Goal: Information Seeking & Learning: Learn about a topic

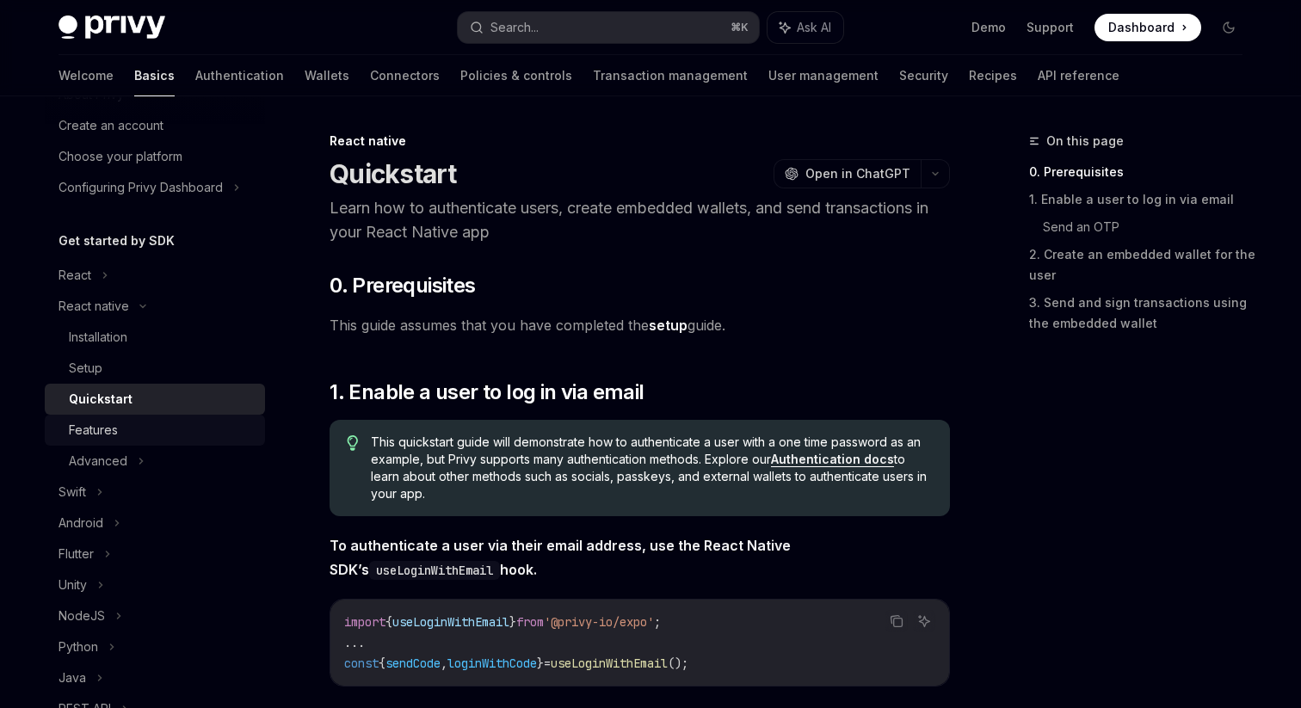
scroll to position [92, 0]
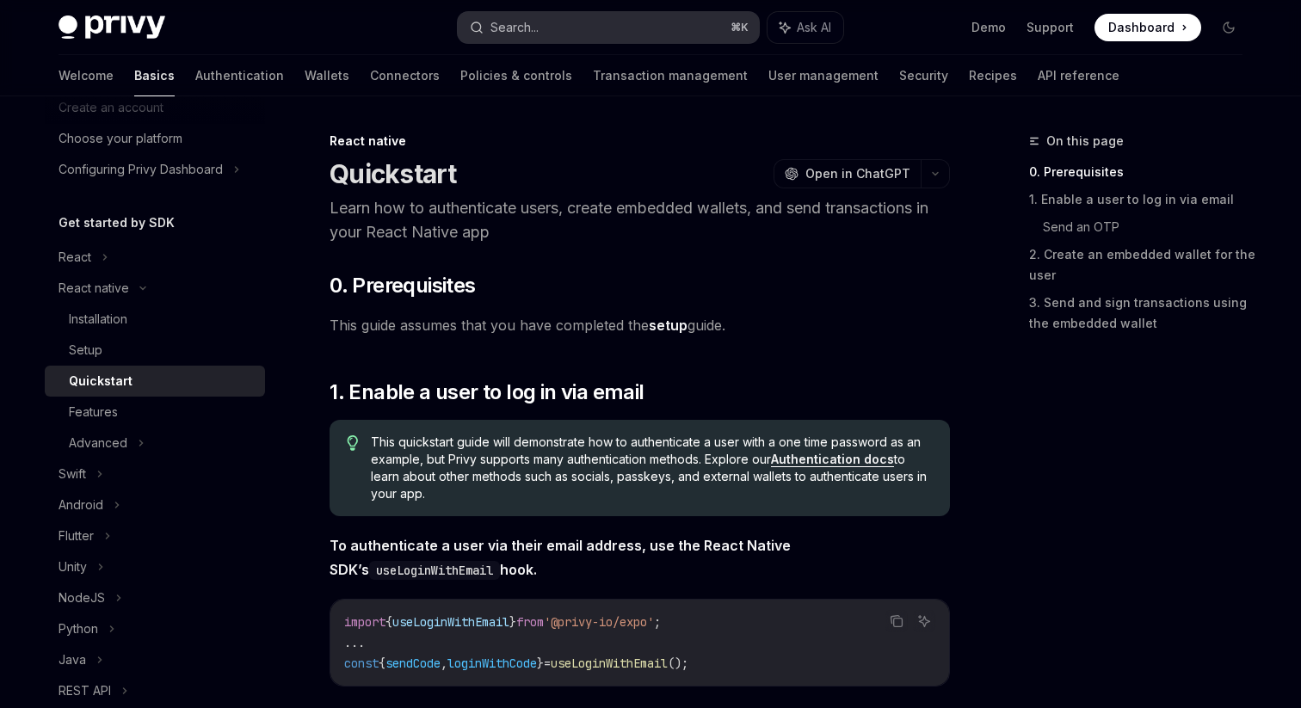
click at [579, 34] on button "Search... ⌘ K" at bounding box center [608, 27] width 301 height 31
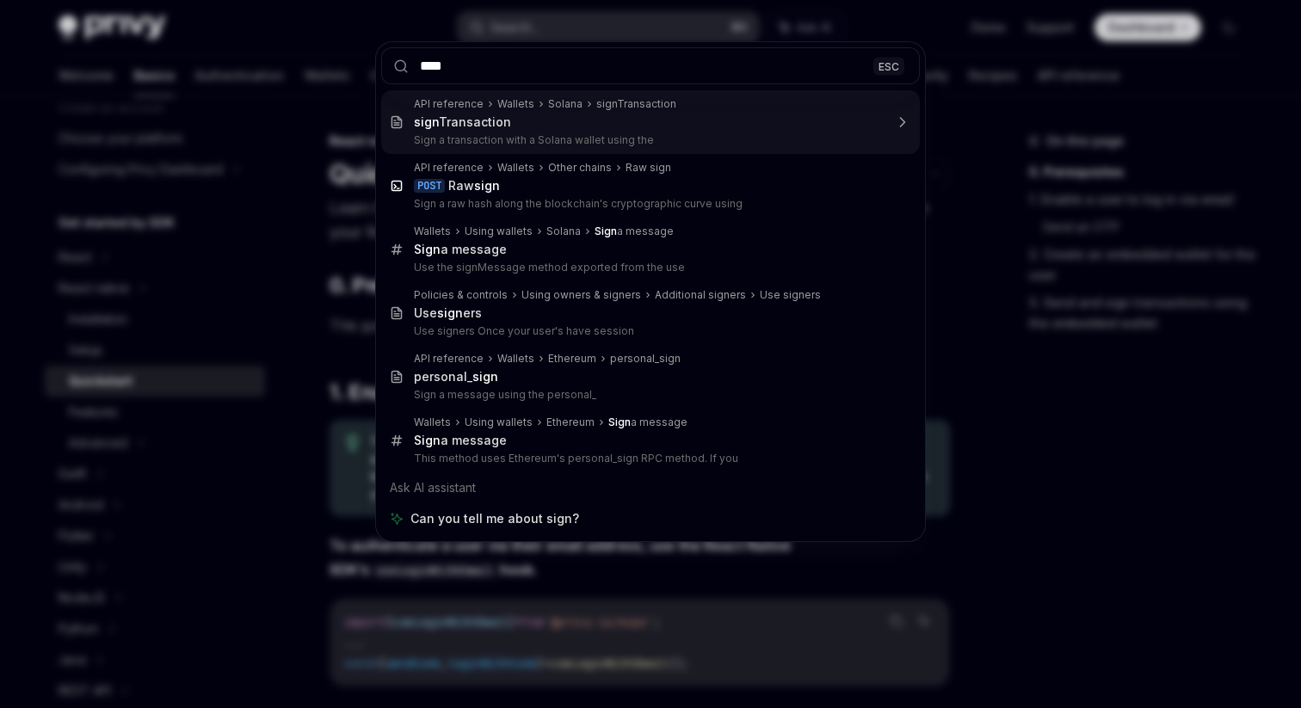
type input "****"
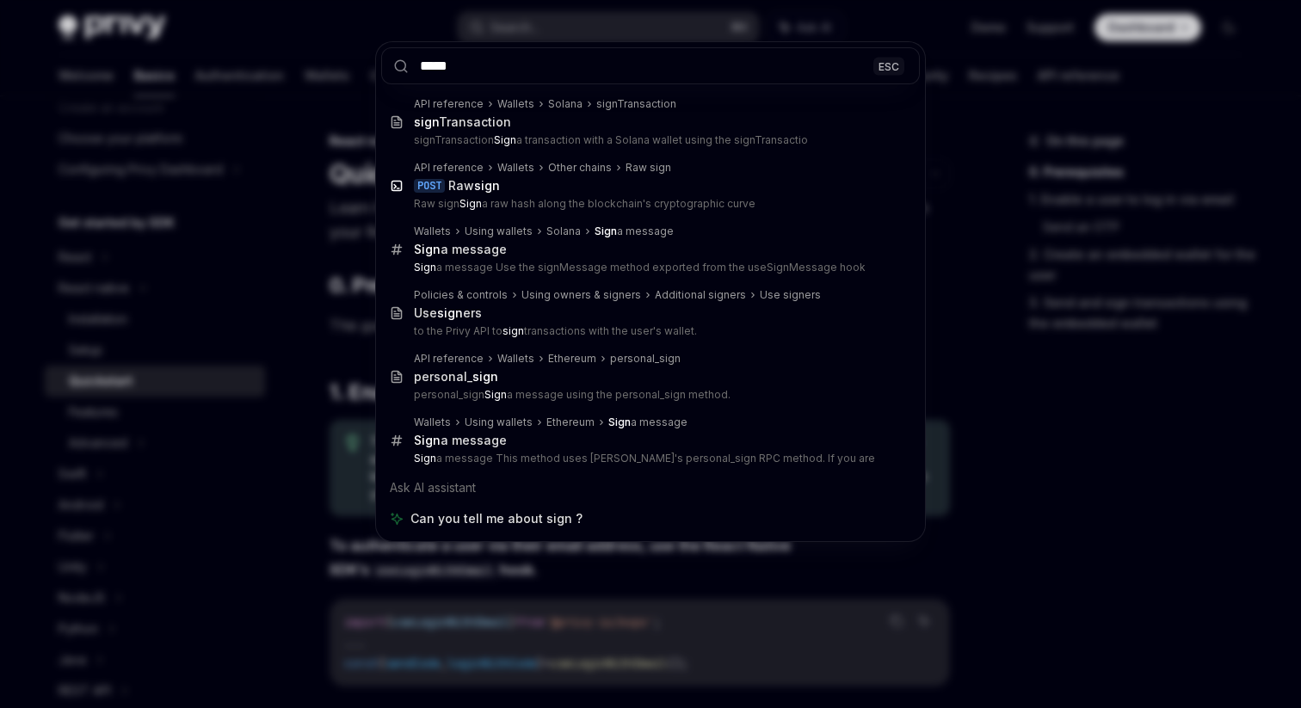
click at [310, 120] on div "**** ESC API reference Wallets Solana signTransaction sign Transaction signTran…" at bounding box center [650, 354] width 1301 height 708
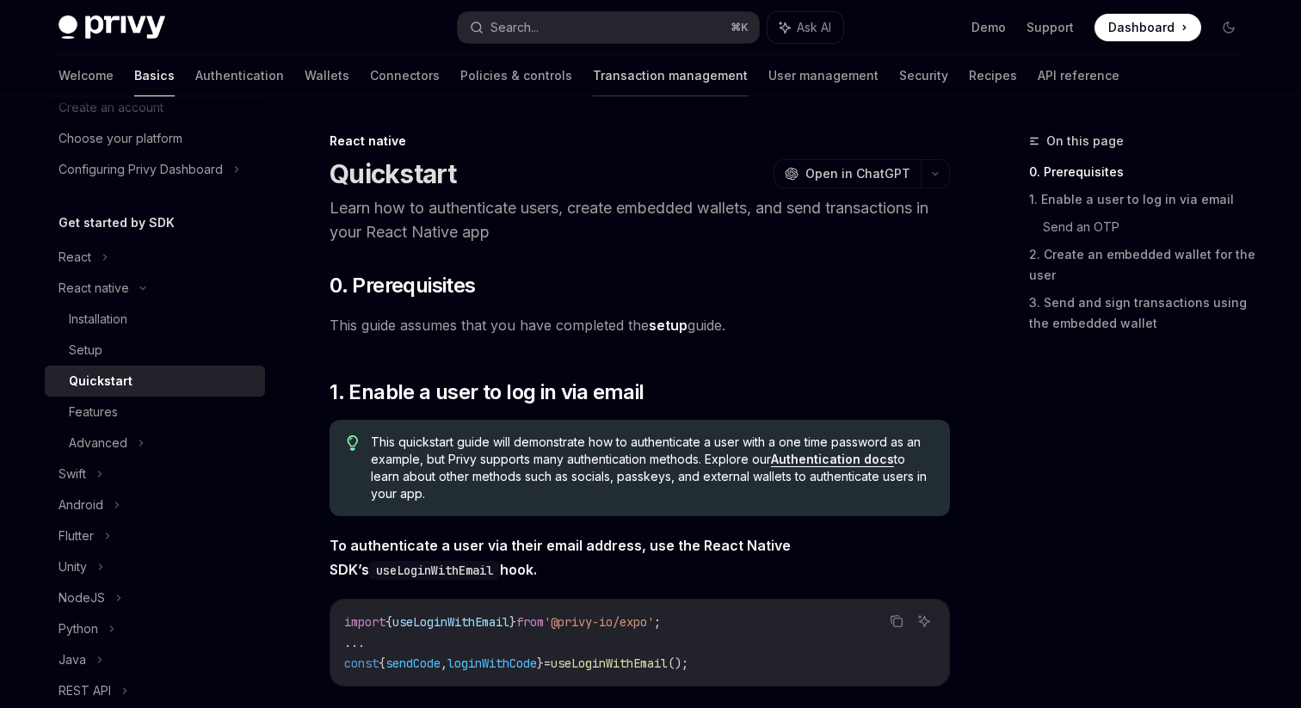
click at [607, 73] on link "Transaction management" at bounding box center [670, 75] width 155 height 41
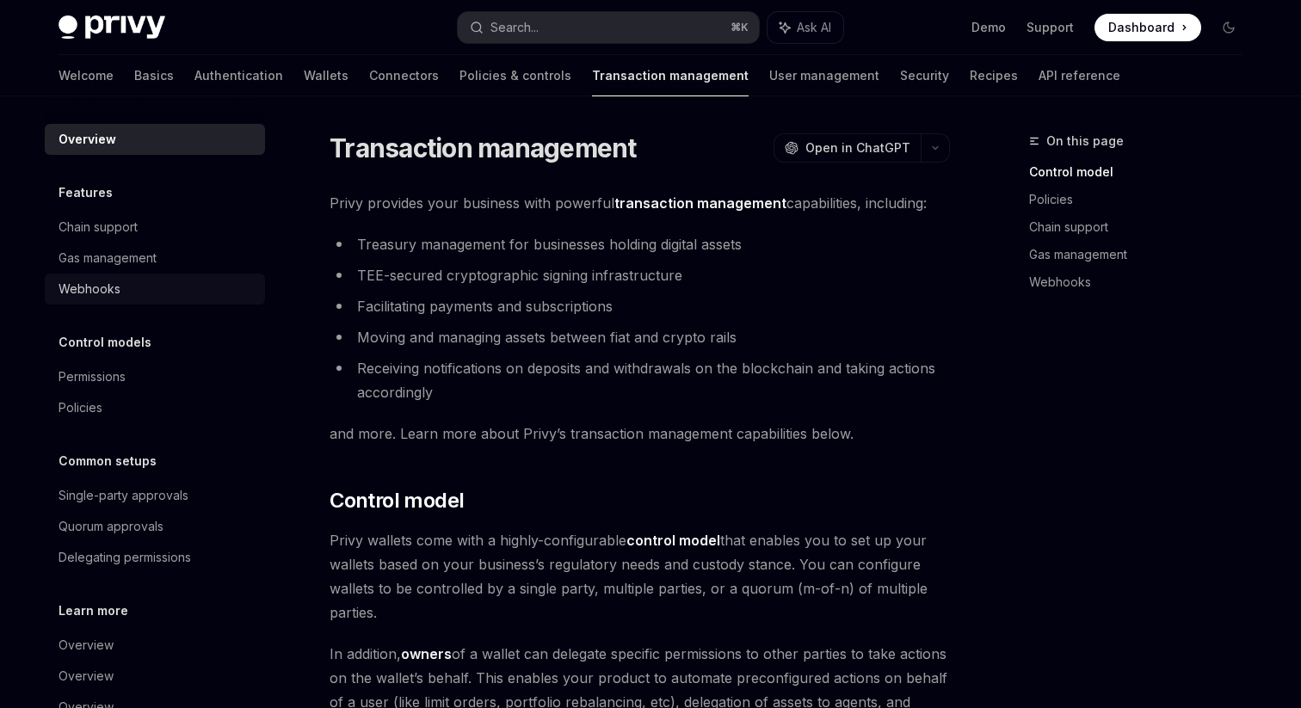
scroll to position [49, 0]
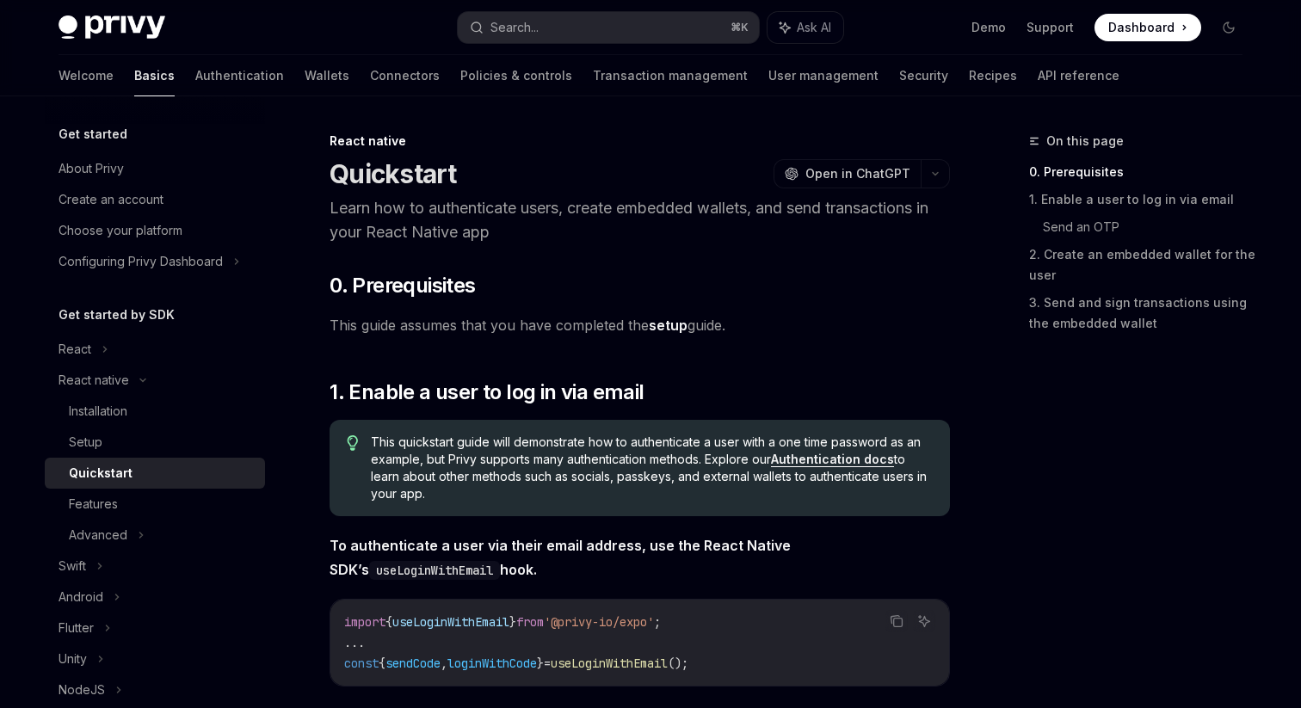
click at [219, 87] on div "Welcome Basics Authentication Wallets Connectors Policies & controls Transactio…" at bounding box center [589, 75] width 1061 height 41
click at [305, 83] on link "Wallets" at bounding box center [327, 75] width 45 height 41
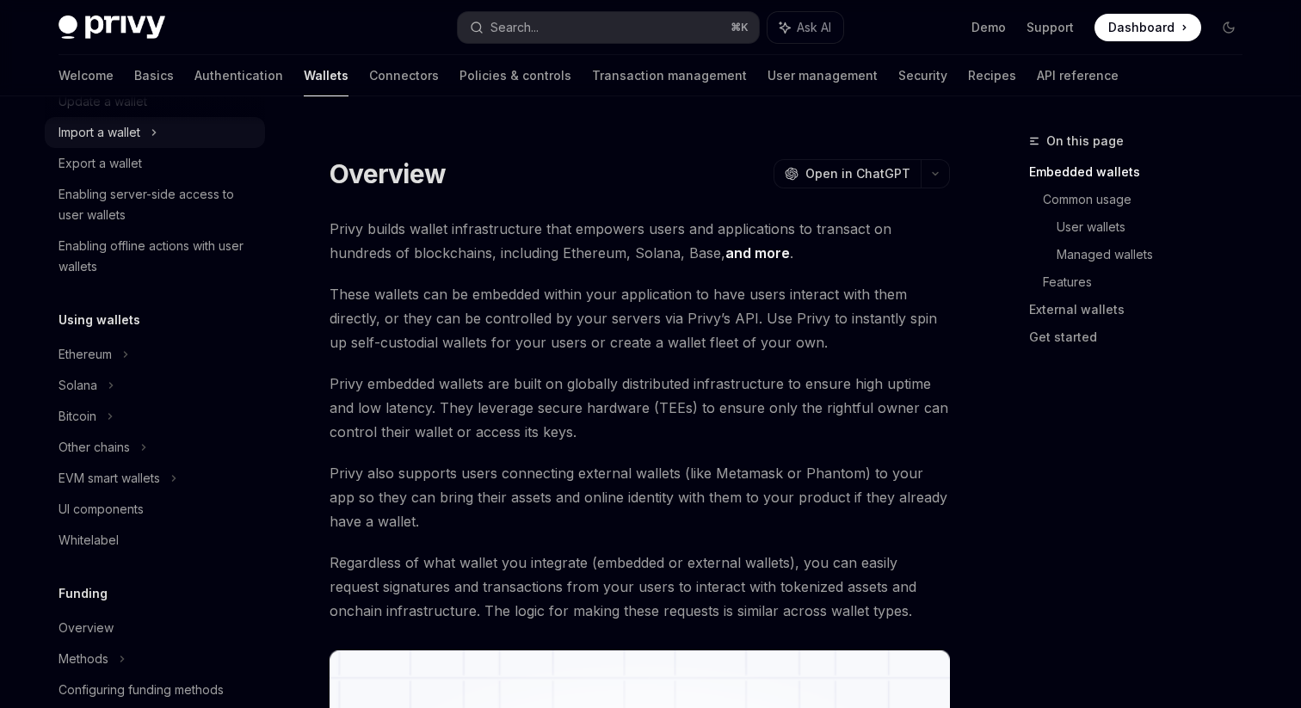
scroll to position [315, 0]
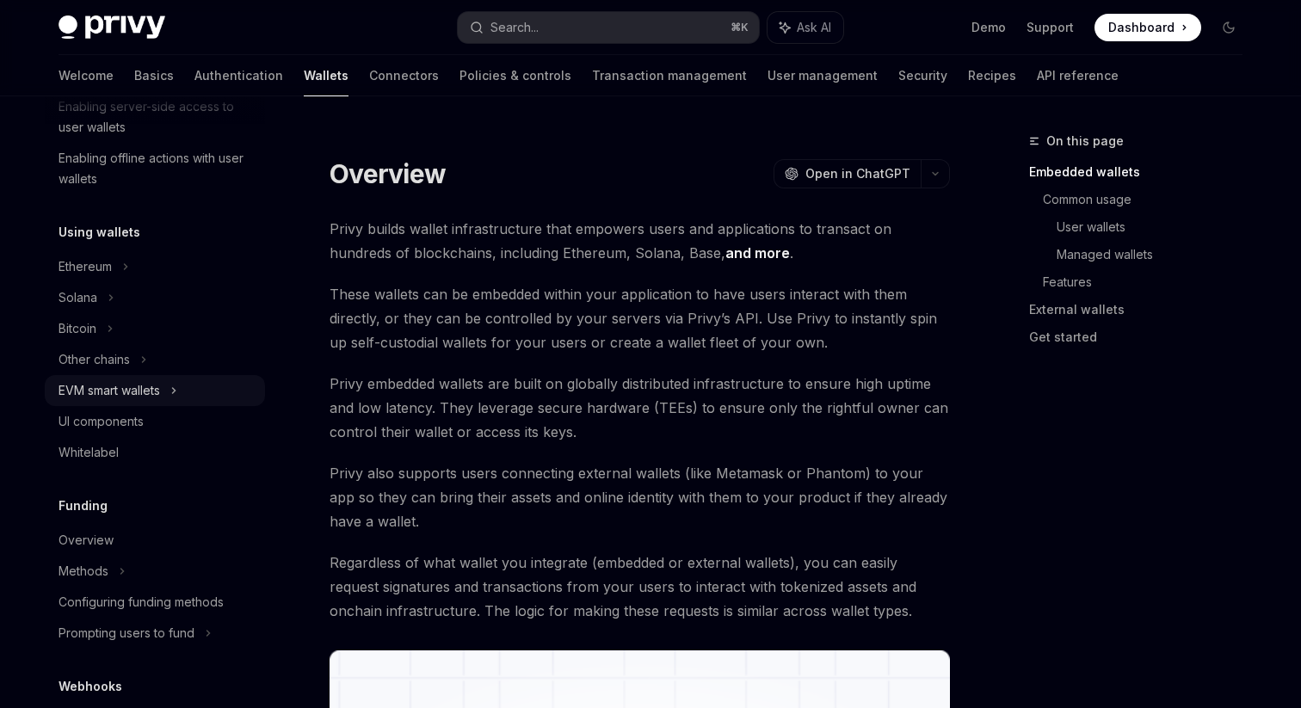
click at [133, 375] on div "EVM smart wallets" at bounding box center [155, 390] width 220 height 31
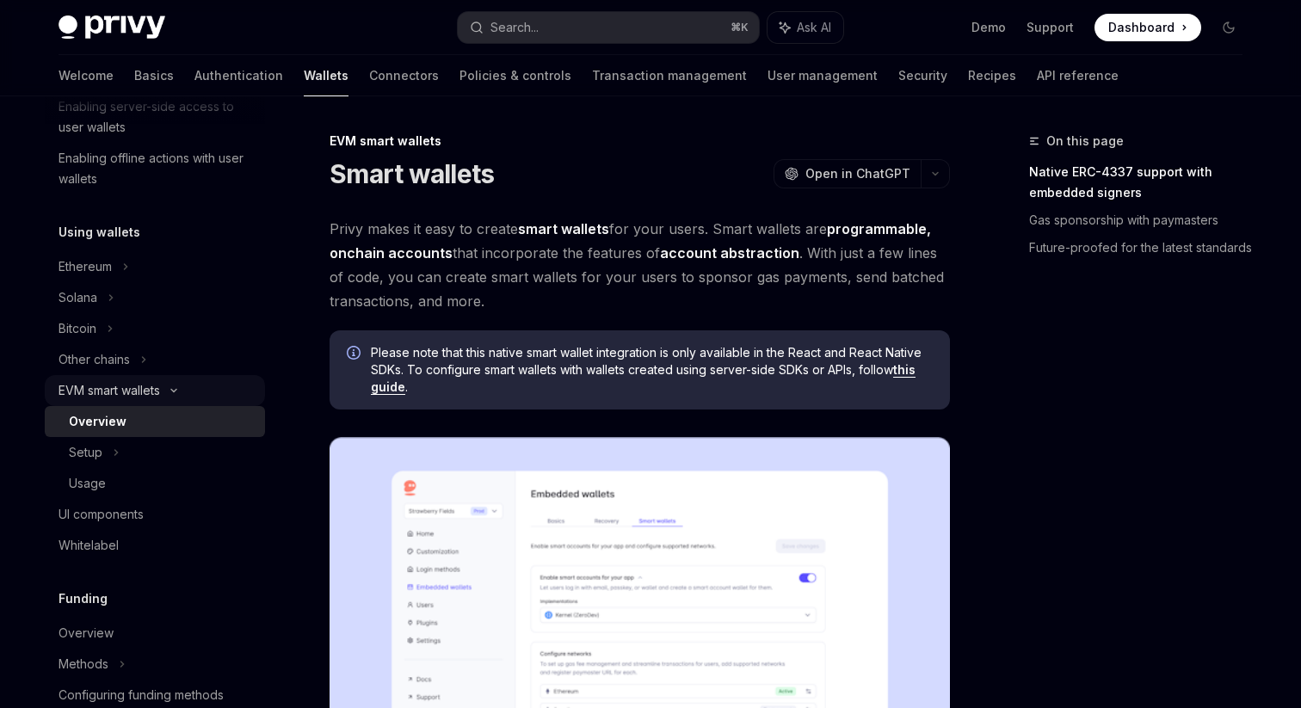
click at [133, 375] on div "EVM smart wallets" at bounding box center [155, 390] width 220 height 31
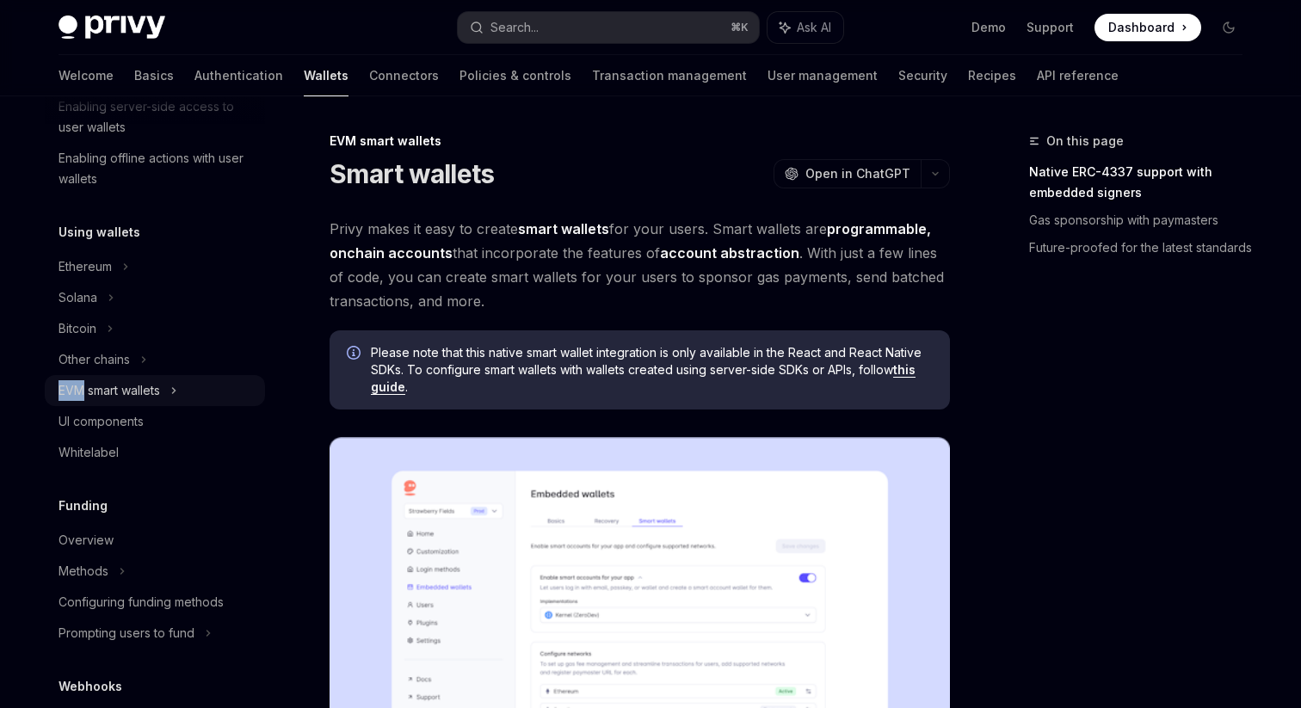
click at [133, 375] on div "EVM smart wallets" at bounding box center [155, 390] width 220 height 31
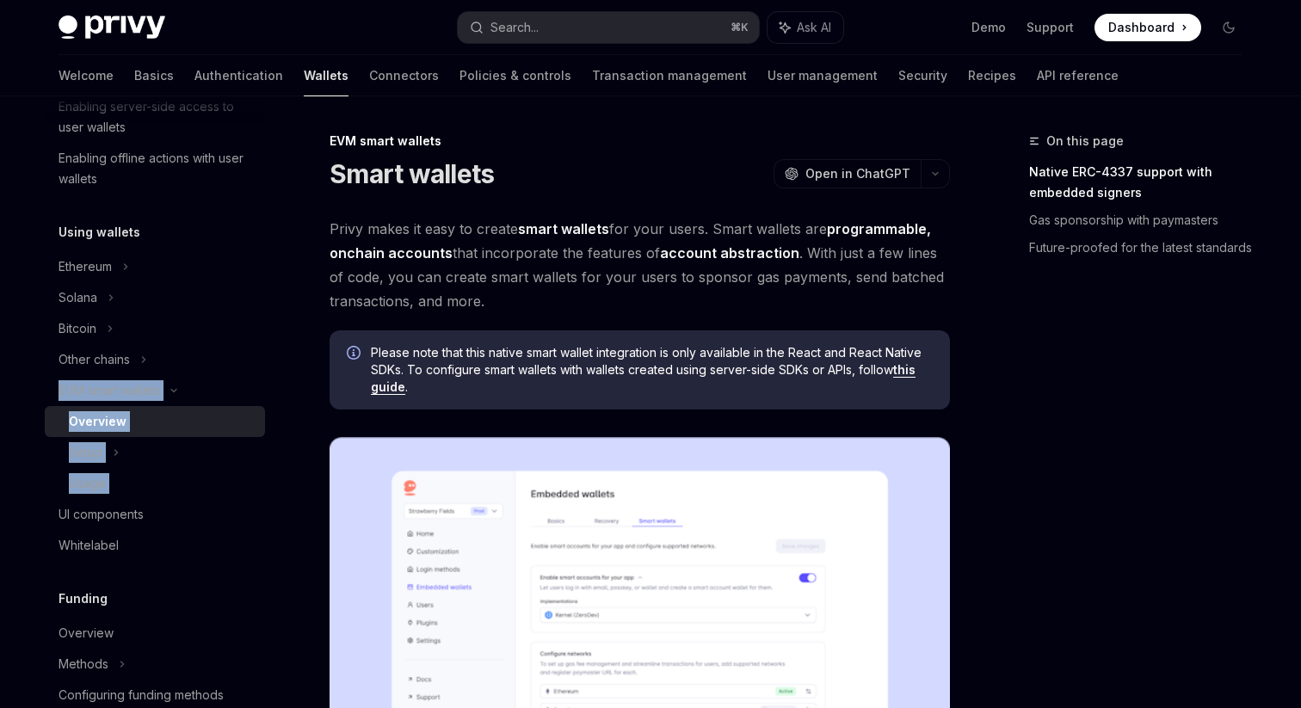
click at [130, 425] on div "Overview" at bounding box center [162, 421] width 186 height 21
click at [131, 455] on div "Setup" at bounding box center [155, 452] width 220 height 31
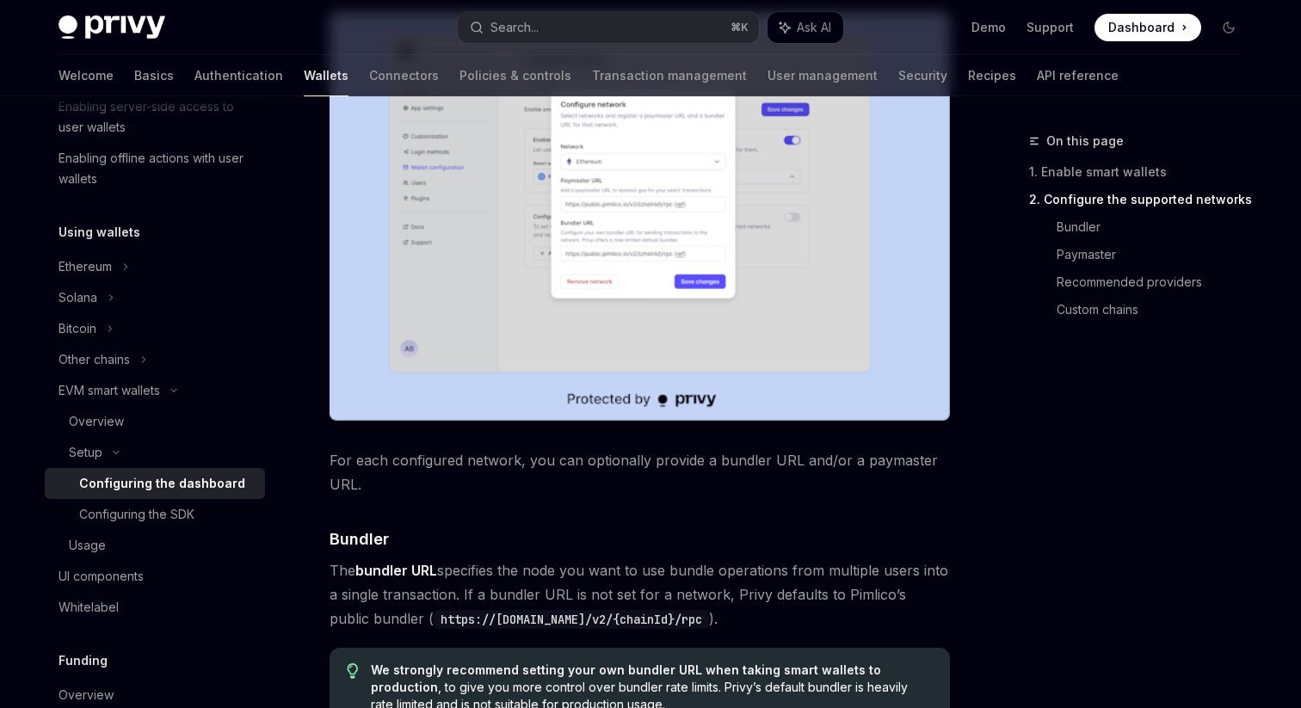
scroll to position [1235, 0]
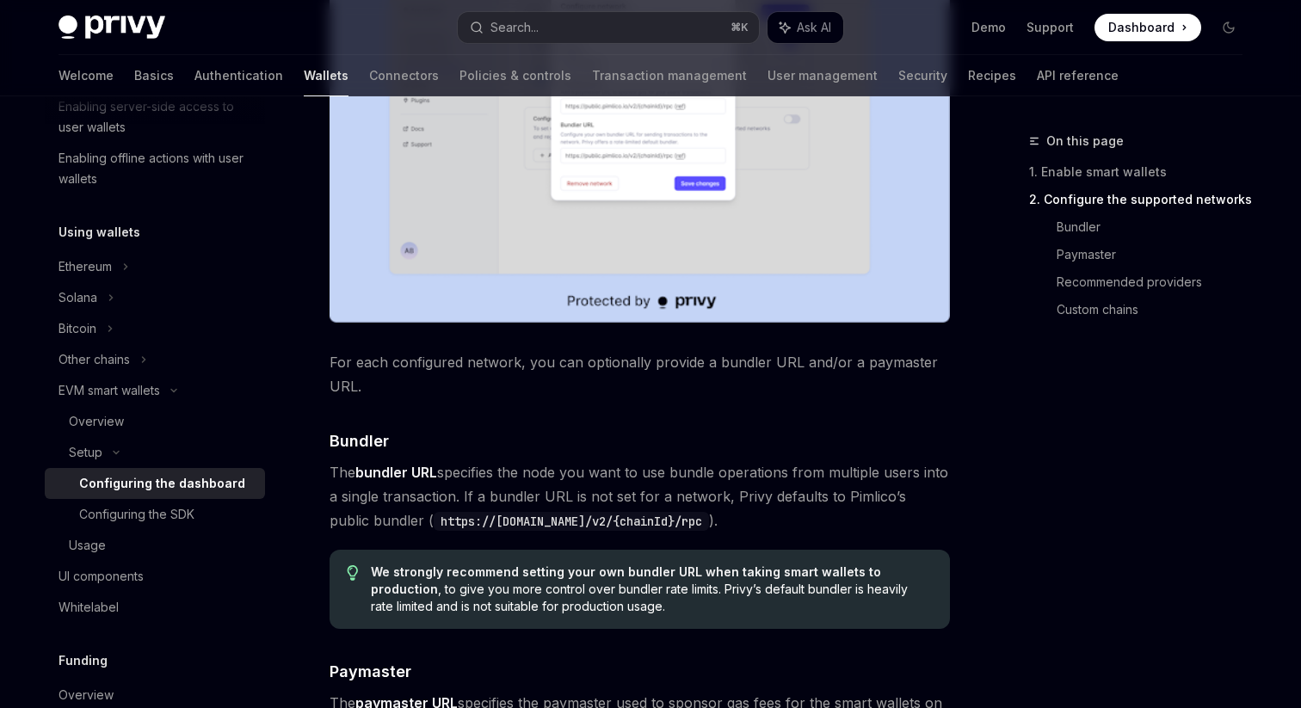
click at [323, 460] on div "Setup Configure smart wallets in the dashboard OpenAI Open in ChatGPT OpenAI Op…" at bounding box center [478, 362] width 950 height 2933
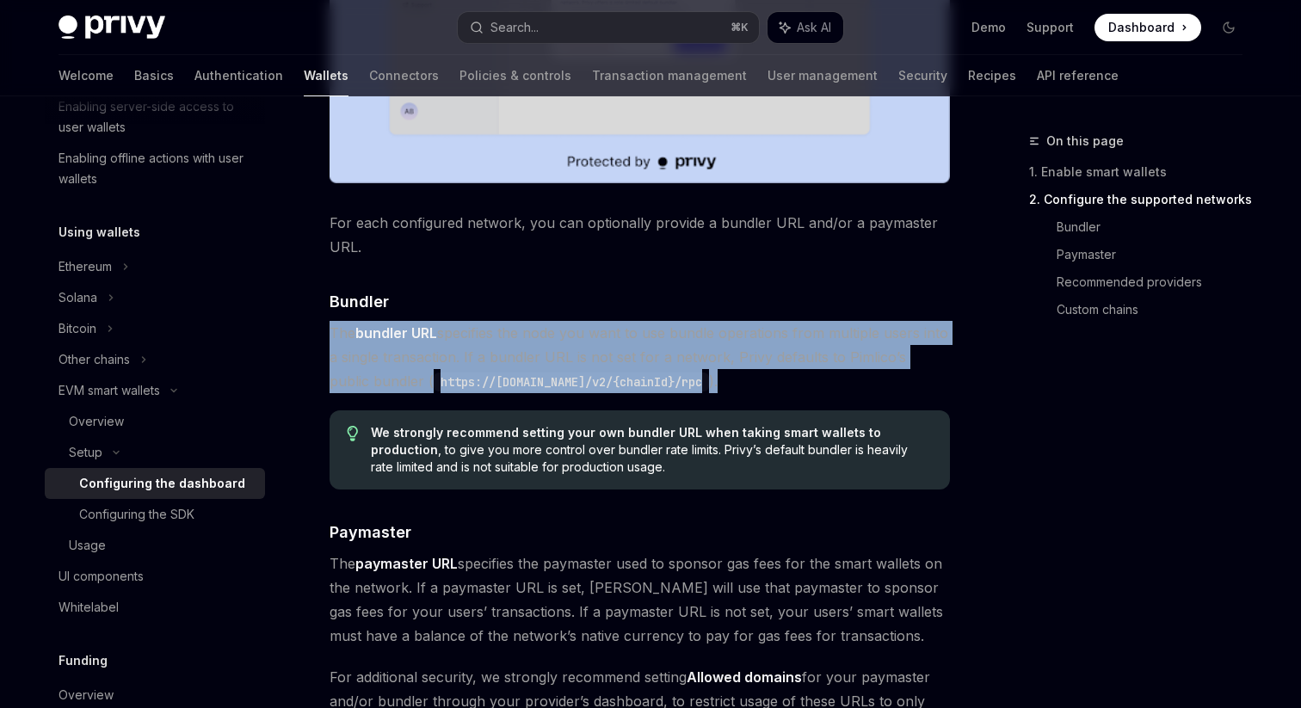
click at [323, 460] on div "Setup Configure smart wallets in the dashboard OpenAI Open in ChatGPT OpenAI Op…" at bounding box center [478, 223] width 950 height 2933
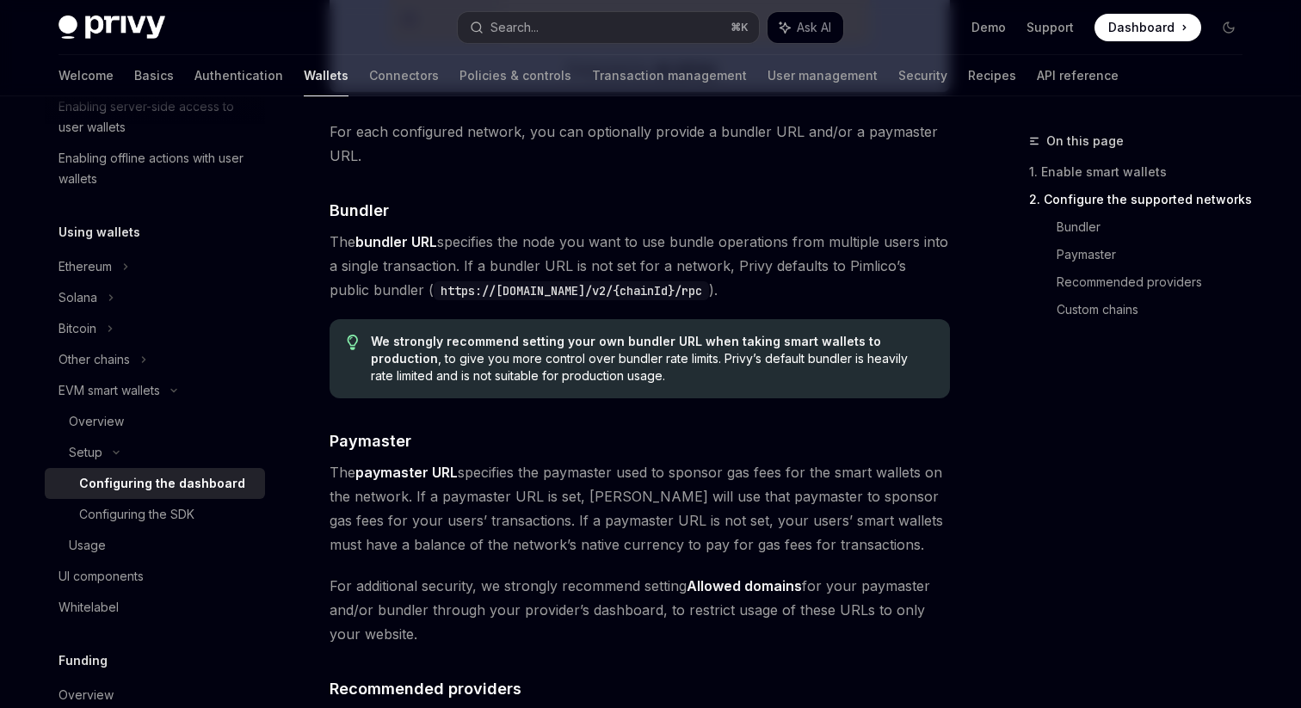
click at [323, 460] on div "Setup Configure smart wallets in the dashboard OpenAI Open in ChatGPT OpenAI Op…" at bounding box center [478, 131] width 950 height 2933
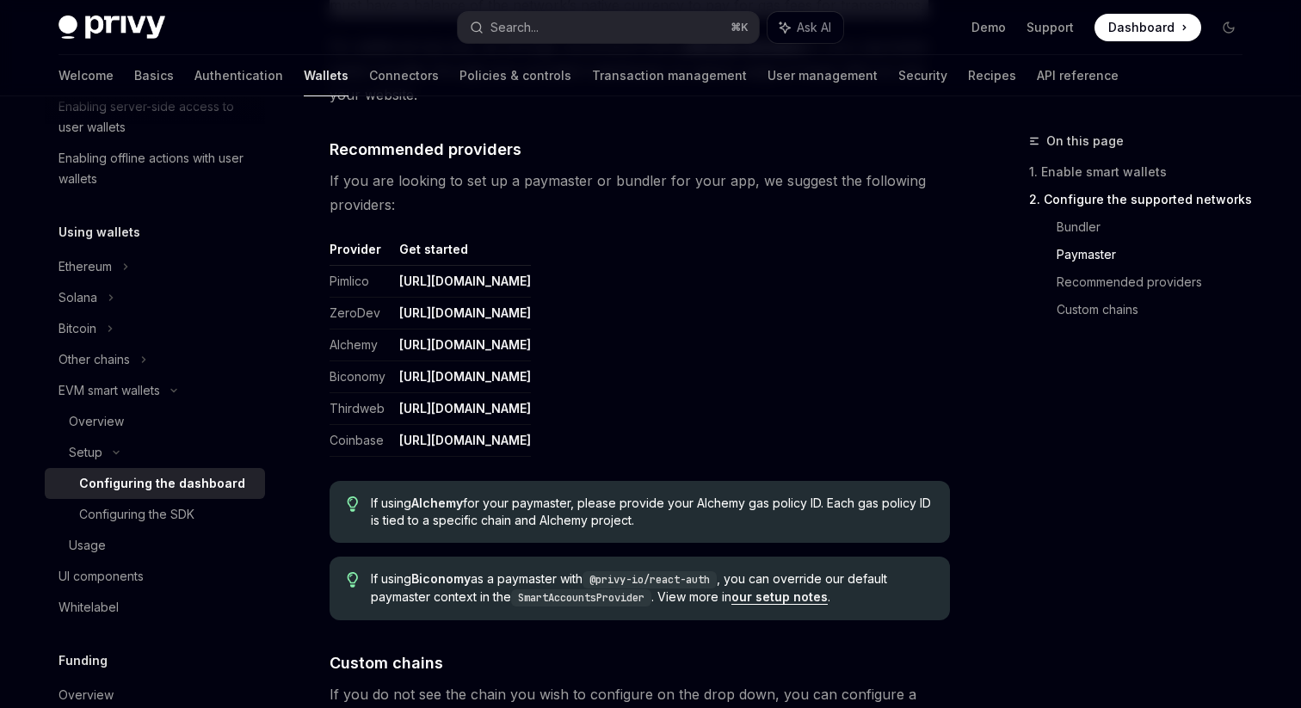
scroll to position [1872, 0]
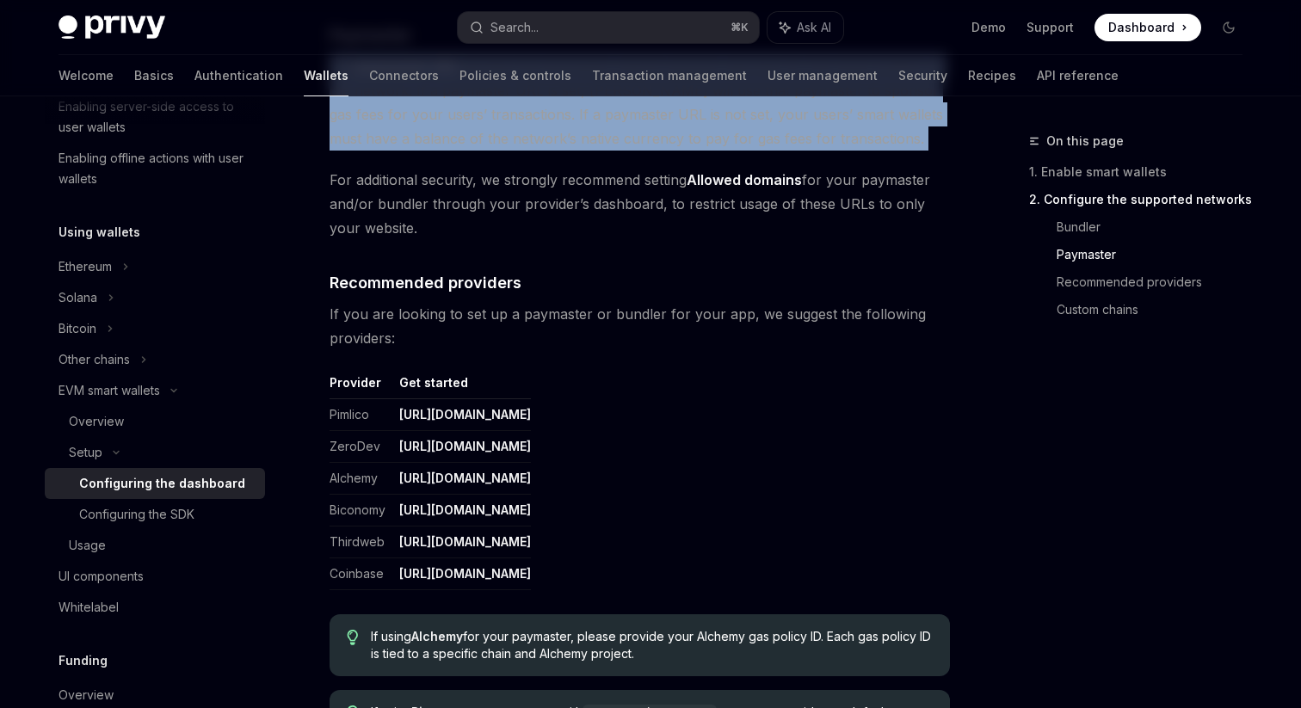
click at [330, 332] on span "If you are looking to set up a paymaster or bundler for your app, we suggest th…" at bounding box center [640, 326] width 620 height 48
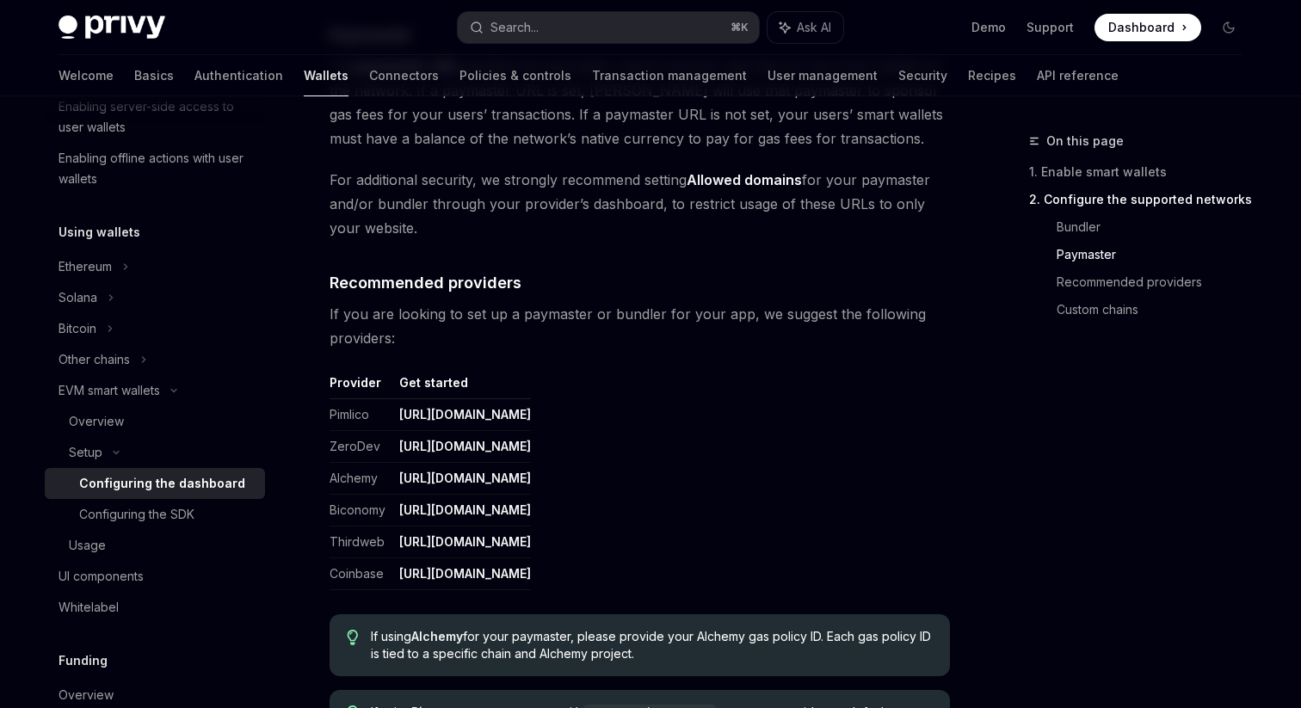
click at [330, 332] on span "If you are looking to set up a paymaster or bundler for your app, we suggest th…" at bounding box center [640, 326] width 620 height 48
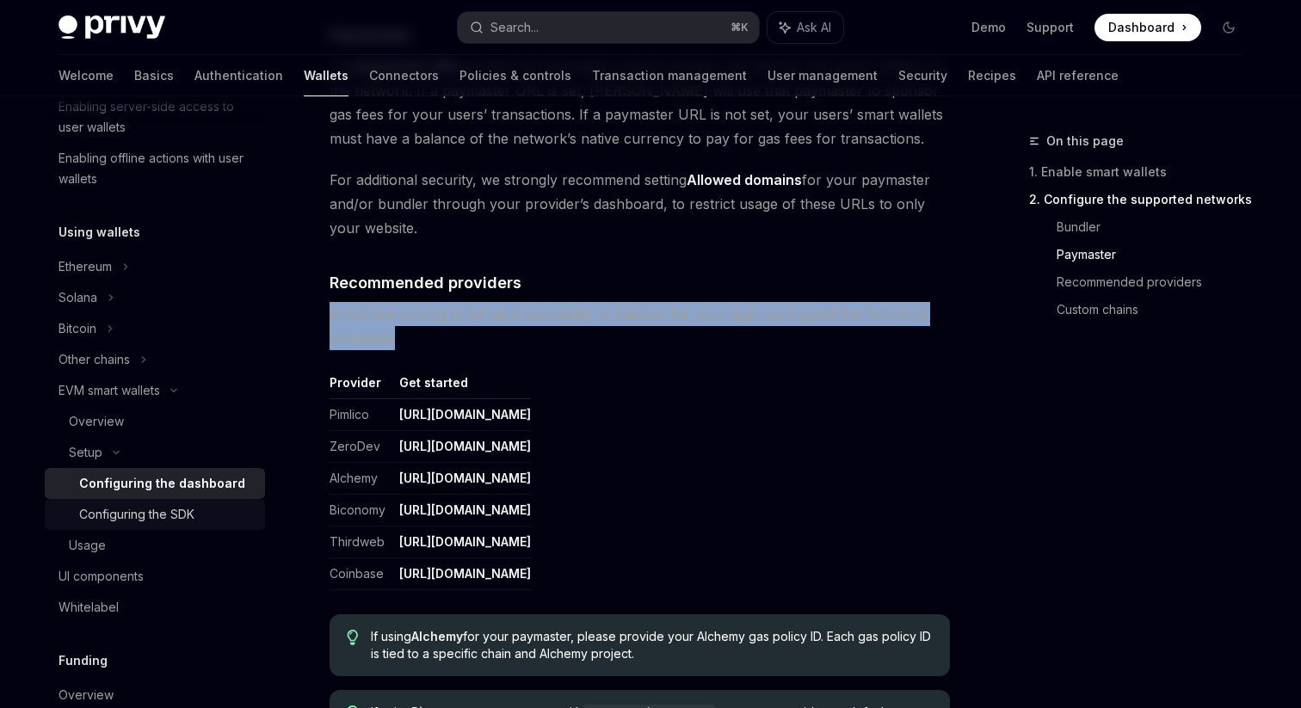
click at [190, 525] on link "Configuring the SDK" at bounding box center [155, 514] width 220 height 31
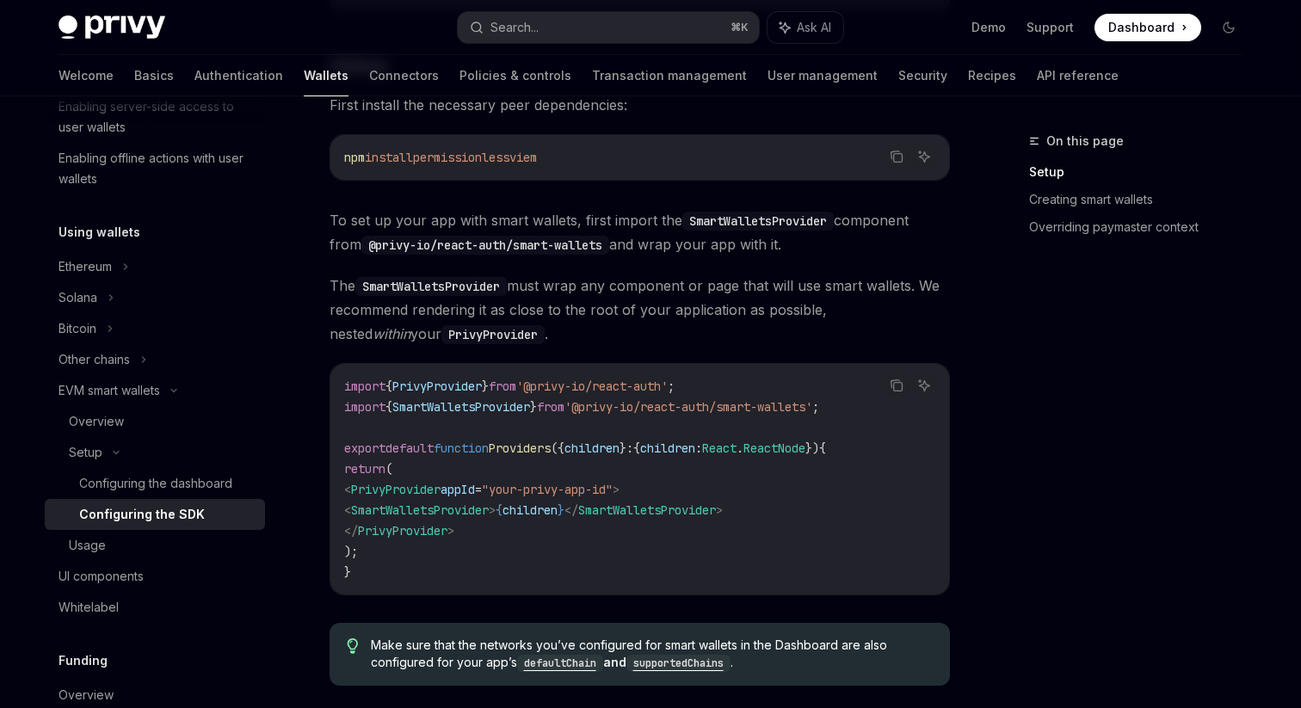
scroll to position [399, 0]
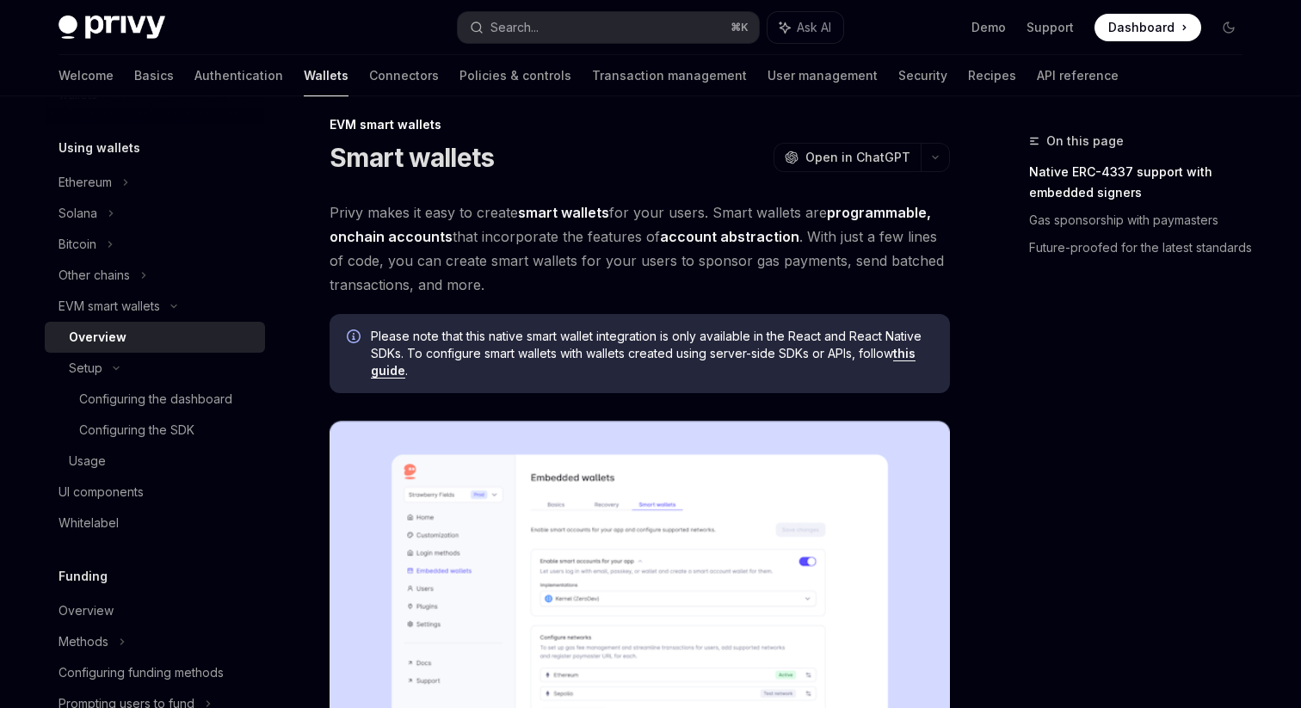
scroll to position [22, 0]
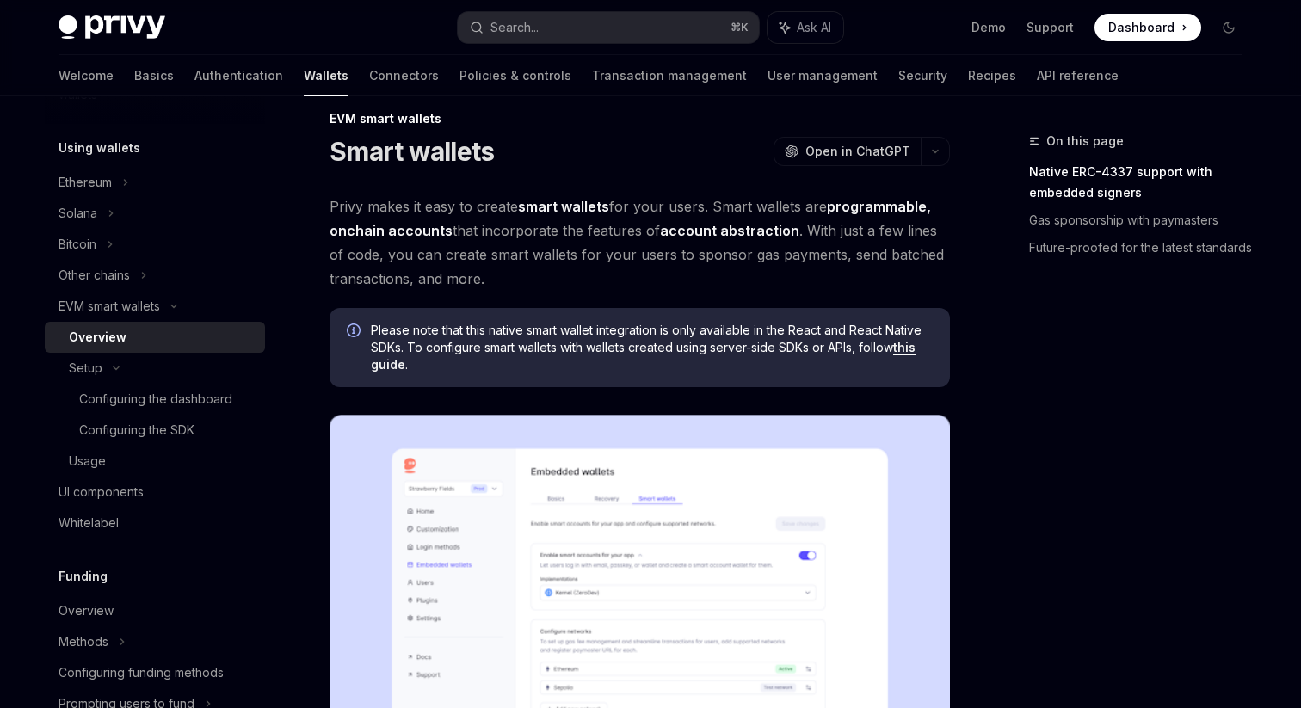
click at [438, 355] on span "Please note that this native smart wallet integration is only available in the …" at bounding box center [652, 348] width 562 height 52
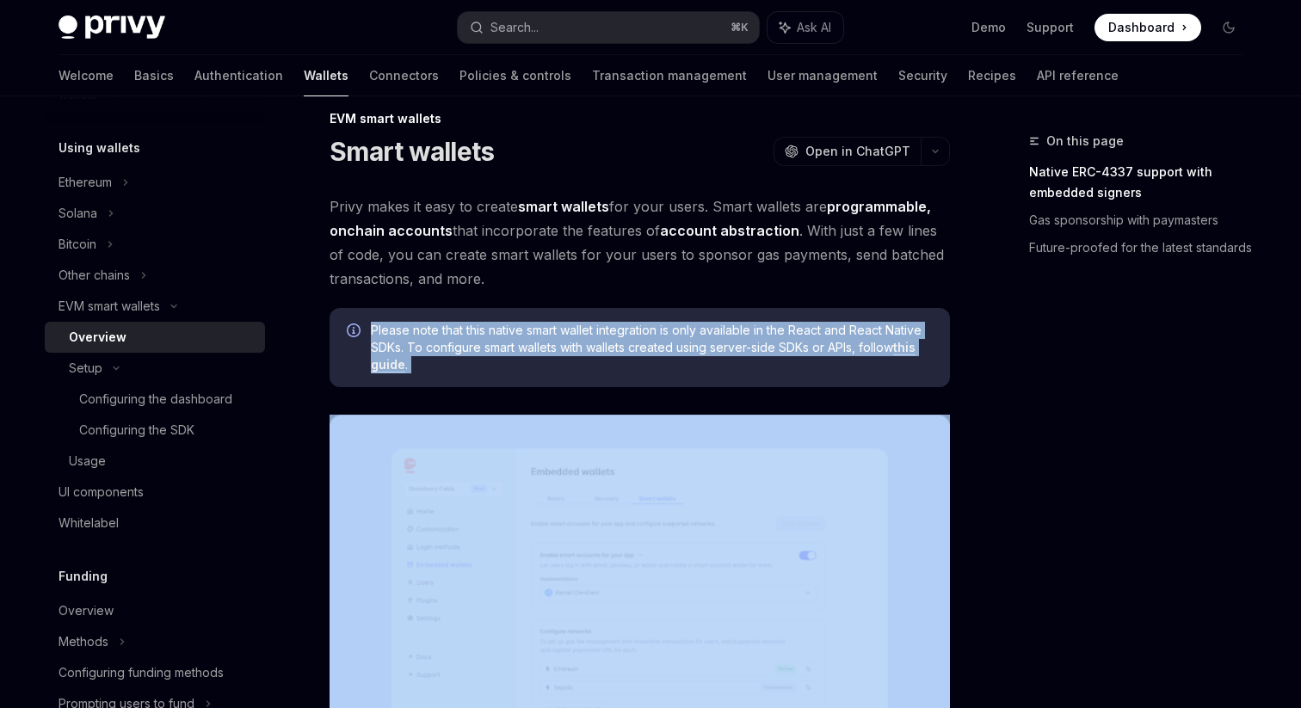
click at [440, 367] on span "Please note that this native smart wallet integration is only available in the …" at bounding box center [652, 348] width 562 height 52
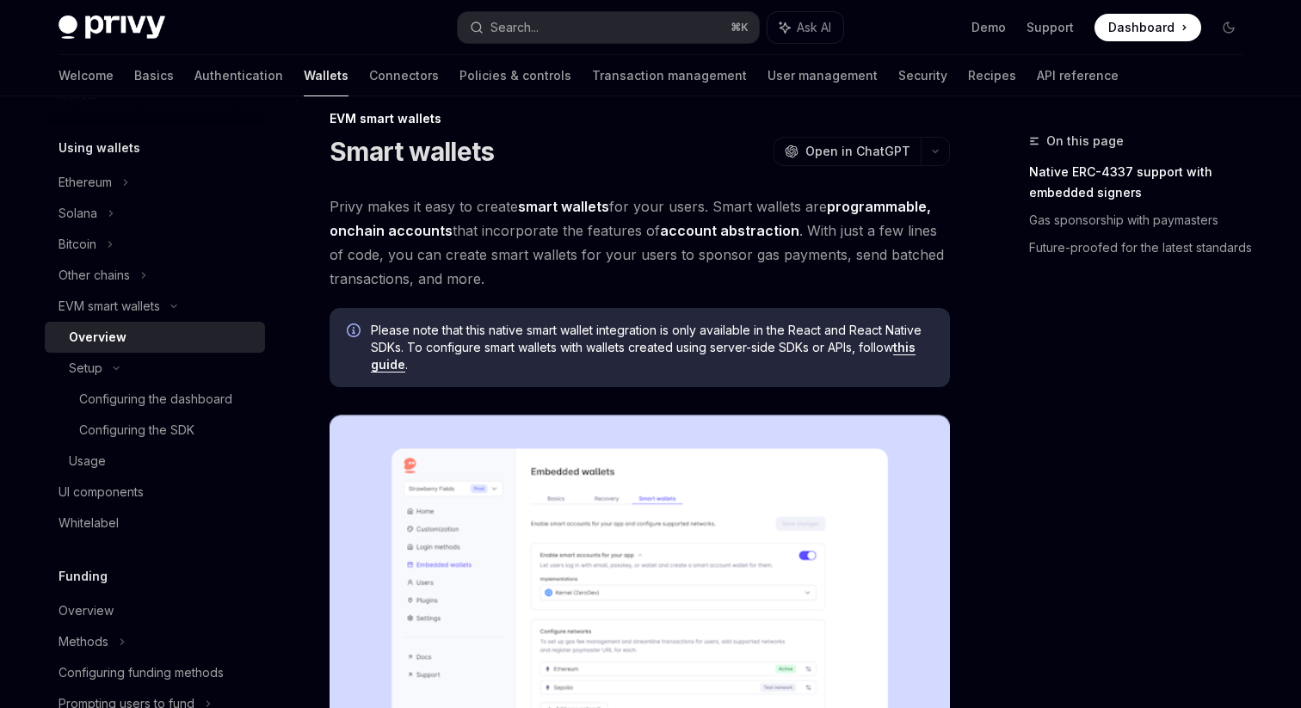
click at [440, 367] on span "Please note that this native smart wallet integration is only available in the …" at bounding box center [652, 348] width 562 height 52
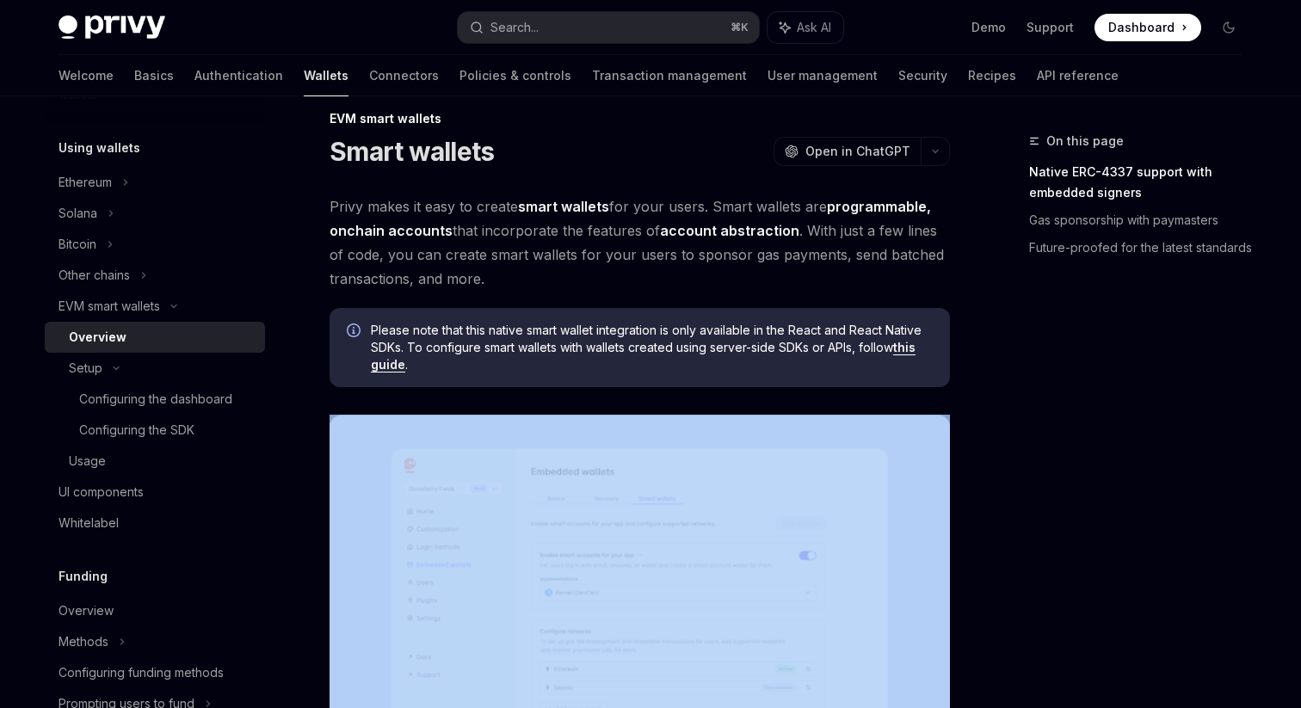
click at [440, 367] on span "Please note that this native smart wallet integration is only available in the …" at bounding box center [652, 348] width 562 height 52
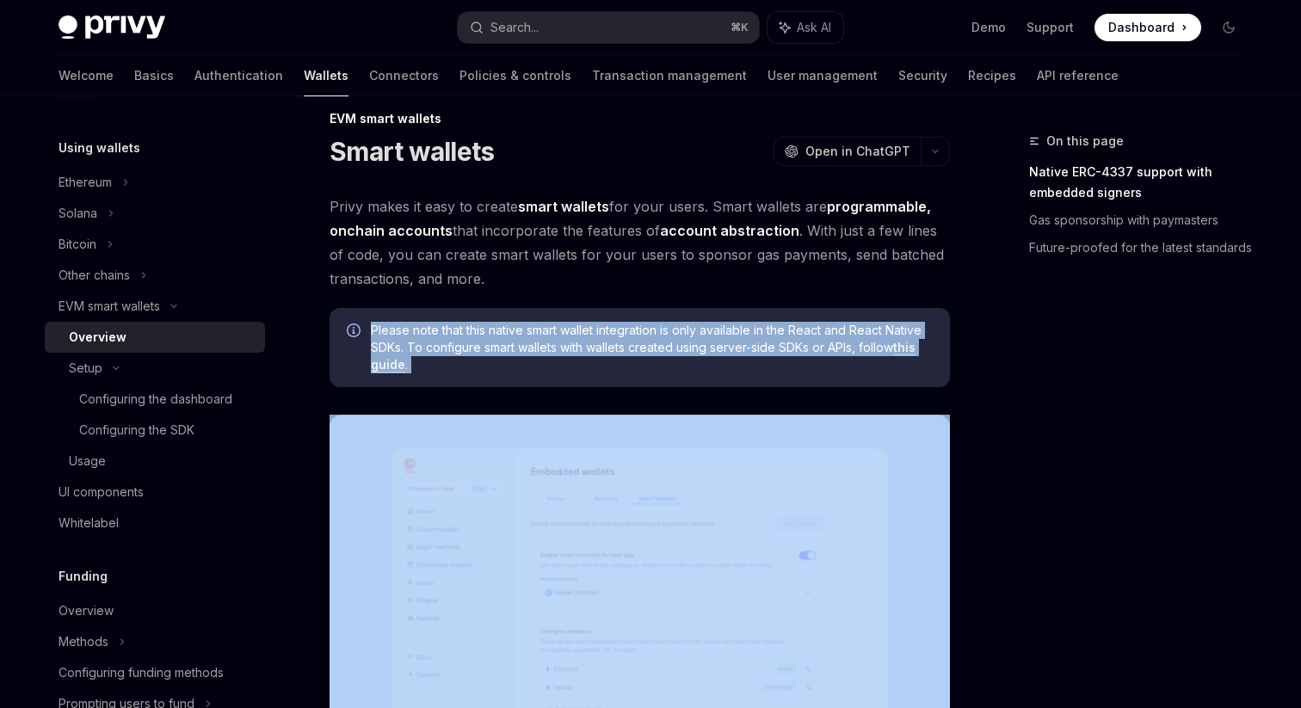
click at [440, 367] on span "Please note that this native smart wallet integration is only available in the …" at bounding box center [652, 348] width 562 height 52
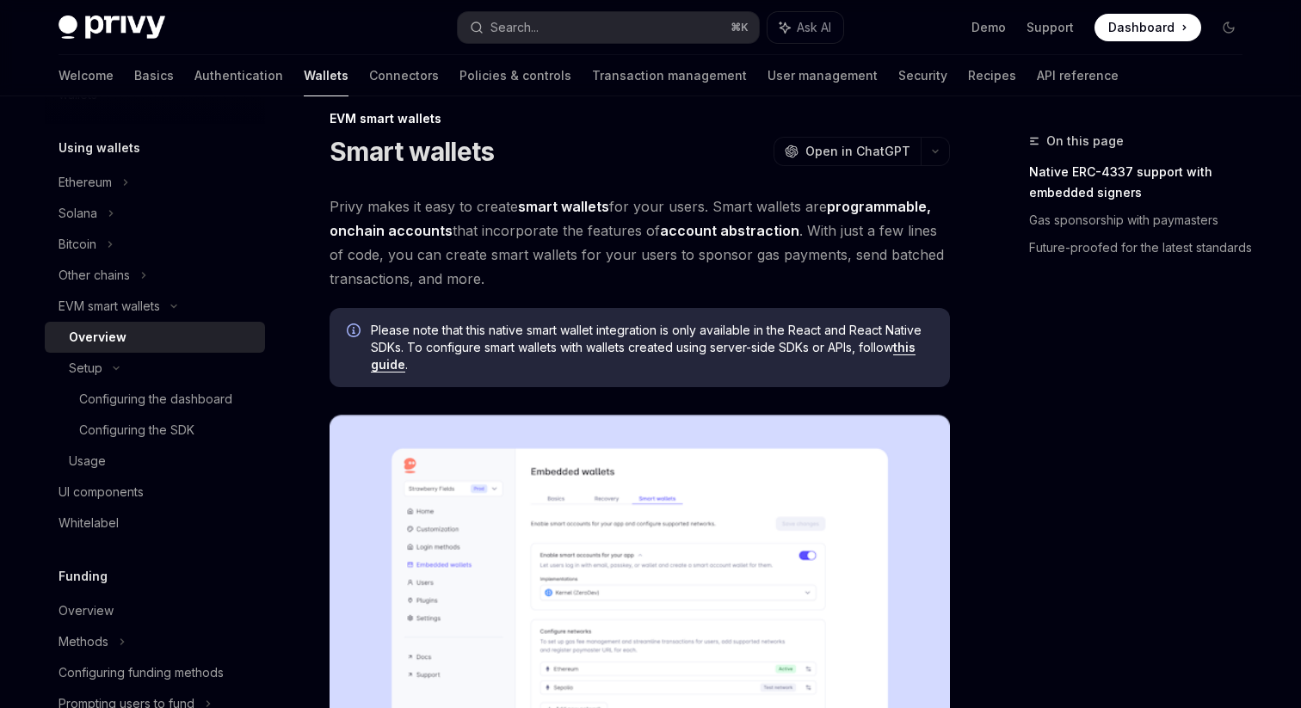
click at [440, 367] on span "Please note that this native smart wallet integration is only available in the …" at bounding box center [652, 348] width 562 height 52
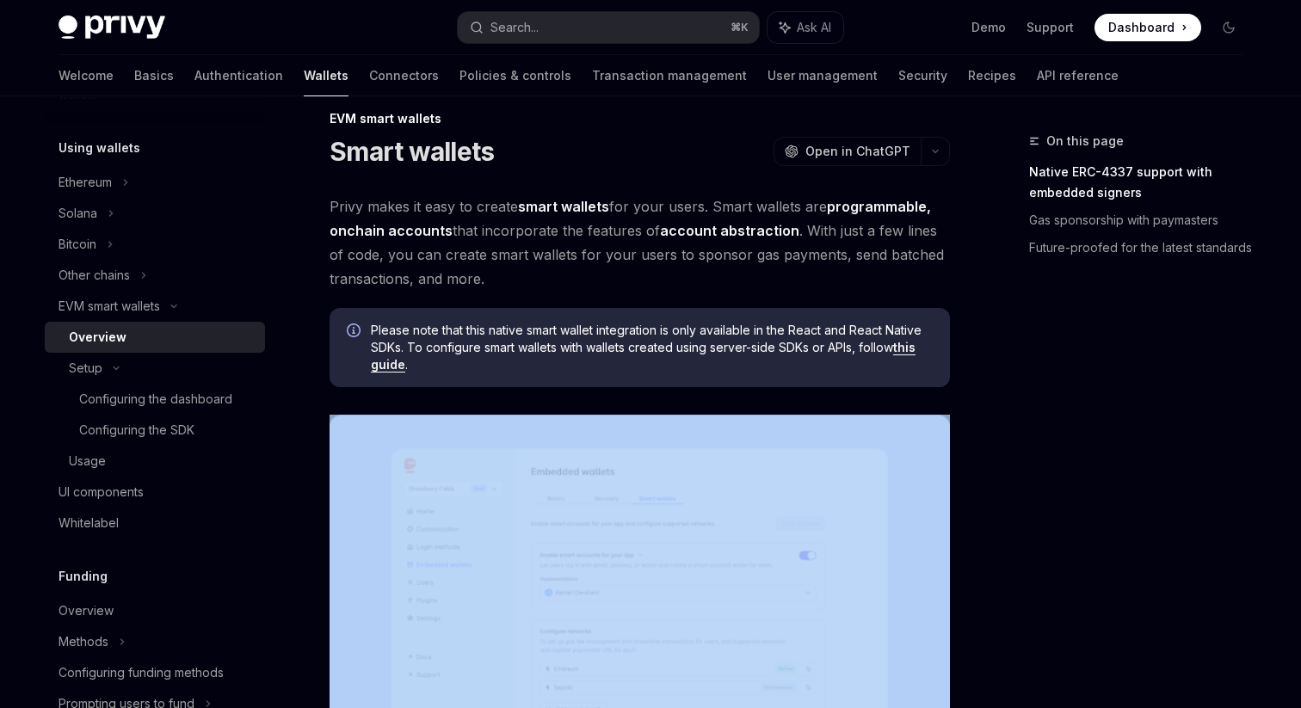
click at [440, 367] on span "Please note that this native smart wallet integration is only available in the …" at bounding box center [652, 348] width 562 height 52
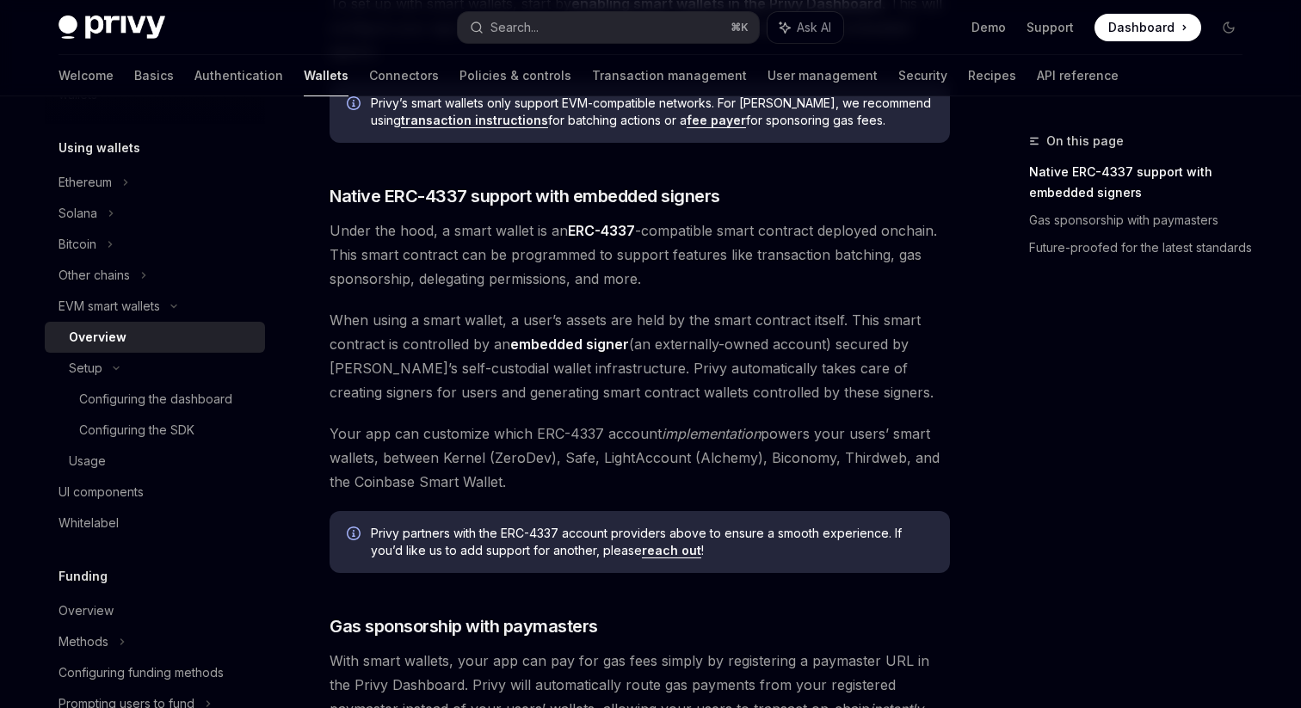
scroll to position [875, 0]
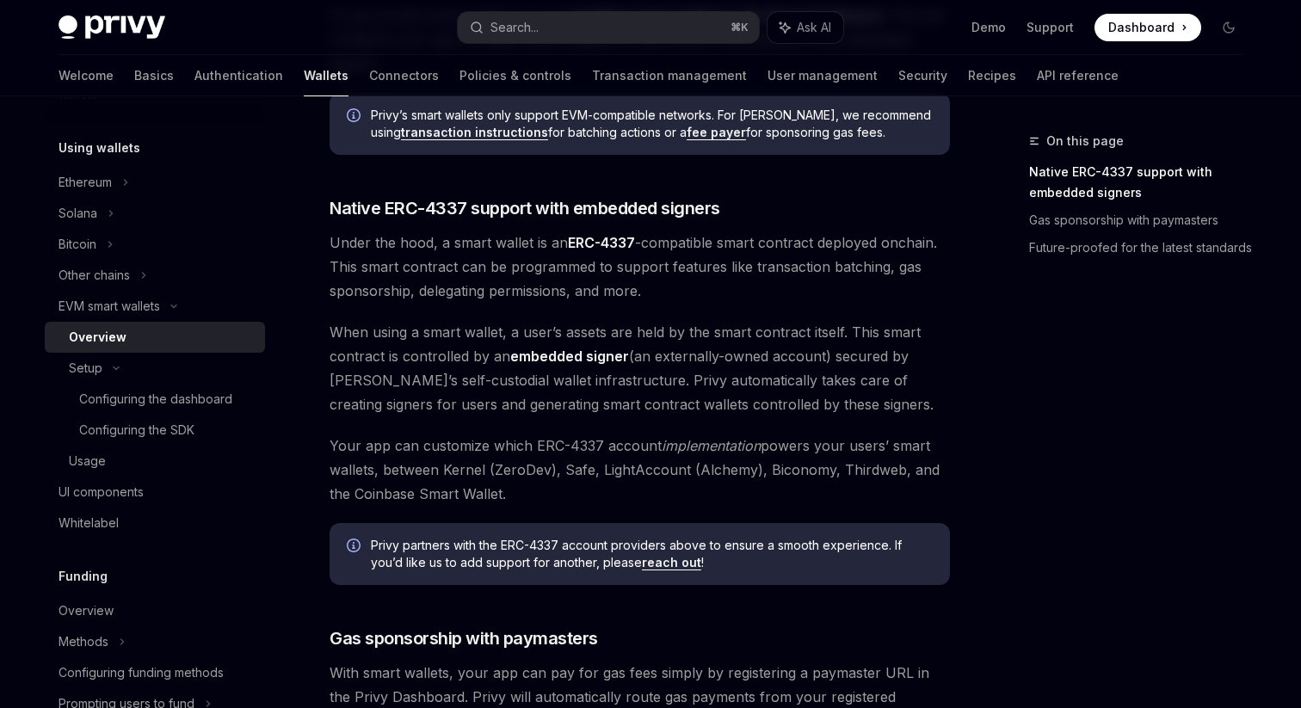
click at [335, 257] on span "Under the hood, a smart wallet is an ERC-4337 -compatible smart contract deploy…" at bounding box center [640, 267] width 620 height 72
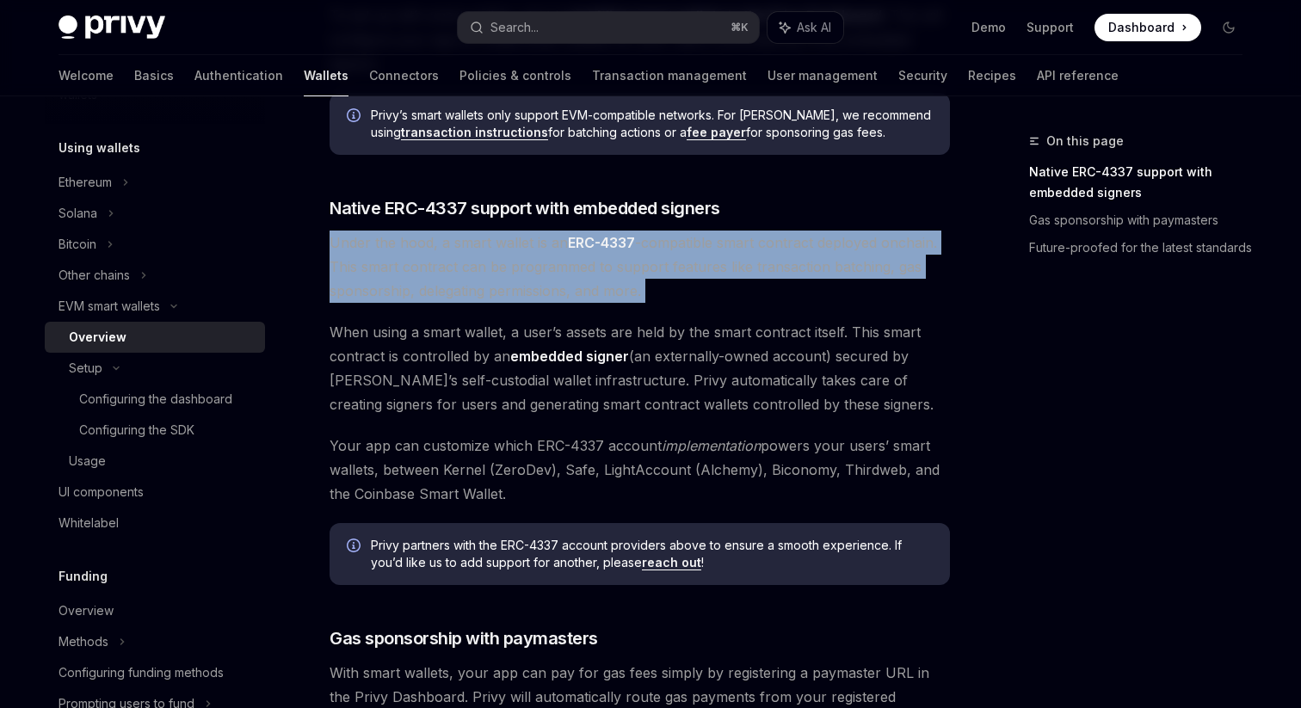
click at [331, 257] on span "Under the hood, a smart wallet is an ERC-4337 -compatible smart contract deploy…" at bounding box center [640, 267] width 620 height 72
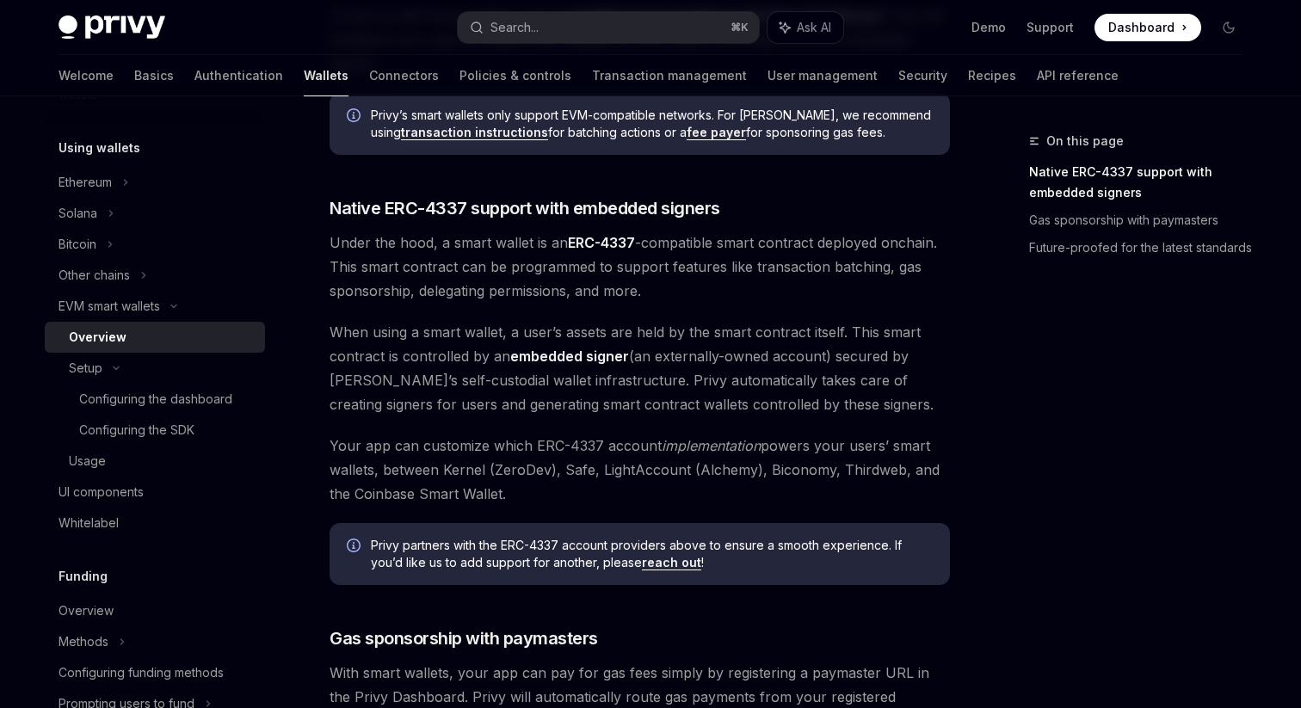
click at [331, 257] on span "Under the hood, a smart wallet is an ERC-4337 -compatible smart contract deploy…" at bounding box center [640, 267] width 620 height 72
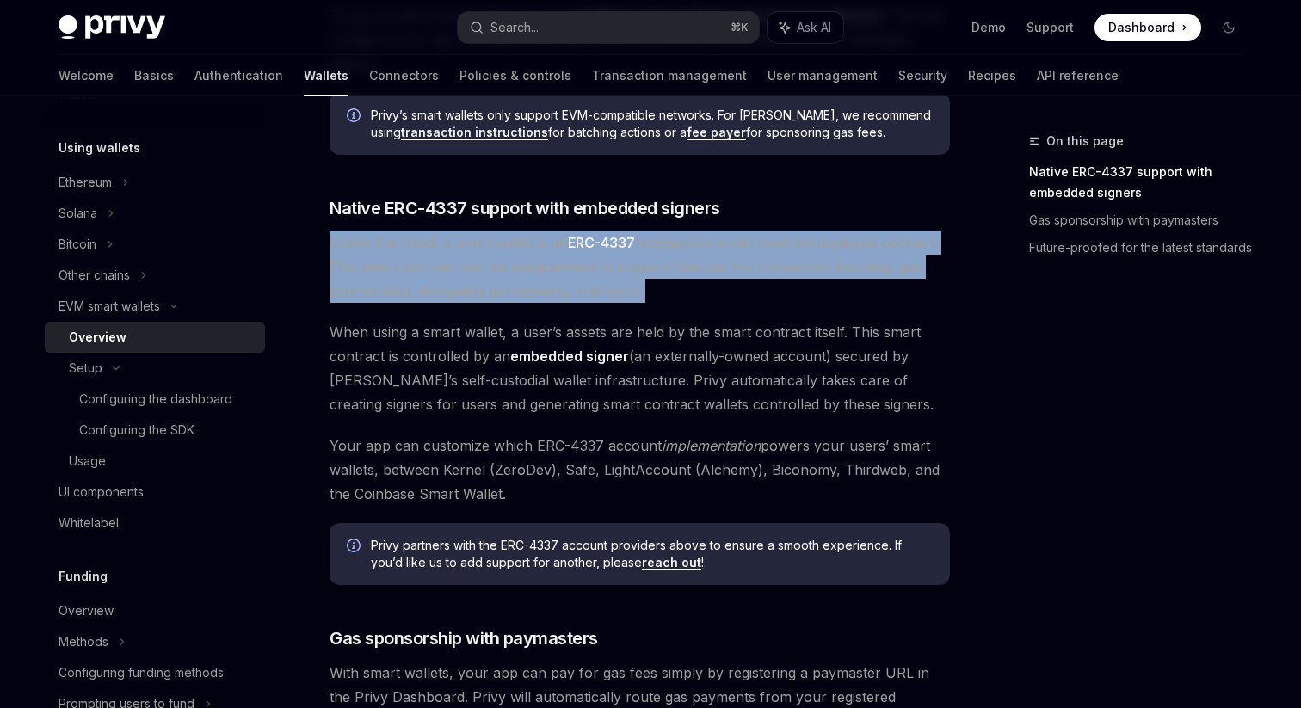
click at [324, 262] on div "EVM smart wallets Smart wallets OpenAI Open in ChatGPT OpenAI Open in ChatGPT P…" at bounding box center [478, 220] width 950 height 1929
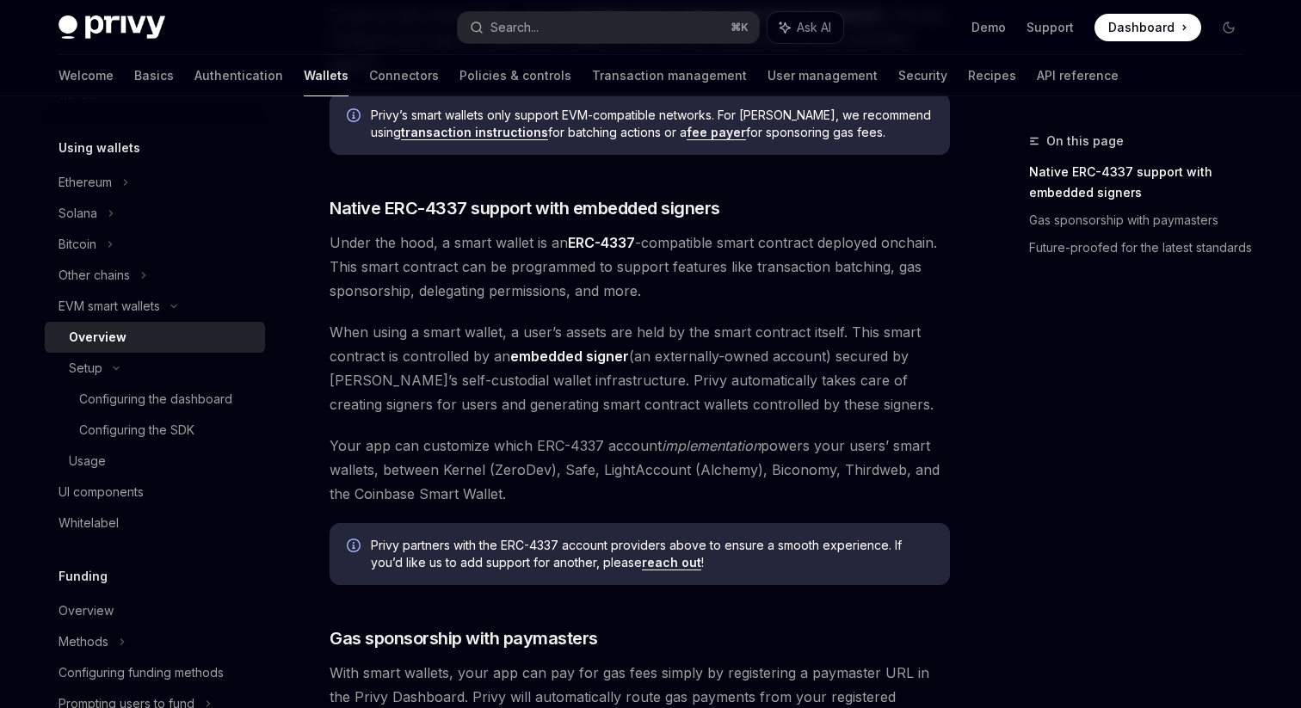
click at [324, 262] on div "EVM smart wallets Smart wallets OpenAI Open in ChatGPT OpenAI Open in ChatGPT P…" at bounding box center [478, 220] width 950 height 1929
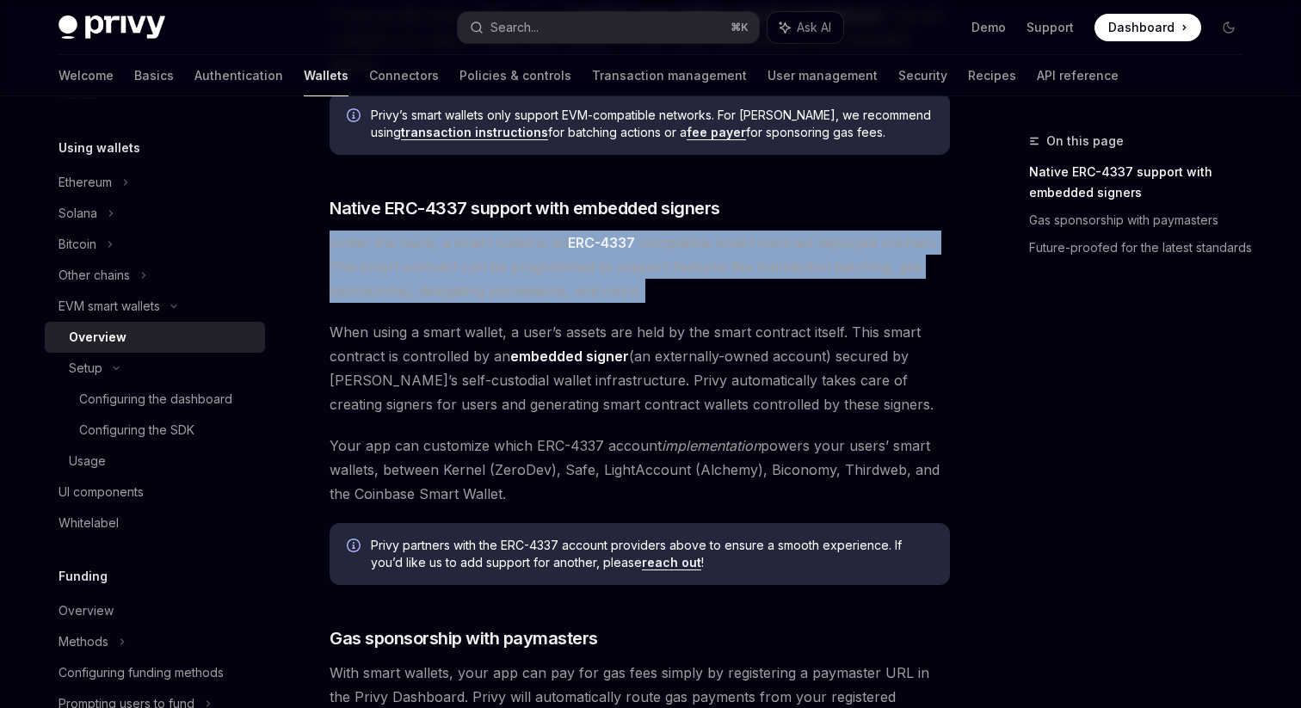
click at [324, 262] on div "EVM smart wallets Smart wallets OpenAI Open in ChatGPT OpenAI Open in ChatGPT P…" at bounding box center [478, 220] width 950 height 1929
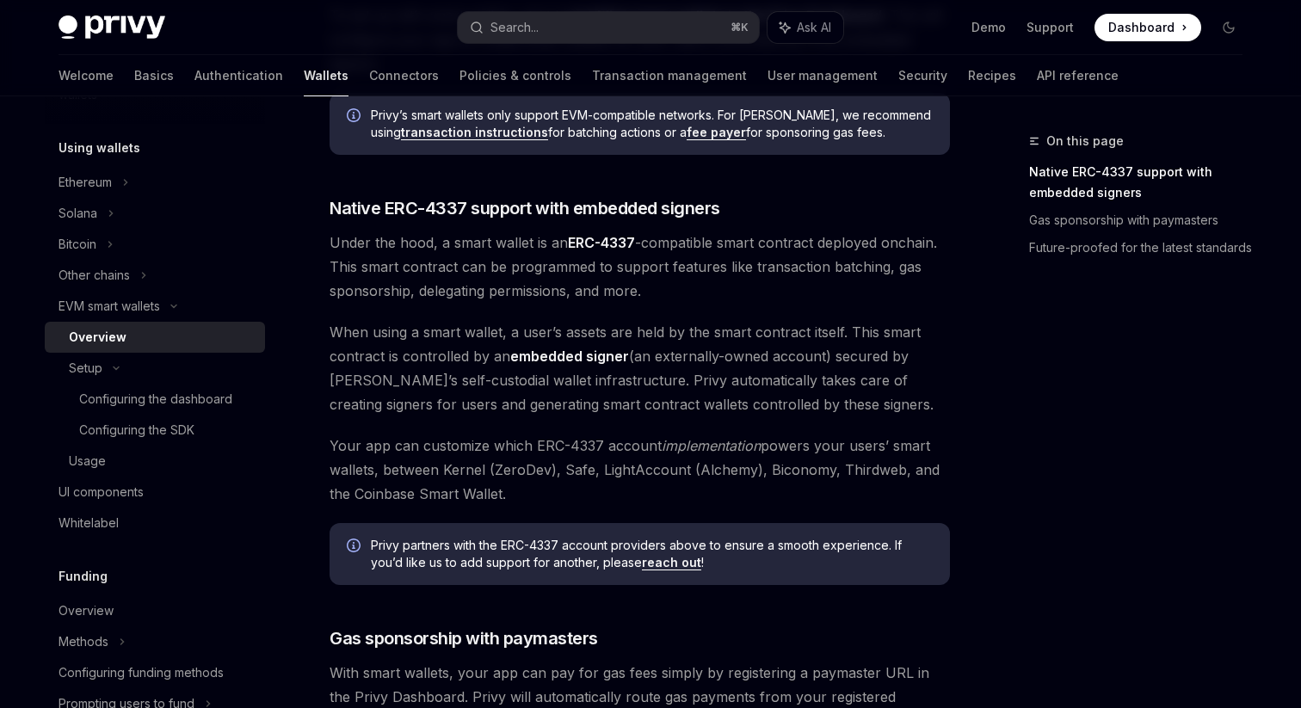
click at [324, 262] on div "EVM smart wallets Smart wallets OpenAI Open in ChatGPT OpenAI Open in ChatGPT P…" at bounding box center [478, 220] width 950 height 1929
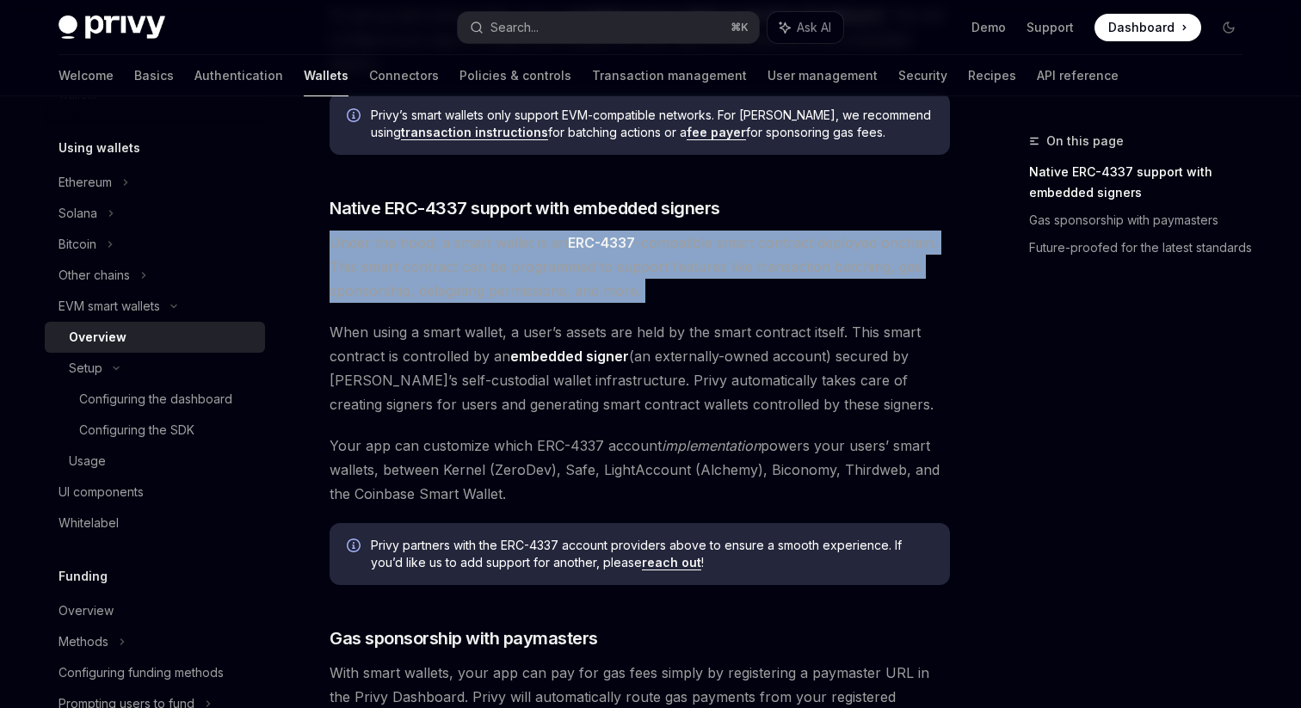
click at [324, 262] on div "EVM smart wallets Smart wallets OpenAI Open in ChatGPT OpenAI Open in ChatGPT P…" at bounding box center [478, 220] width 950 height 1929
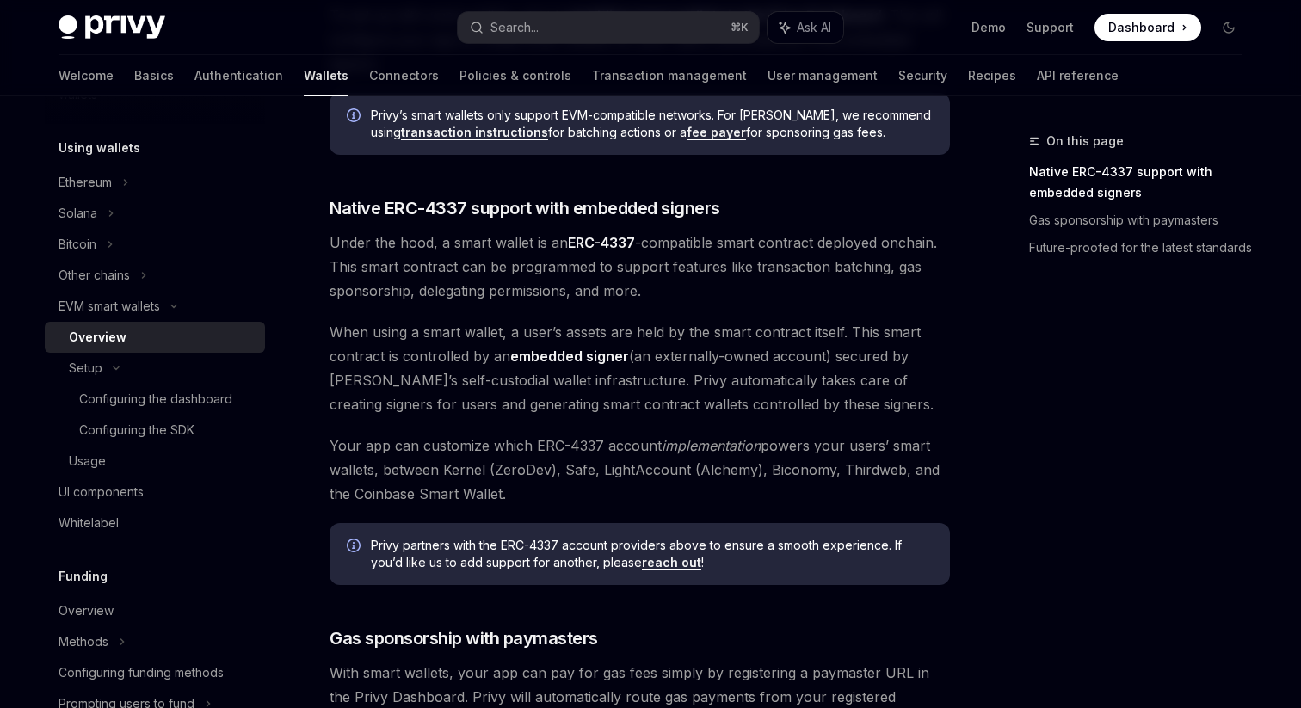
click at [324, 262] on div "EVM smart wallets Smart wallets OpenAI Open in ChatGPT OpenAI Open in ChatGPT P…" at bounding box center [478, 220] width 950 height 1929
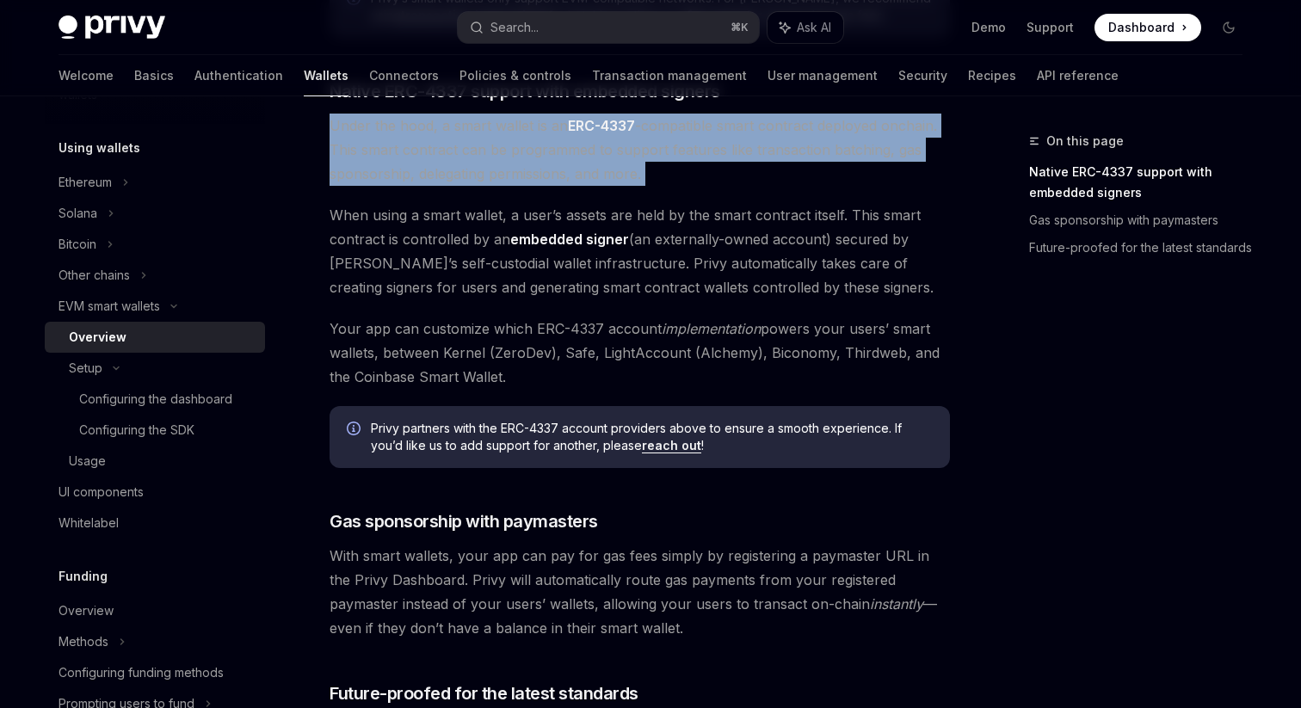
scroll to position [996, 0]
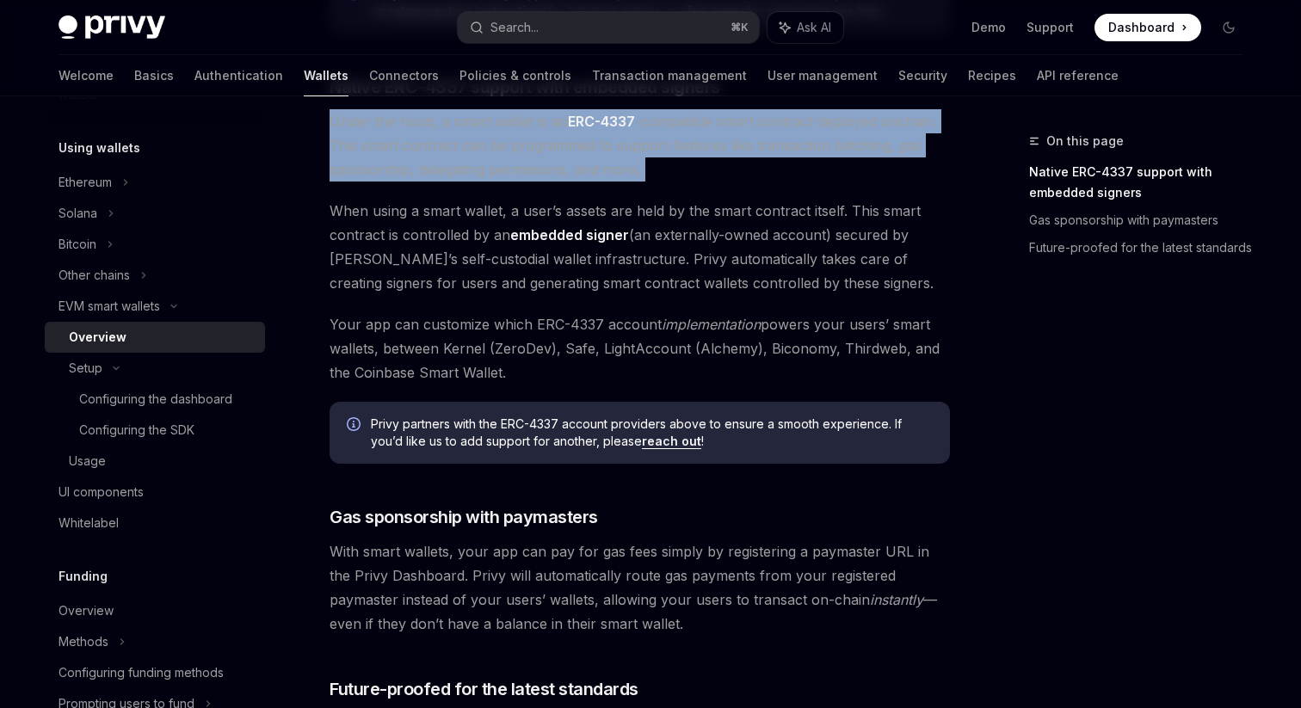
click at [324, 262] on div "EVM smart wallets Smart wallets OpenAI Open in ChatGPT OpenAI Open in ChatGPT P…" at bounding box center [478, 98] width 950 height 1929
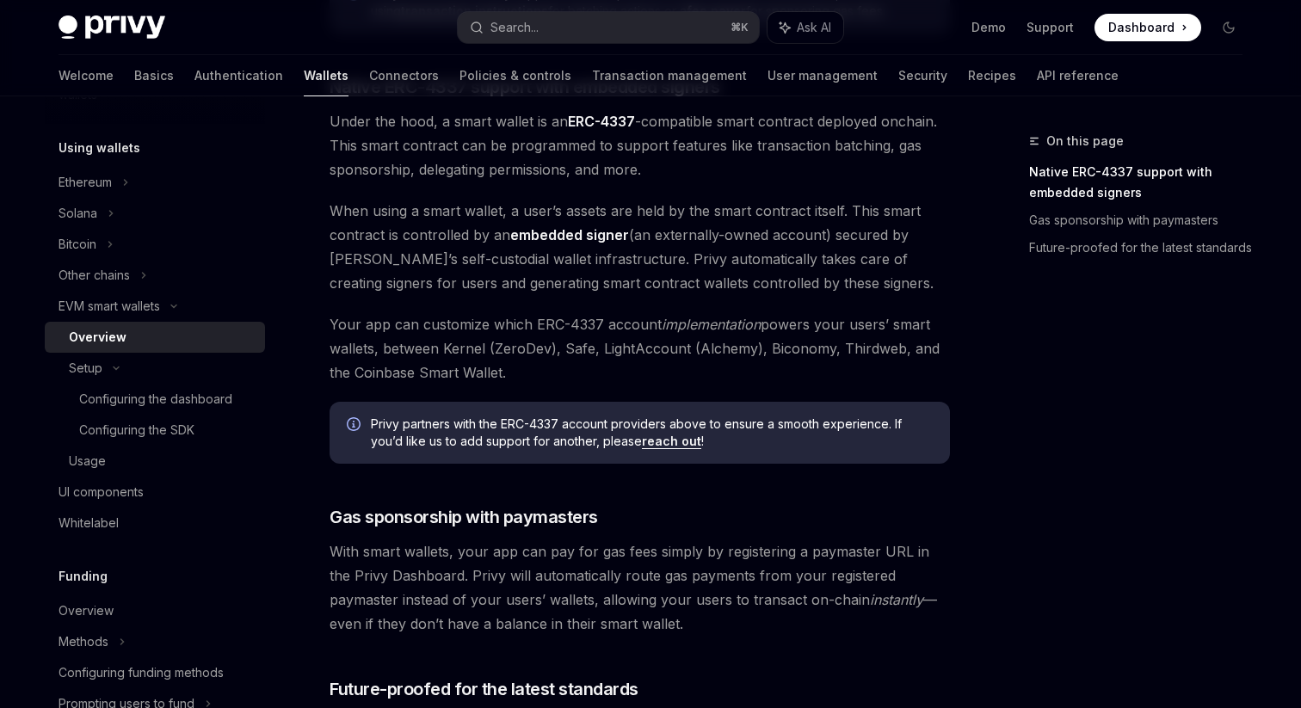
click at [324, 262] on div "EVM smart wallets Smart wallets OpenAI Open in ChatGPT OpenAI Open in ChatGPT P…" at bounding box center [478, 98] width 950 height 1929
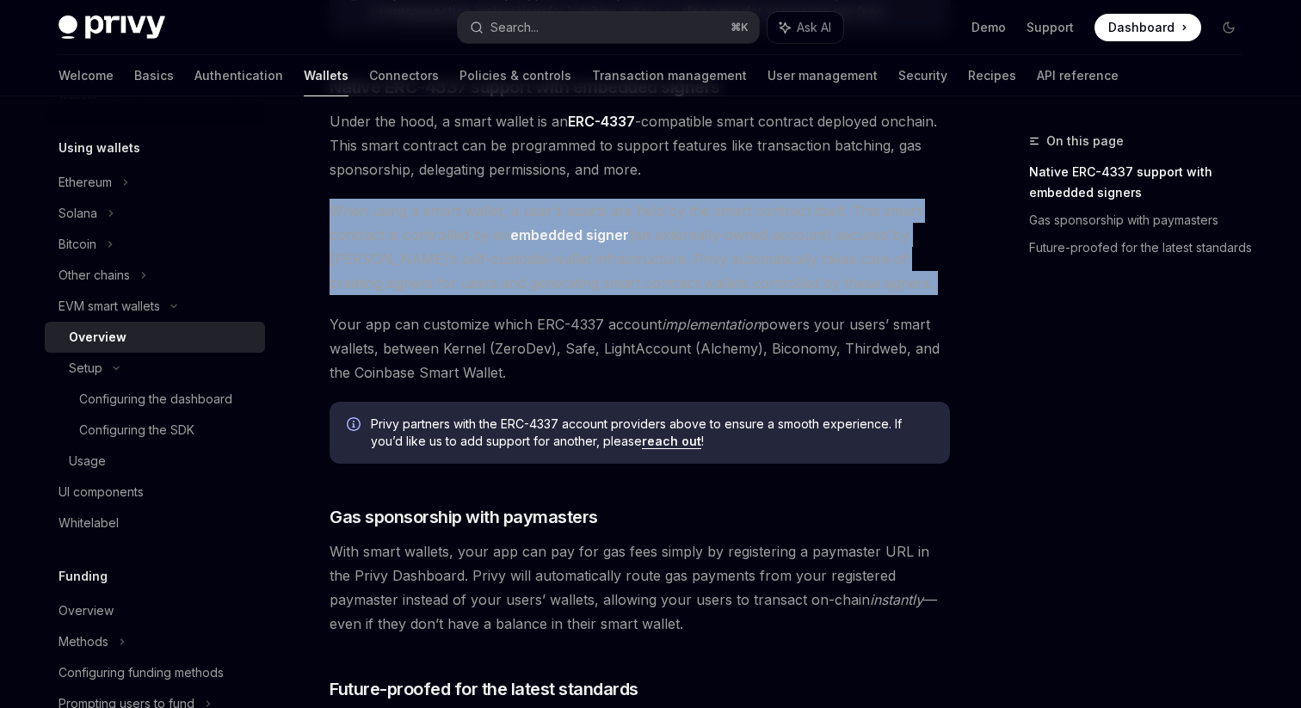
click at [324, 262] on div "EVM smart wallets Smart wallets OpenAI Open in ChatGPT OpenAI Open in ChatGPT P…" at bounding box center [478, 98] width 950 height 1929
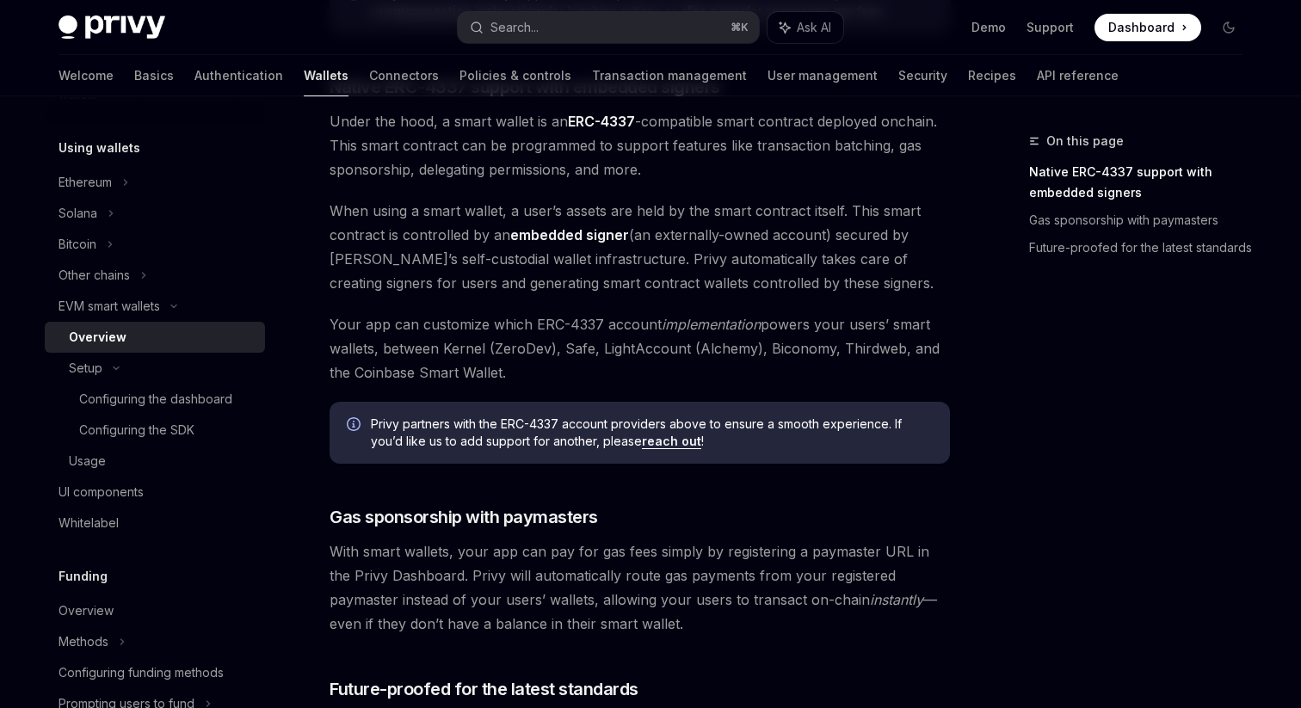
click at [324, 262] on div "EVM smart wallets Smart wallets OpenAI Open in ChatGPT OpenAI Open in ChatGPT P…" at bounding box center [478, 98] width 950 height 1929
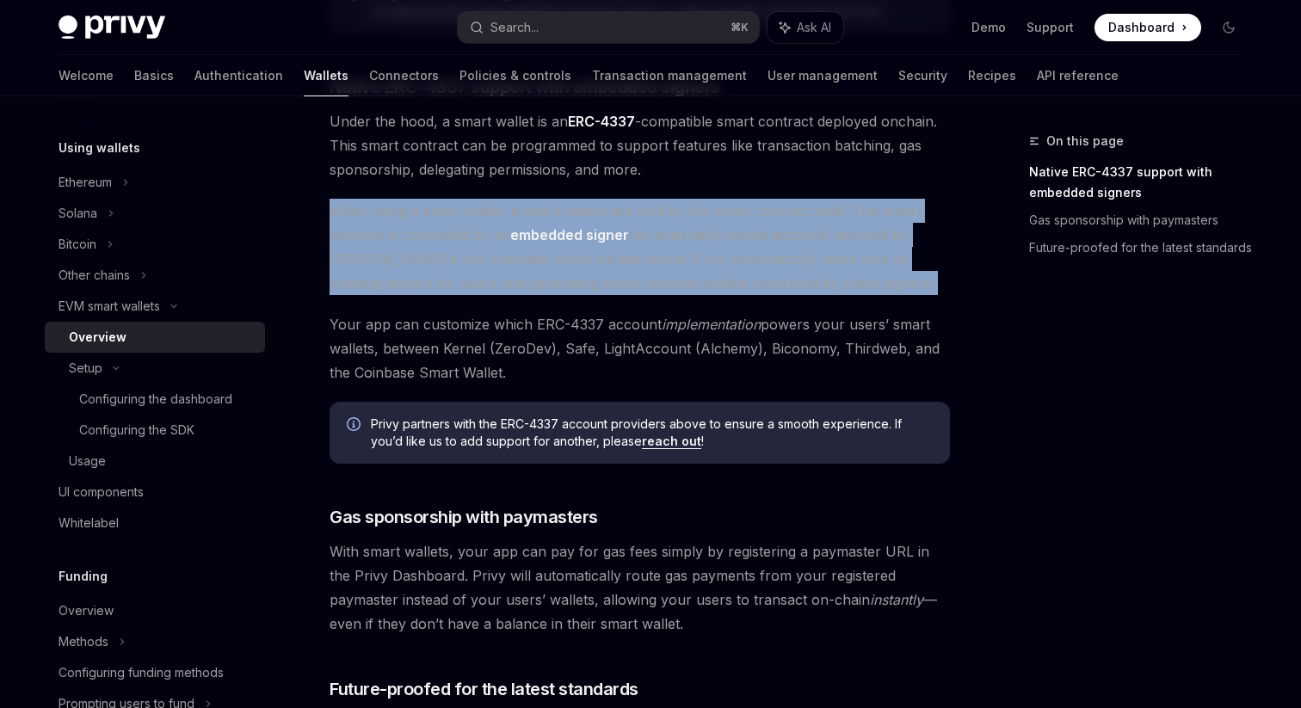
click at [324, 262] on div "EVM smart wallets Smart wallets OpenAI Open in ChatGPT OpenAI Open in ChatGPT P…" at bounding box center [478, 98] width 950 height 1929
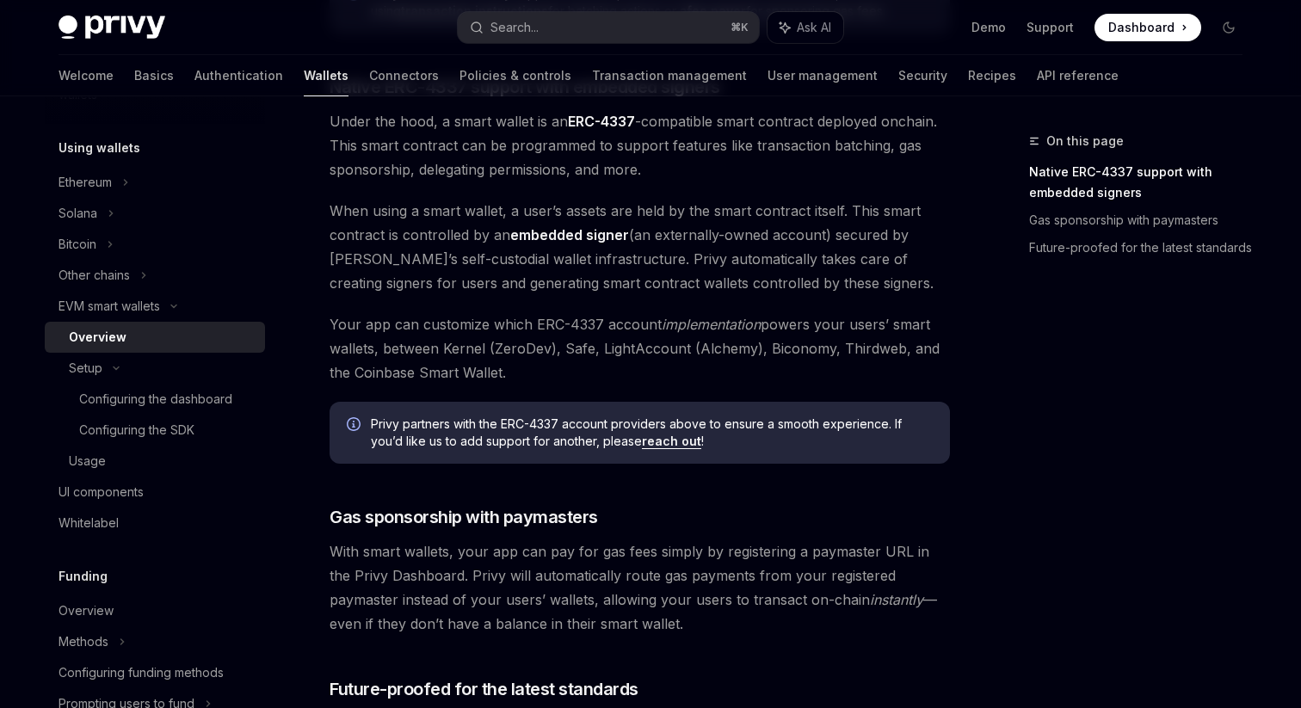
click at [324, 262] on div "EVM smart wallets Smart wallets OpenAI Open in ChatGPT OpenAI Open in ChatGPT P…" at bounding box center [478, 98] width 950 height 1929
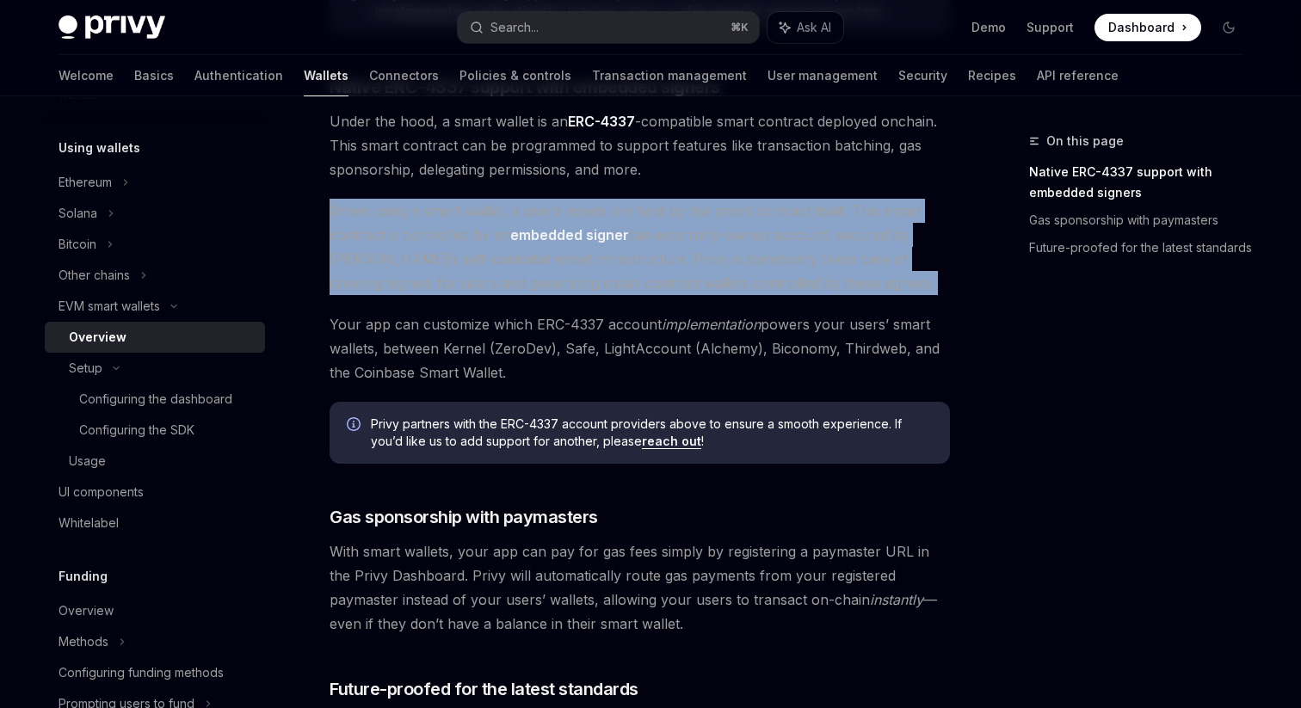
click at [324, 262] on div "EVM smart wallets Smart wallets OpenAI Open in ChatGPT OpenAI Open in ChatGPT P…" at bounding box center [478, 98] width 950 height 1929
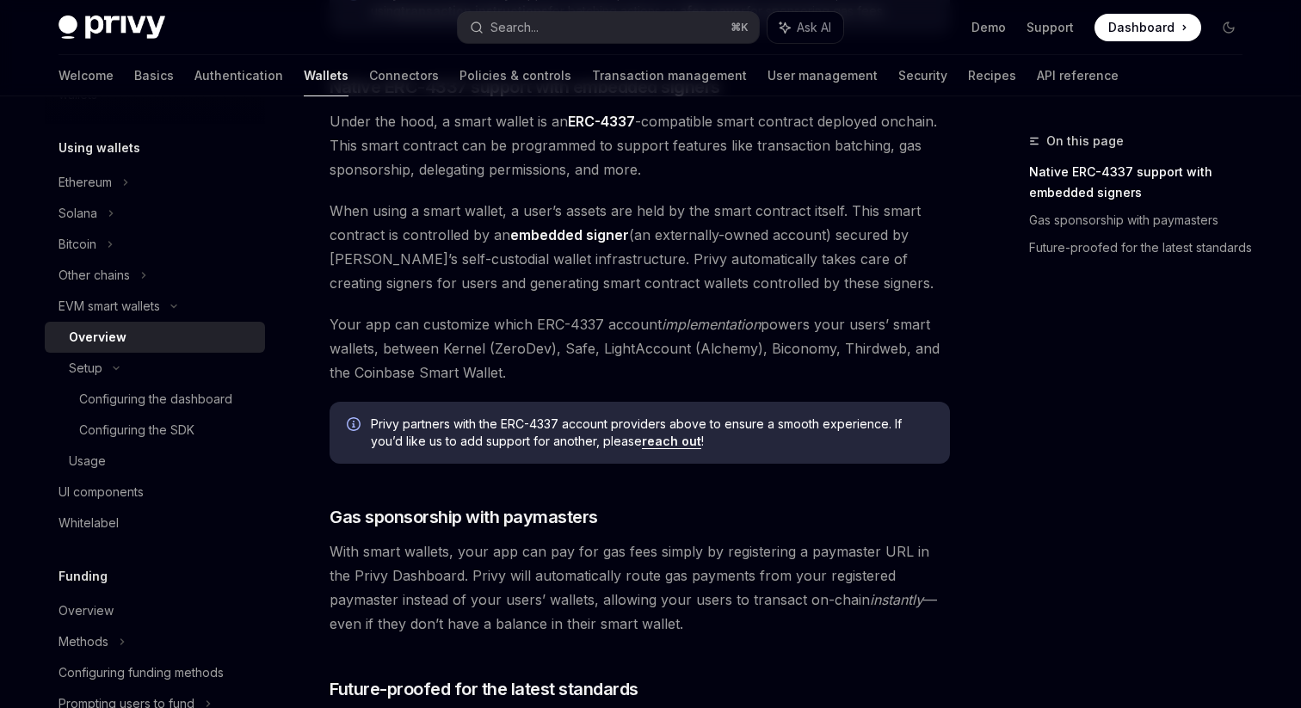
click at [324, 262] on div "EVM smart wallets Smart wallets OpenAI Open in ChatGPT OpenAI Open in ChatGPT P…" at bounding box center [478, 98] width 950 height 1929
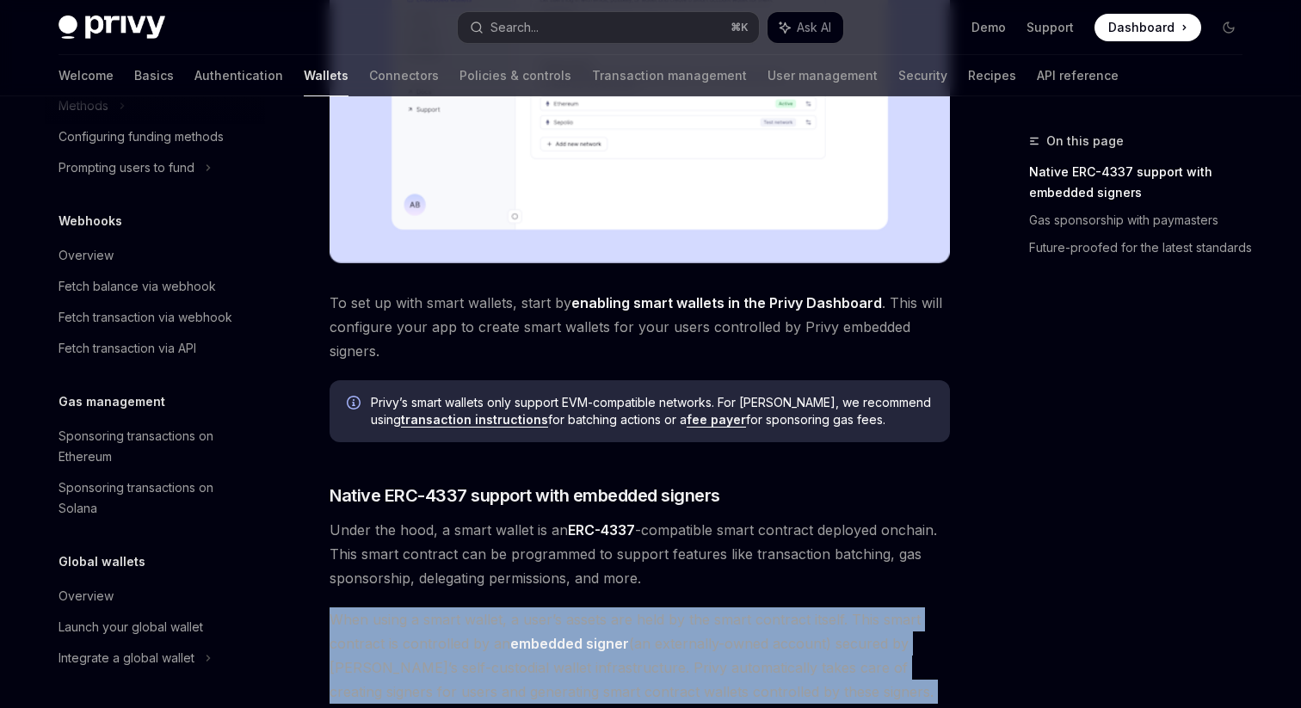
scroll to position [564, 0]
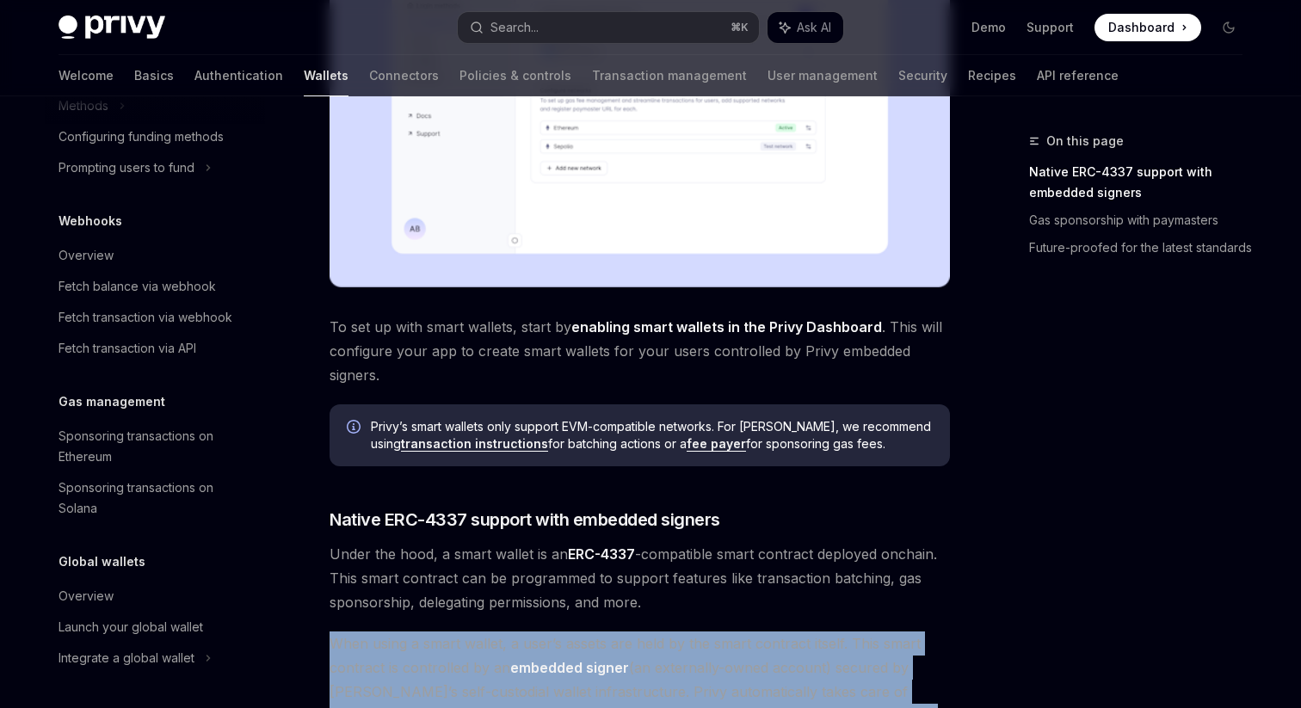
click at [484, 368] on span "To set up with smart wallets, start by enabling smart wallets in the Privy Dash…" at bounding box center [640, 351] width 620 height 72
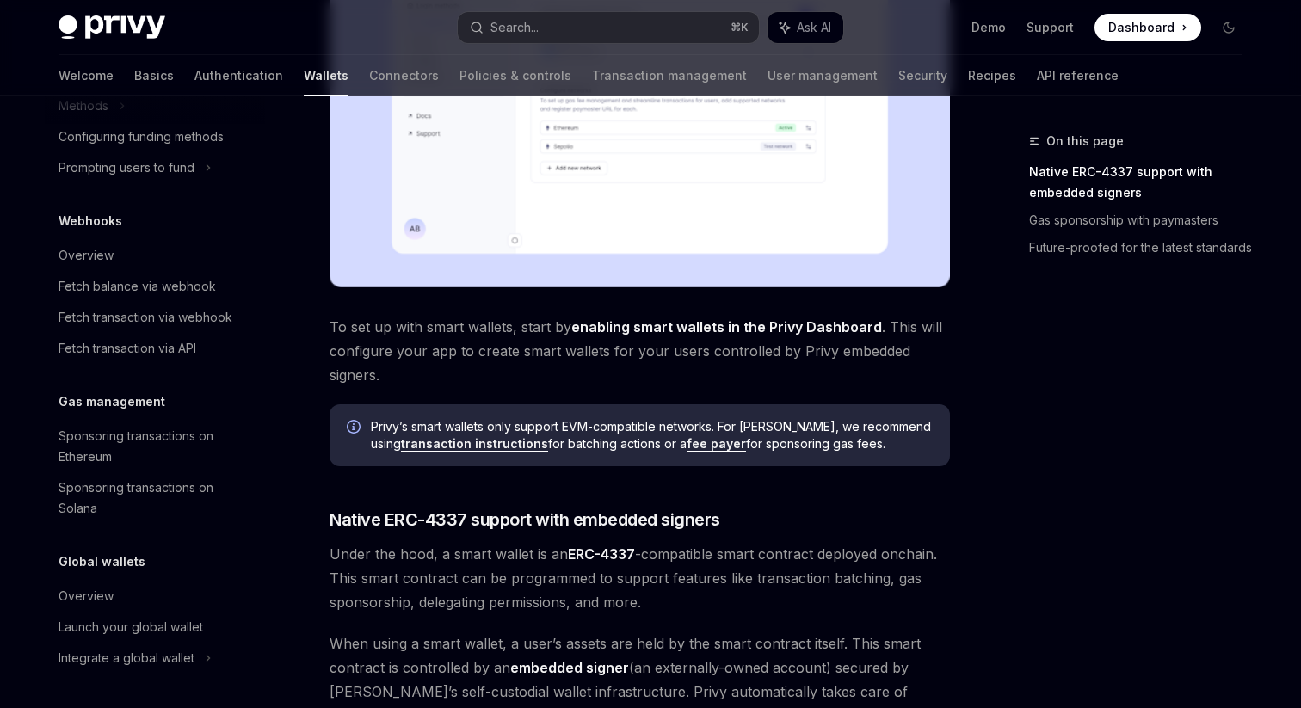
click at [484, 368] on span "To set up with smart wallets, start by enabling smart wallets in the Privy Dash…" at bounding box center [640, 351] width 620 height 72
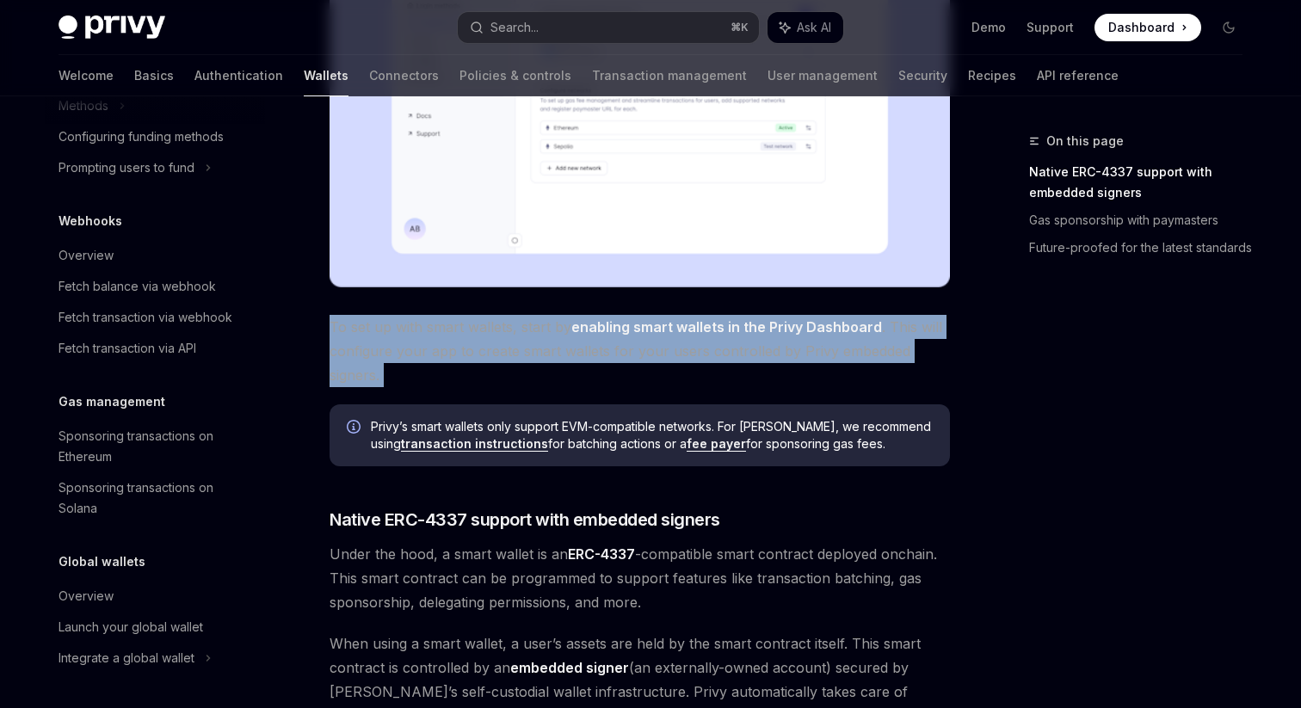
click at [484, 368] on span "To set up with smart wallets, start by enabling smart wallets in the Privy Dash…" at bounding box center [640, 351] width 620 height 72
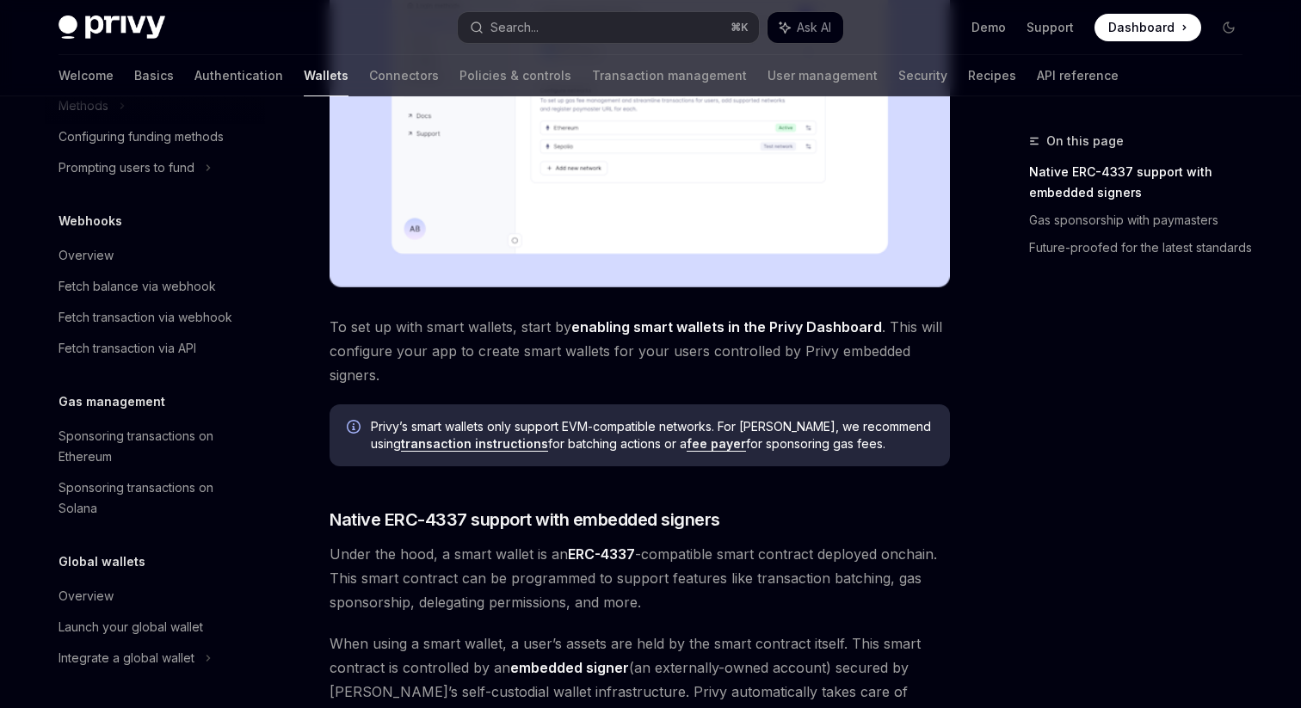
click at [440, 372] on span "To set up with smart wallets, start by enabling smart wallets in the Privy Dash…" at bounding box center [640, 351] width 620 height 72
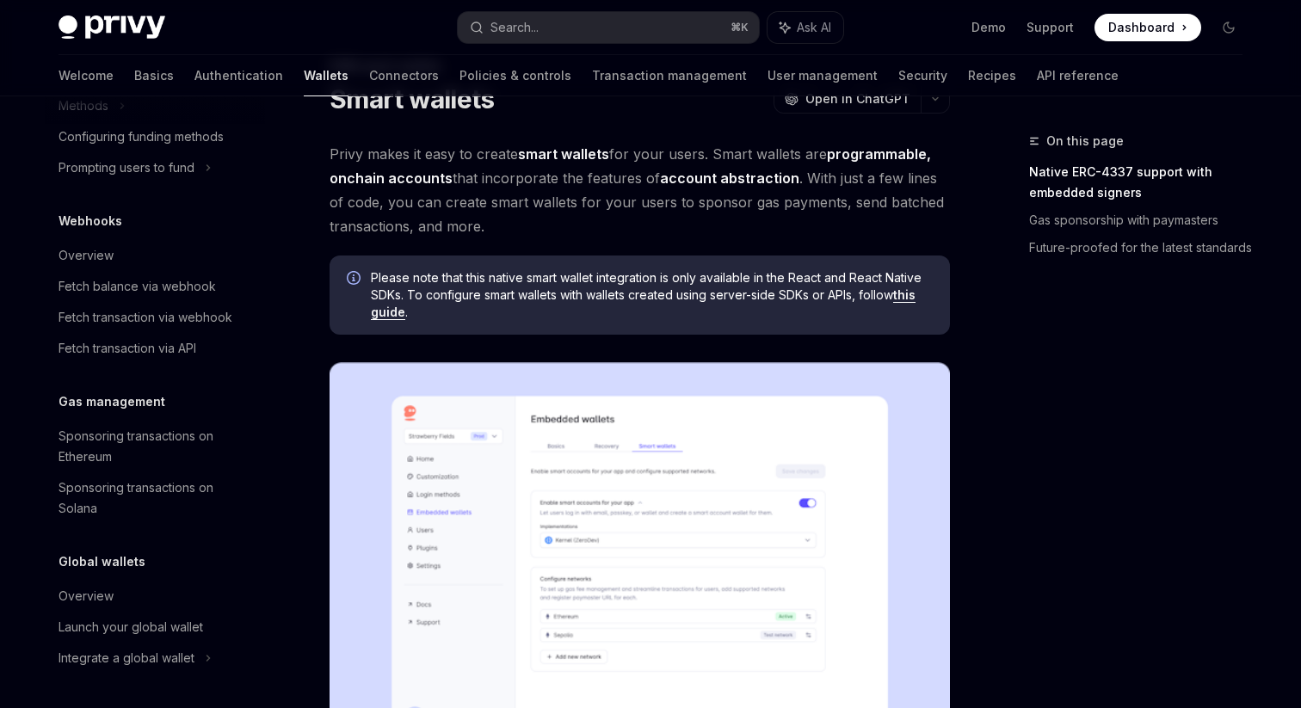
scroll to position [0, 0]
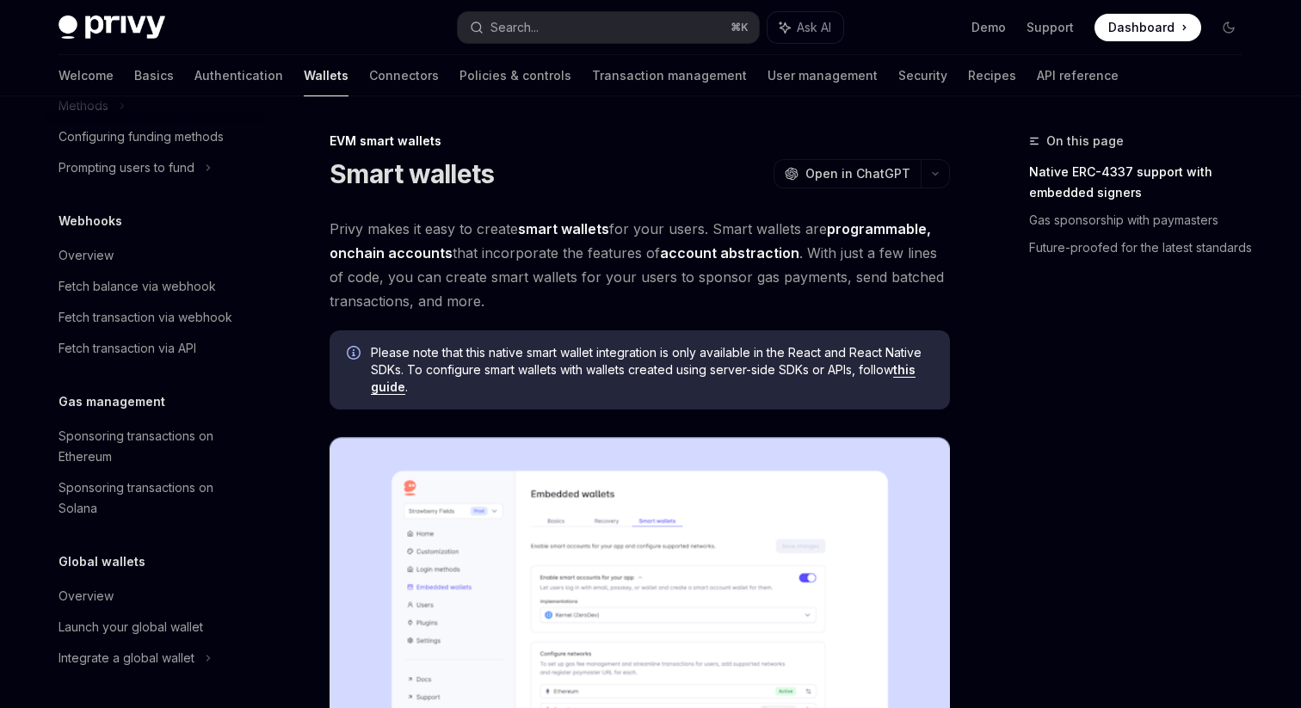
click at [521, 293] on span "Privy makes it easy to create smart wallets for your users. Smart wallets are p…" at bounding box center [640, 265] width 620 height 96
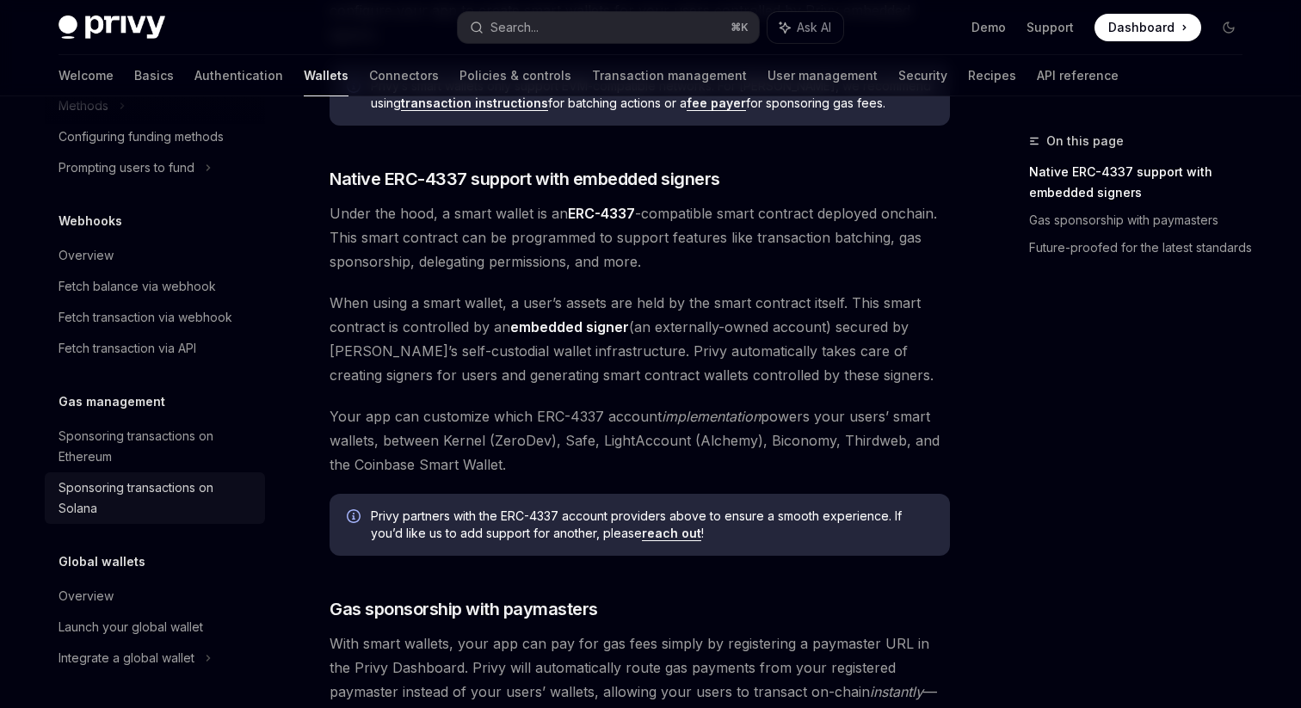
scroll to position [692, 0]
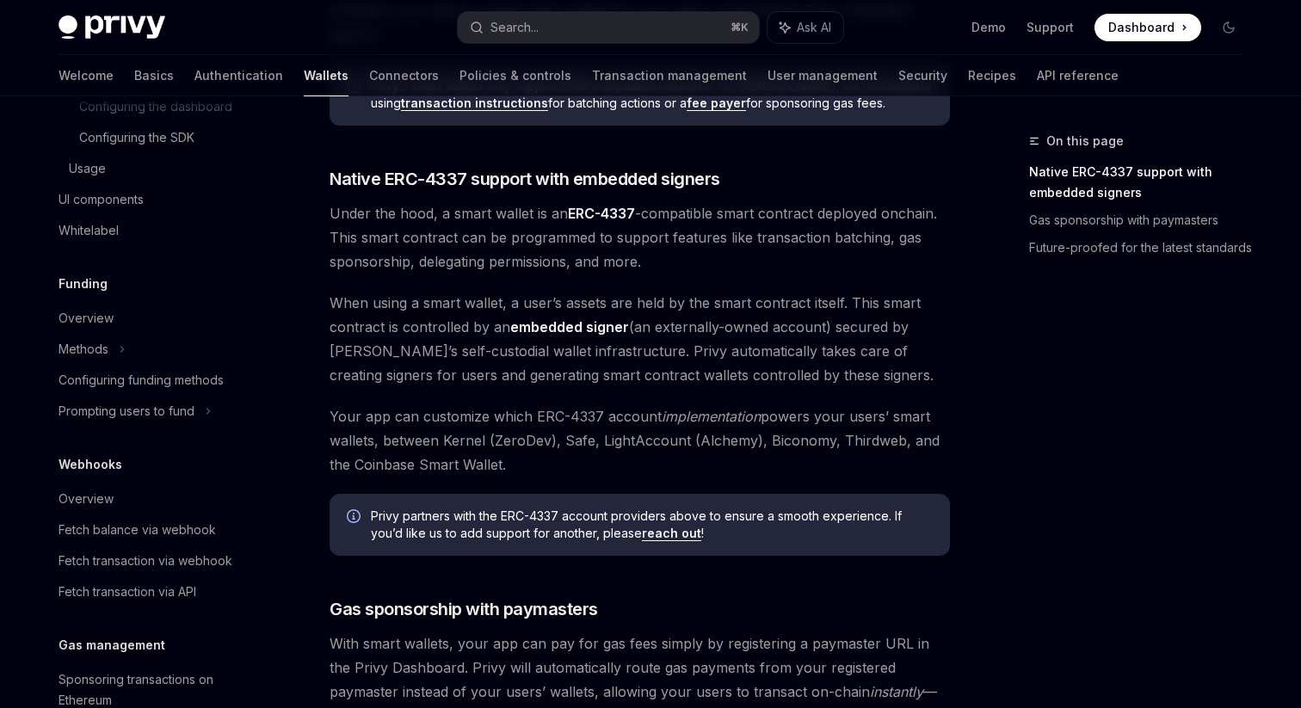
click at [323, 324] on div "EVM smart wallets Smart wallets OpenAI Open in ChatGPT OpenAI Open in ChatGPT P…" at bounding box center [478, 190] width 950 height 1929
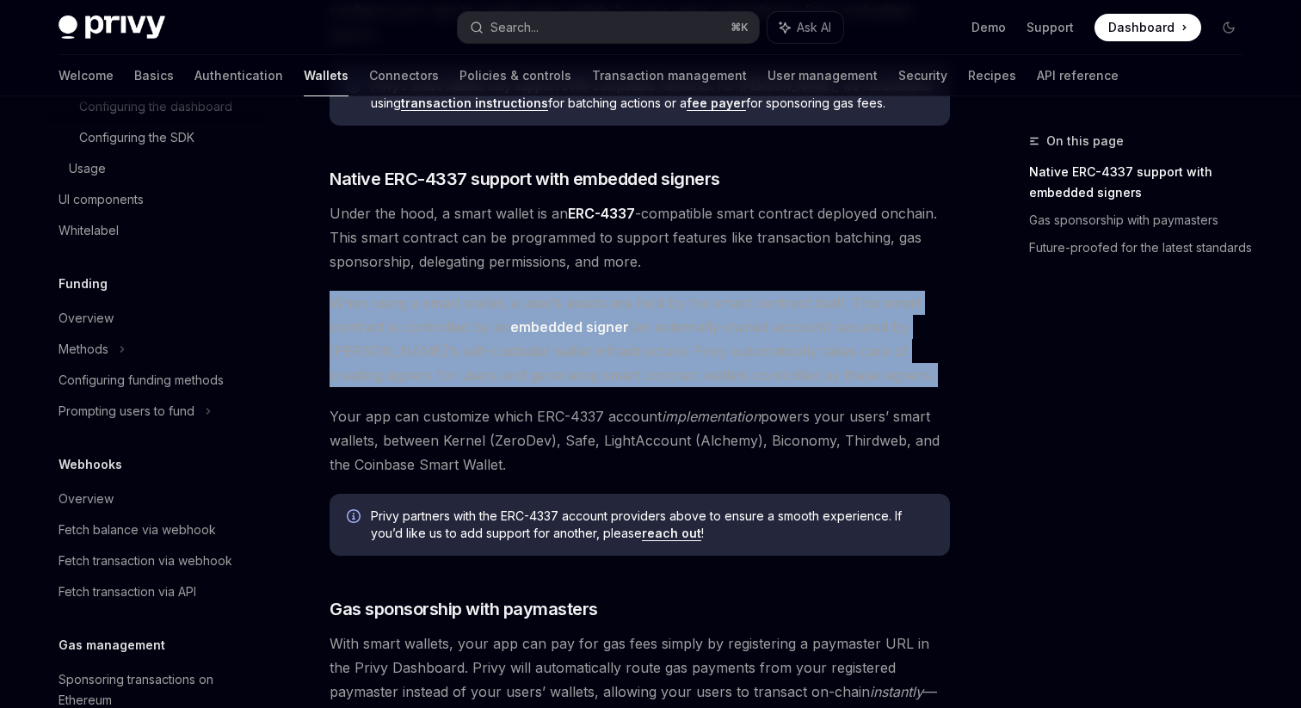
click at [323, 324] on div "EVM smart wallets Smart wallets OpenAI Open in ChatGPT OpenAI Open in ChatGPT P…" at bounding box center [478, 190] width 950 height 1929
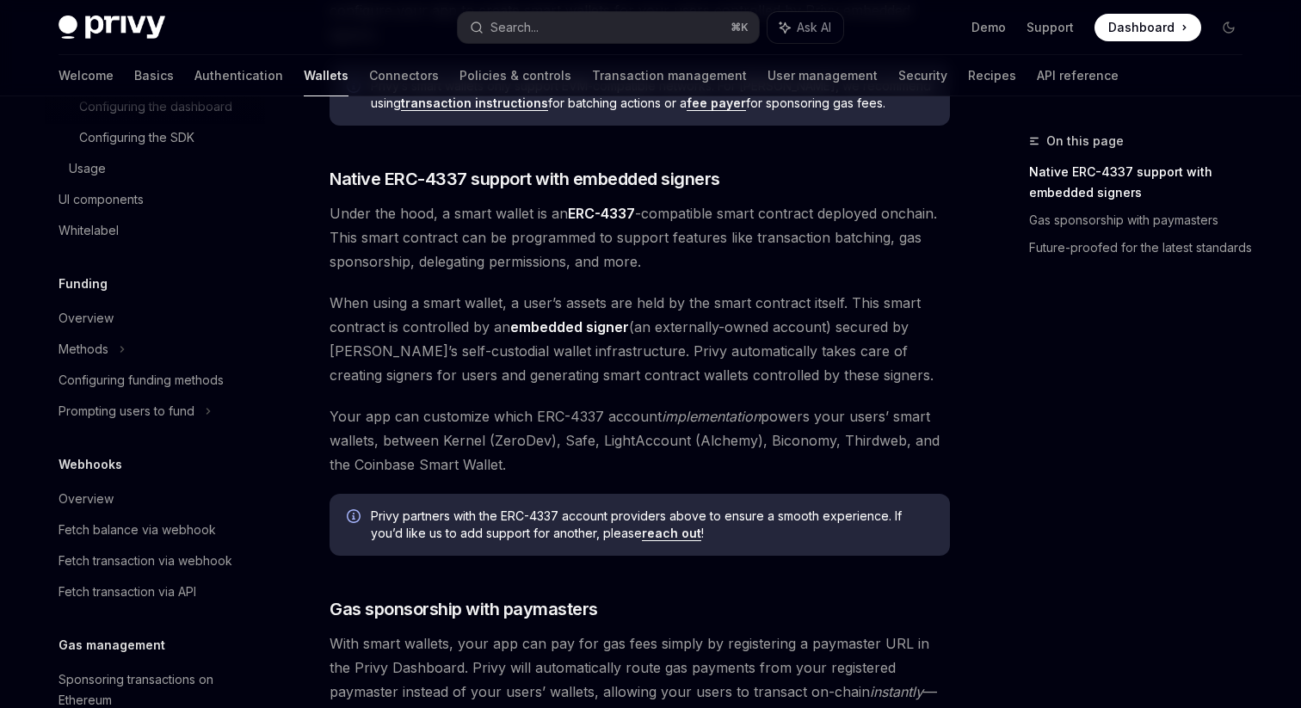
click at [323, 324] on div "EVM smart wallets Smart wallets OpenAI Open in ChatGPT OpenAI Open in ChatGPT P…" at bounding box center [478, 190] width 950 height 1929
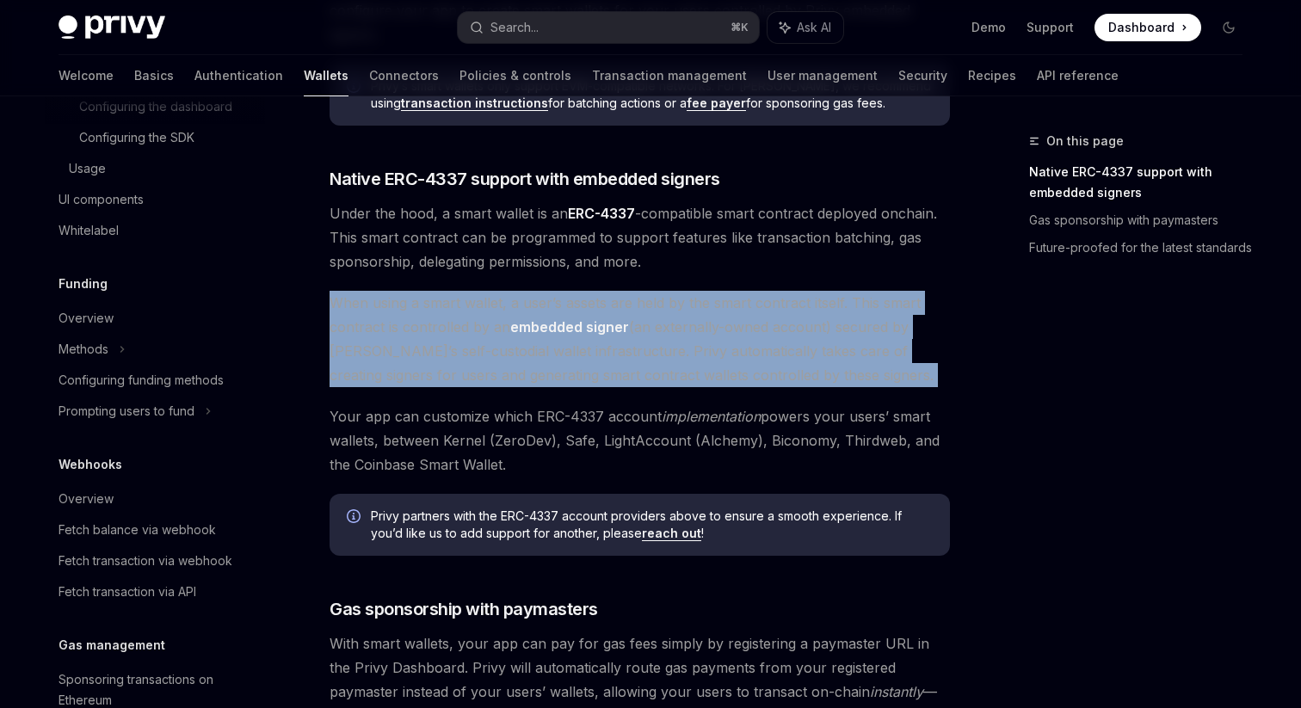
click at [337, 222] on span "Under the hood, a smart wallet is an ERC-4337 -compatible smart contract deploy…" at bounding box center [640, 237] width 620 height 72
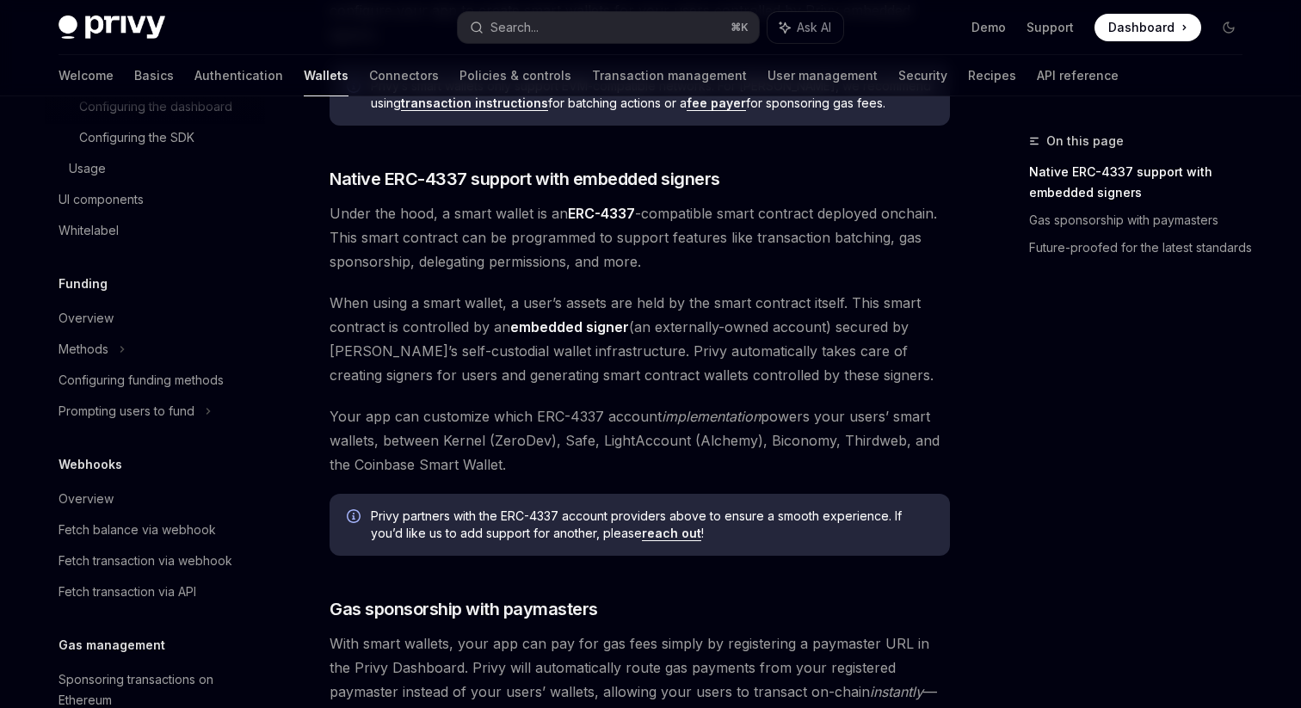
click at [337, 222] on span "Under the hood, a smart wallet is an ERC-4337 -compatible smart contract deploy…" at bounding box center [640, 237] width 620 height 72
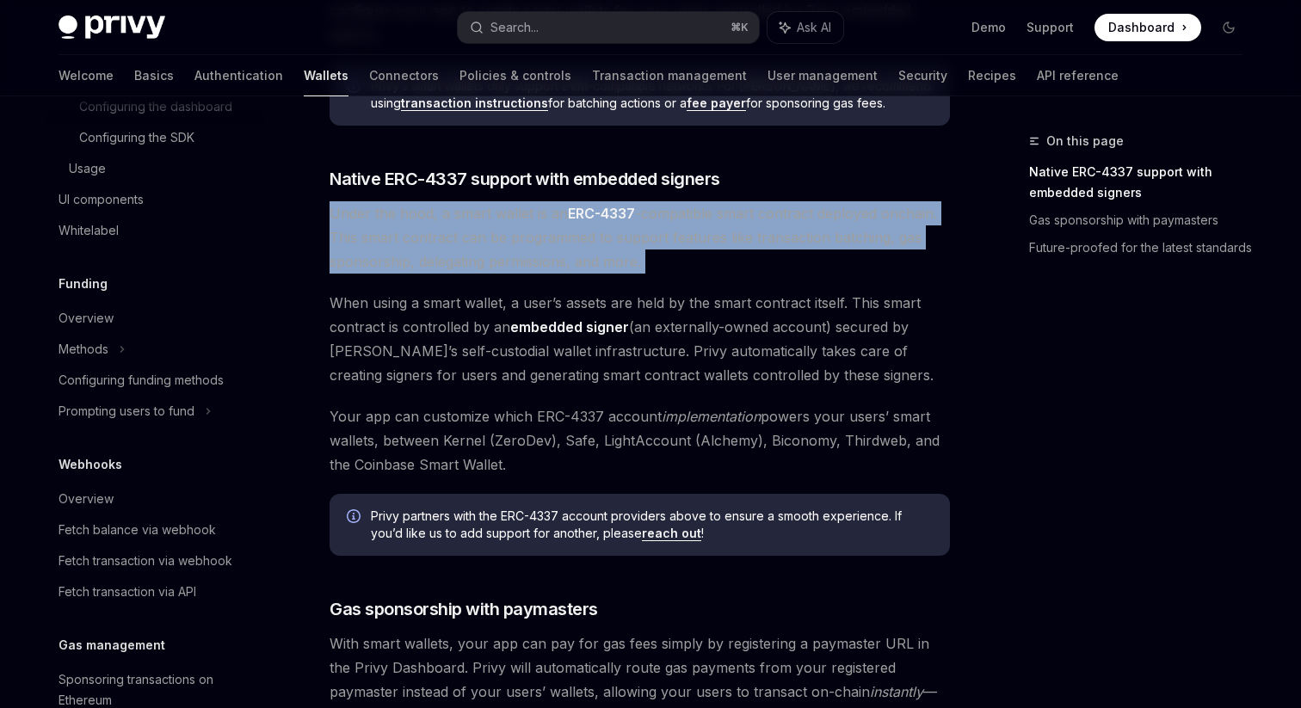
click at [337, 222] on span "Under the hood, a smart wallet is an ERC-4337 -compatible smart contract deploy…" at bounding box center [640, 237] width 620 height 72
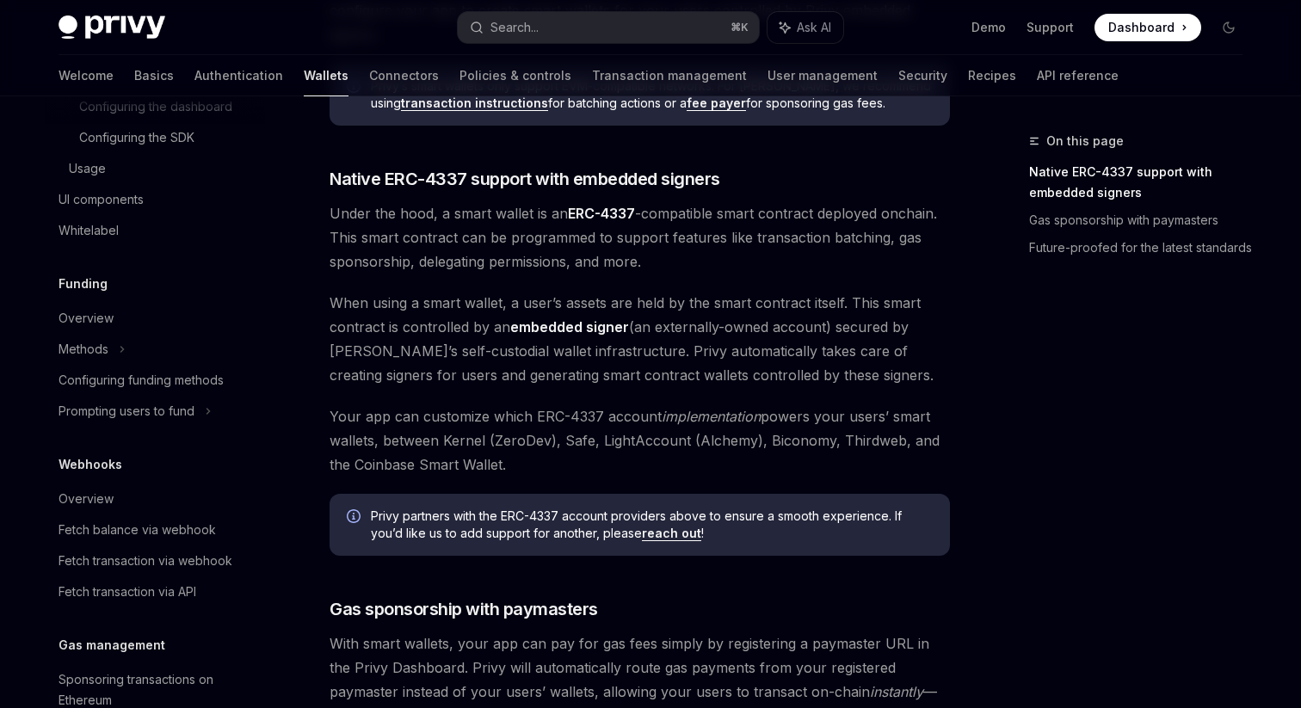
click at [337, 222] on span "Under the hood, a smart wallet is an ERC-4337 -compatible smart contract deploy…" at bounding box center [640, 237] width 620 height 72
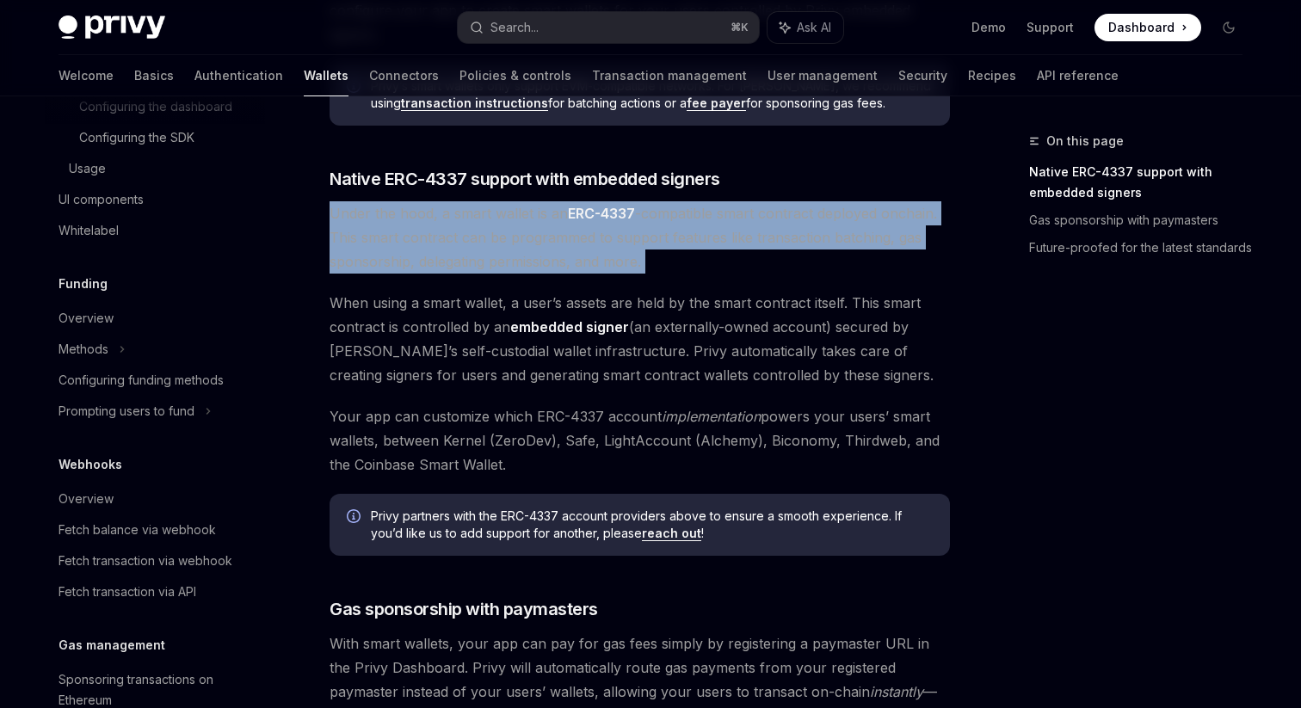
click at [324, 230] on div "EVM smart wallets Smart wallets OpenAI Open in ChatGPT OpenAI Open in ChatGPT P…" at bounding box center [478, 190] width 950 height 1929
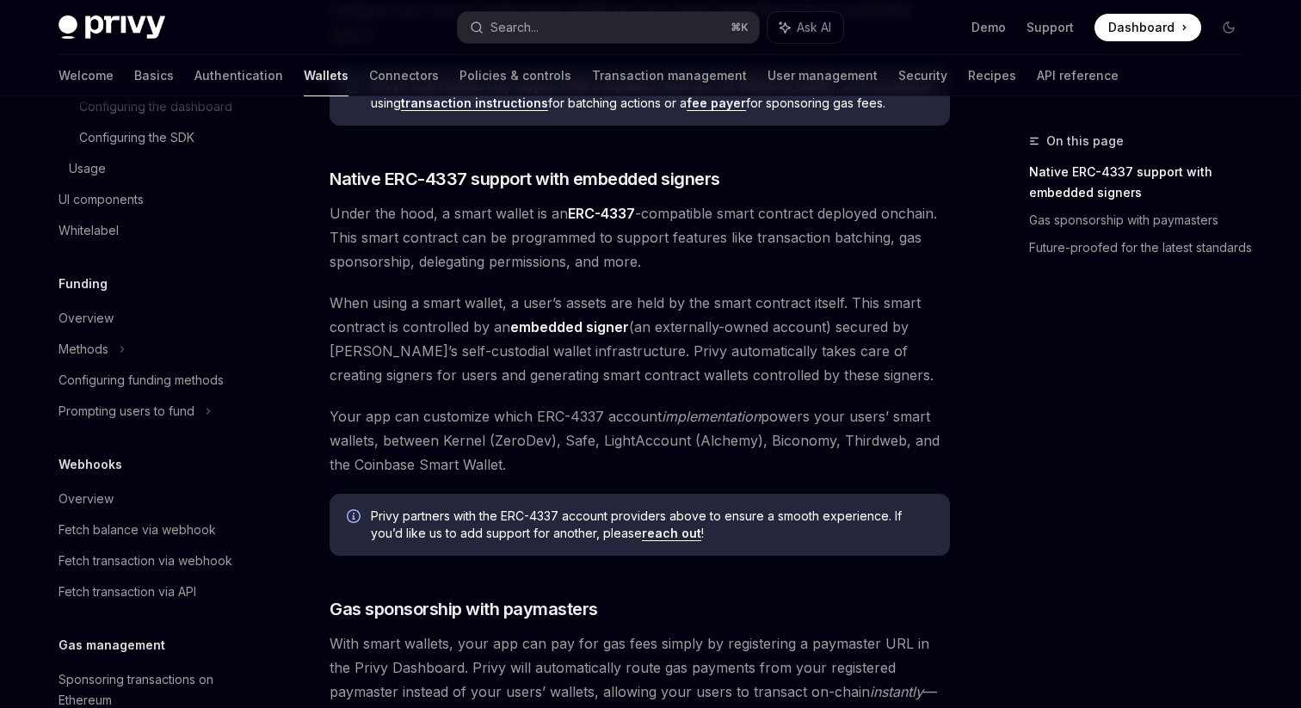
click at [324, 230] on div "EVM smart wallets Smart wallets OpenAI Open in ChatGPT OpenAI Open in ChatGPT P…" at bounding box center [478, 190] width 950 height 1929
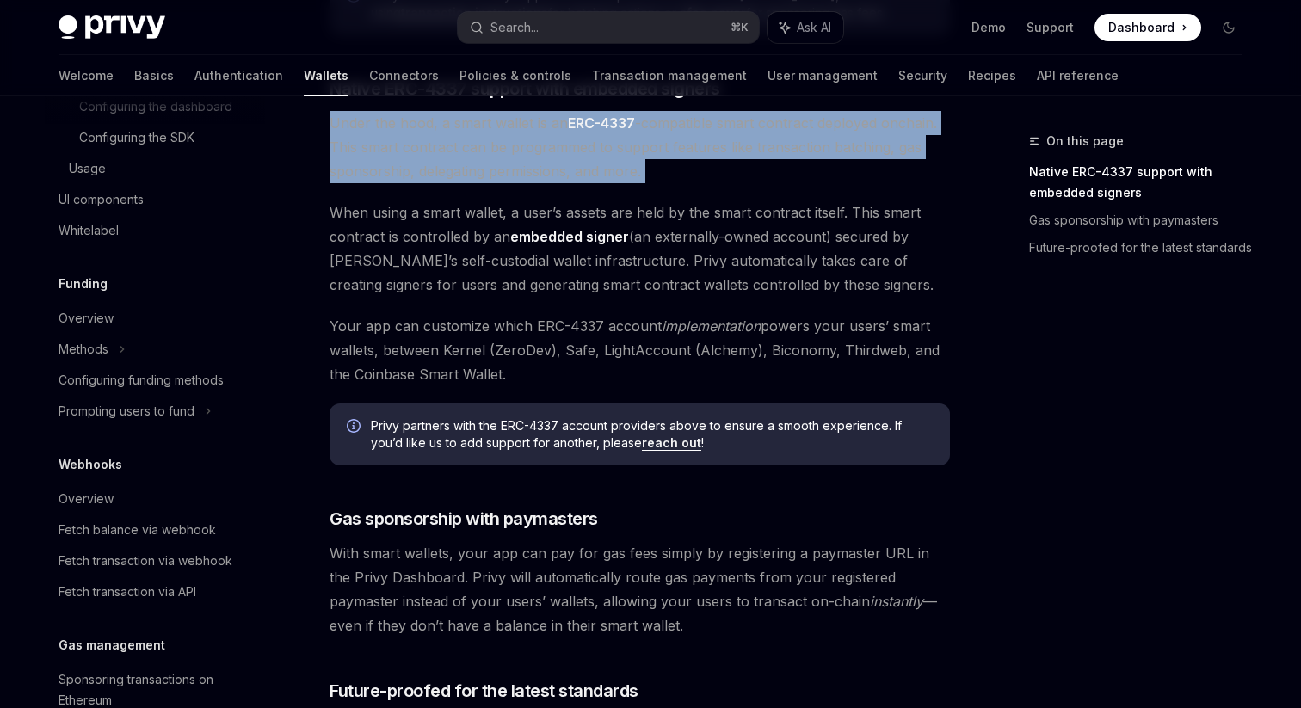
click at [324, 230] on div "EVM smart wallets Smart wallets OpenAI Open in ChatGPT OpenAI Open in ChatGPT P…" at bounding box center [478, 100] width 950 height 1929
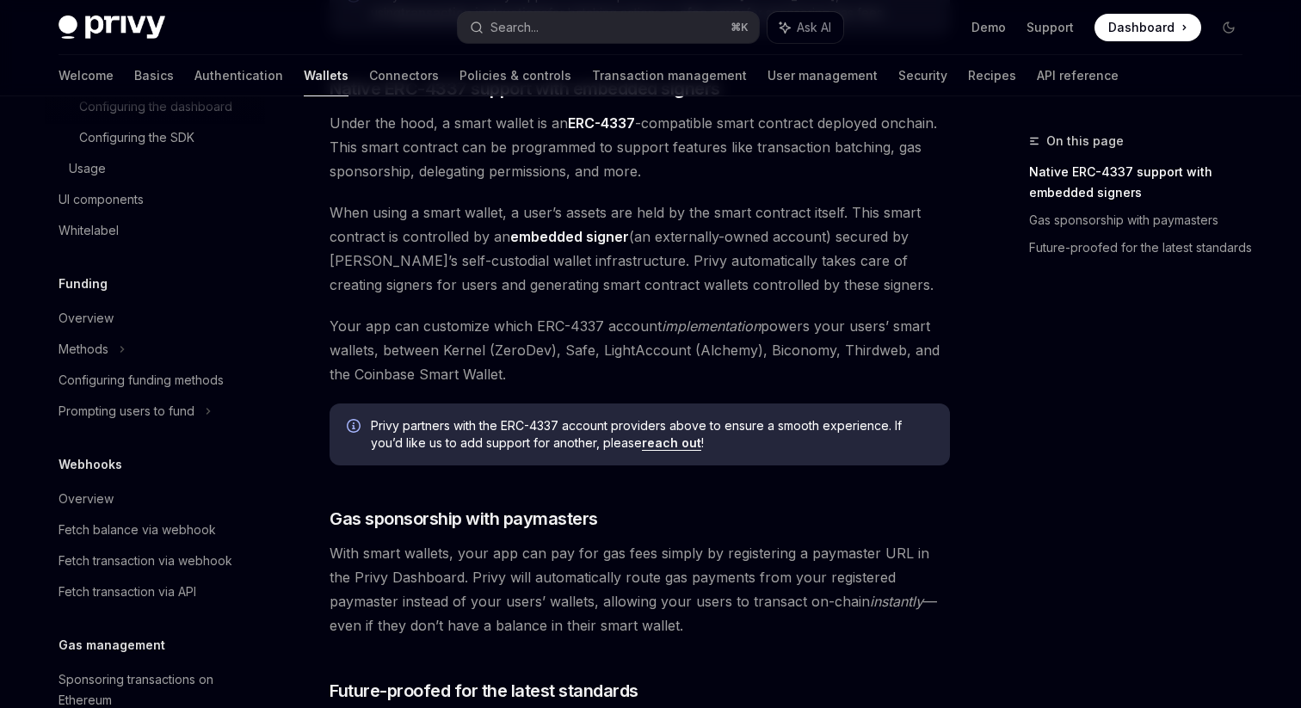
click at [324, 230] on div "EVM smart wallets Smart wallets OpenAI Open in ChatGPT OpenAI Open in ChatGPT P…" at bounding box center [478, 100] width 950 height 1929
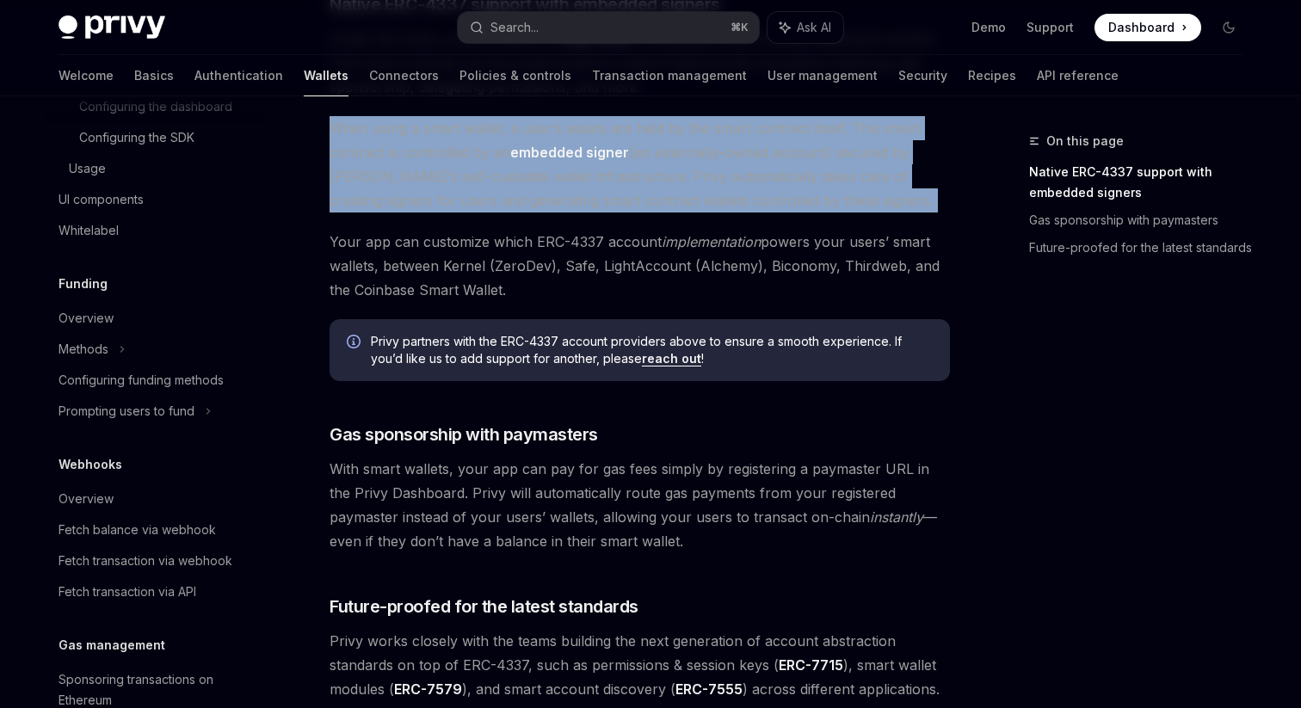
scroll to position [1089, 0]
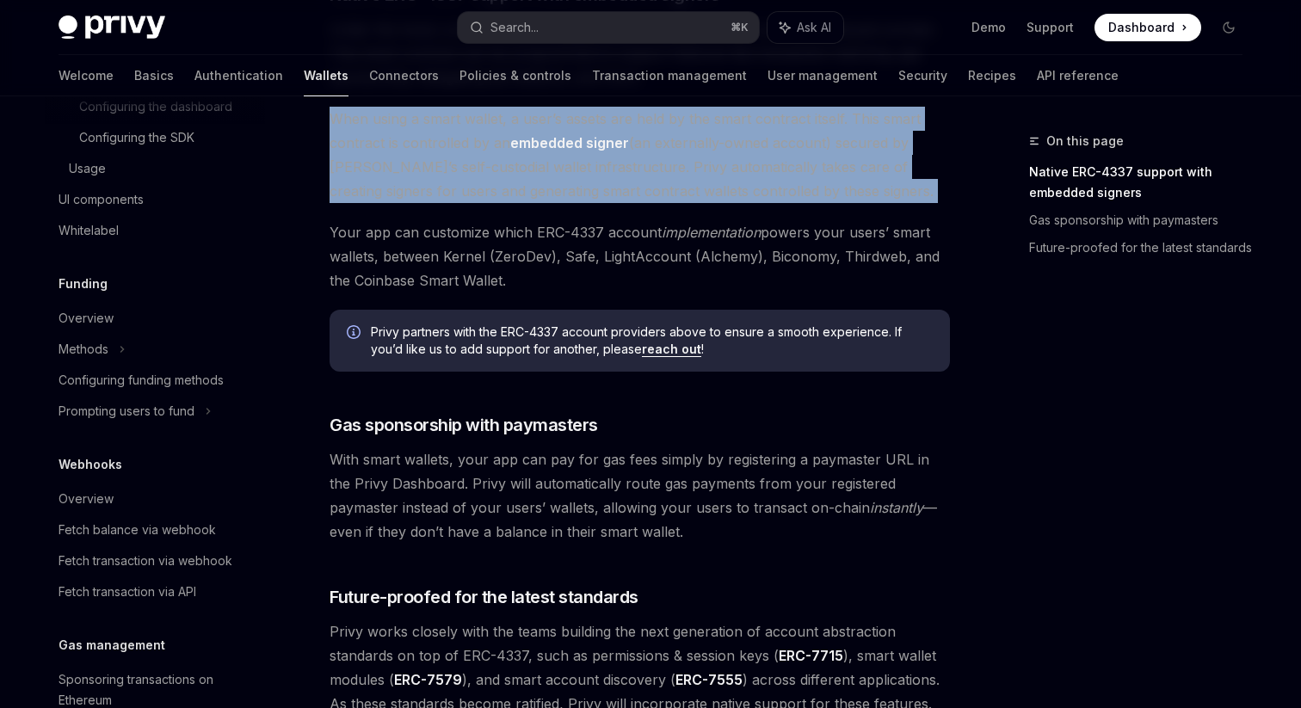
click at [324, 230] on div "EVM smart wallets Smart wallets OpenAI Open in ChatGPT OpenAI Open in ChatGPT P…" at bounding box center [478, 6] width 950 height 1929
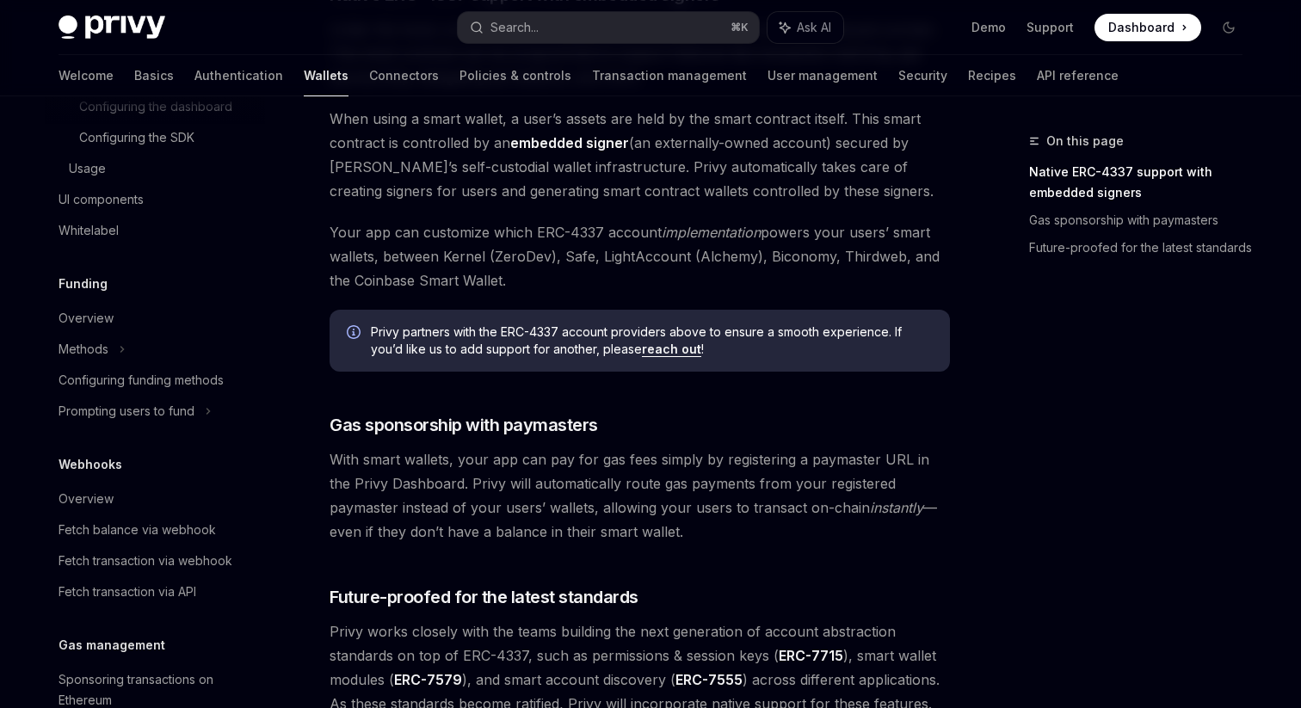
click at [324, 230] on div "EVM smart wallets Smart wallets OpenAI Open in ChatGPT OpenAI Open in ChatGPT P…" at bounding box center [478, 6] width 950 height 1929
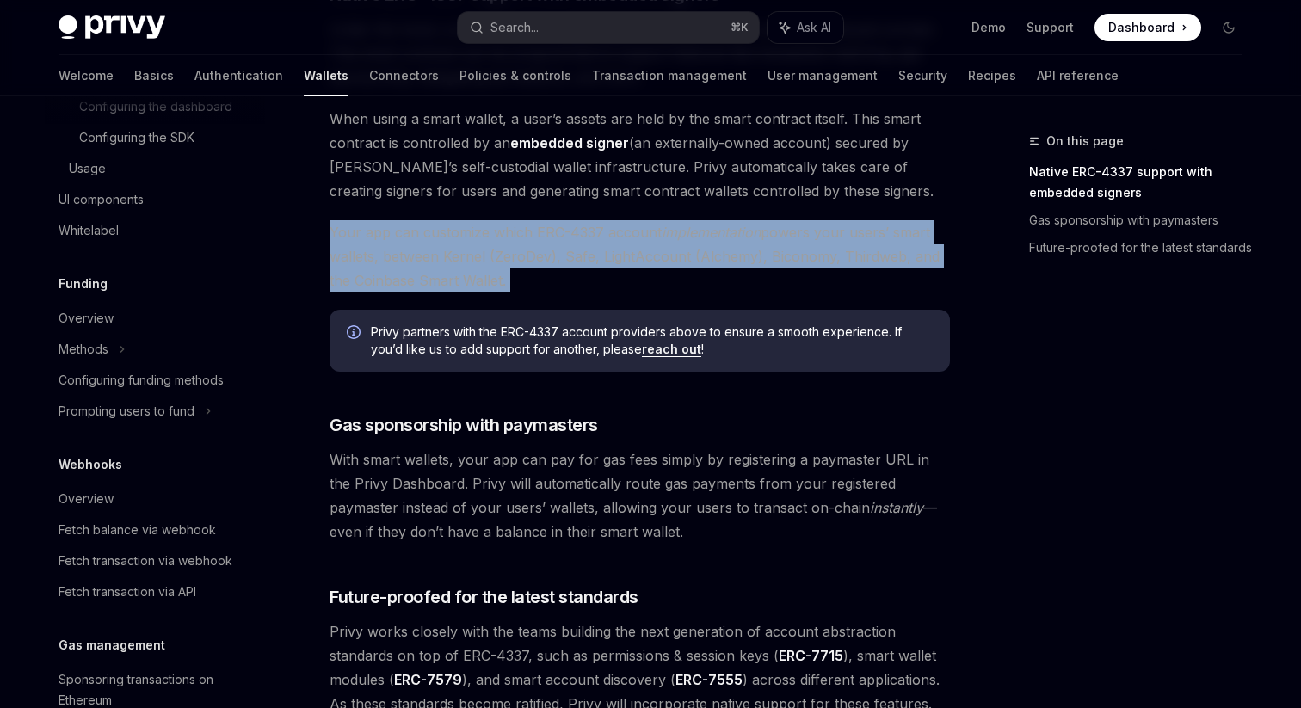
click at [324, 230] on div "EVM smart wallets Smart wallets OpenAI Open in ChatGPT OpenAI Open in ChatGPT P…" at bounding box center [478, 6] width 950 height 1929
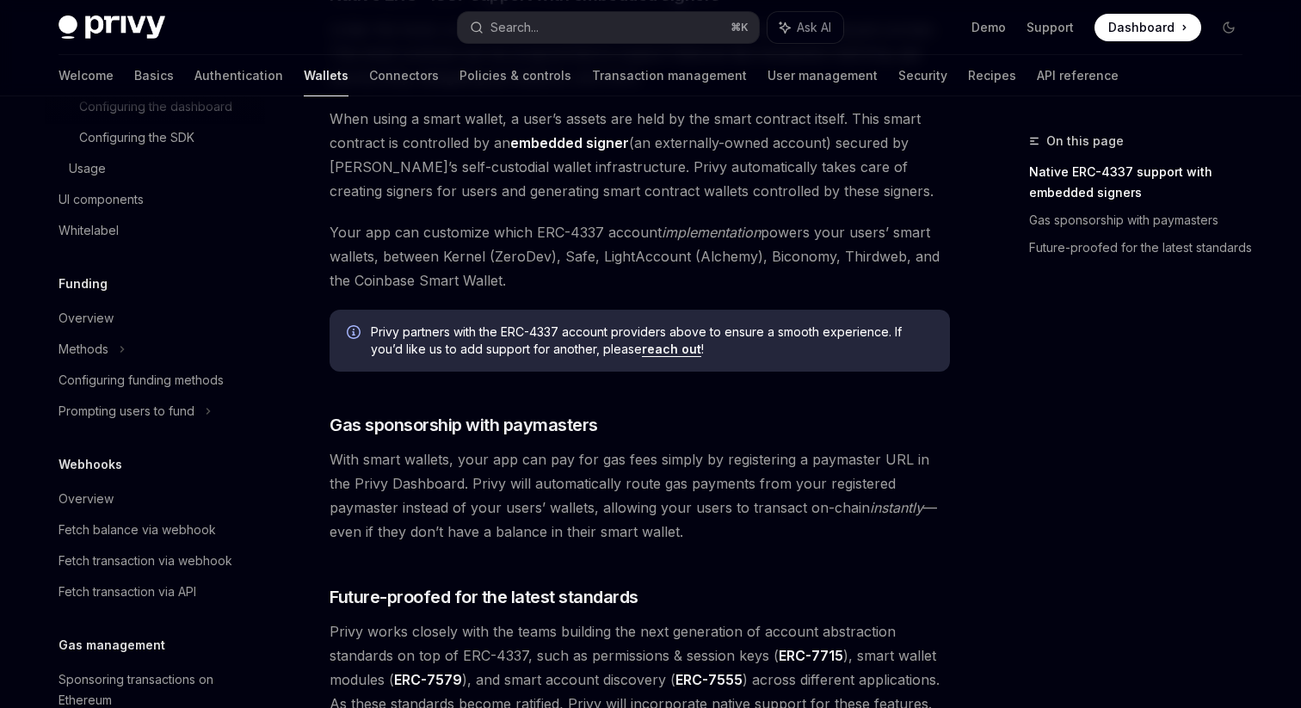
click at [324, 230] on div "EVM smart wallets Smart wallets OpenAI Open in ChatGPT OpenAI Open in ChatGPT P…" at bounding box center [478, 6] width 950 height 1929
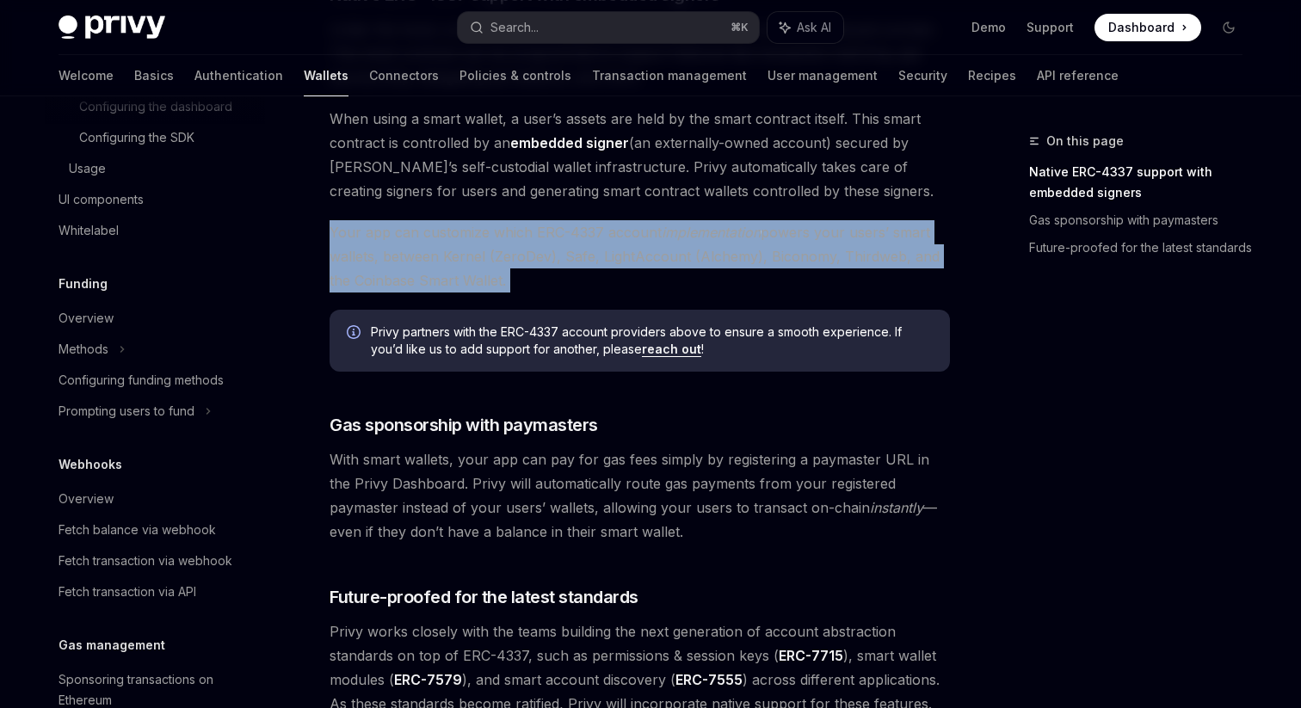
click at [324, 230] on div "EVM smart wallets Smart wallets OpenAI Open in ChatGPT OpenAI Open in ChatGPT P…" at bounding box center [478, 6] width 950 height 1929
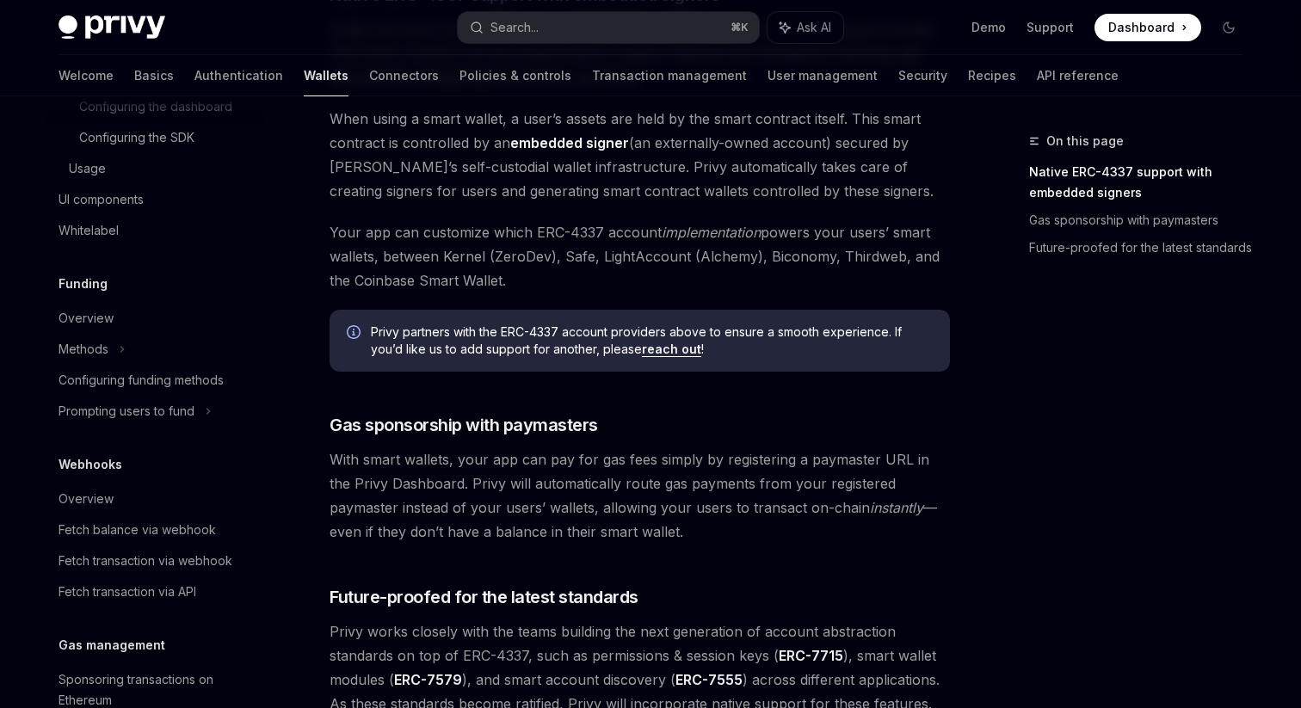
click at [324, 230] on div "EVM smart wallets Smart wallets OpenAI Open in ChatGPT OpenAI Open in ChatGPT P…" at bounding box center [478, 6] width 950 height 1929
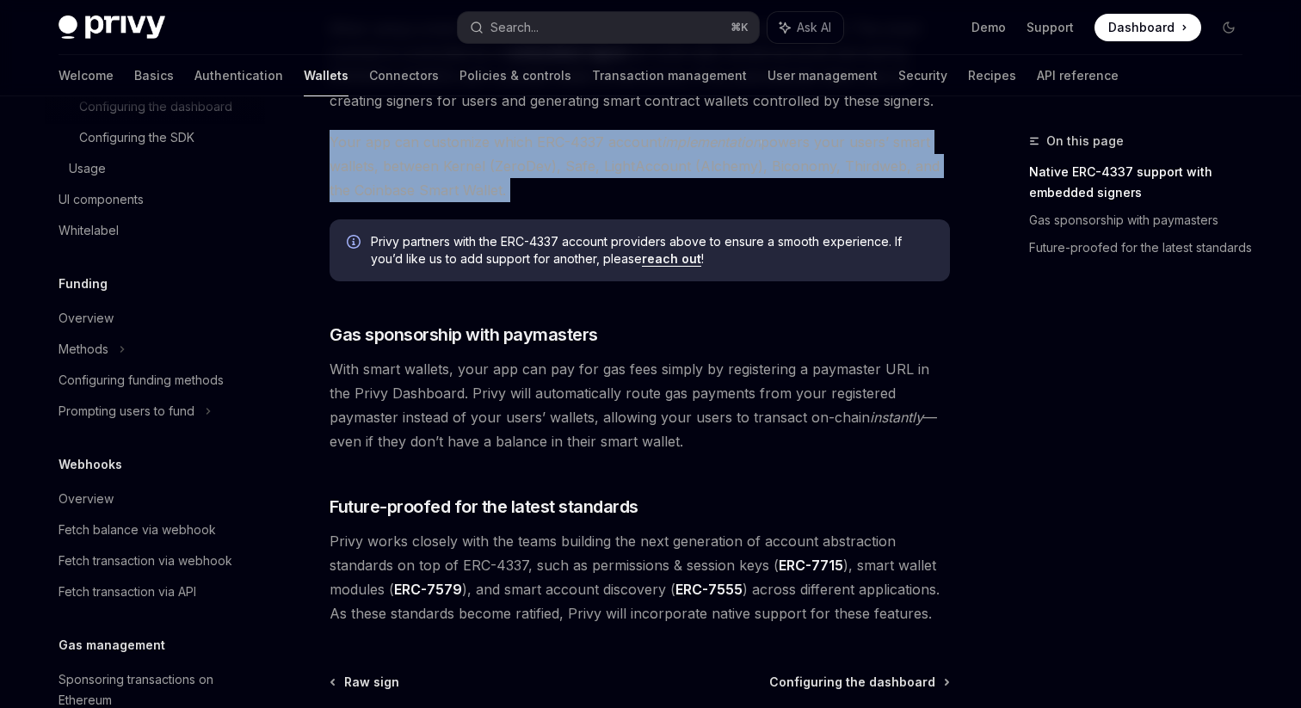
scroll to position [1189, 0]
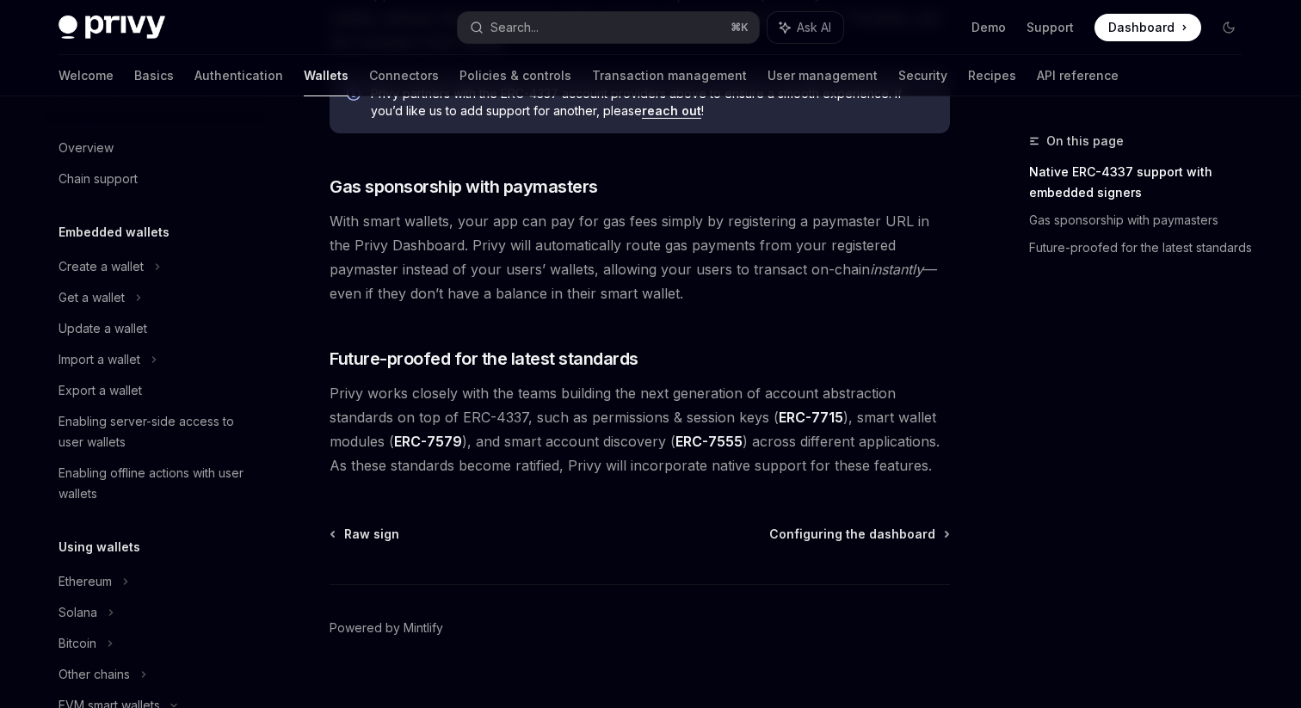
scroll to position [1322, 0]
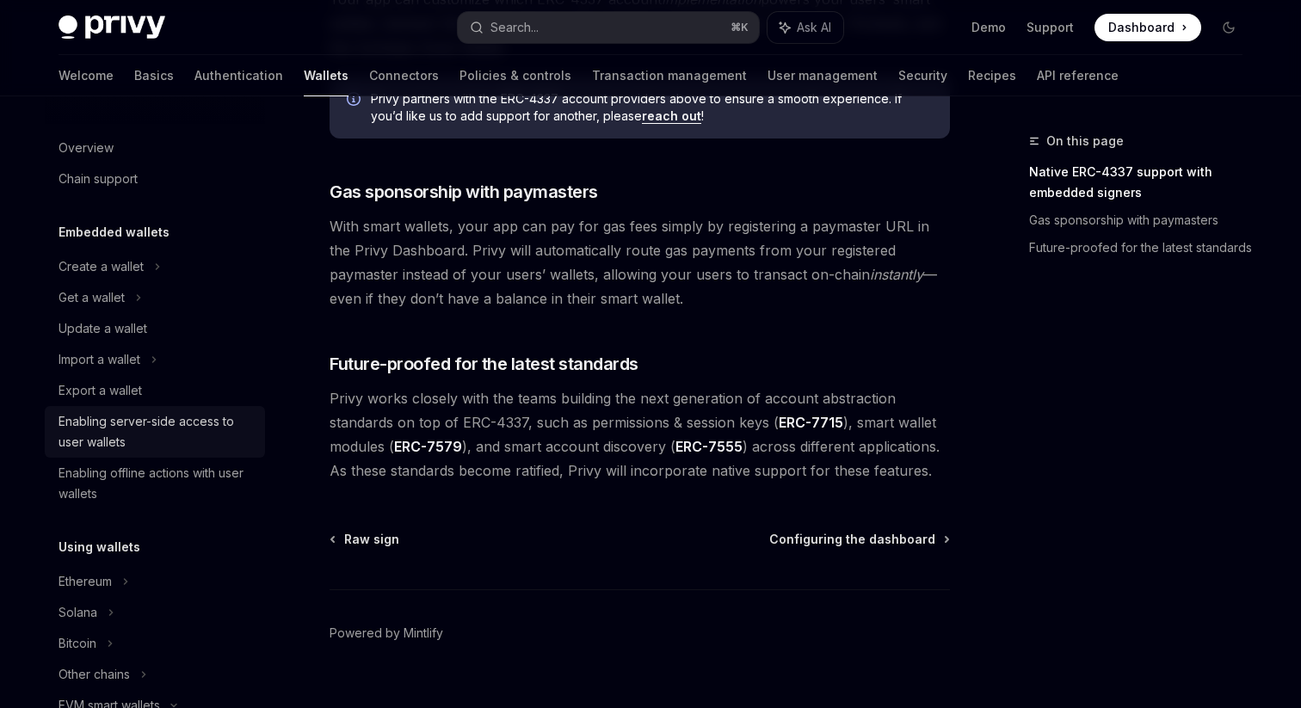
click at [112, 446] on div "Enabling server-side access to user wallets" at bounding box center [157, 431] width 196 height 41
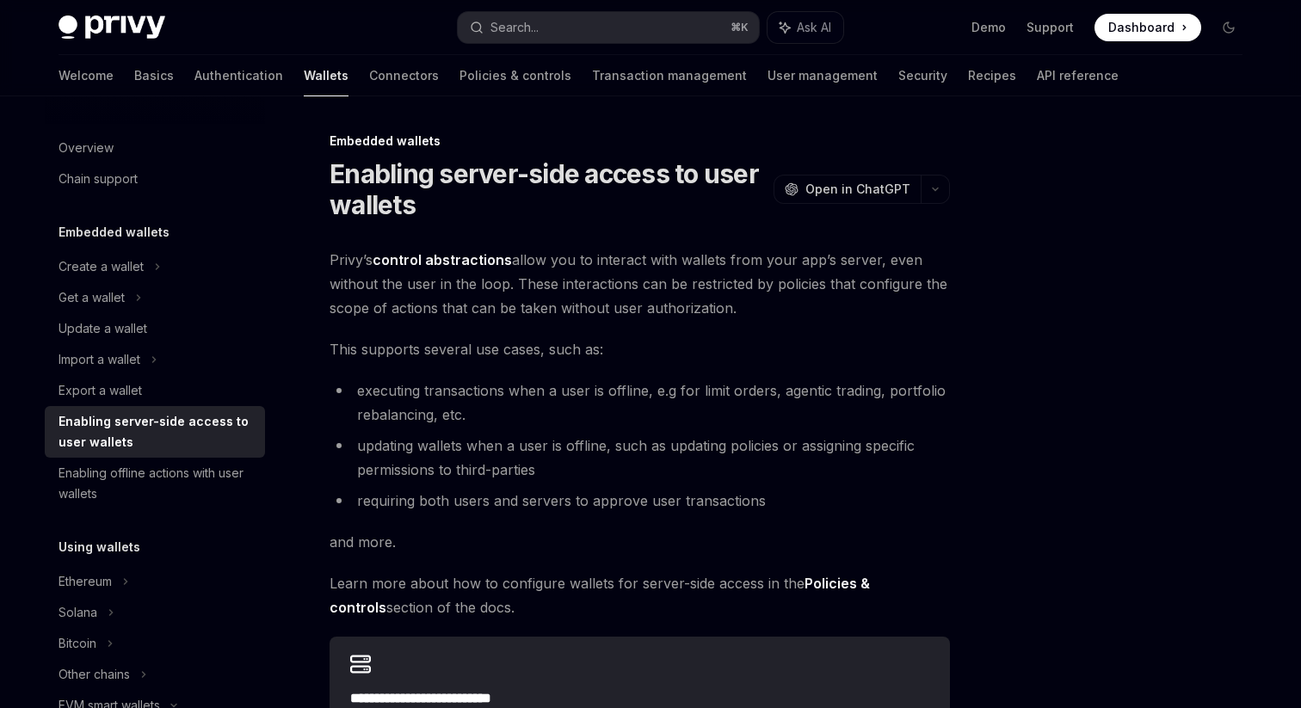
click at [323, 292] on div "**********" at bounding box center [478, 579] width 950 height 896
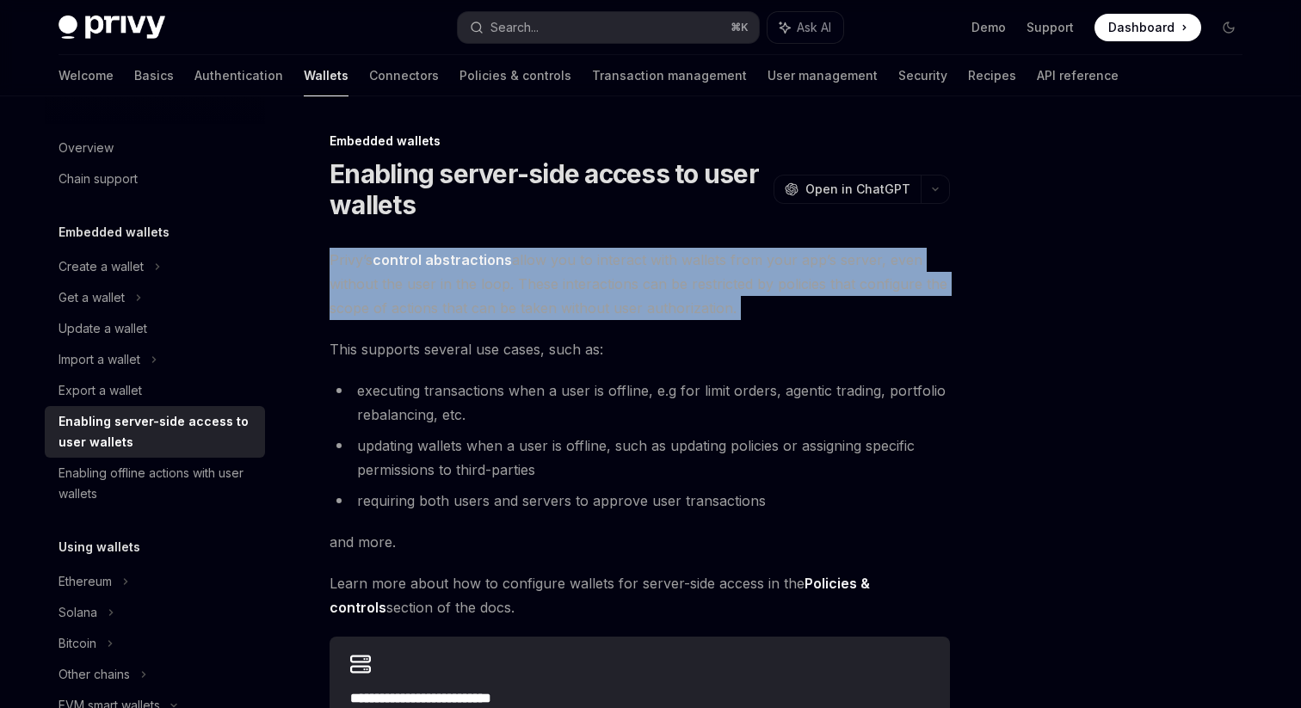
click at [323, 292] on div "**********" at bounding box center [478, 579] width 950 height 896
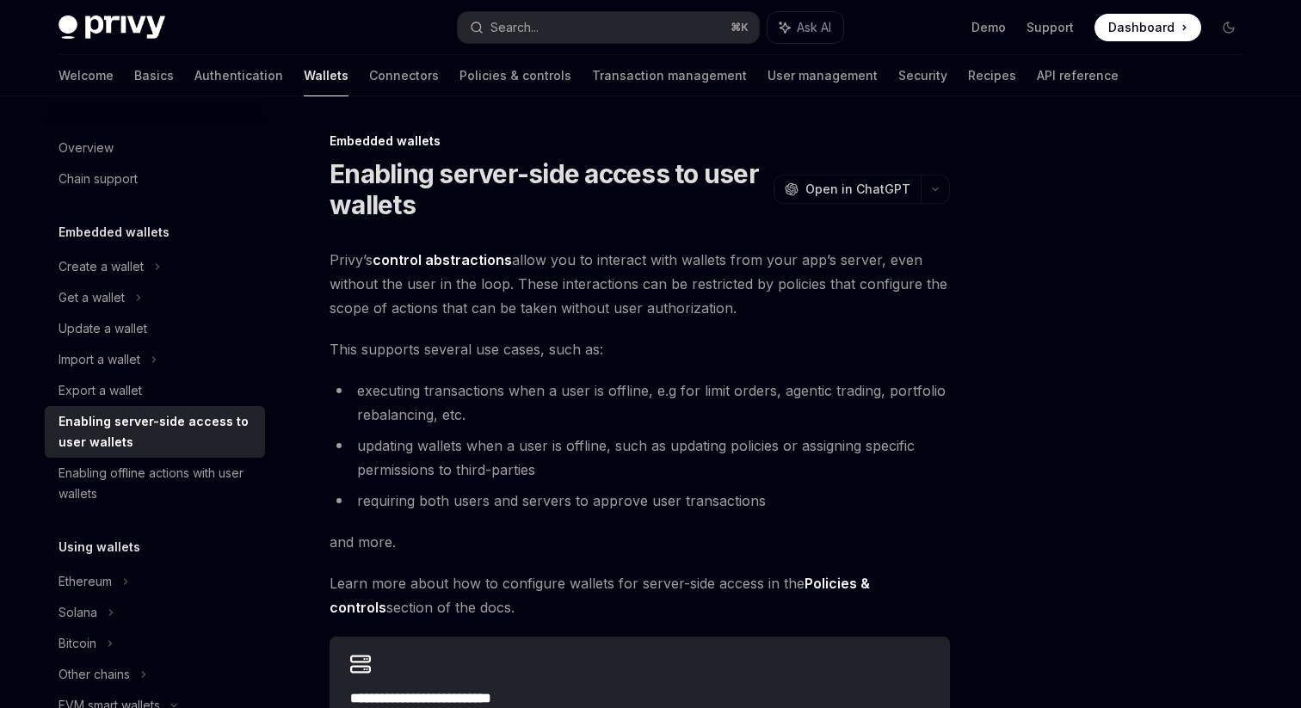
click at [323, 292] on div "**********" at bounding box center [478, 579] width 950 height 896
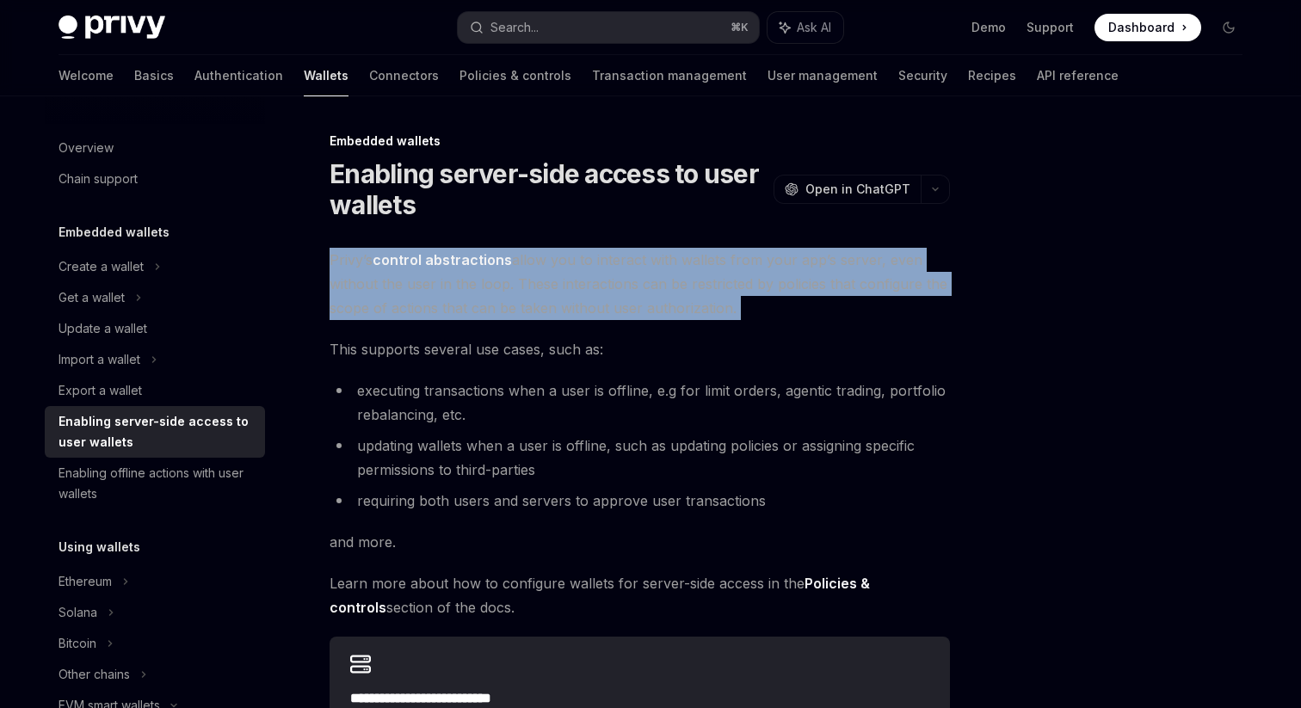
click at [323, 292] on div "**********" at bounding box center [478, 579] width 950 height 896
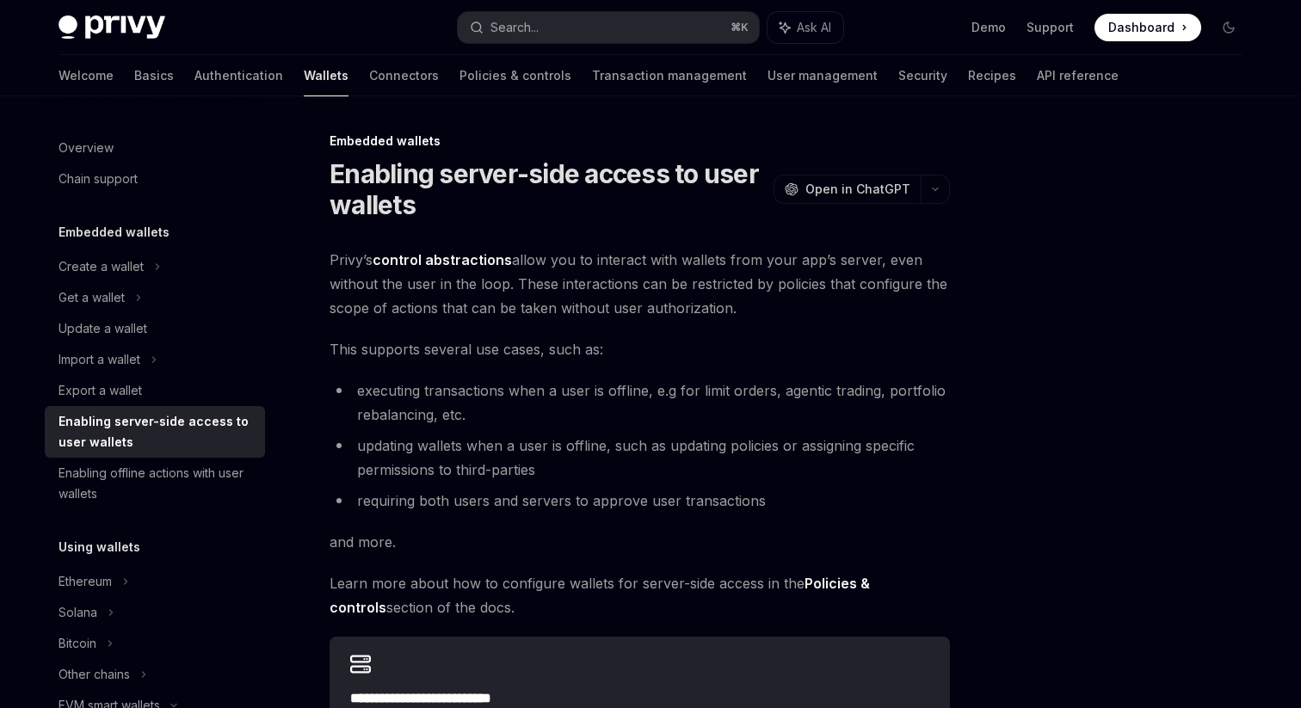
click at [323, 292] on div "**********" at bounding box center [478, 579] width 950 height 896
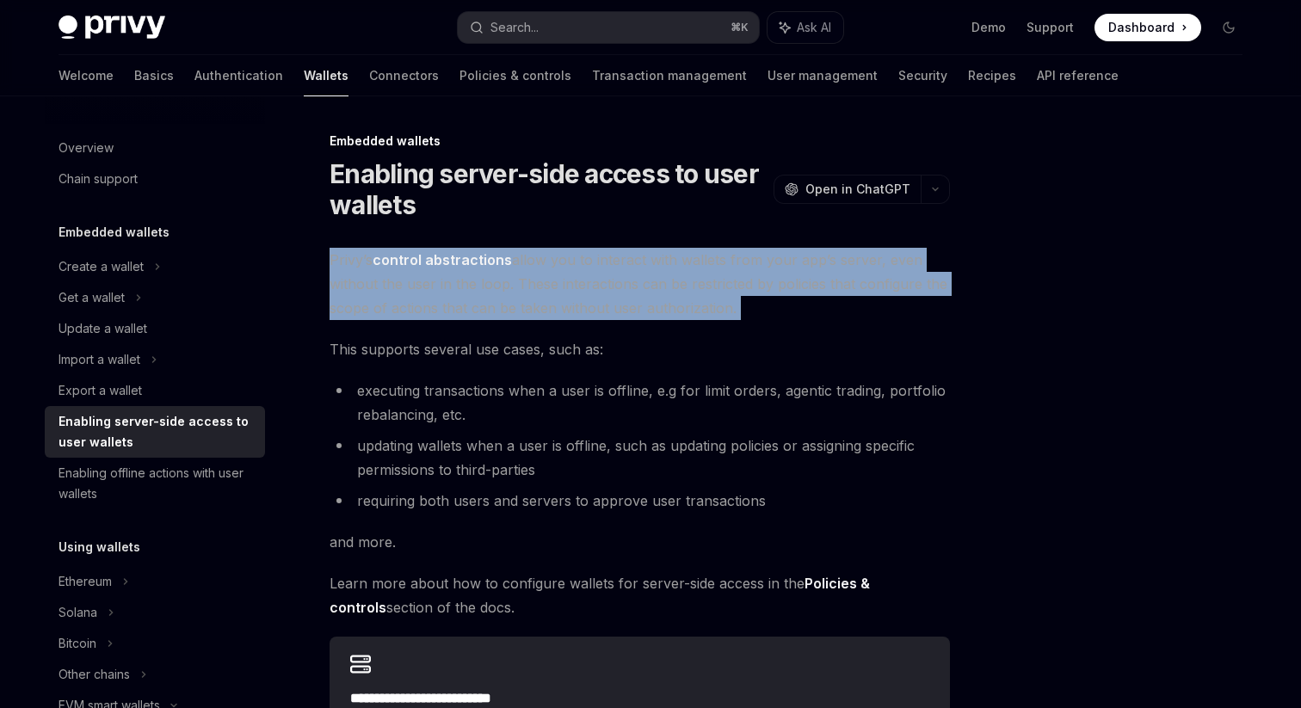
click at [323, 292] on div "**********" at bounding box center [478, 579] width 950 height 896
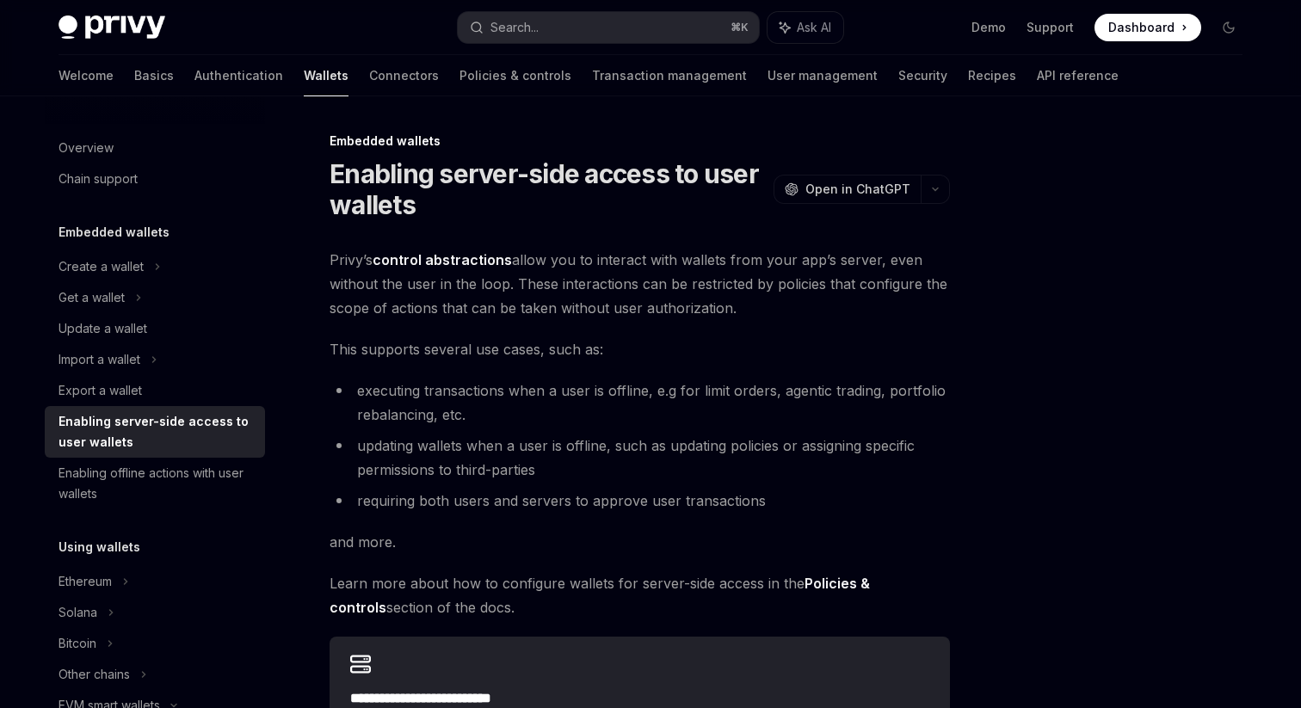
click at [323, 292] on div "**********" at bounding box center [478, 579] width 950 height 896
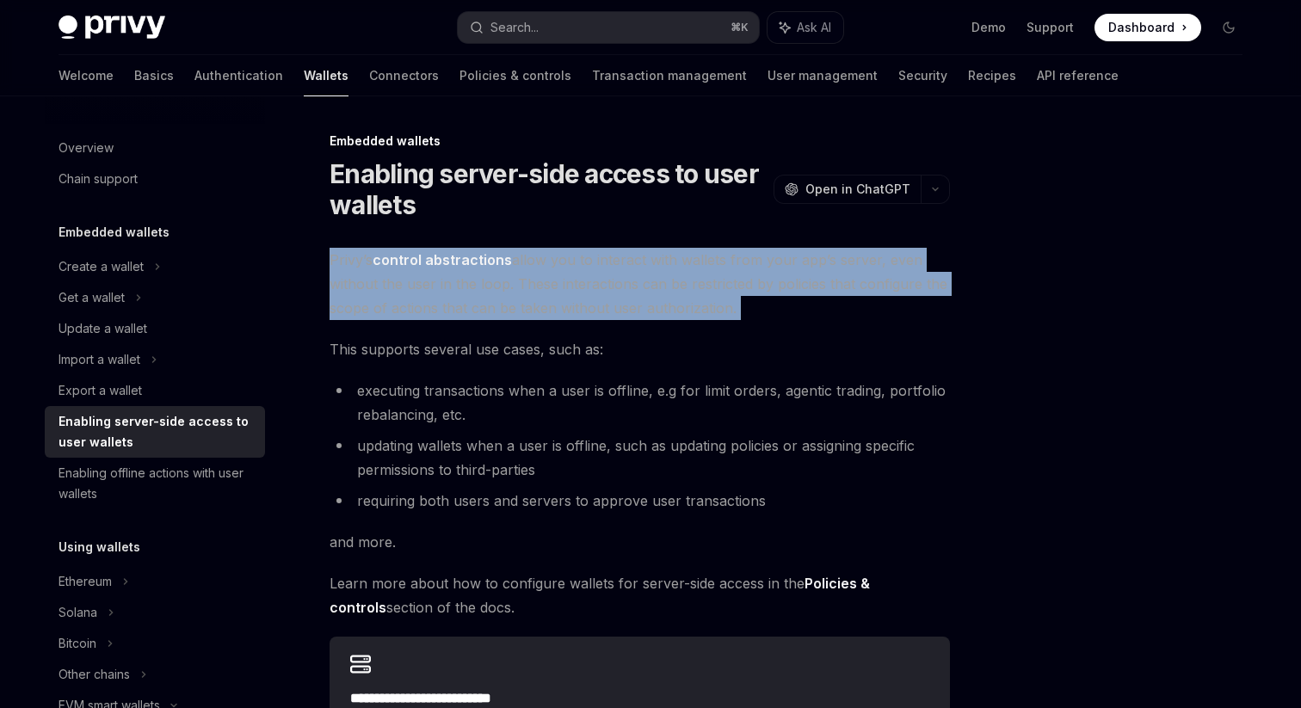
click at [323, 292] on div "**********" at bounding box center [478, 579] width 950 height 896
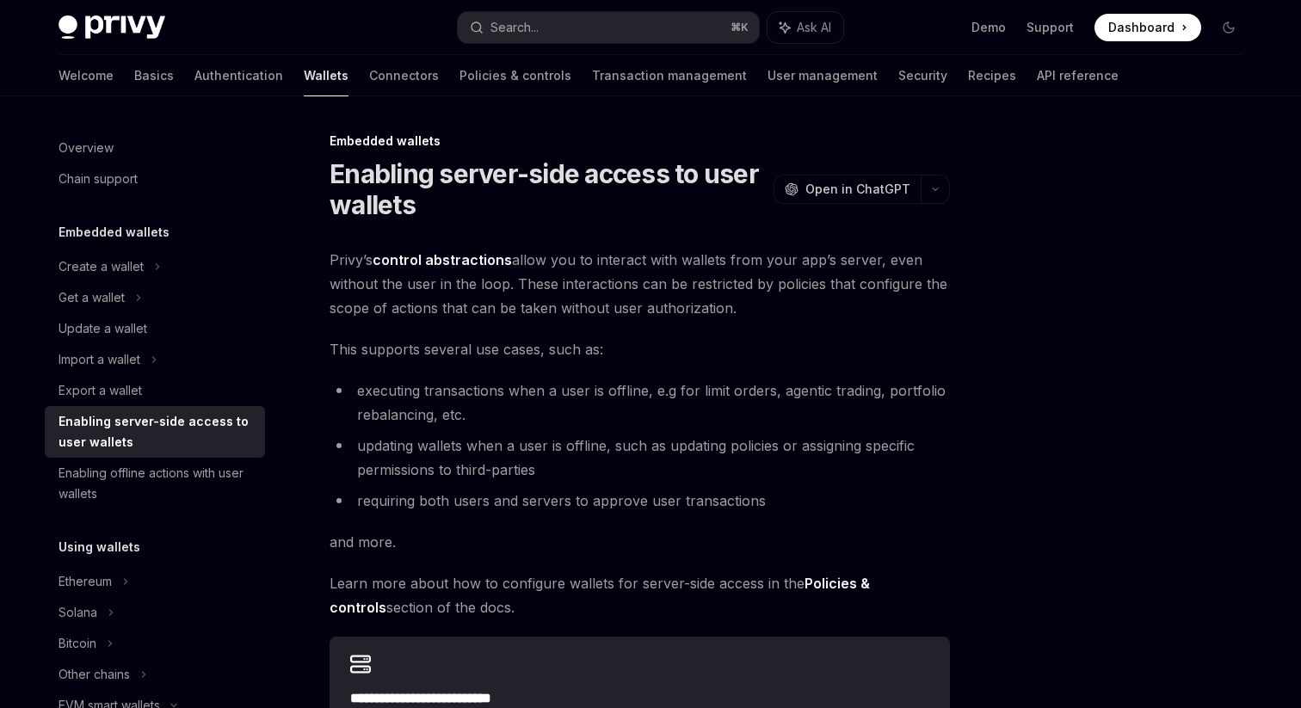
click at [323, 292] on div "**********" at bounding box center [478, 579] width 950 height 896
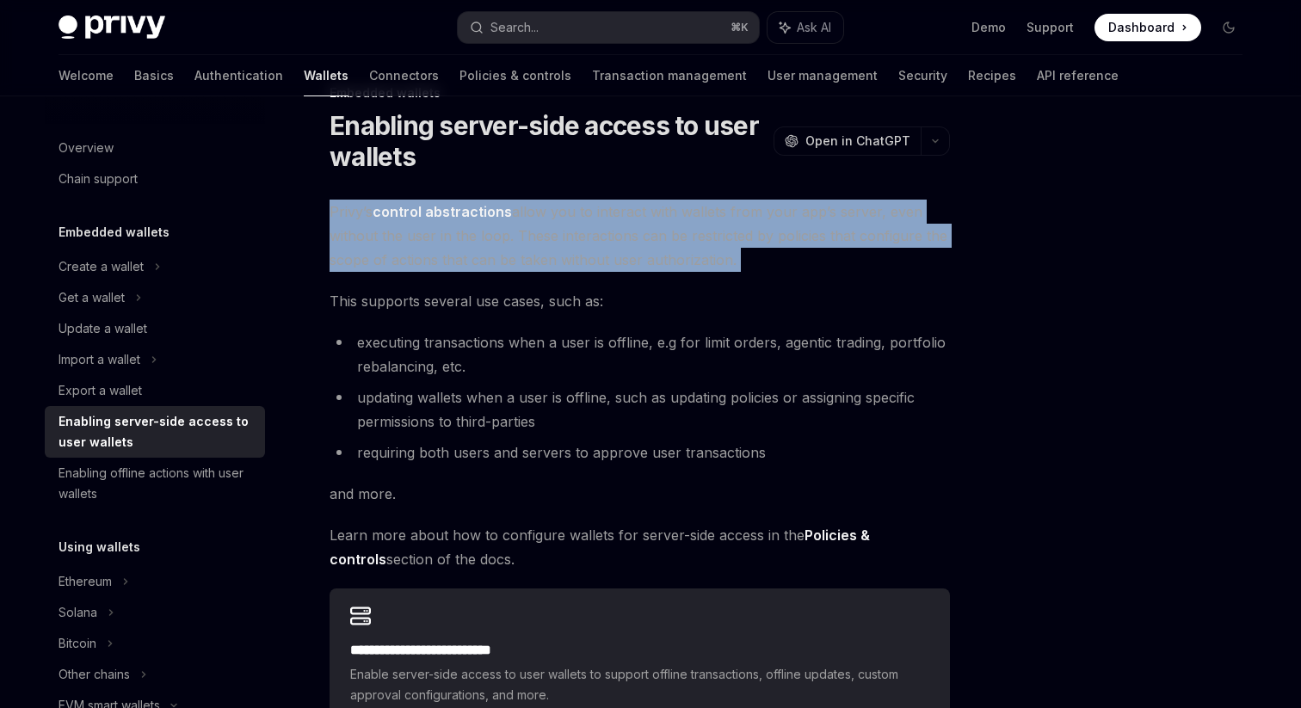
scroll to position [54, 0]
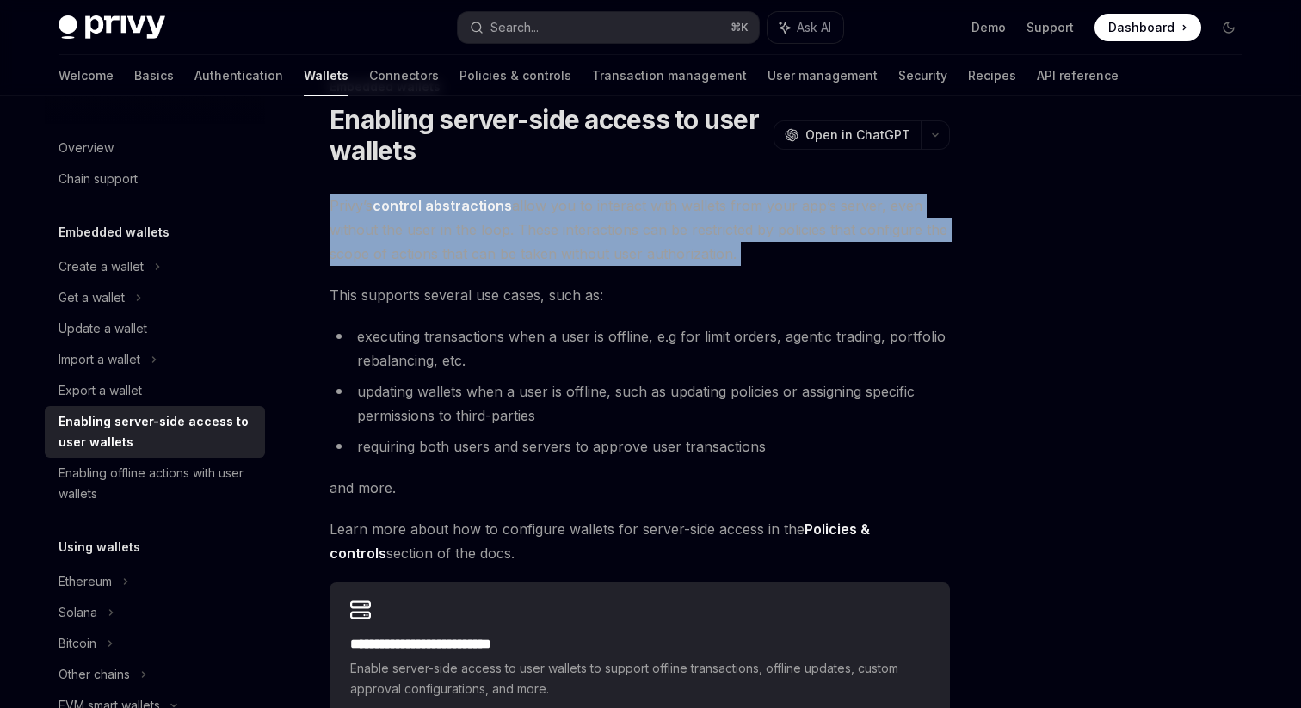
click at [323, 292] on div "**********" at bounding box center [478, 525] width 950 height 896
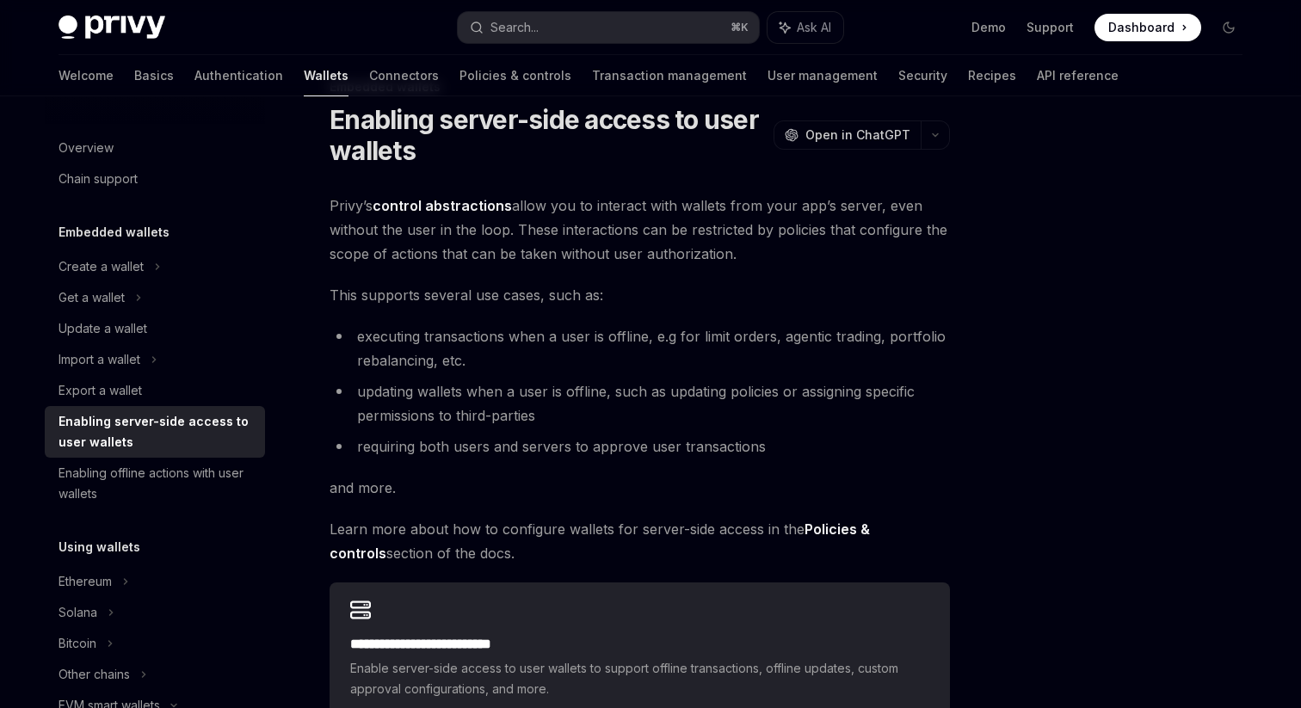
click at [323, 292] on div "**********" at bounding box center [478, 525] width 950 height 896
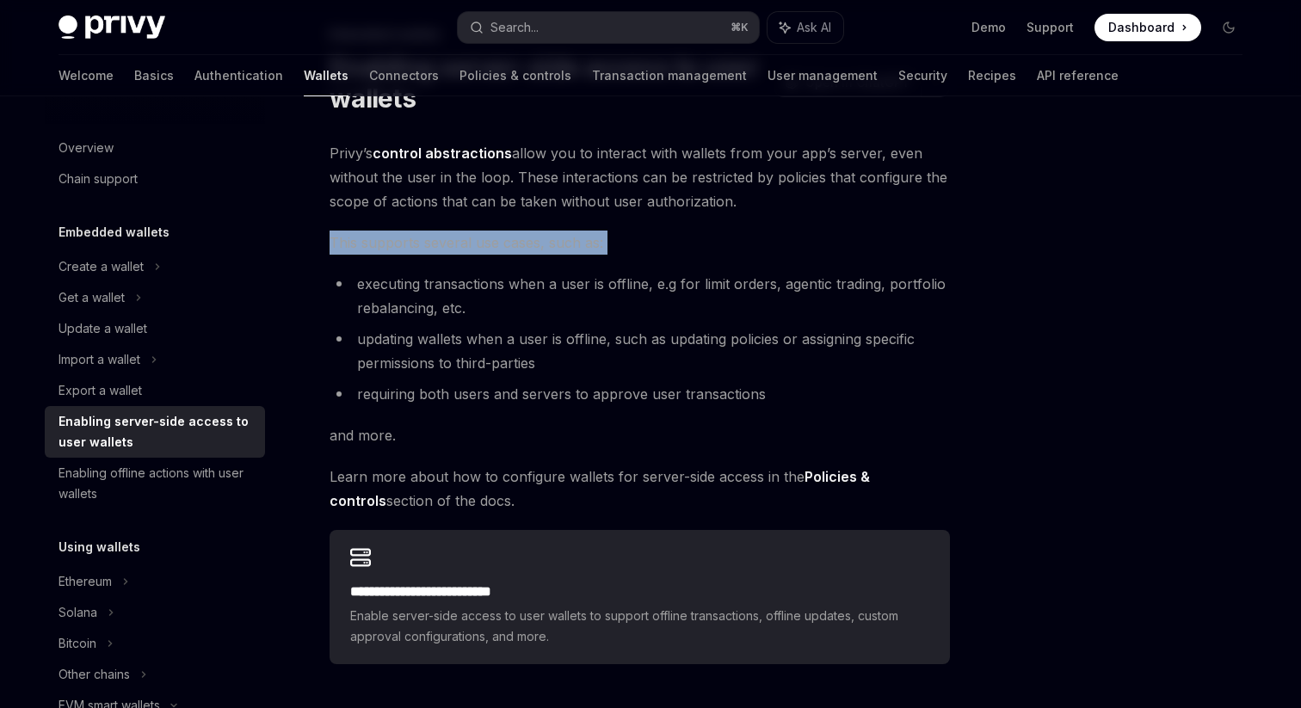
scroll to position [109, 0]
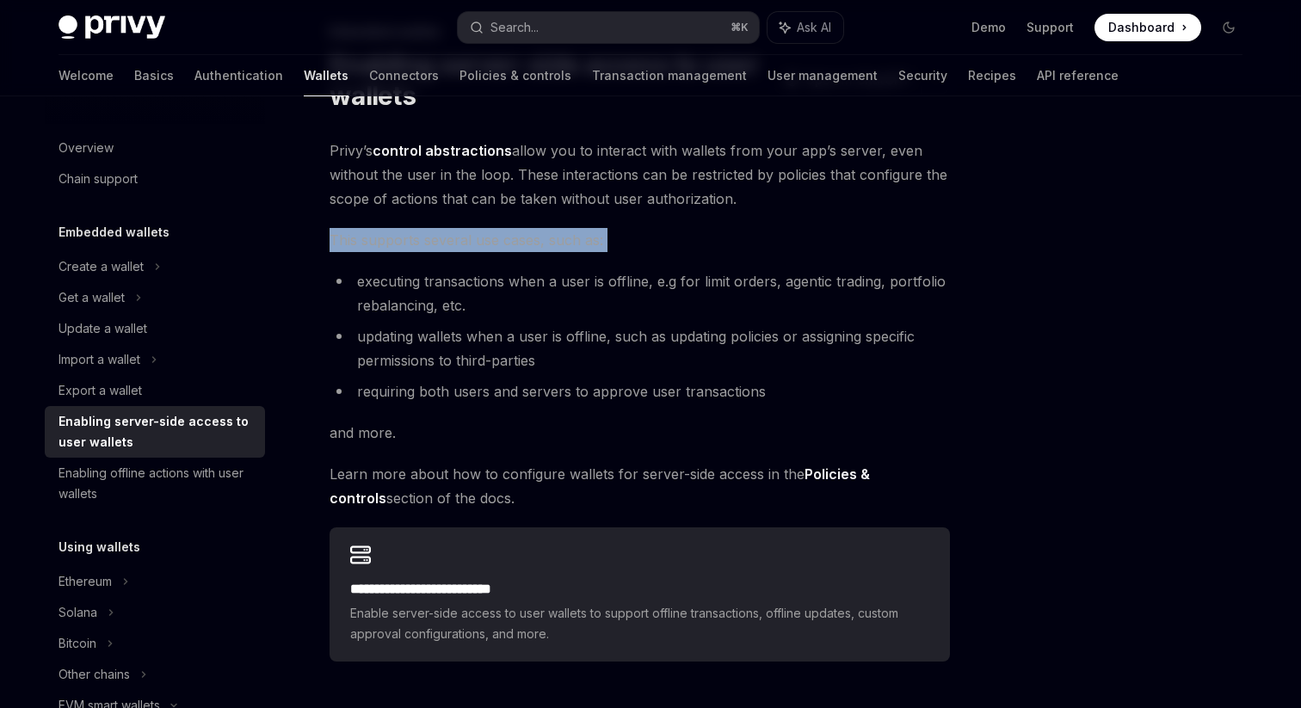
click at [323, 292] on div "**********" at bounding box center [478, 470] width 950 height 896
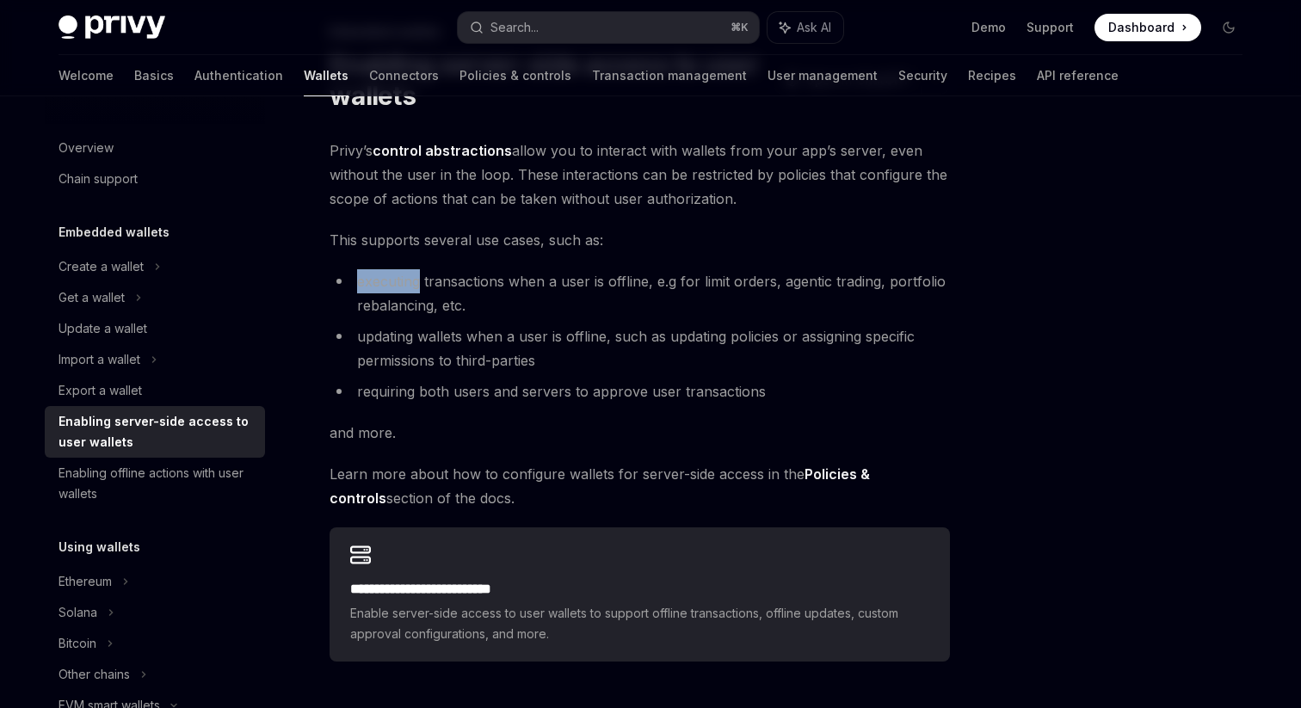
click at [323, 292] on div "**********" at bounding box center [478, 470] width 950 height 896
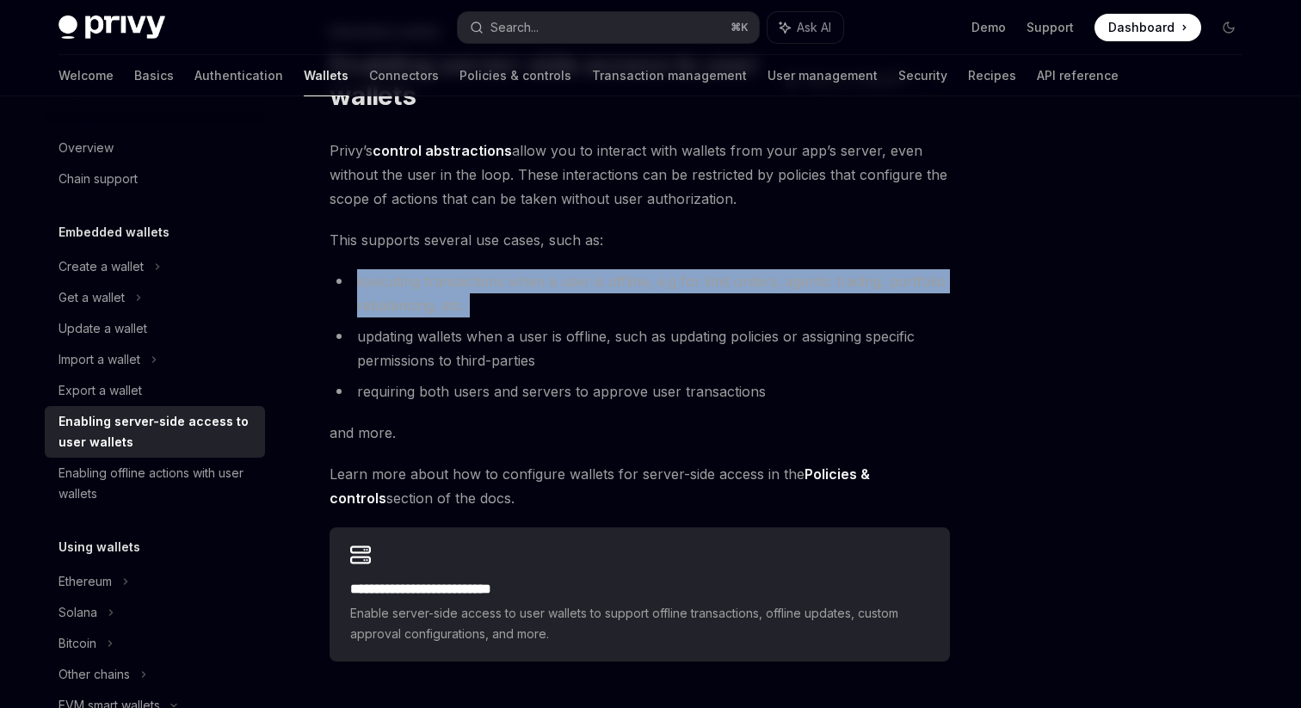
click at [323, 292] on div "**********" at bounding box center [478, 470] width 950 height 896
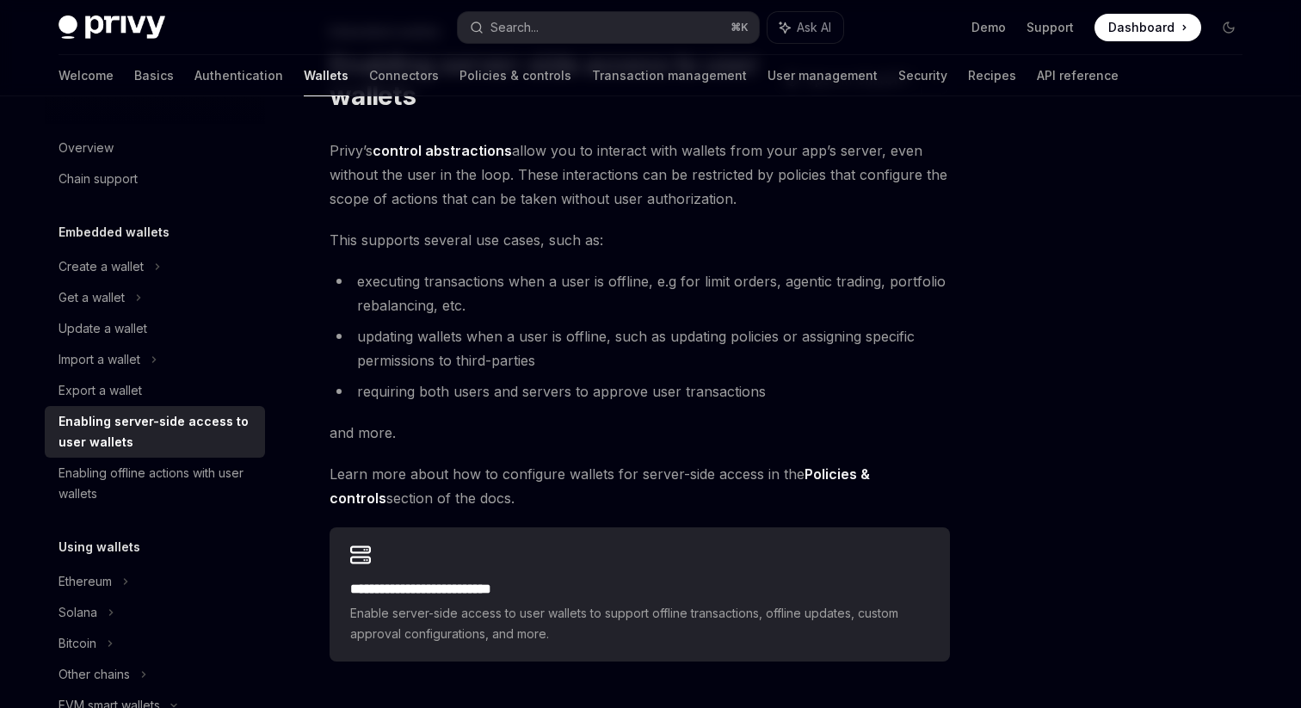
click at [323, 292] on div "**********" at bounding box center [478, 470] width 950 height 896
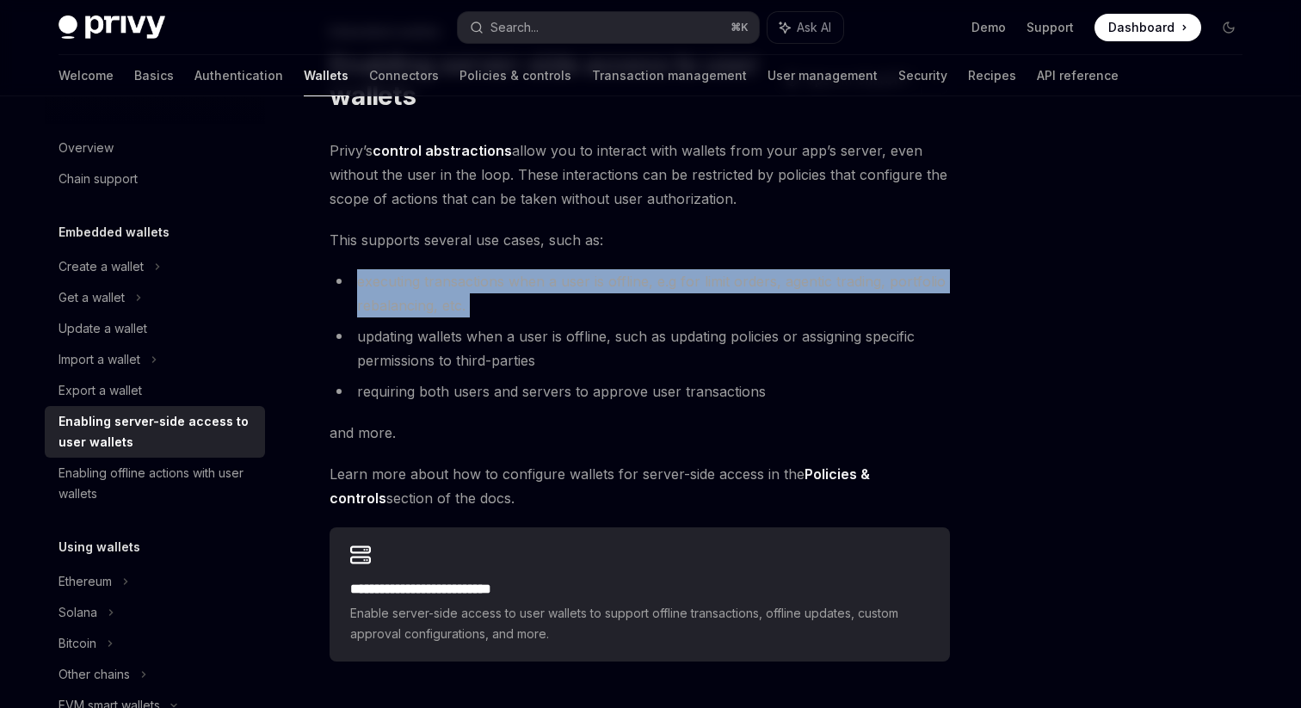
click at [323, 292] on div "**********" at bounding box center [478, 470] width 950 height 896
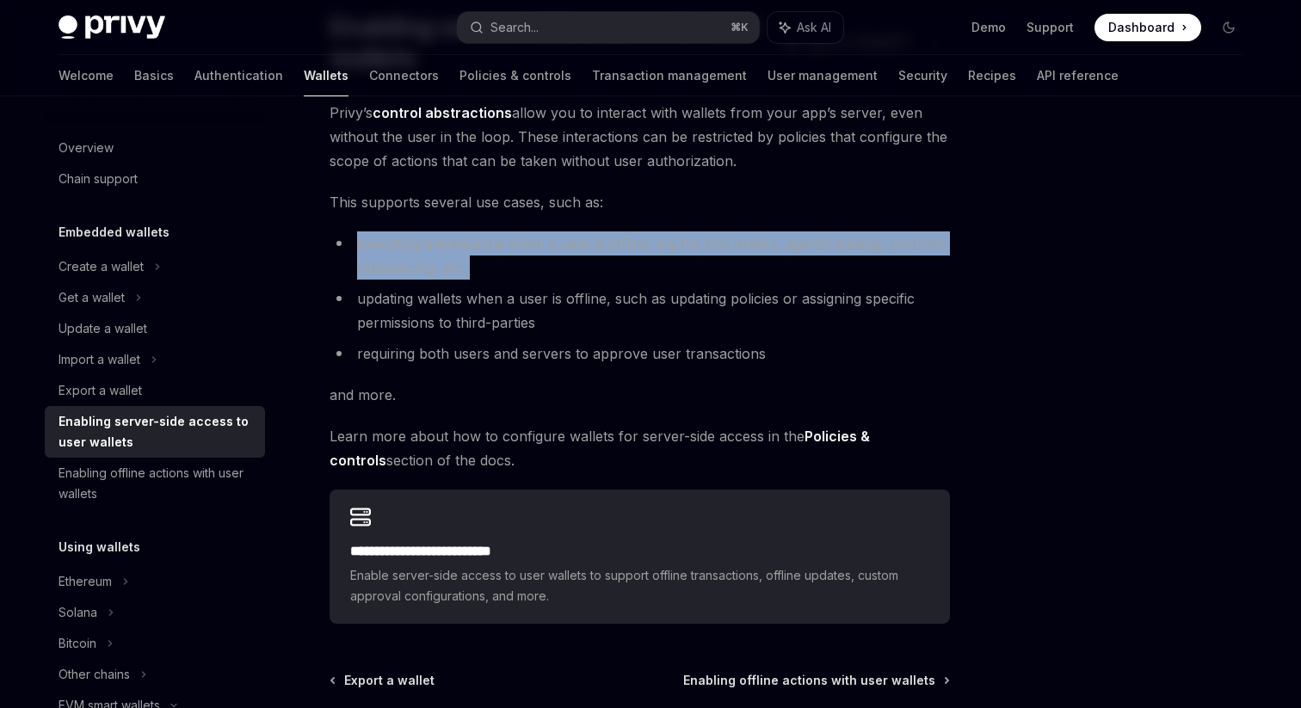
scroll to position [178, 0]
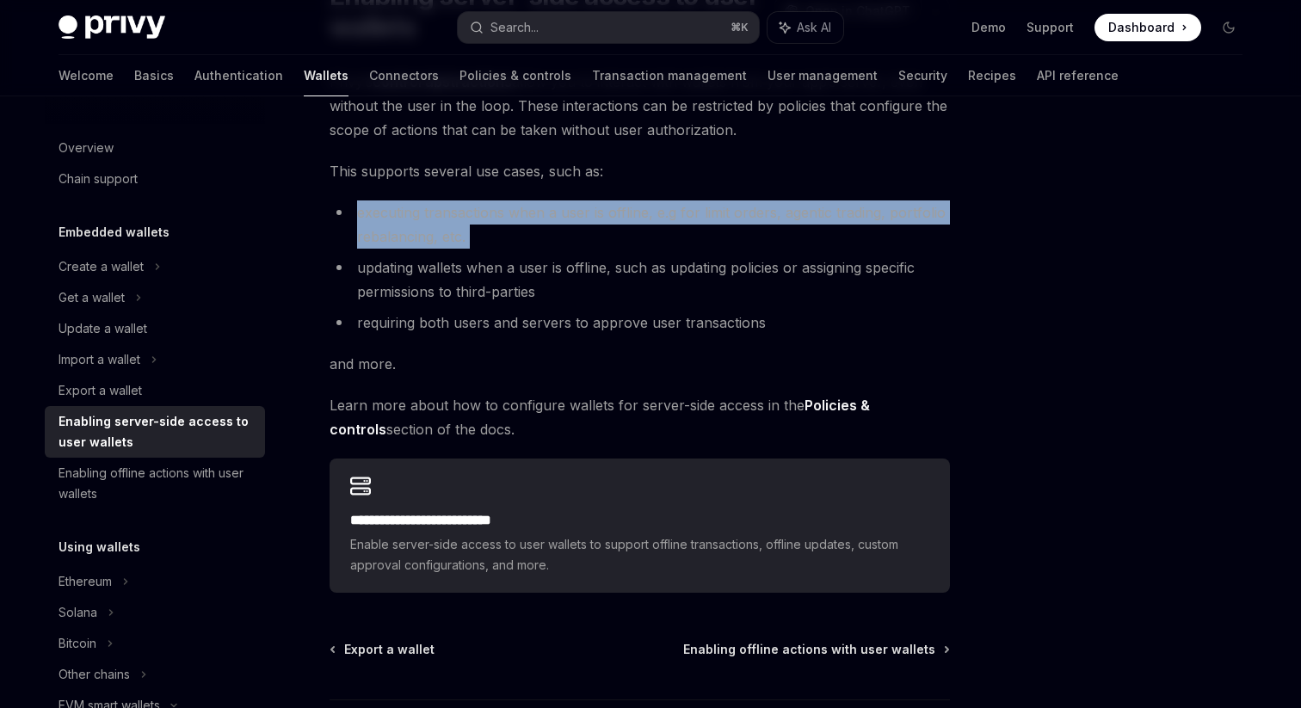
click at [323, 292] on div "**********" at bounding box center [478, 401] width 950 height 896
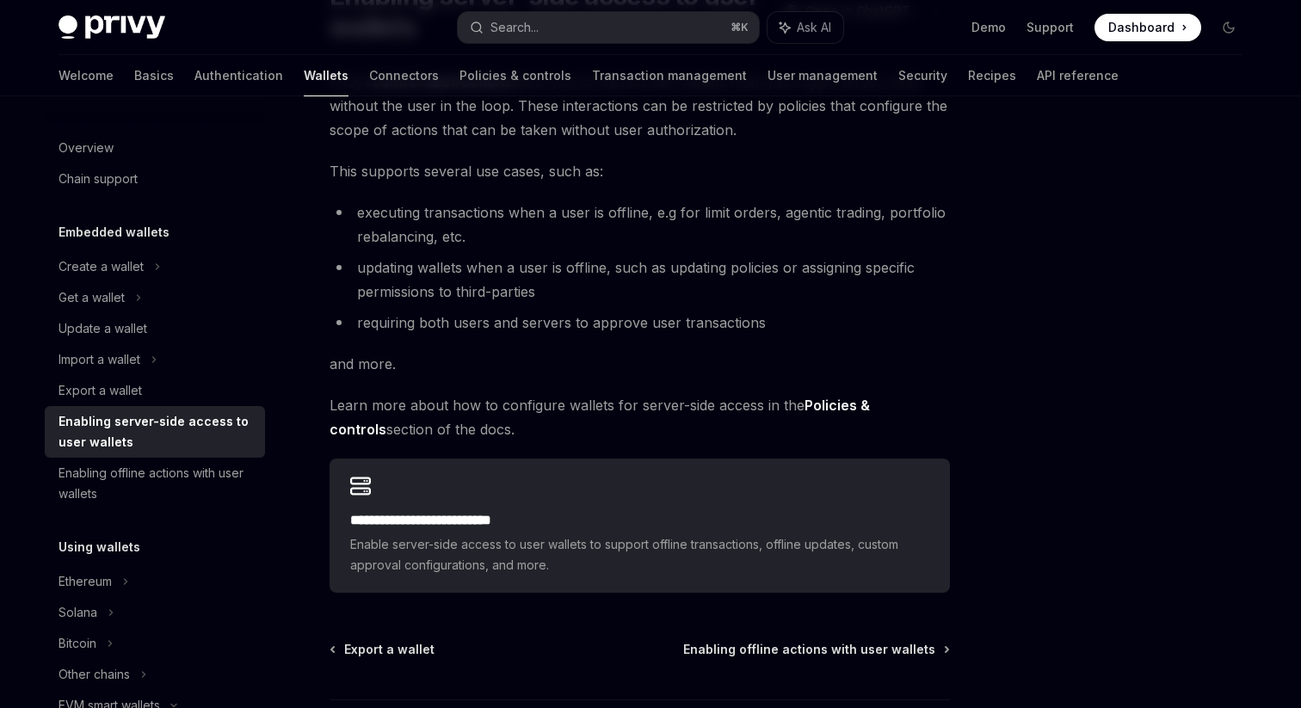
click at [323, 292] on div "**********" at bounding box center [478, 401] width 950 height 896
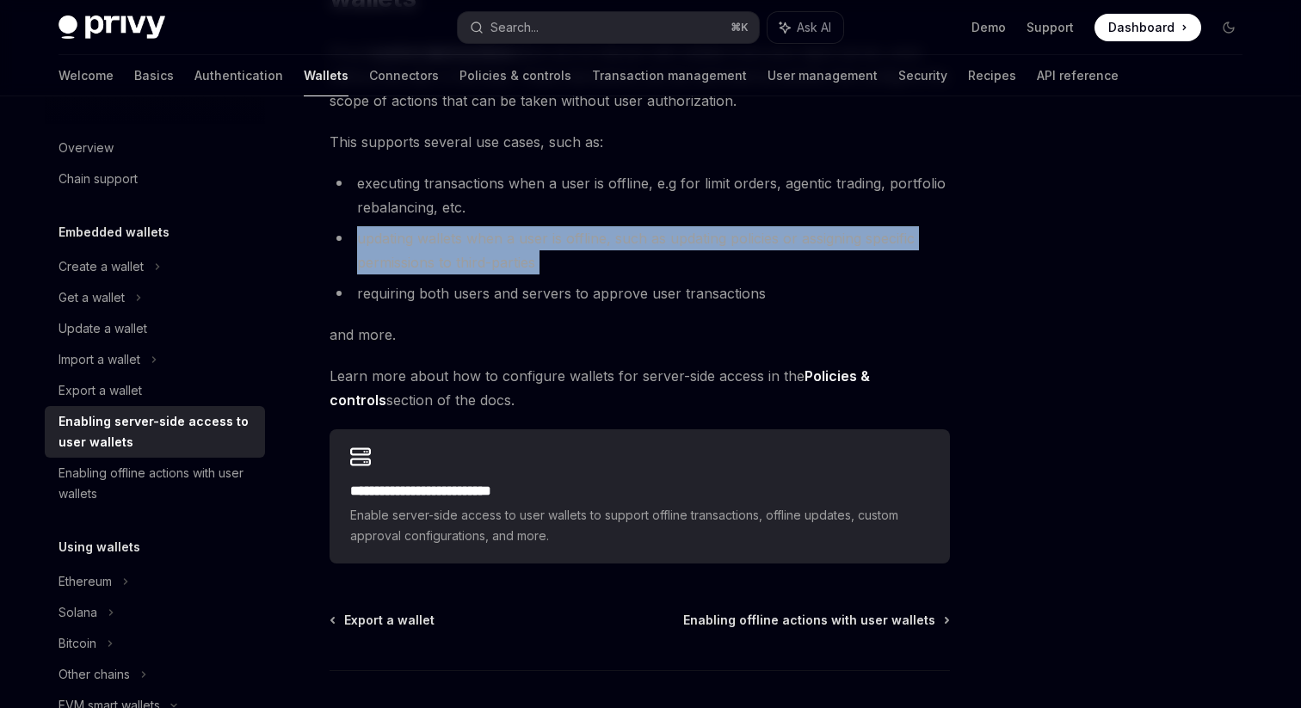
scroll to position [208, 0]
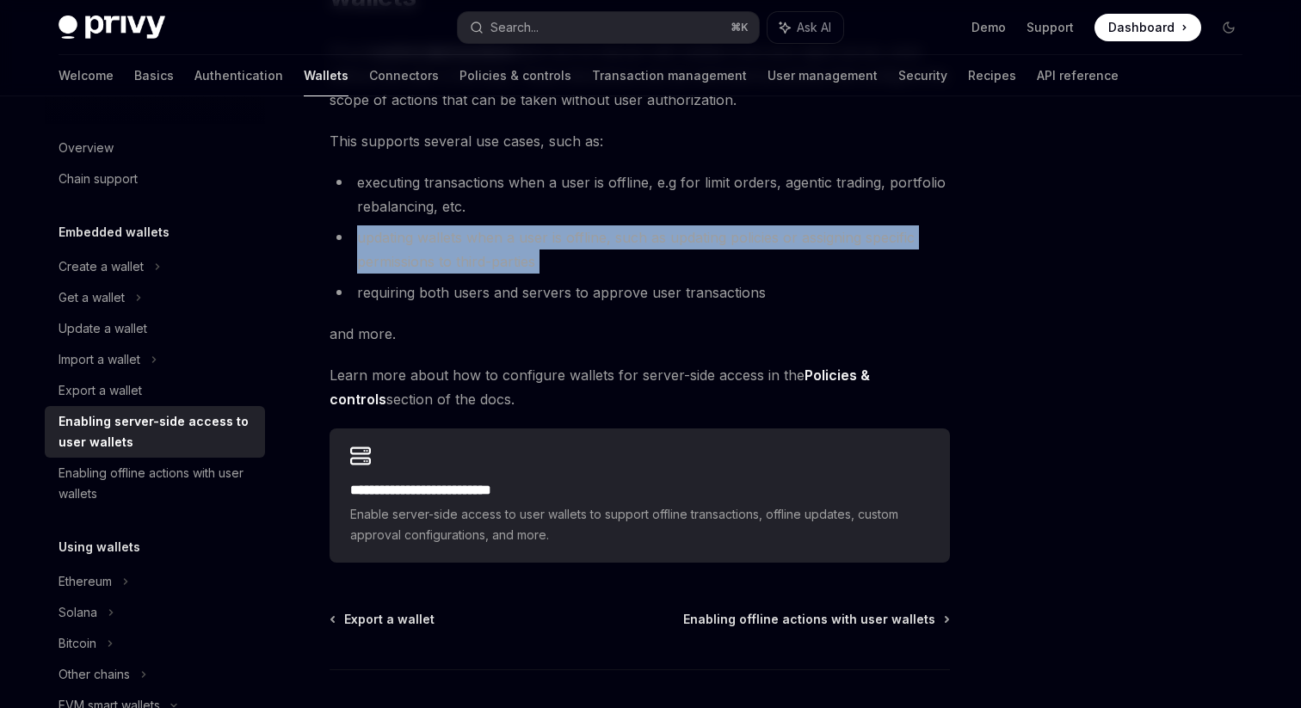
click at [323, 292] on div "**********" at bounding box center [478, 371] width 950 height 896
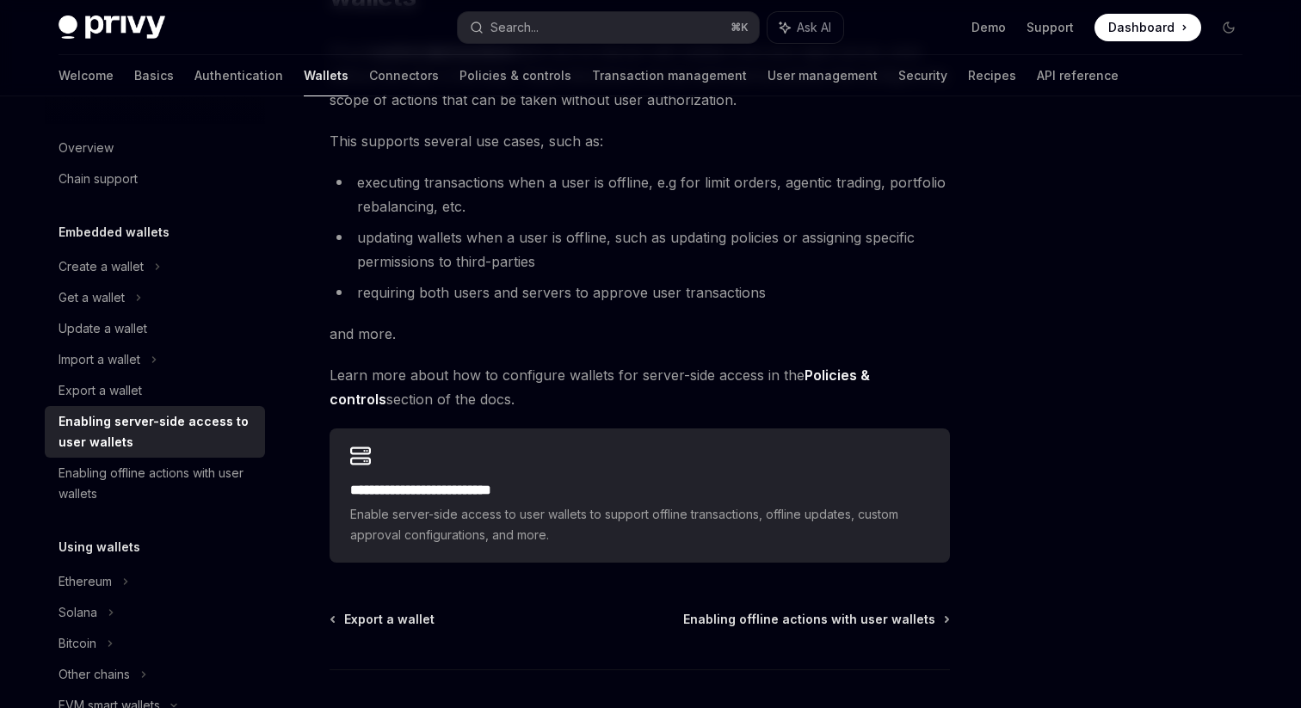
click at [323, 292] on div "**********" at bounding box center [478, 371] width 950 height 896
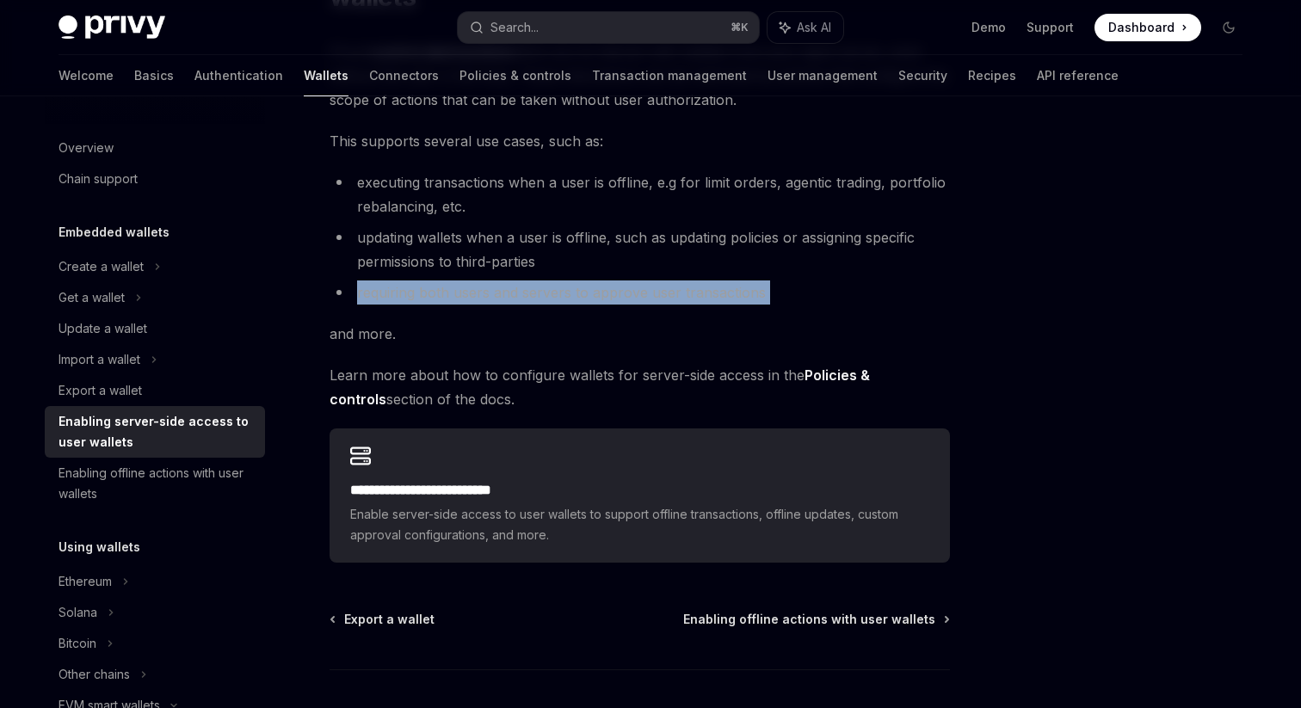
click at [323, 292] on div "**********" at bounding box center [478, 371] width 950 height 896
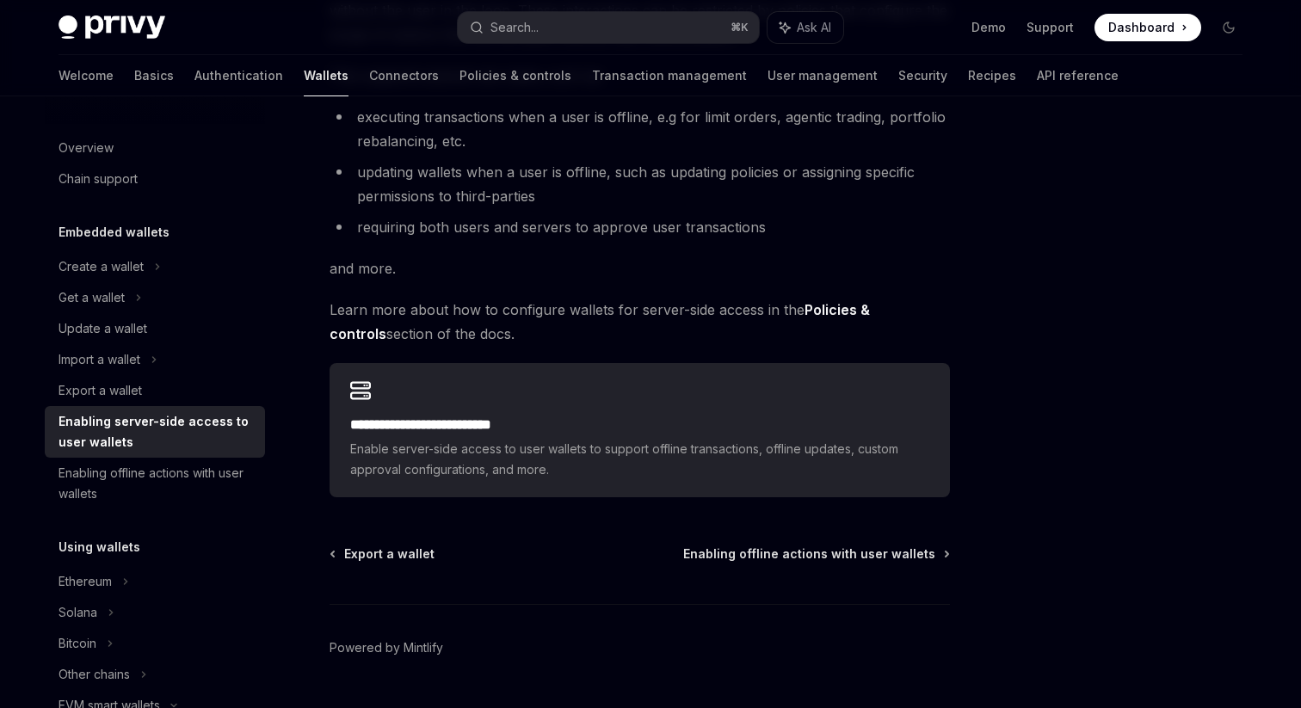
scroll to position [275, 0]
click at [104, 299] on div "Get a wallet" at bounding box center [92, 297] width 66 height 21
type textarea "*"
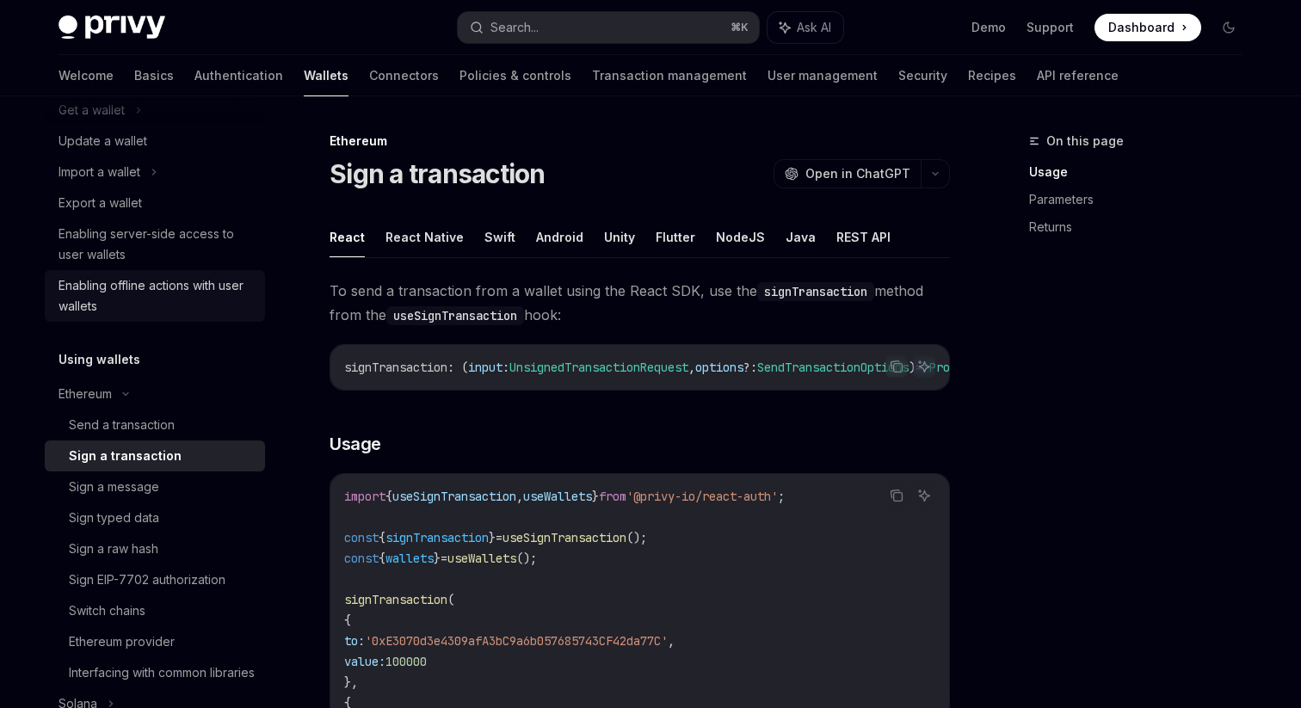
scroll to position [191, 0]
click at [438, 237] on button "React Native" at bounding box center [424, 237] width 78 height 40
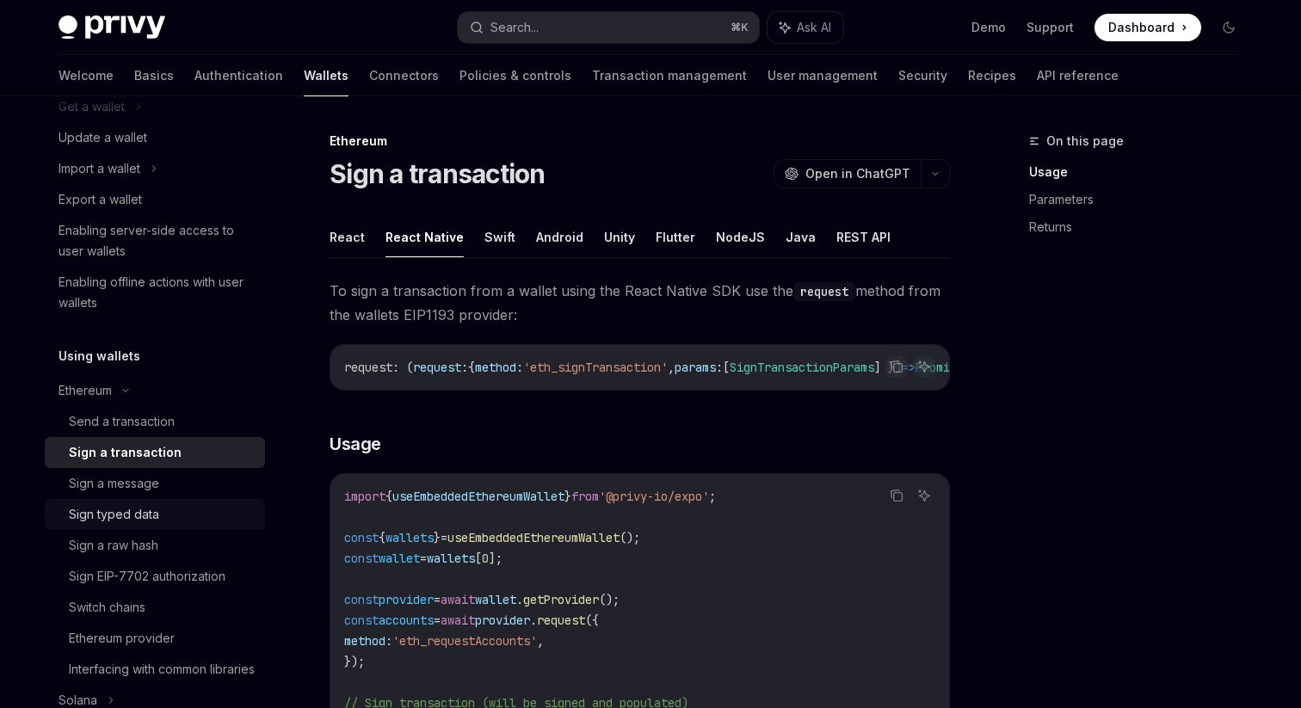
scroll to position [248, 0]
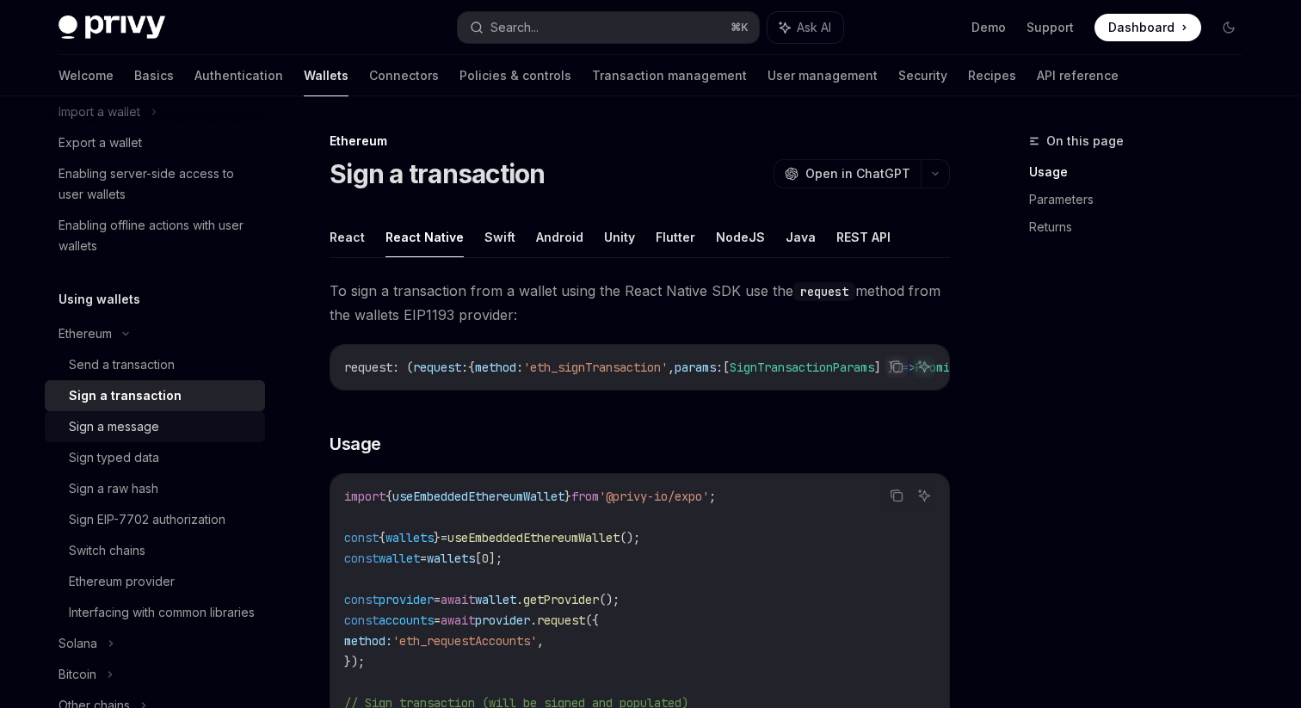
click at [101, 431] on div "Sign a message" at bounding box center [114, 426] width 90 height 21
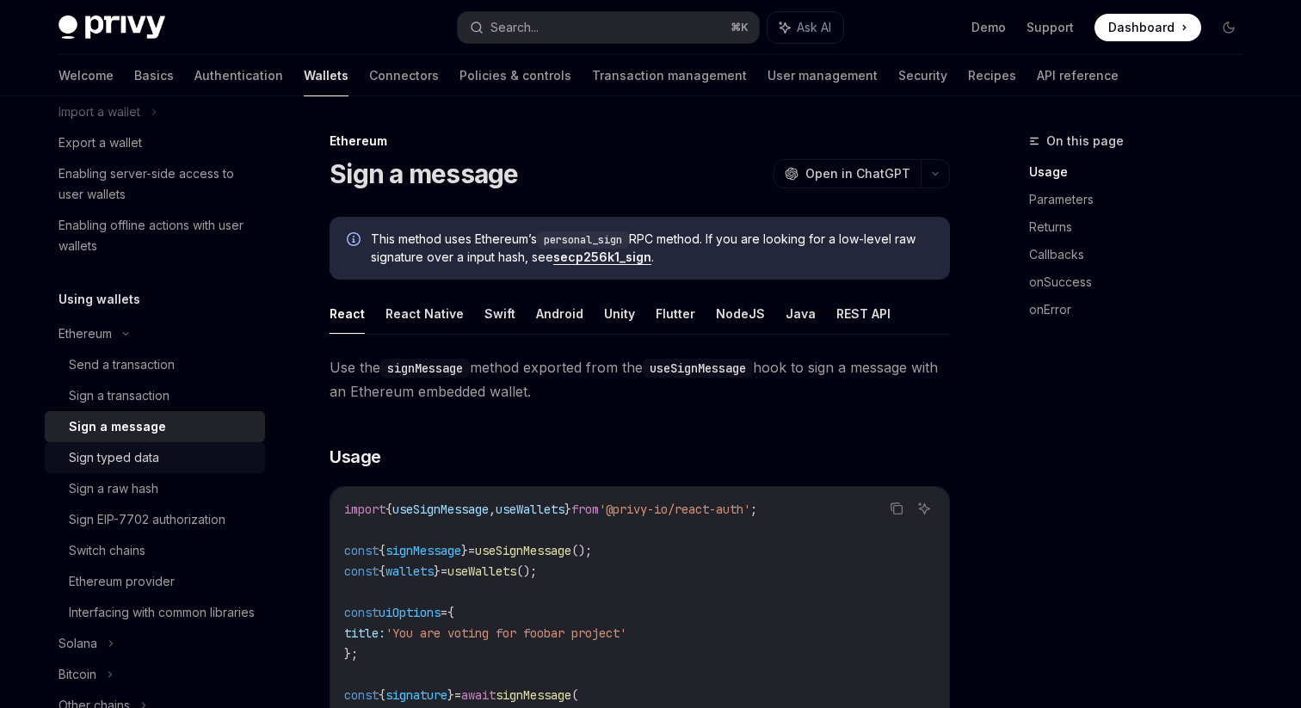
click at [102, 447] on div "Sign typed data" at bounding box center [114, 457] width 90 height 21
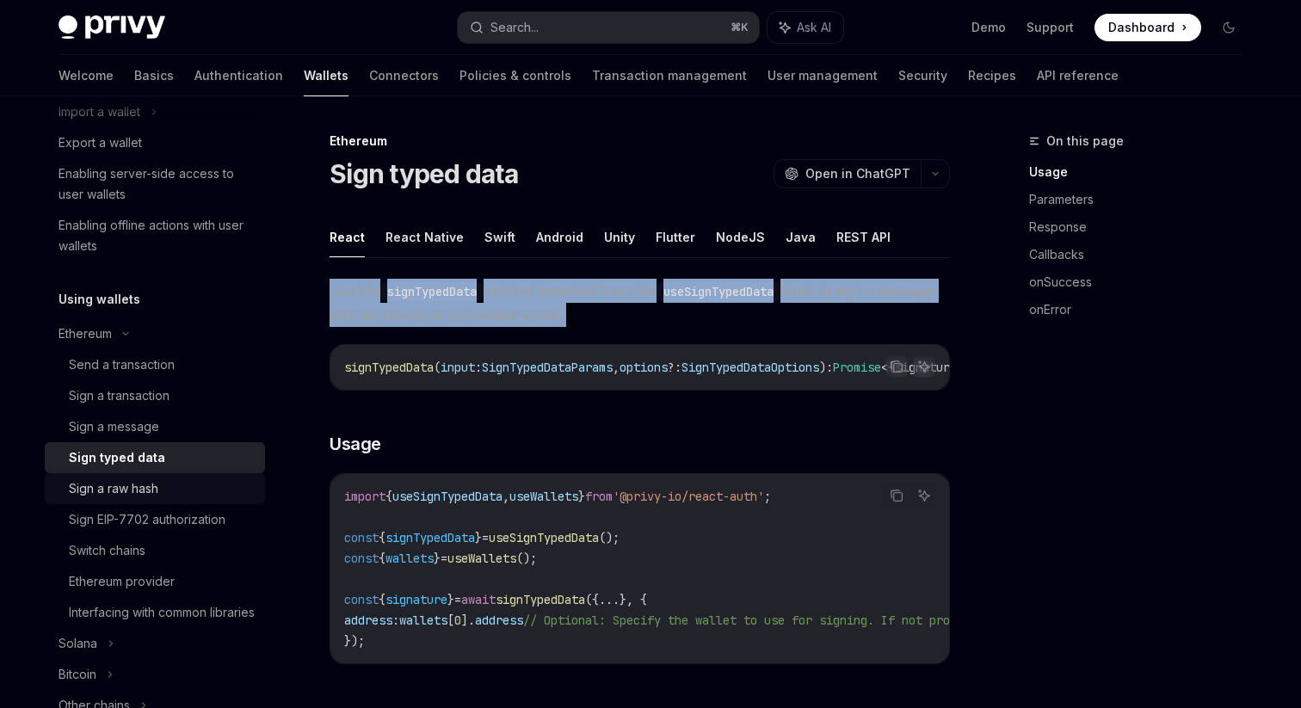
click at [104, 487] on div "Sign a raw hash" at bounding box center [113, 488] width 89 height 21
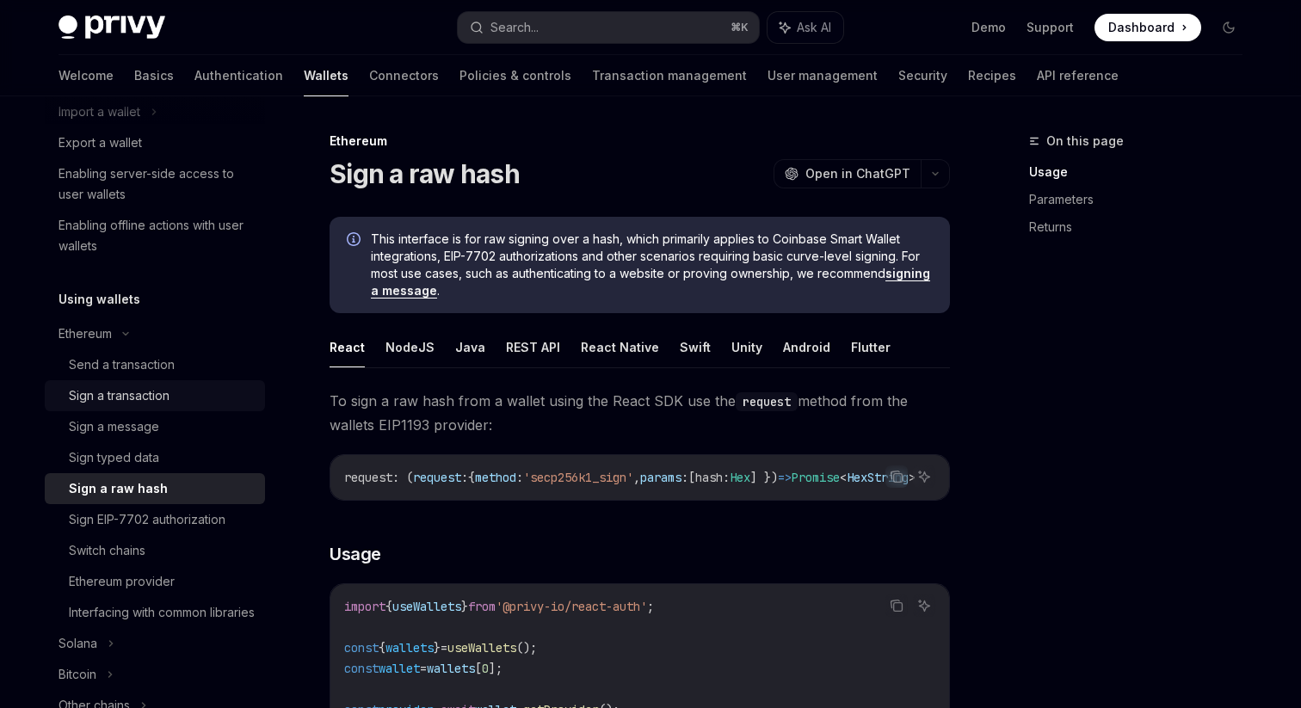
click at [117, 392] on div "Sign a transaction" at bounding box center [119, 395] width 101 height 21
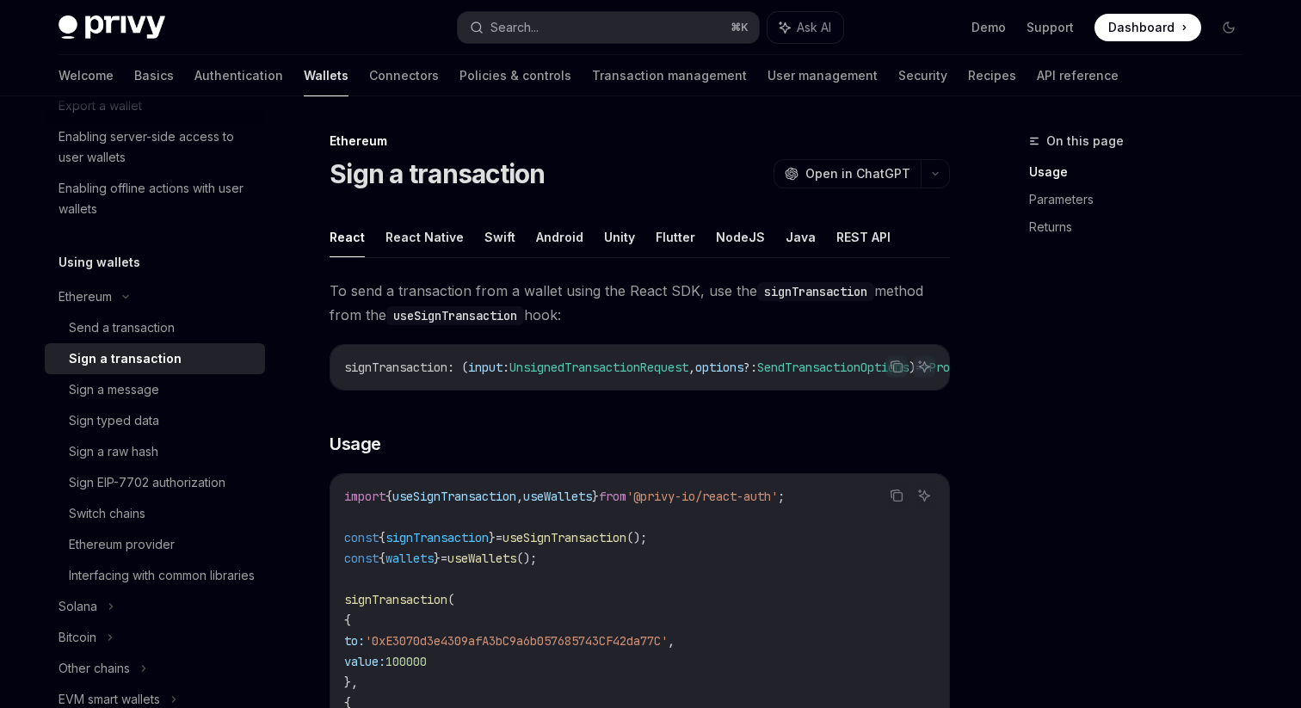
scroll to position [287, 0]
click at [117, 540] on div "Ethereum provider" at bounding box center [122, 542] width 106 height 21
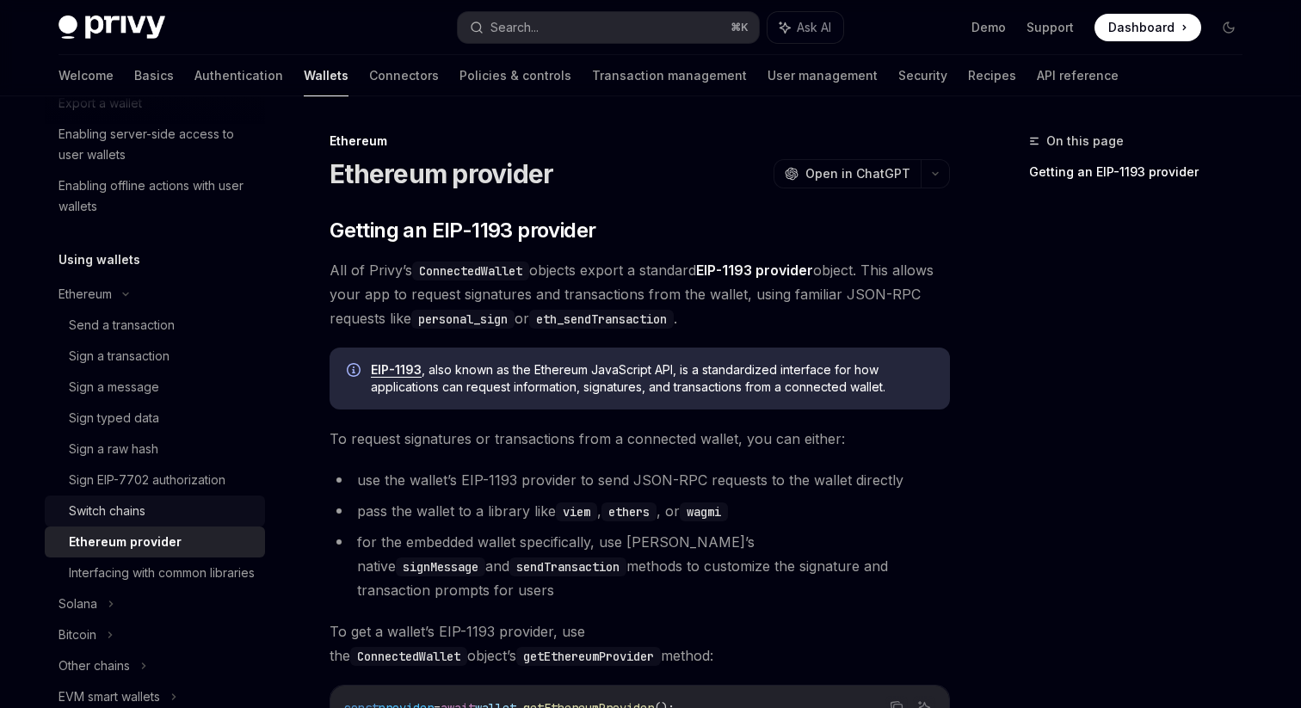
click at [114, 512] on div "Switch chains" at bounding box center [107, 511] width 77 height 21
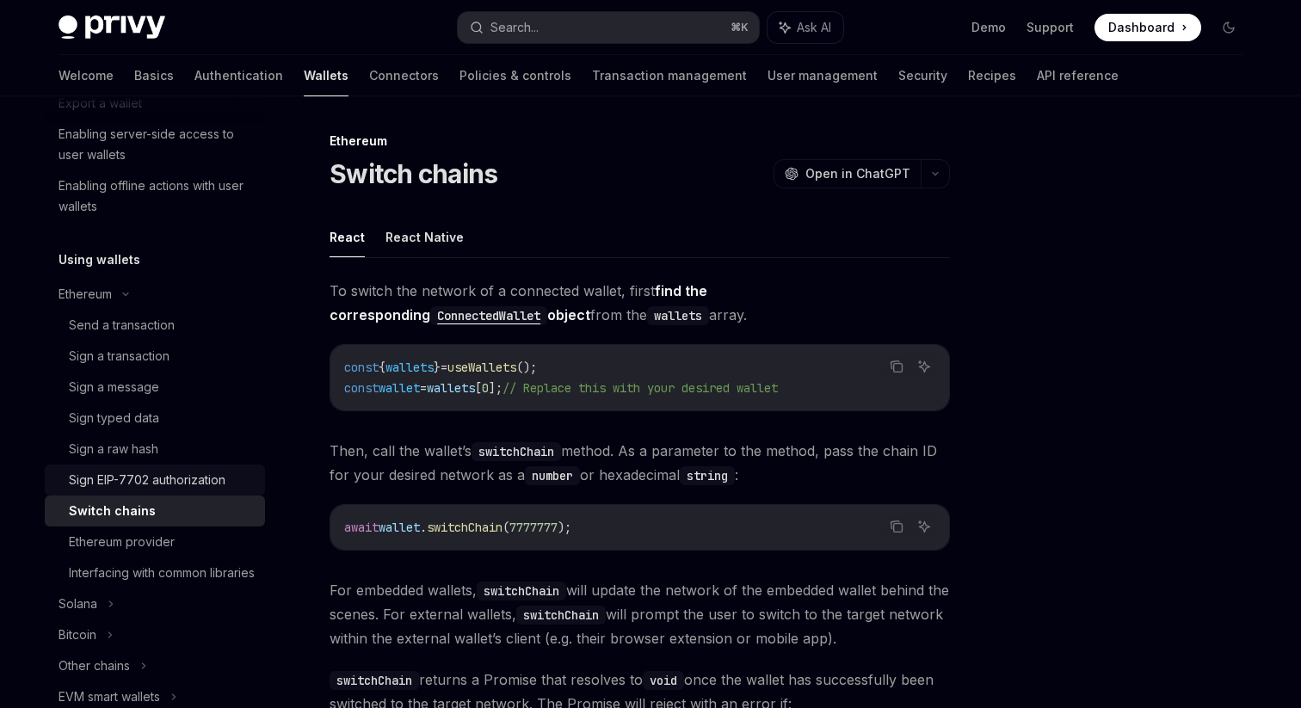
click at [118, 485] on div "Sign EIP-7702 authorization" at bounding box center [147, 480] width 157 height 21
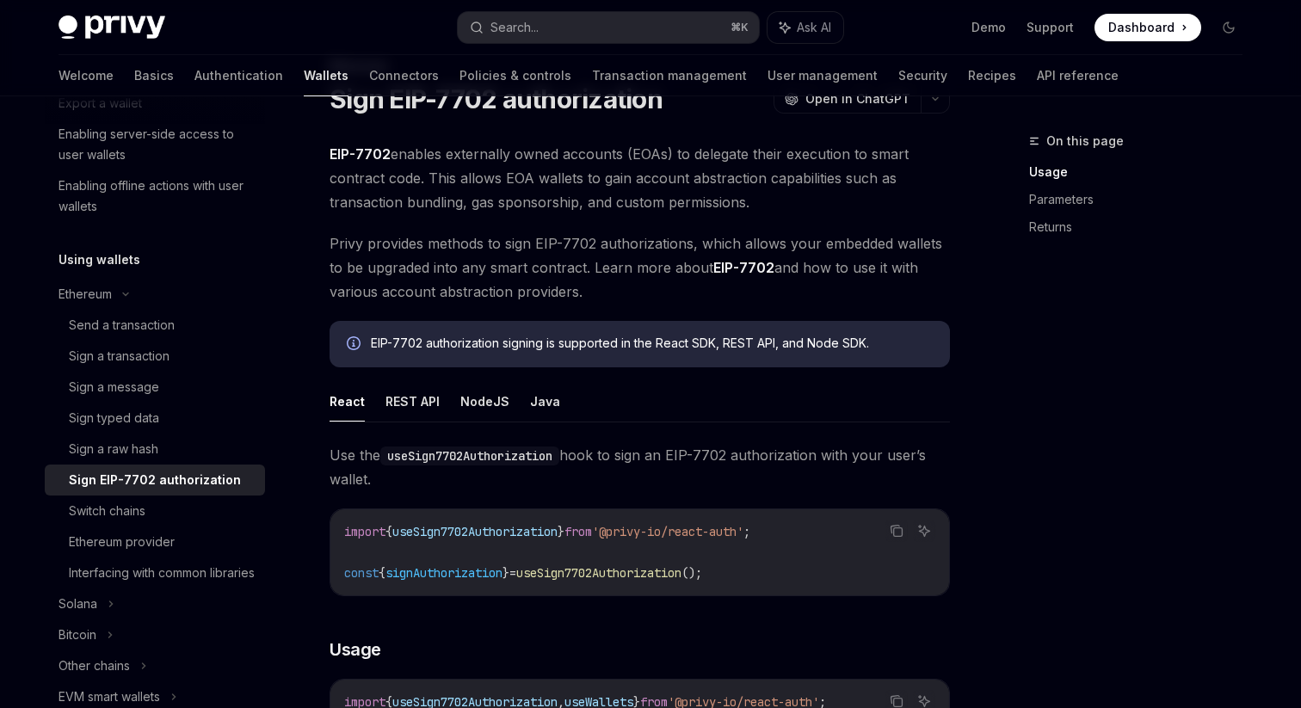
scroll to position [77, 0]
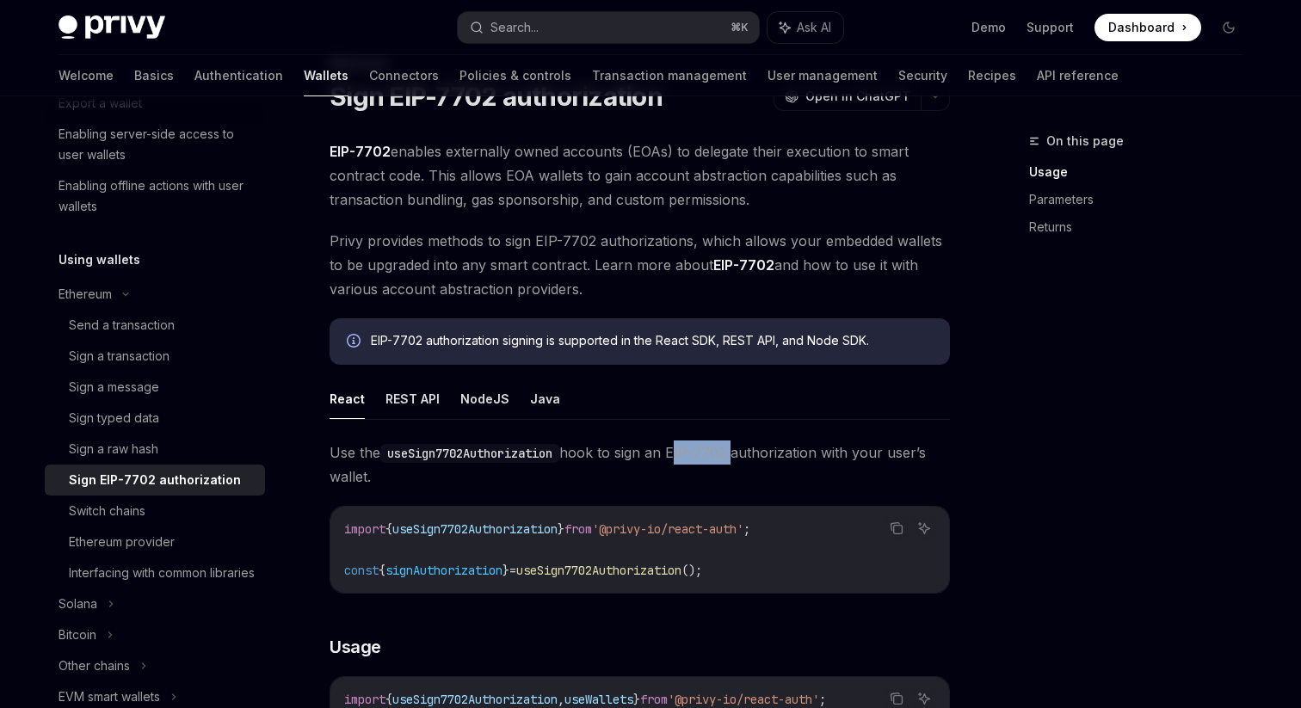
drag, startPoint x: 677, startPoint y: 450, endPoint x: 735, endPoint y: 452, distance: 57.7
click at [735, 452] on span "Use the useSign7702Authorization hook to sign an EIP-7702 authorization with yo…" at bounding box center [640, 465] width 620 height 48
copy span "EIP-7702"
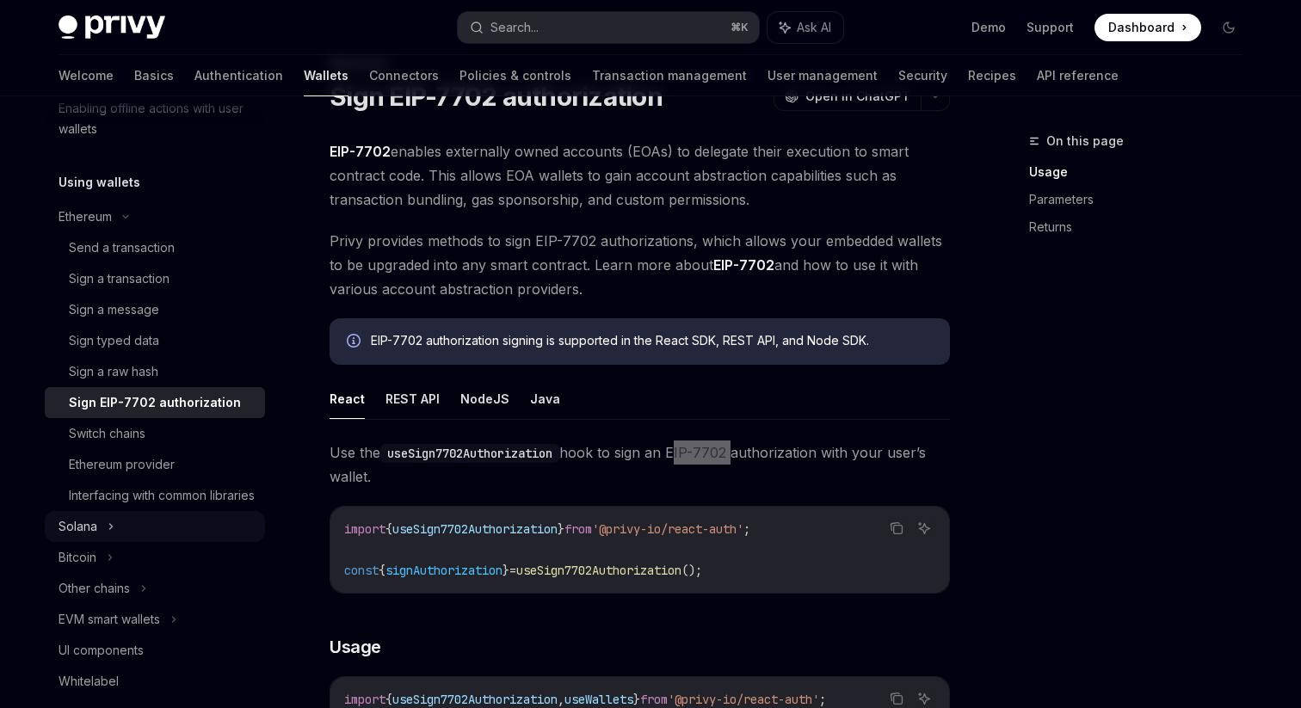
scroll to position [608, 0]
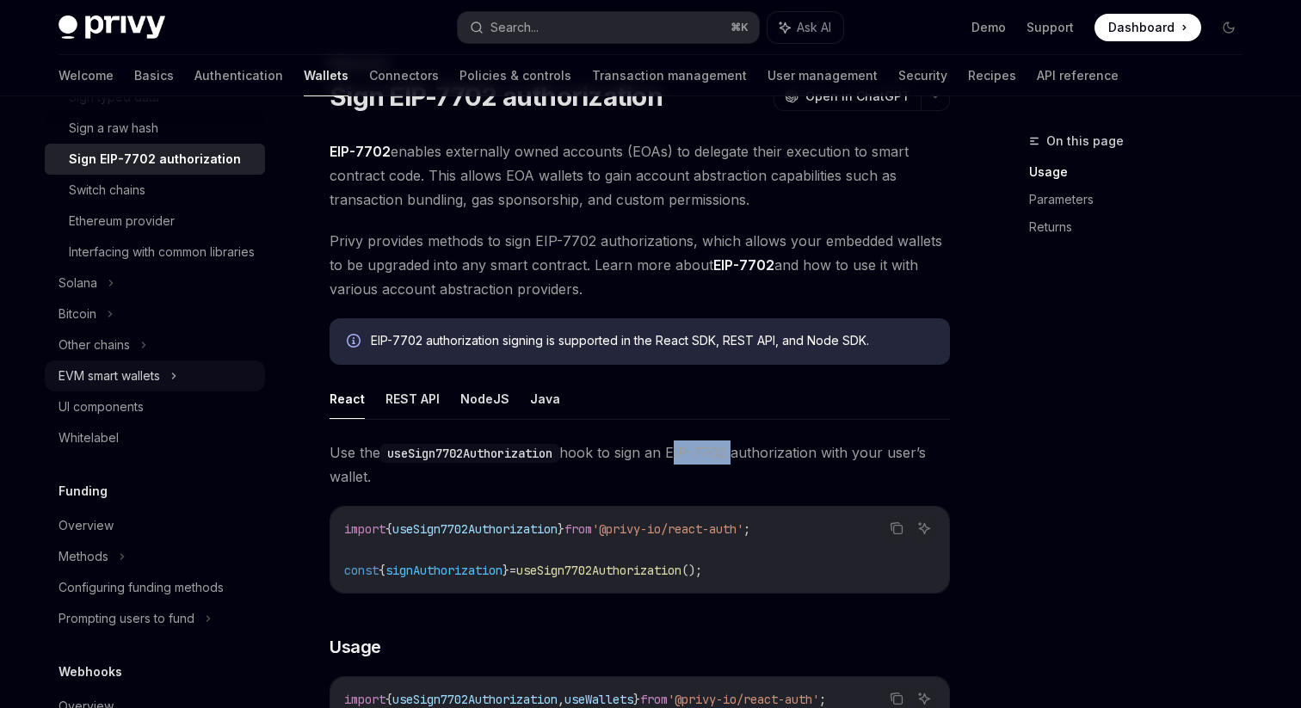
click at [95, 392] on div "EVM smart wallets" at bounding box center [155, 376] width 220 height 31
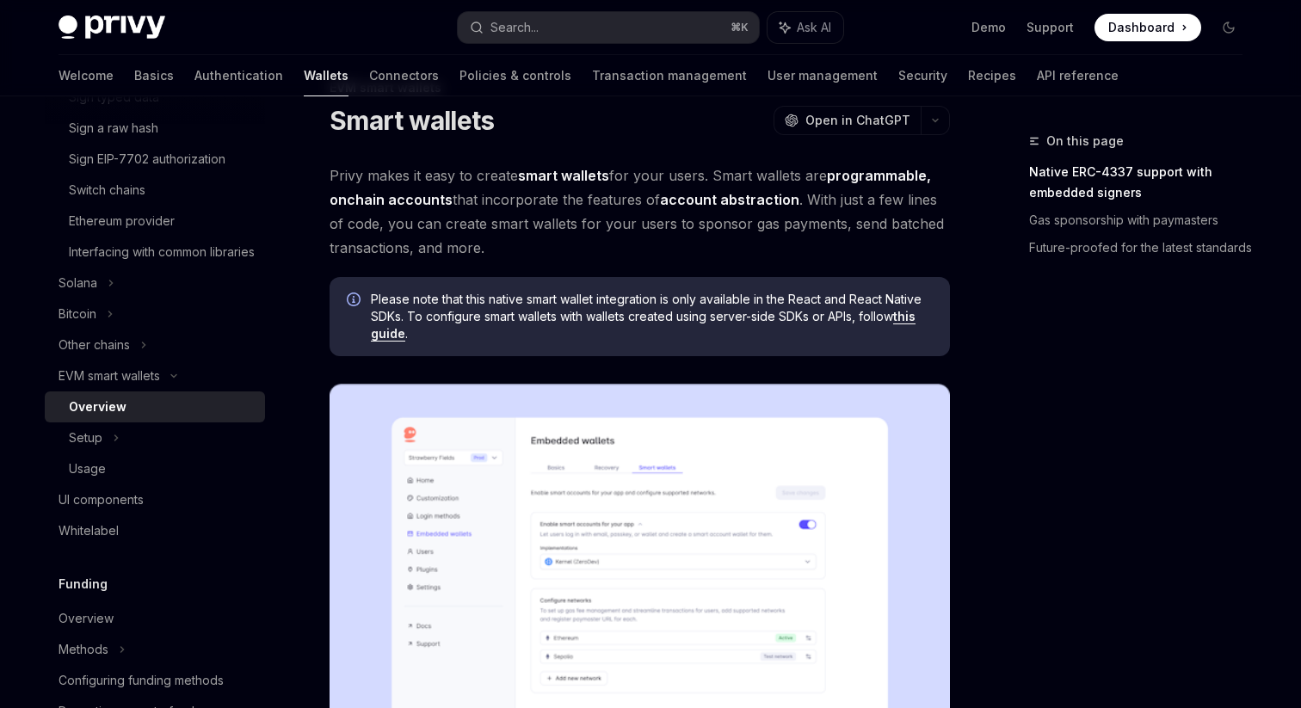
scroll to position [43, 0]
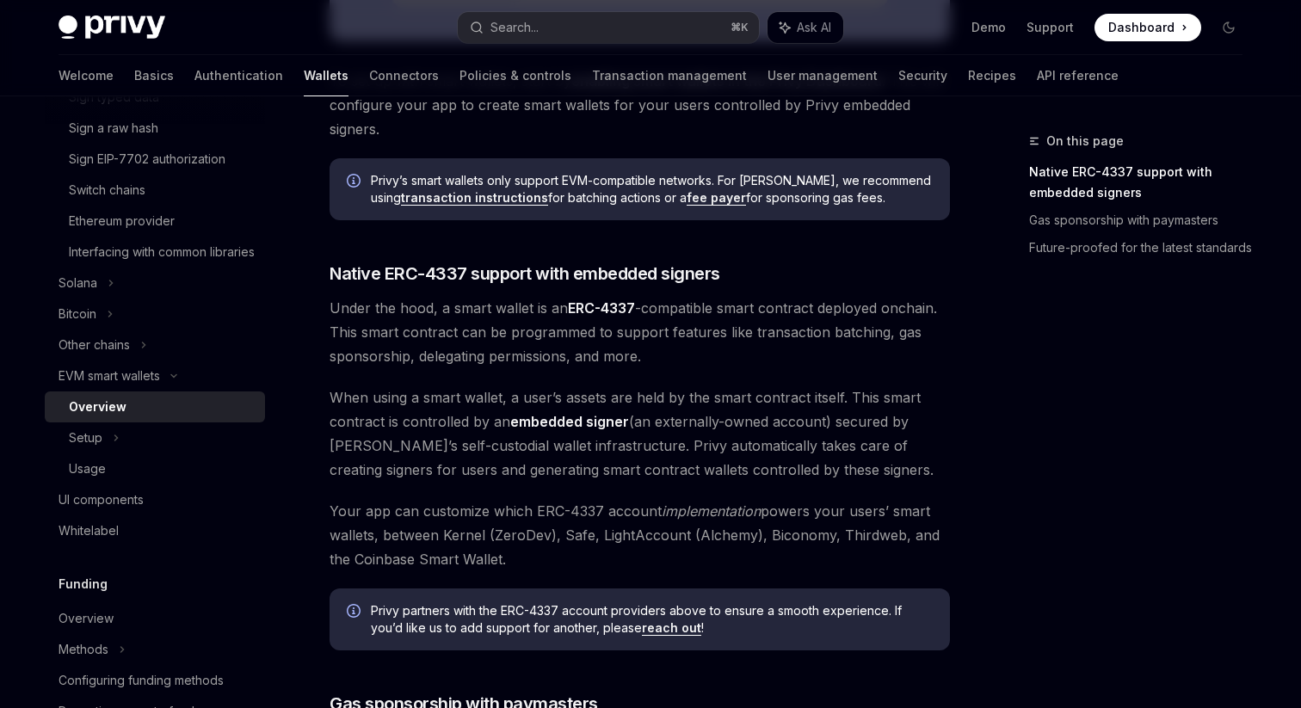
scroll to position [1237, 0]
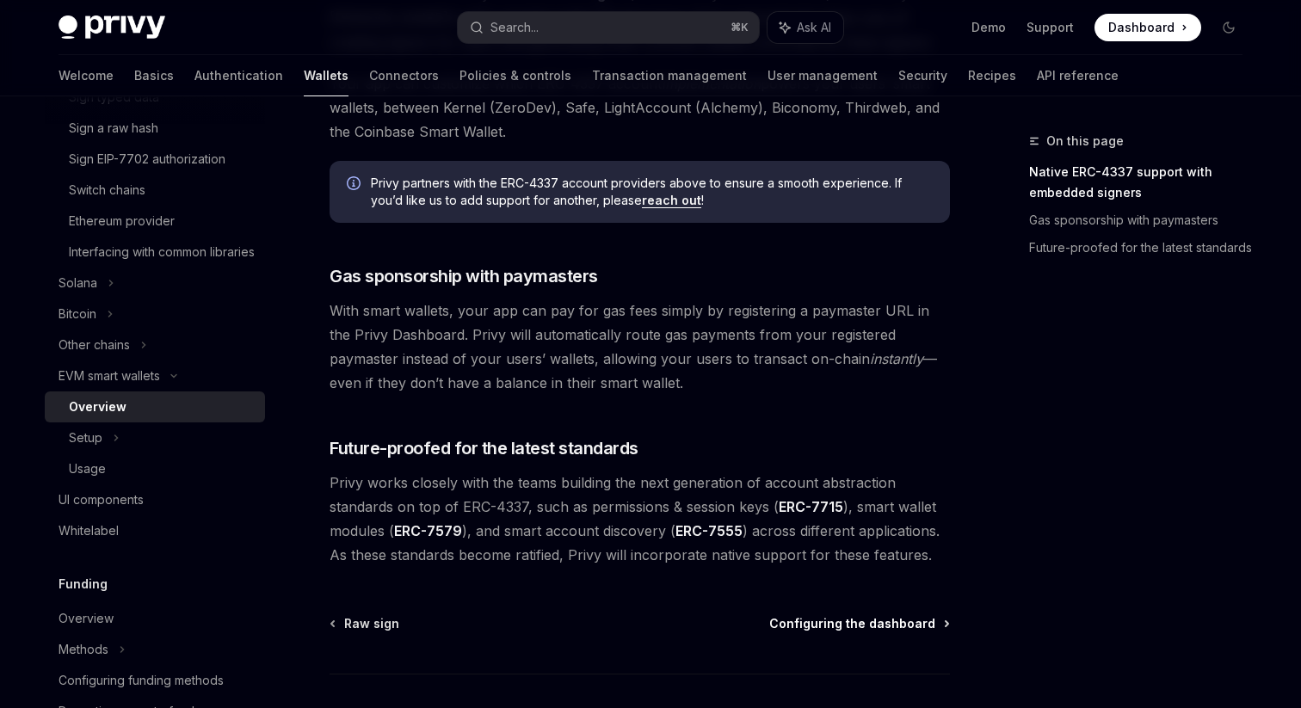
click at [791, 625] on span "Configuring the dashboard" at bounding box center [852, 623] width 166 height 17
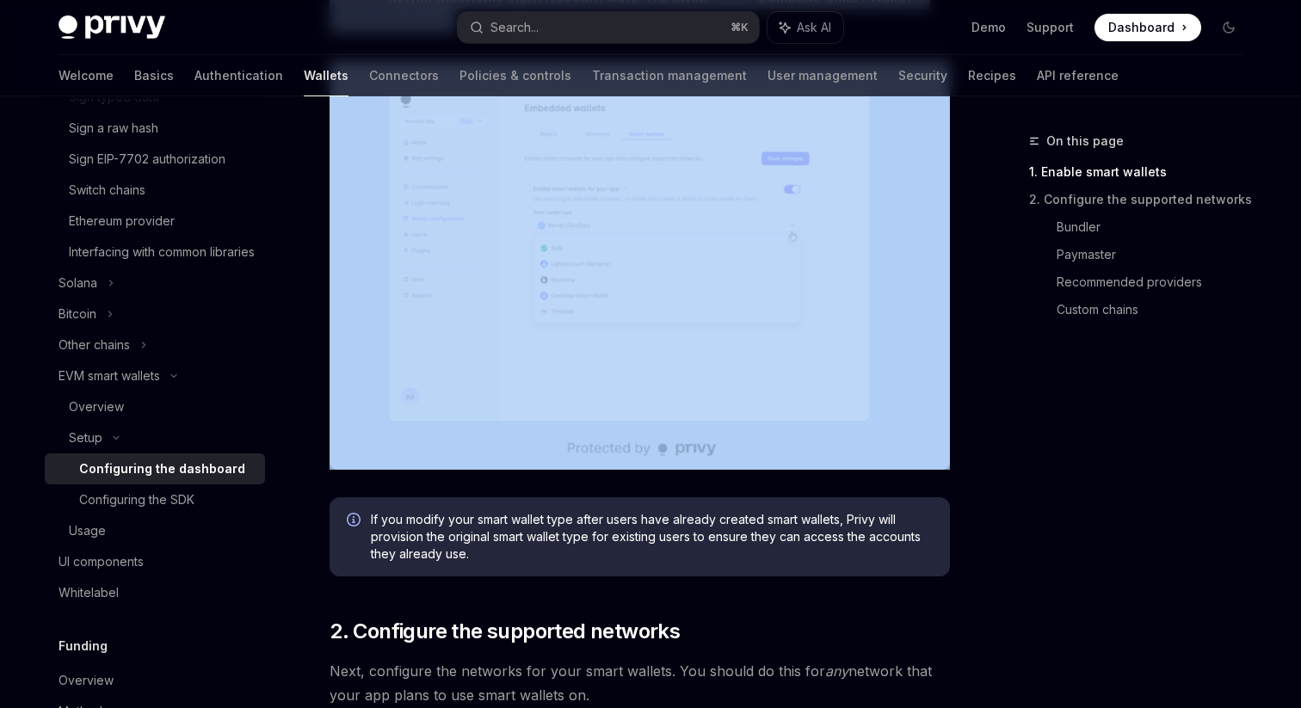
scroll to position [171, 0]
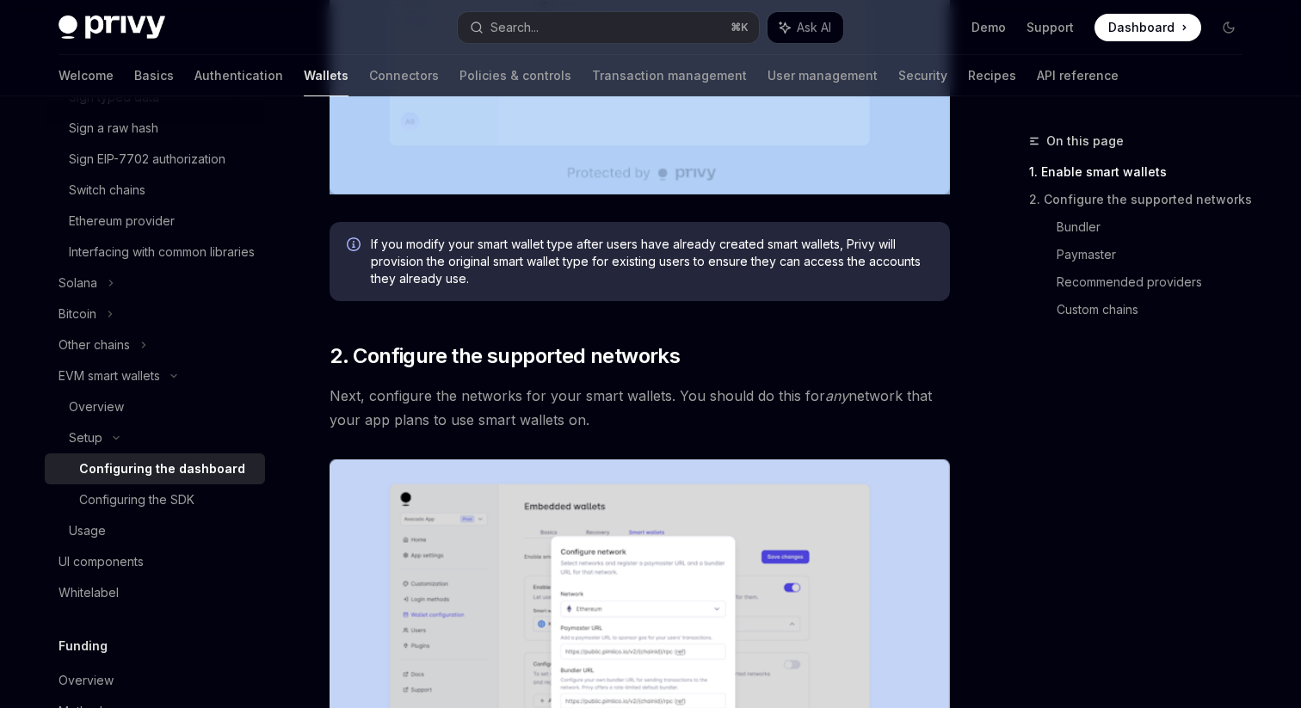
scroll to position [831, 0]
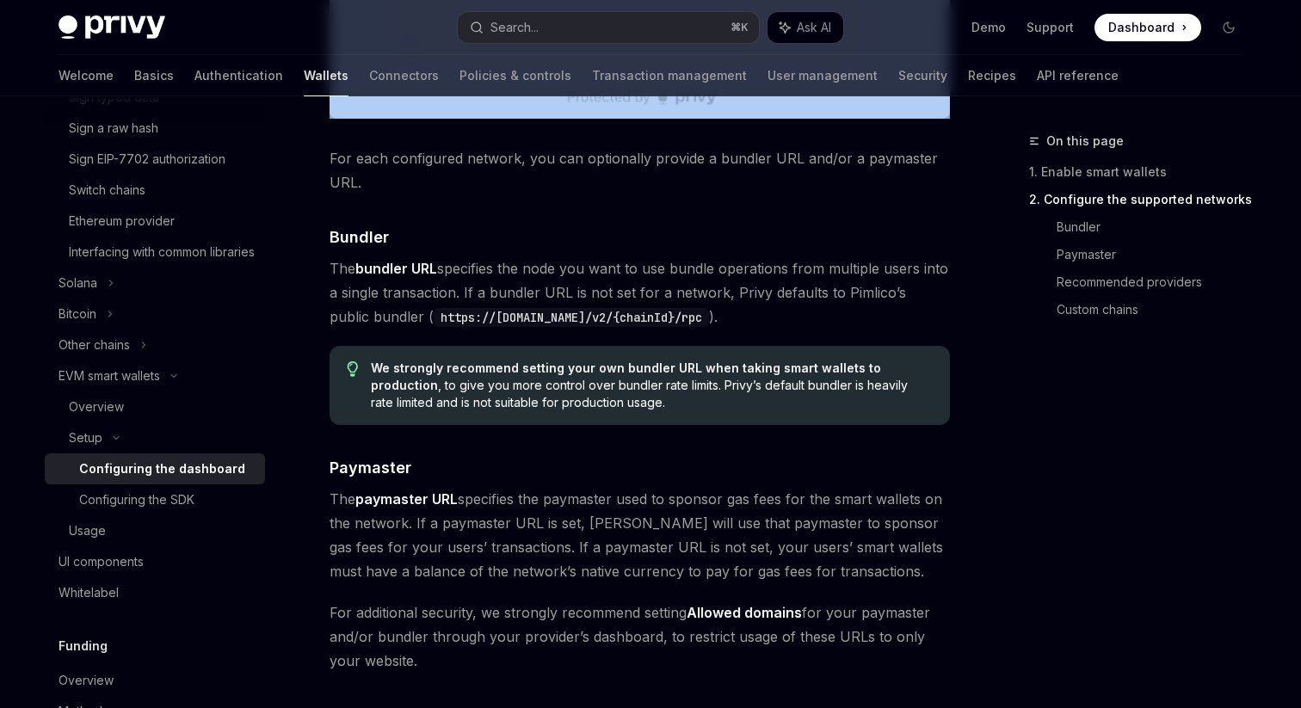
scroll to position [1461, 0]
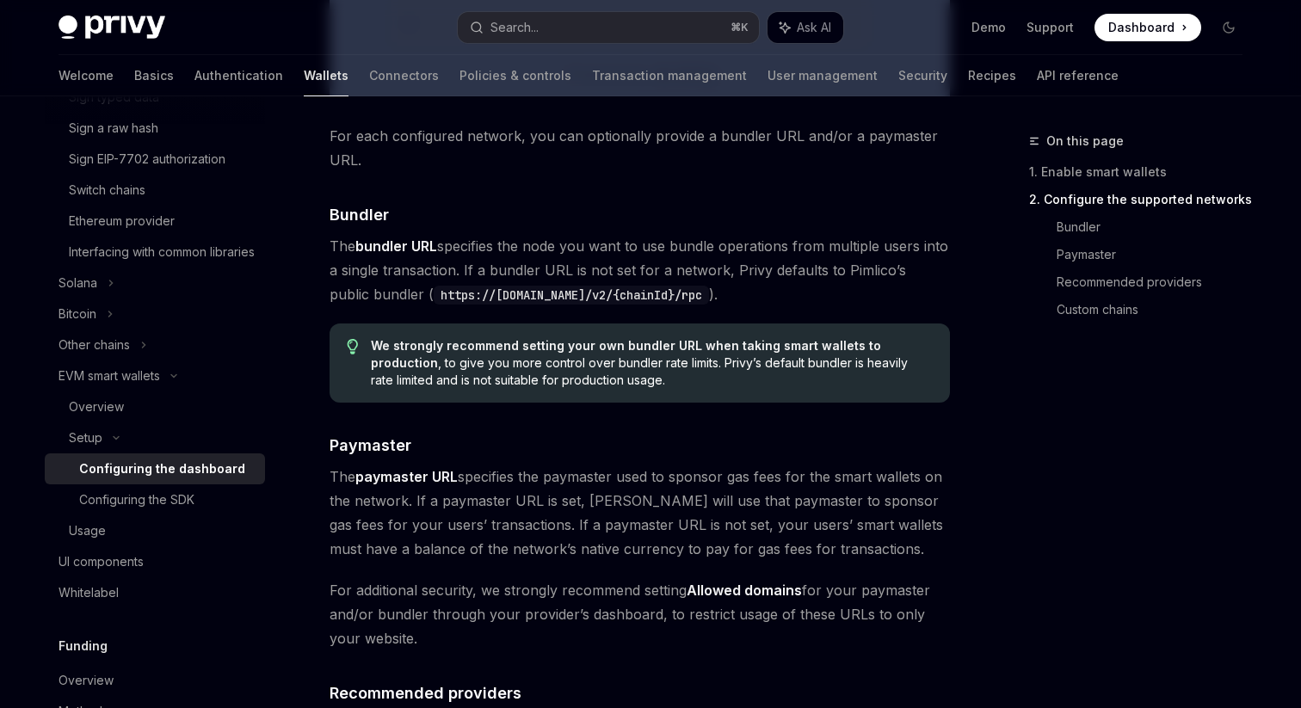
click at [310, 253] on div "Setup Configure smart wallets in the dashboard OpenAI Open in ChatGPT OpenAI Op…" at bounding box center [478, 136] width 950 height 2933
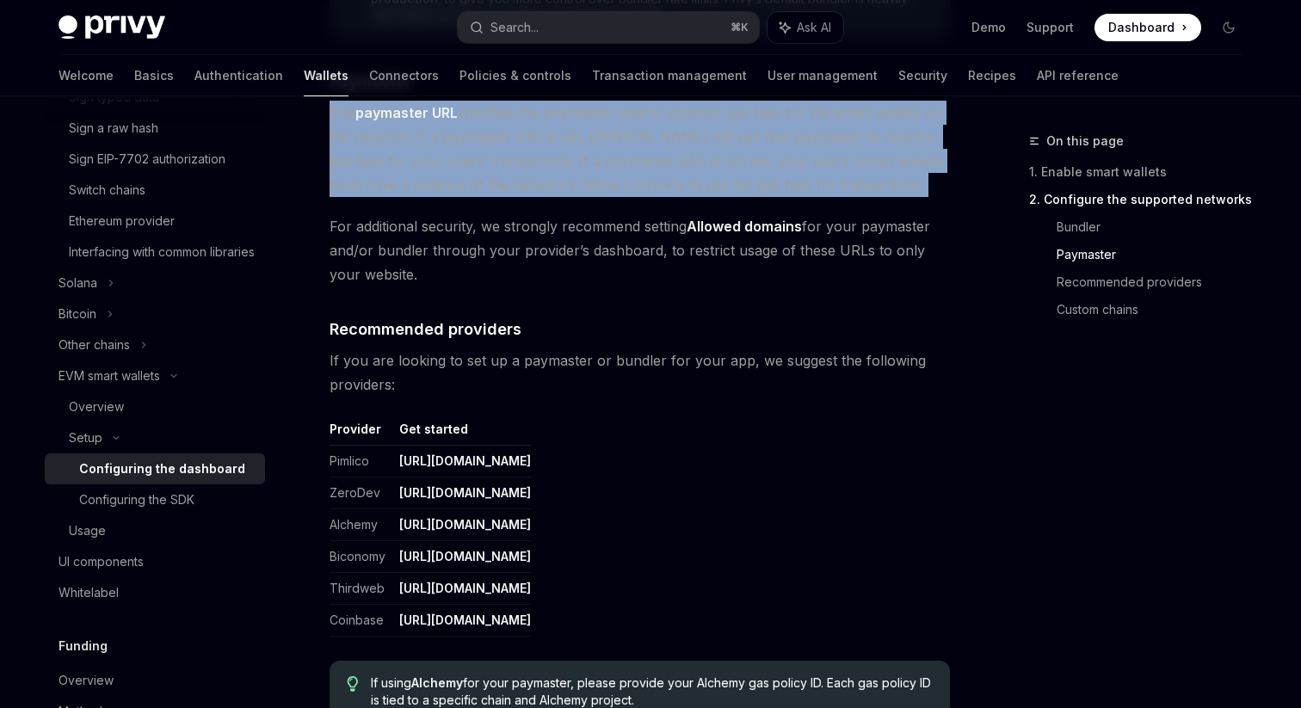
scroll to position [1838, 0]
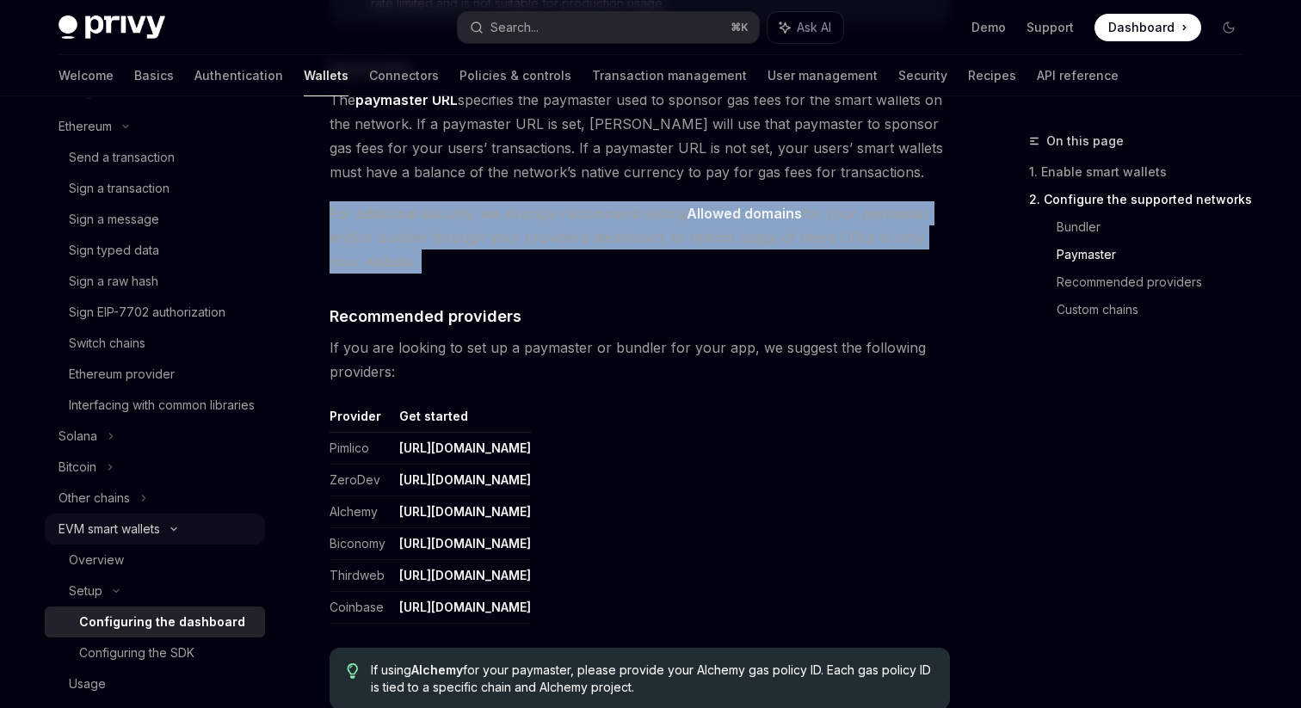
scroll to position [409, 0]
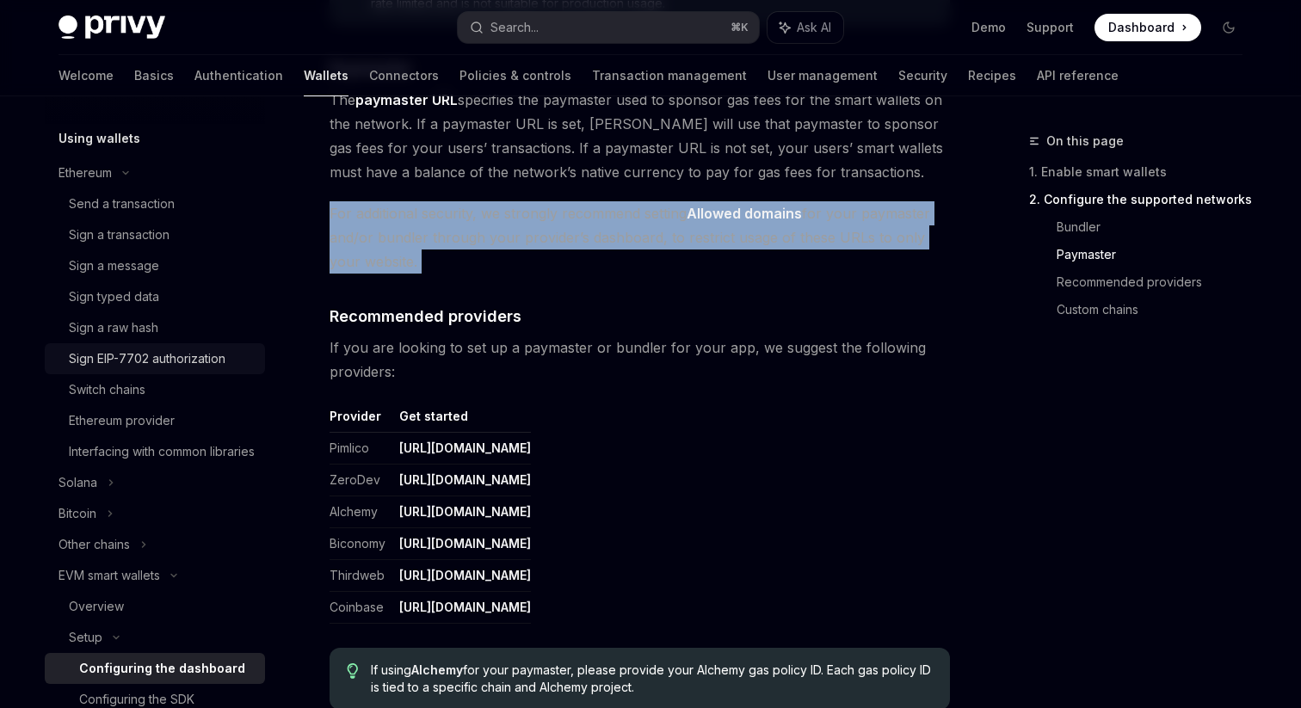
click at [175, 367] on div "Sign EIP-7702 authorization" at bounding box center [147, 358] width 157 height 21
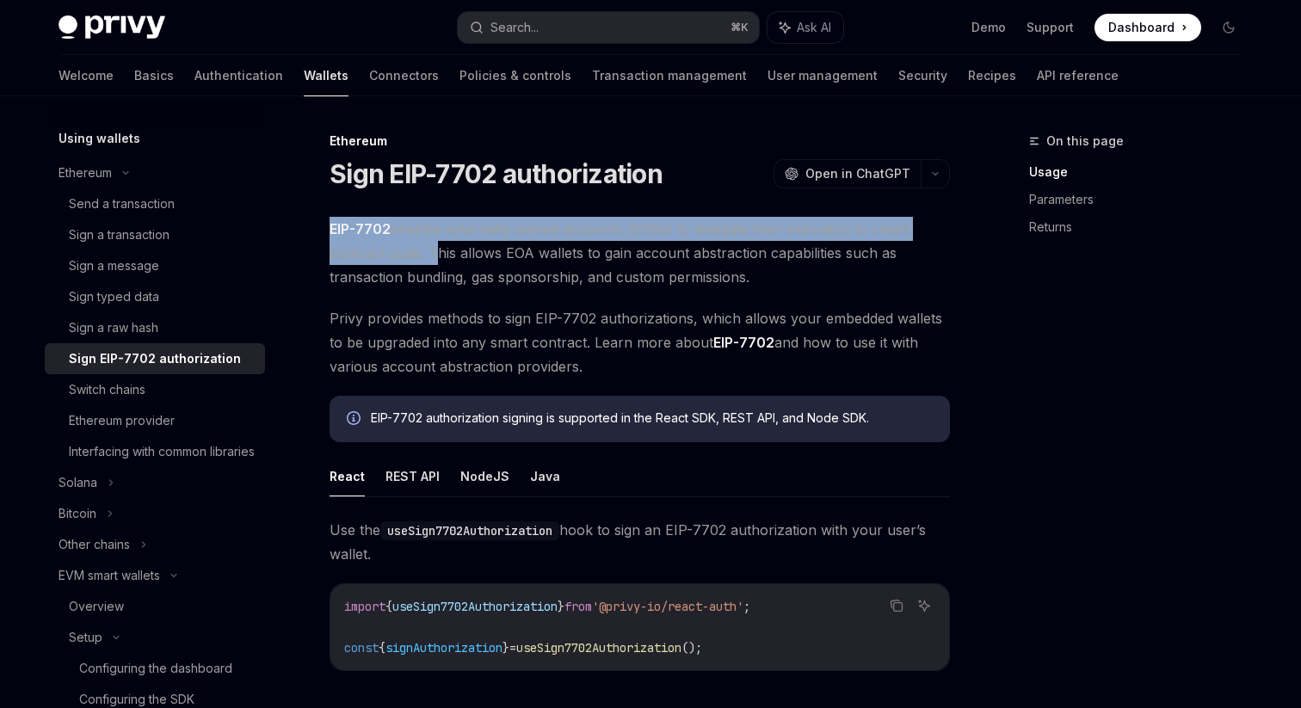
drag, startPoint x: 325, startPoint y: 225, endPoint x: 431, endPoint y: 256, distance: 110.3
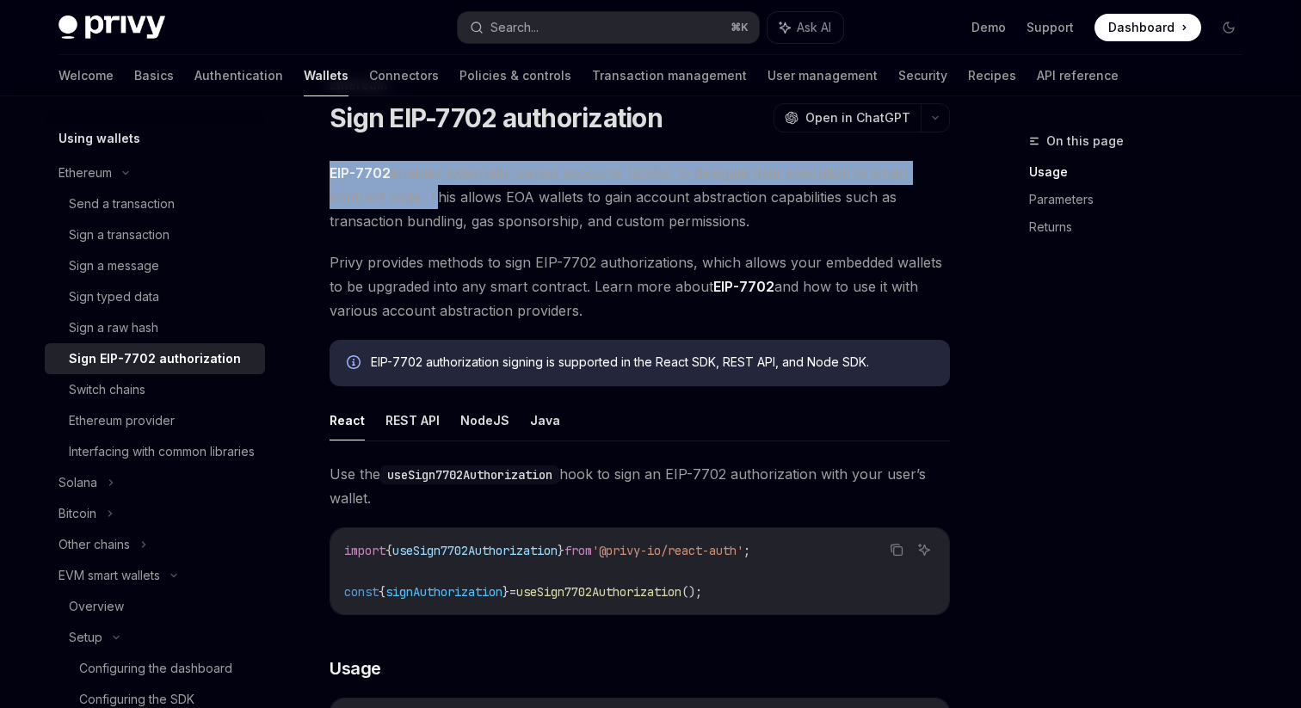
scroll to position [59, 0]
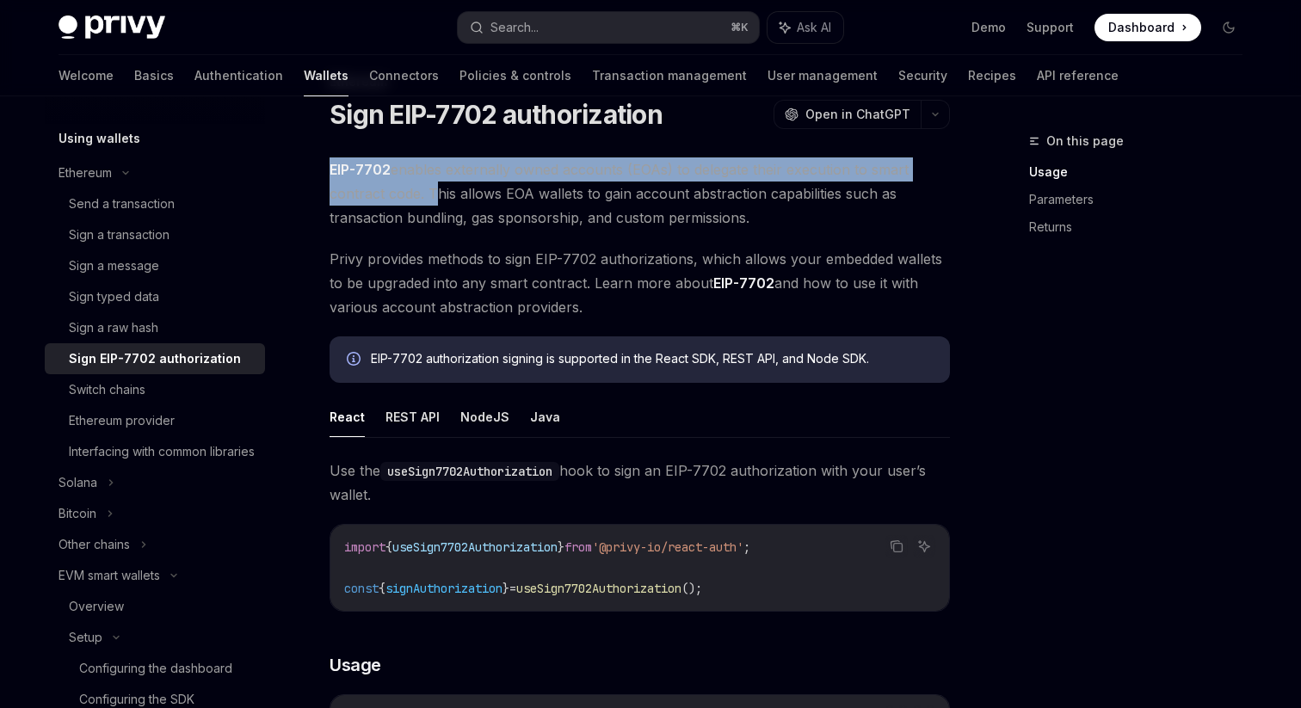
copy span "EIP-7702 enables externally owned accounts (EOAs) to delegate their execution t…"
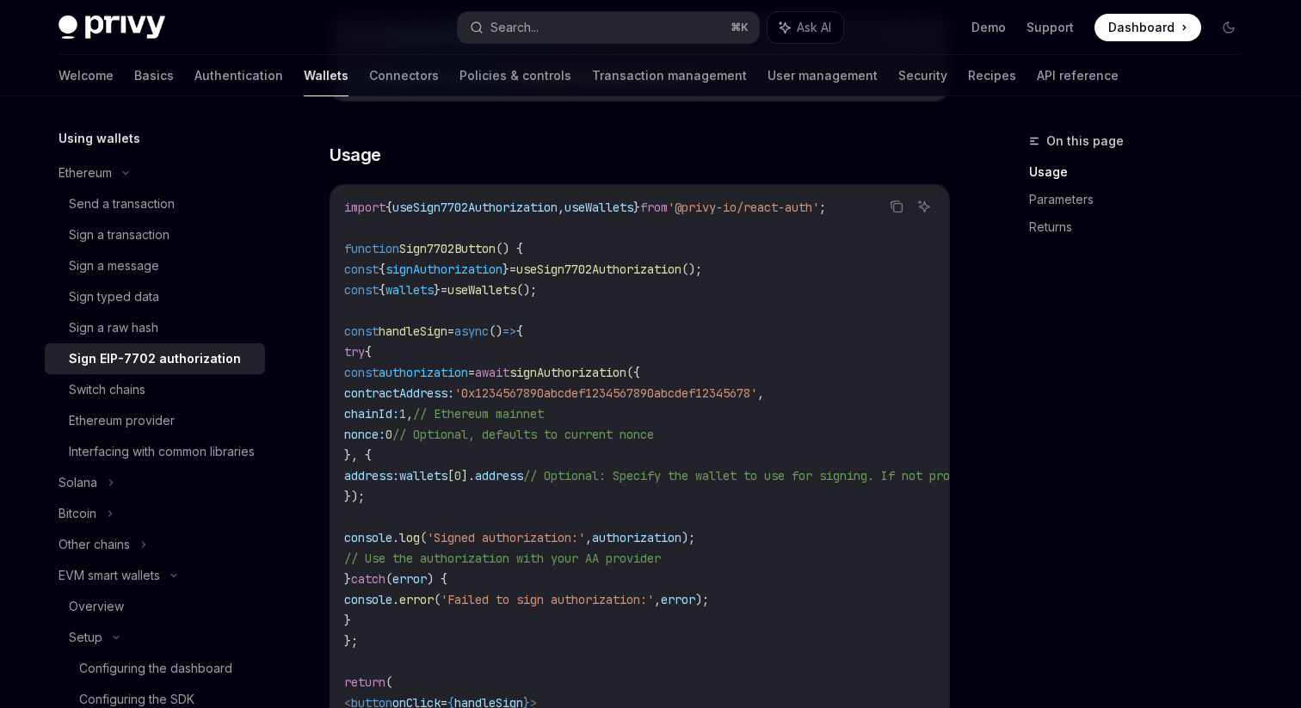
scroll to position [562, 0]
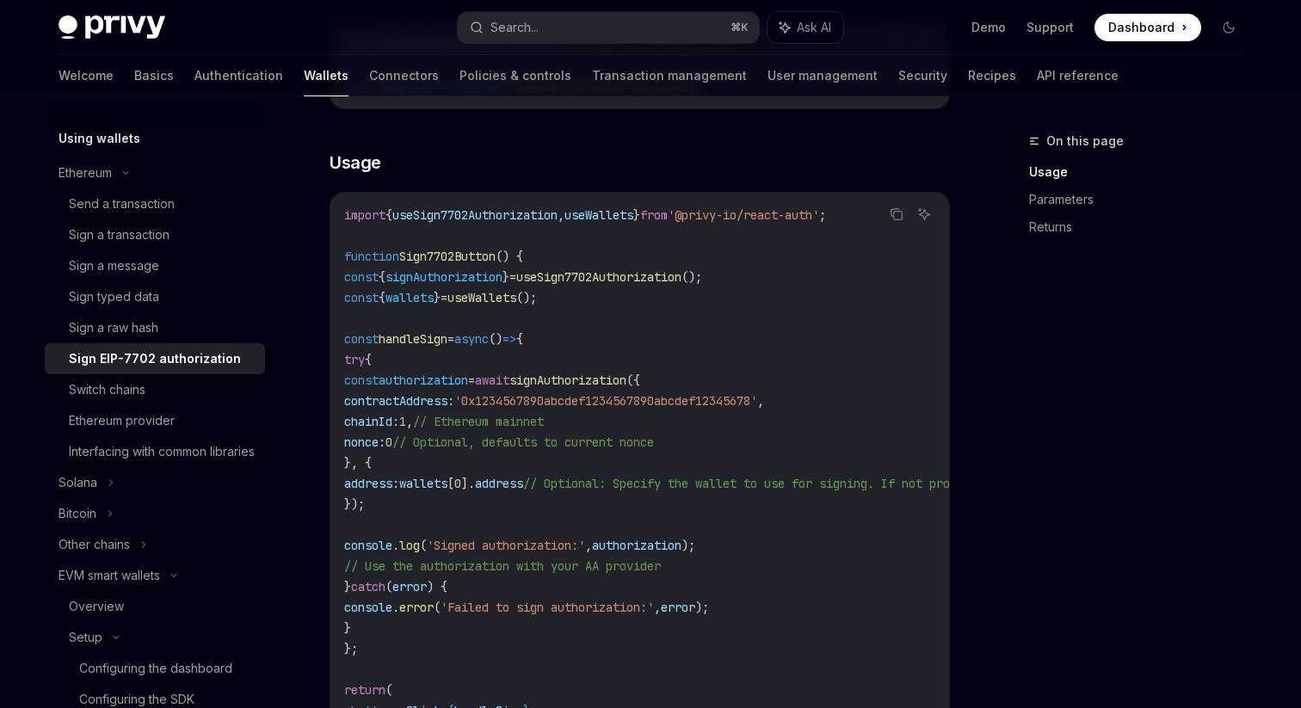
click at [509, 272] on span "}" at bounding box center [506, 276] width 7 height 15
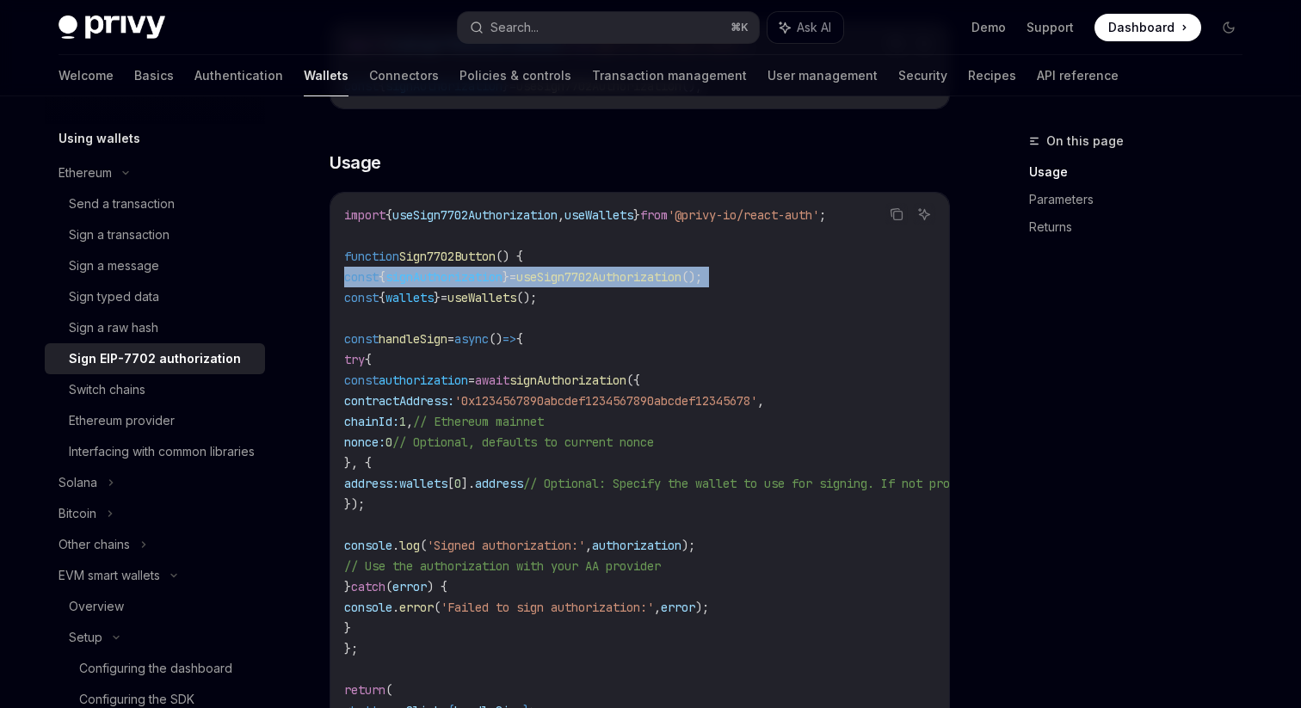
click at [487, 274] on span "signAuthorization" at bounding box center [443, 276] width 117 height 15
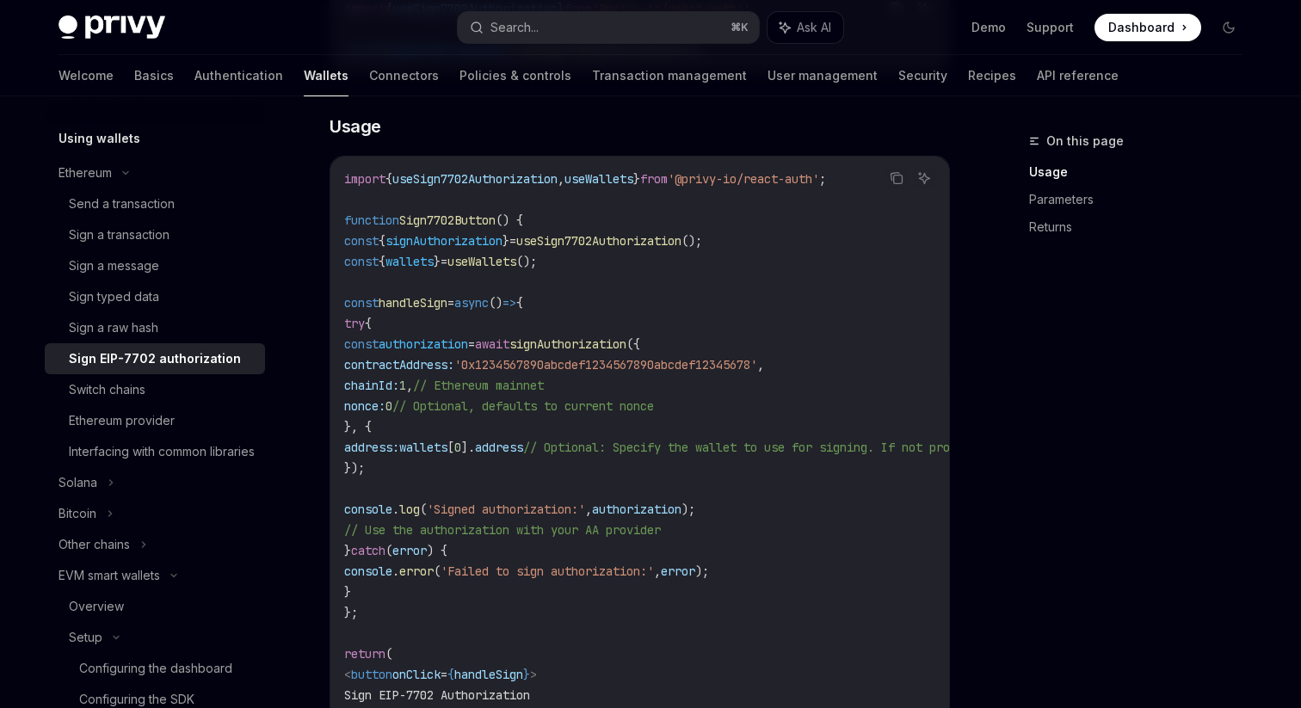
scroll to position [611, 0]
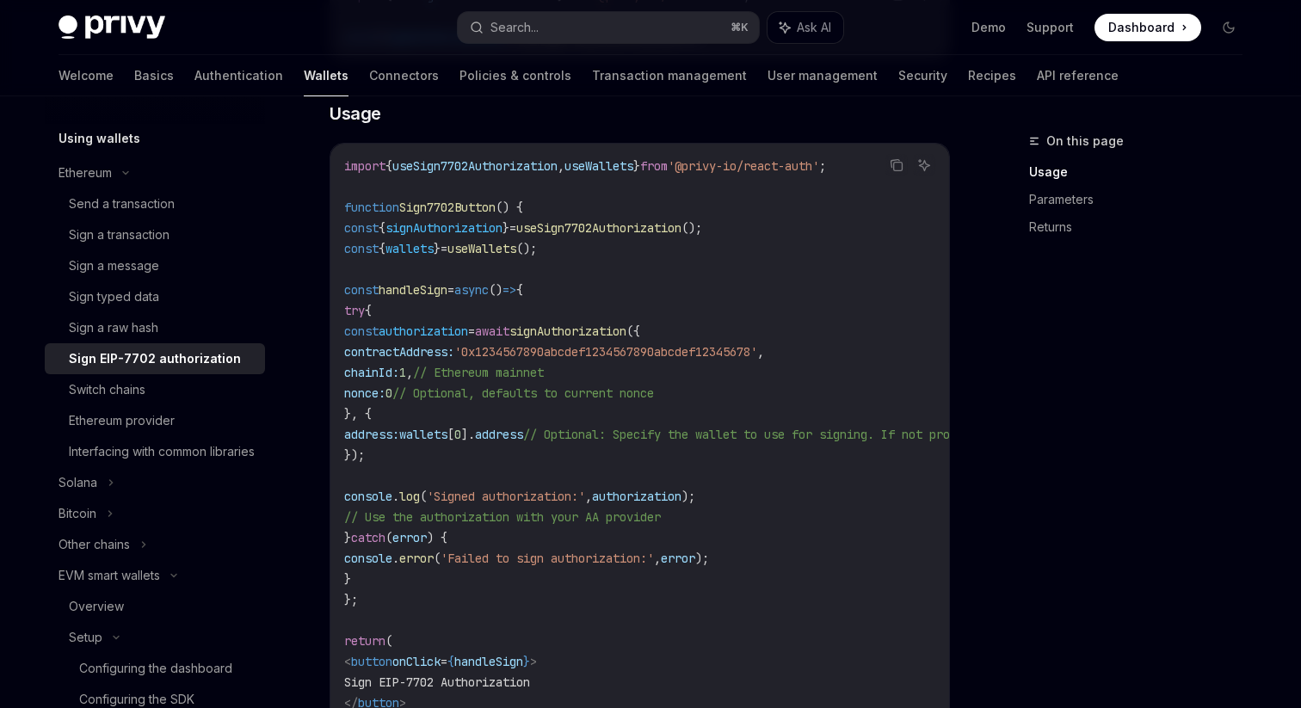
click at [484, 342] on code "import { useSign7702Authorization , useWallets } from '@privy-io/react-auth' ; …" at bounding box center [795, 455] width 902 height 599
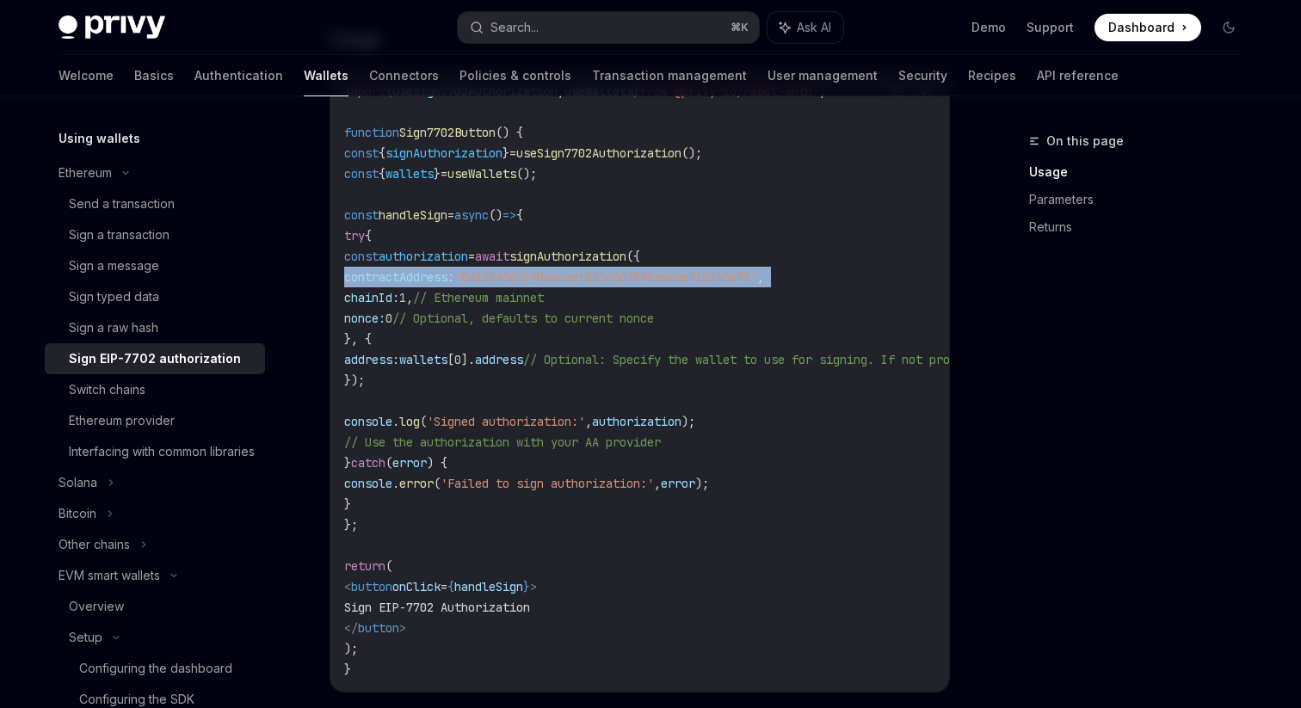
click at [484, 342] on code "import { useSign7702Authorization , useWallets } from '@privy-io/react-auth' ; …" at bounding box center [795, 380] width 902 height 599
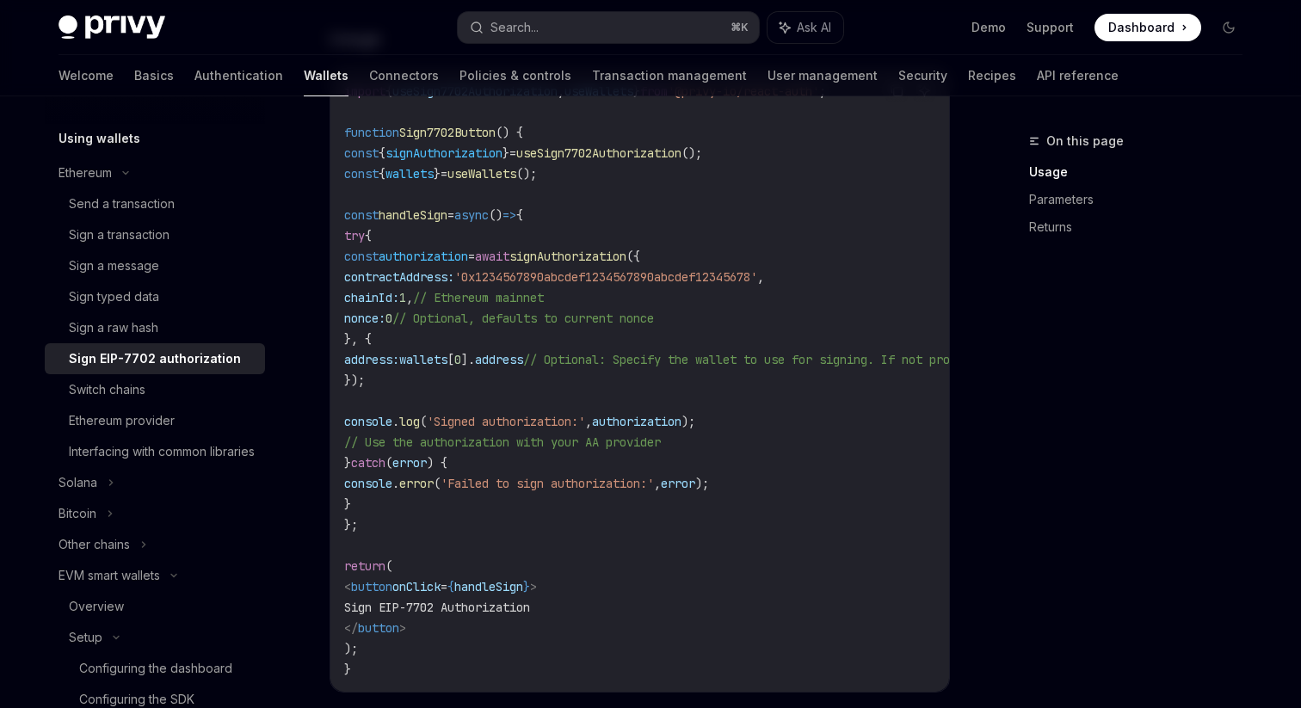
scroll to position [719, 0]
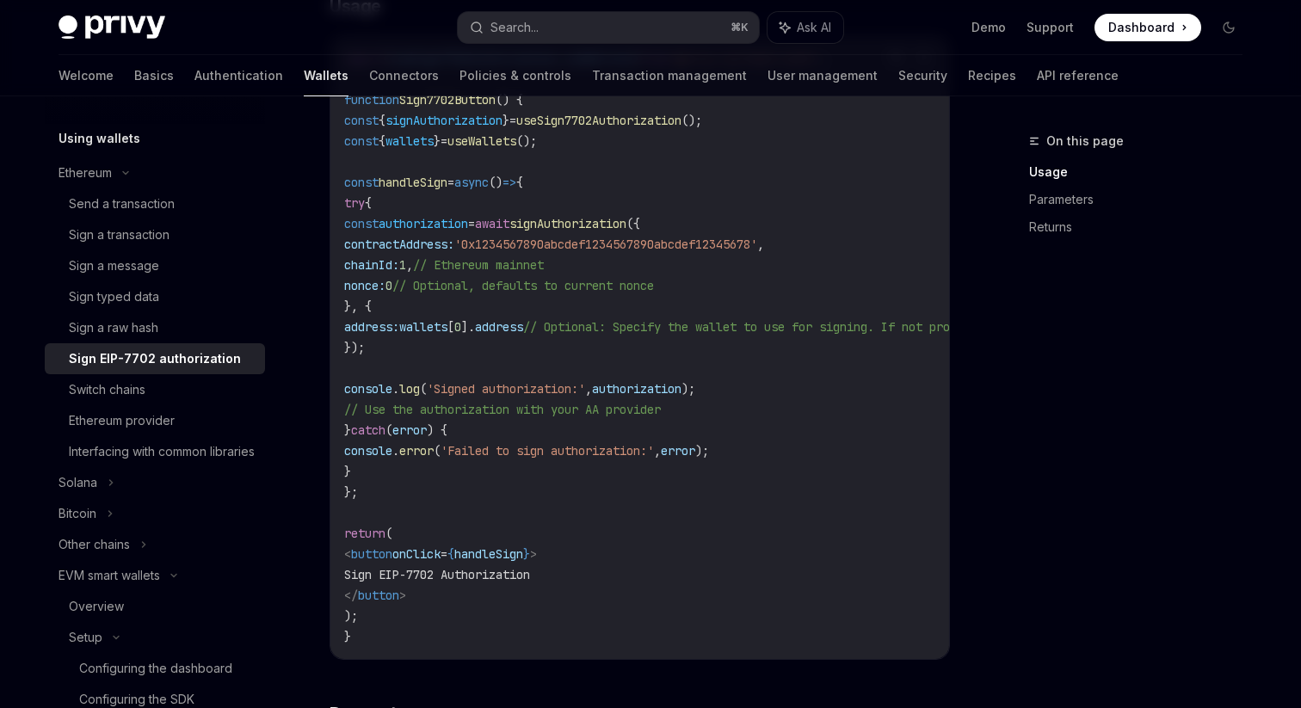
click at [489, 345] on code "import { useSign7702Authorization , useWallets } from '@privy-io/react-auth' ; …" at bounding box center [795, 347] width 902 height 599
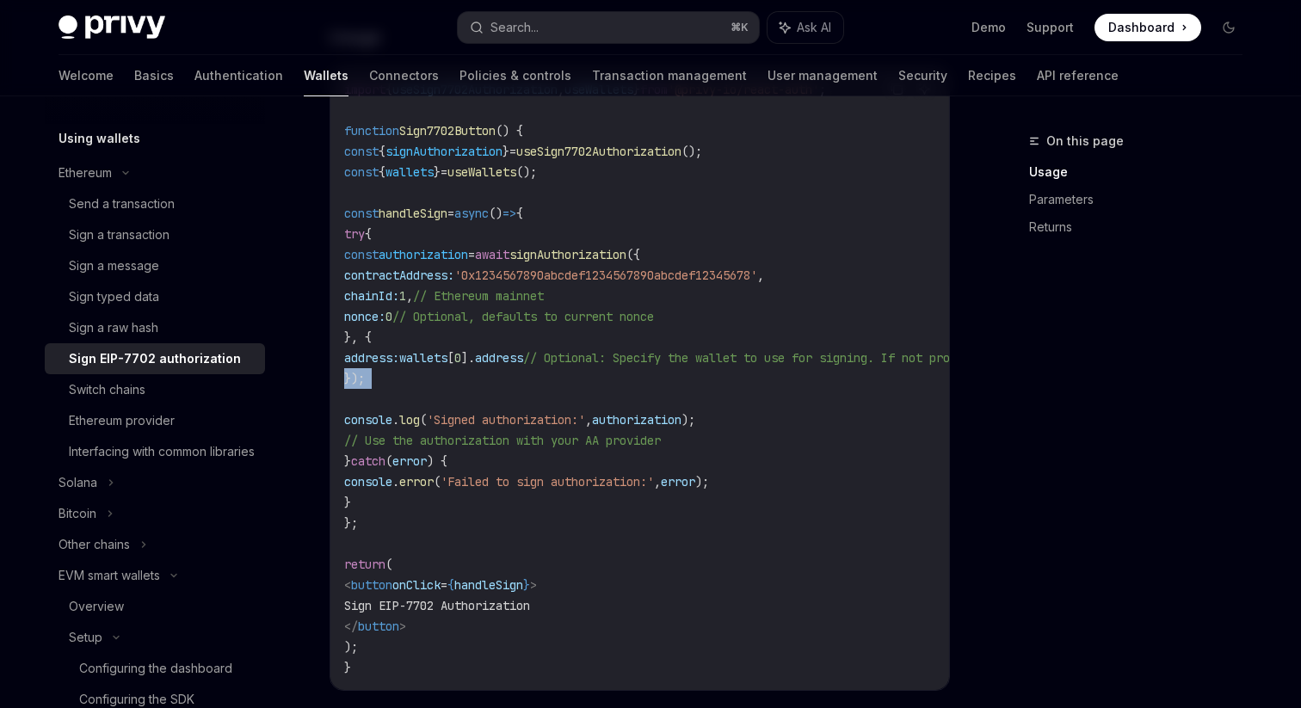
scroll to position [661, 0]
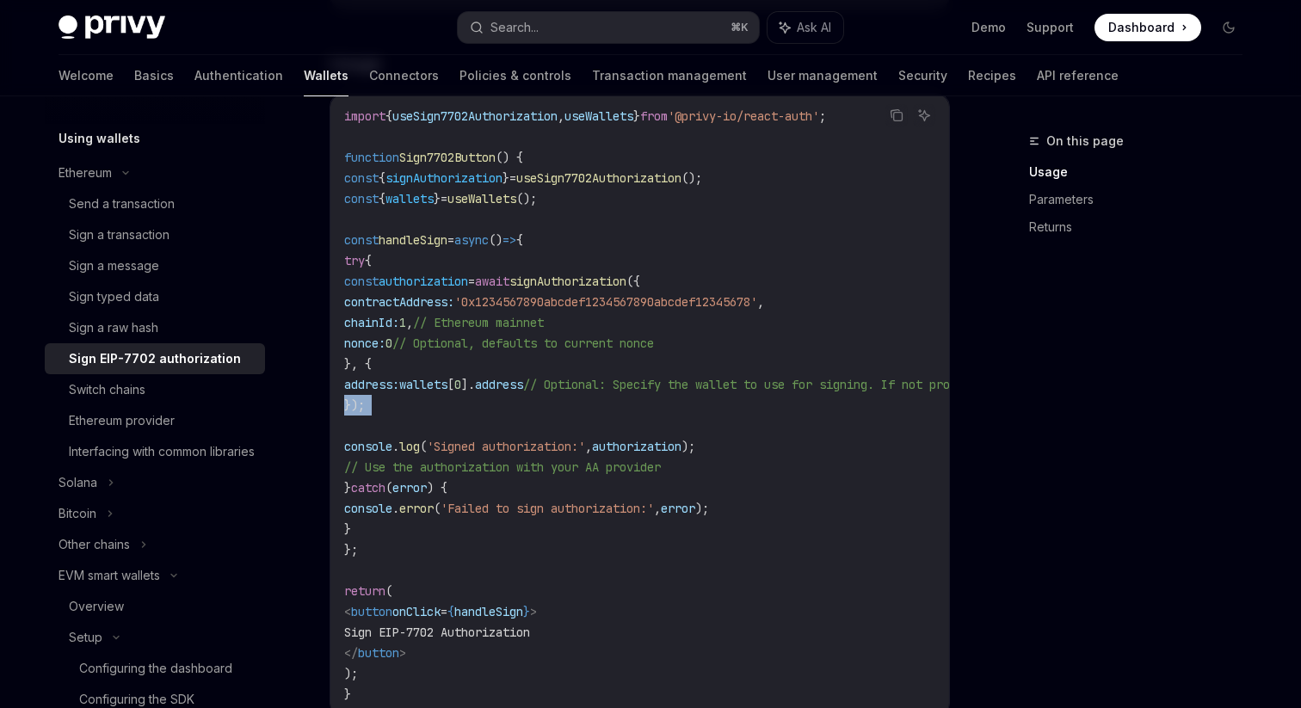
click at [524, 103] on div "import { useSign7702Authorization , useWallets } from '@privy-io/react-auth' ; …" at bounding box center [639, 405] width 619 height 623
click at [524, 107] on code "import { useSign7702Authorization , useWallets } from '@privy-io/react-auth' ; …" at bounding box center [795, 405] width 902 height 599
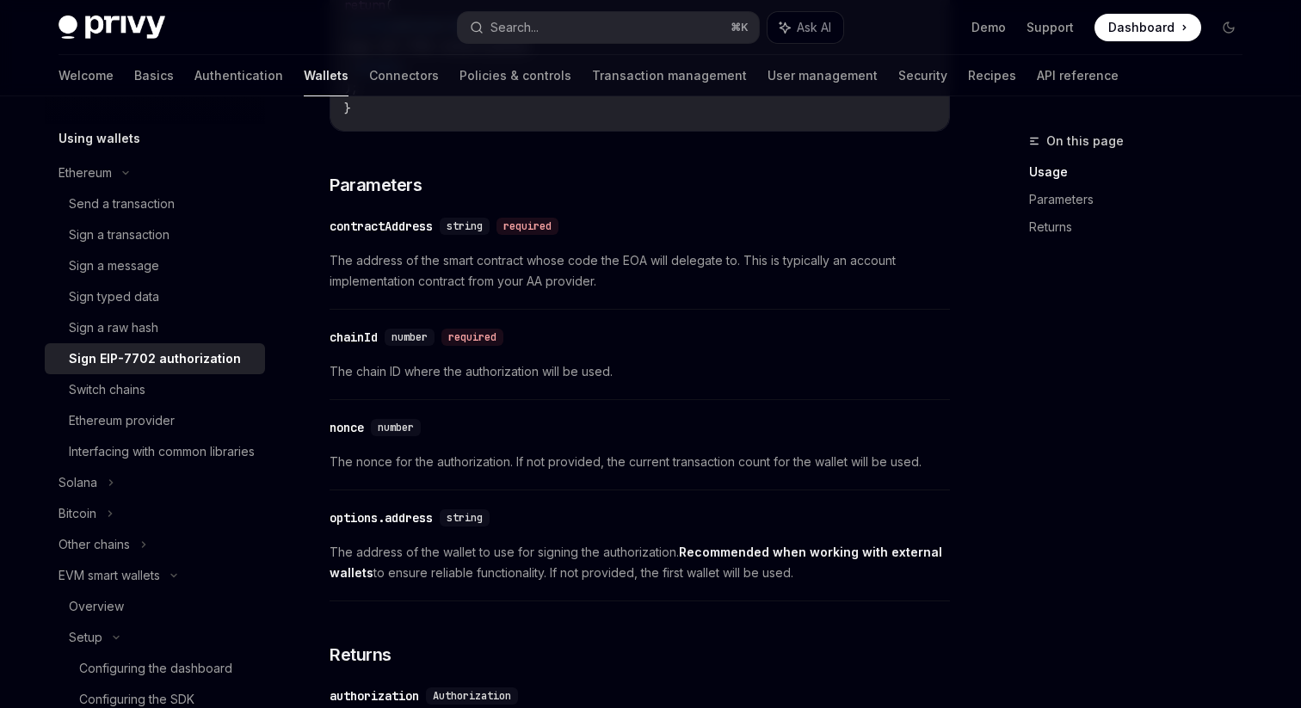
scroll to position [1407, 0]
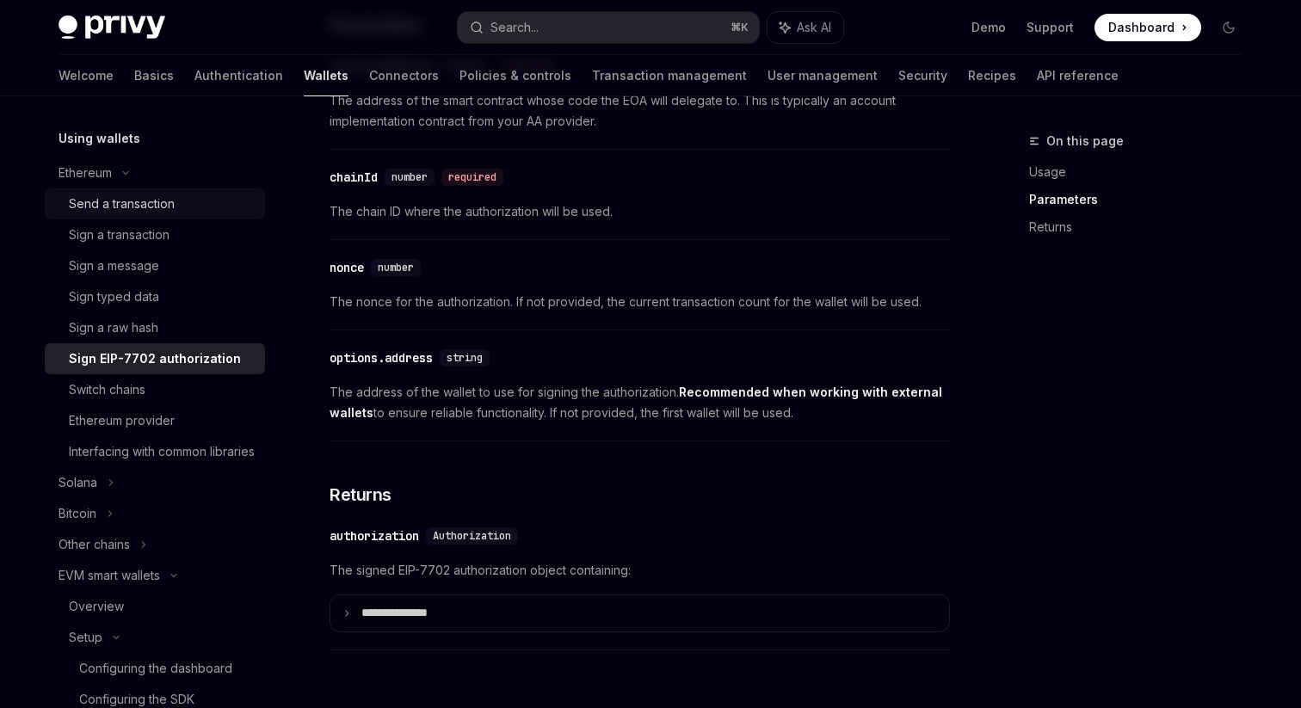
click at [189, 194] on div "Send a transaction" at bounding box center [162, 204] width 186 height 21
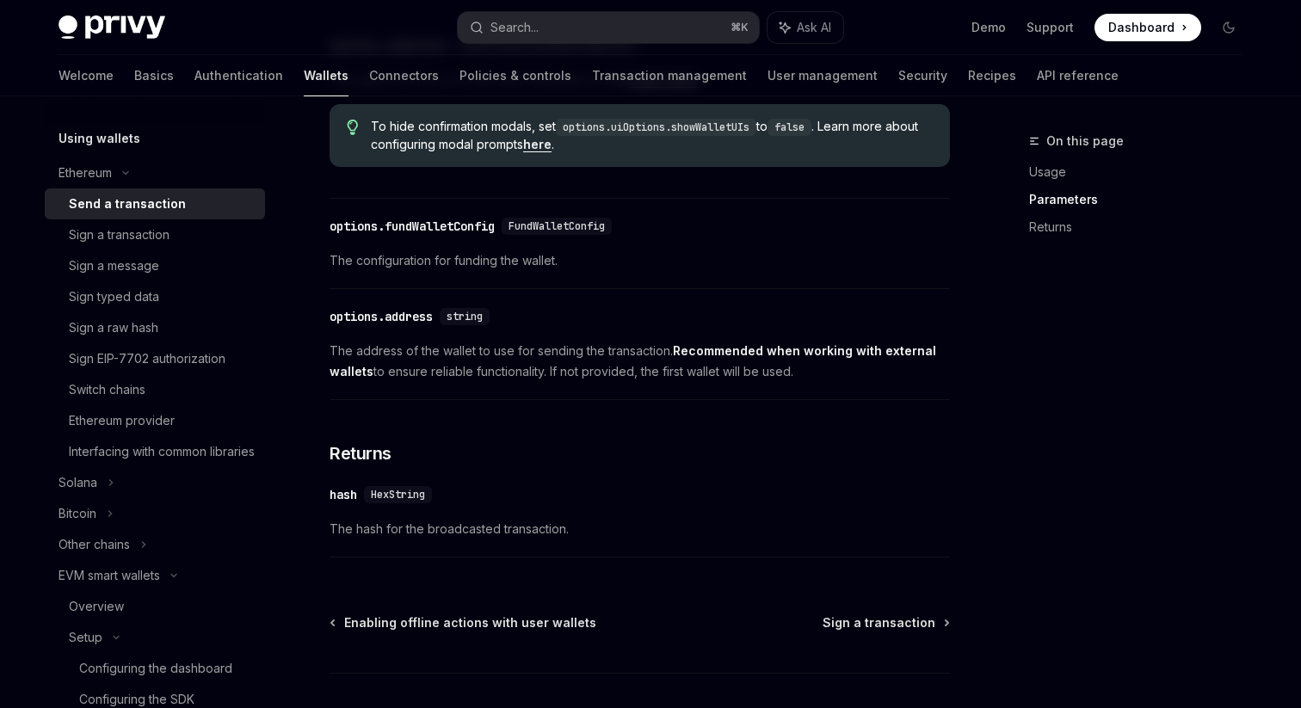
scroll to position [960, 0]
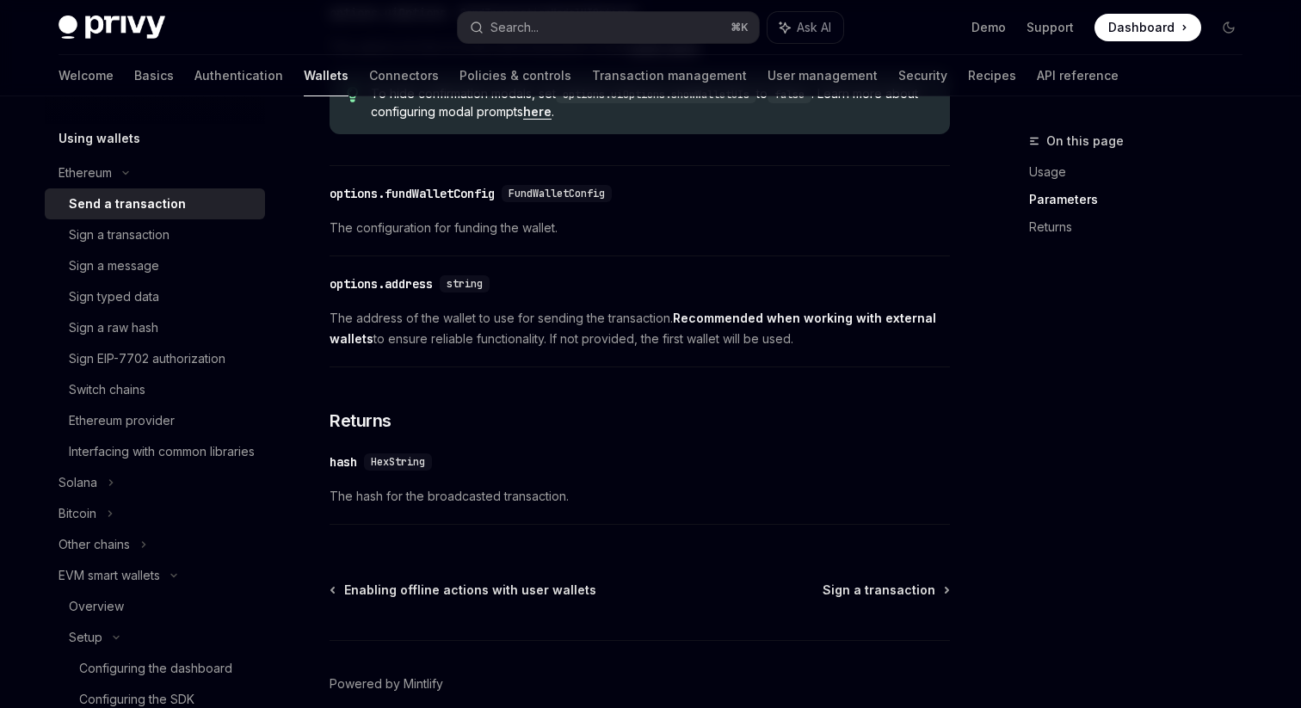
click at [360, 525] on div "​ hash HexString The hash for the broadcasted transaction." at bounding box center [640, 484] width 620 height 82
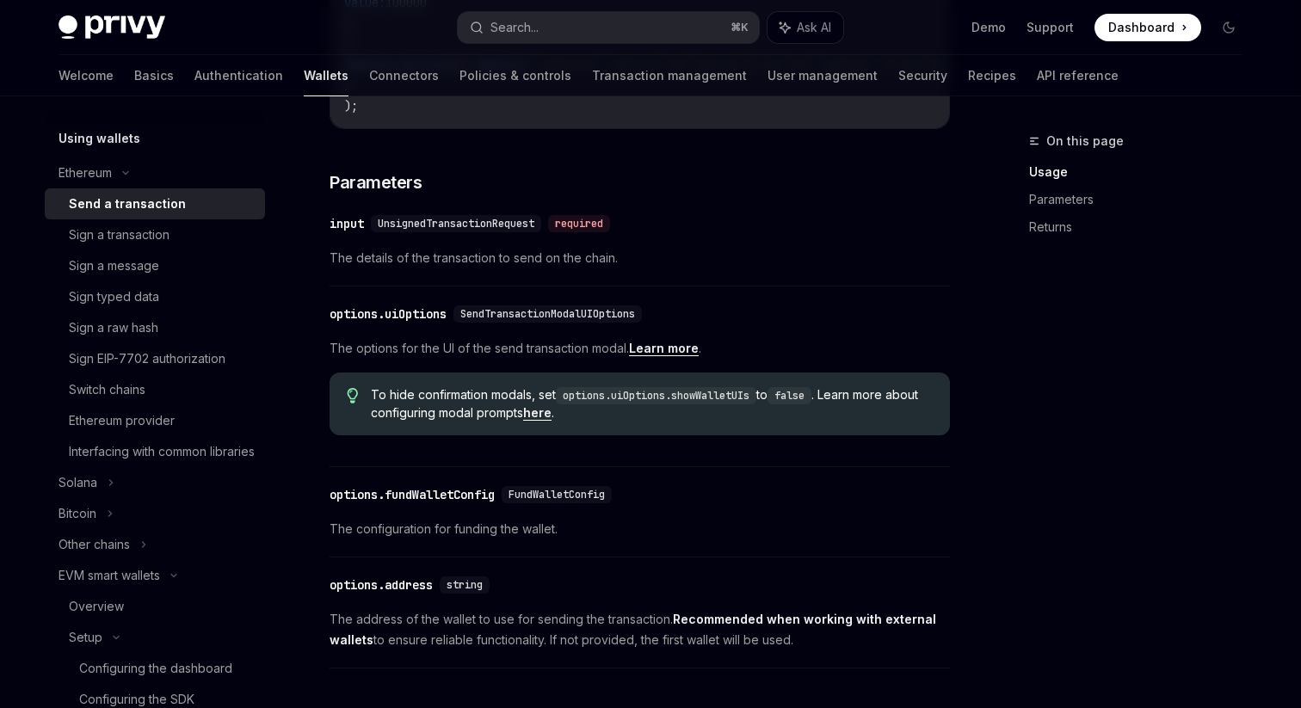
scroll to position [0, 0]
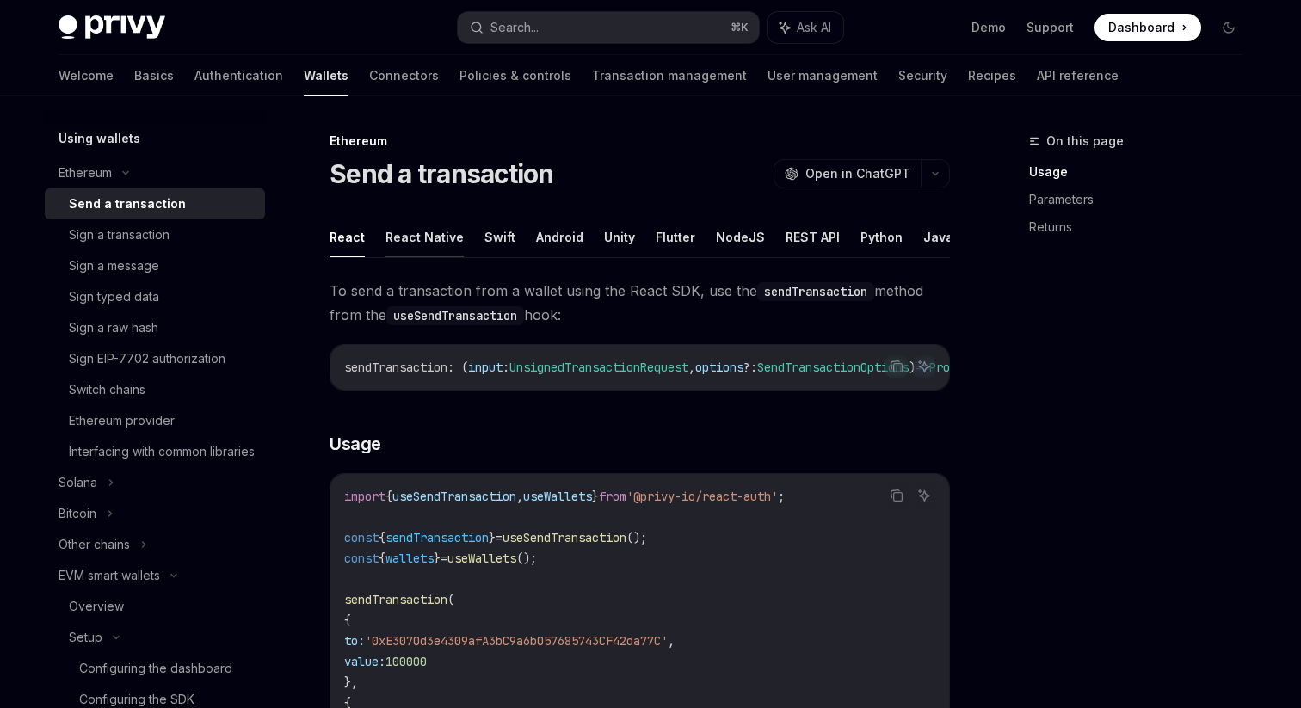
click at [420, 234] on button "React Native" at bounding box center [424, 237] width 78 height 40
type textarea "*"
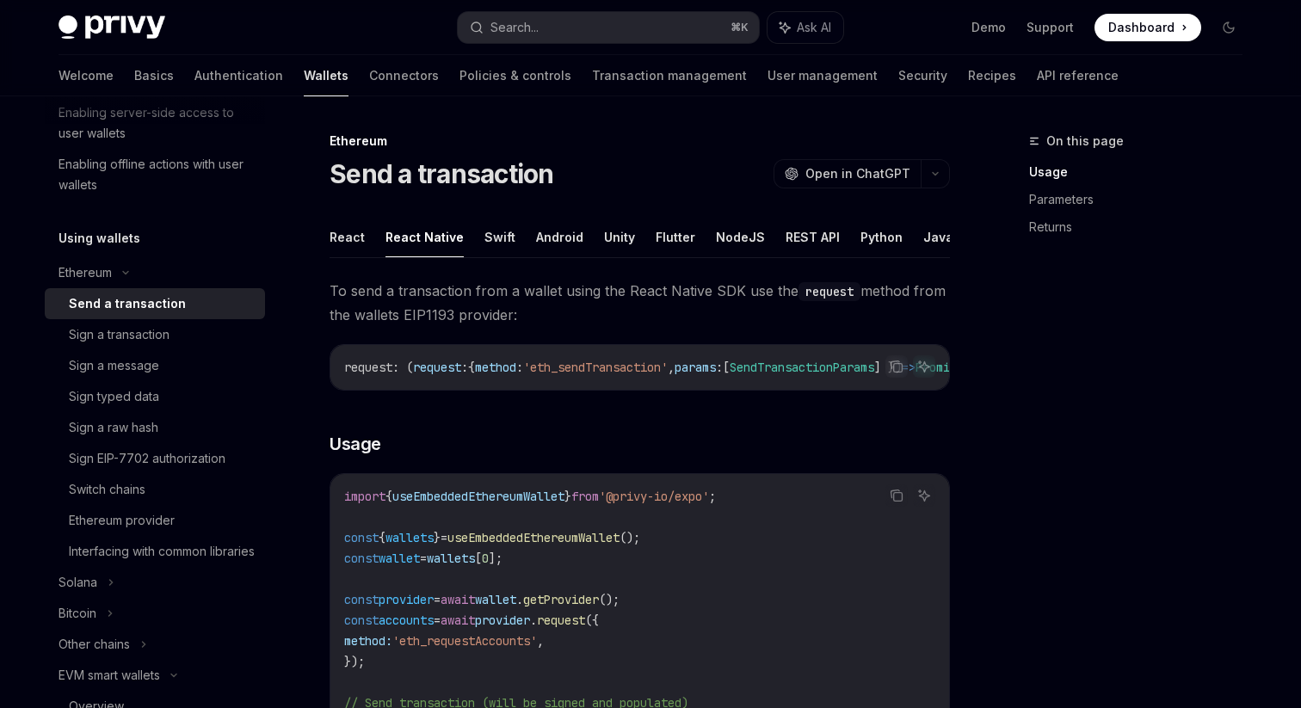
scroll to position [212, 0]
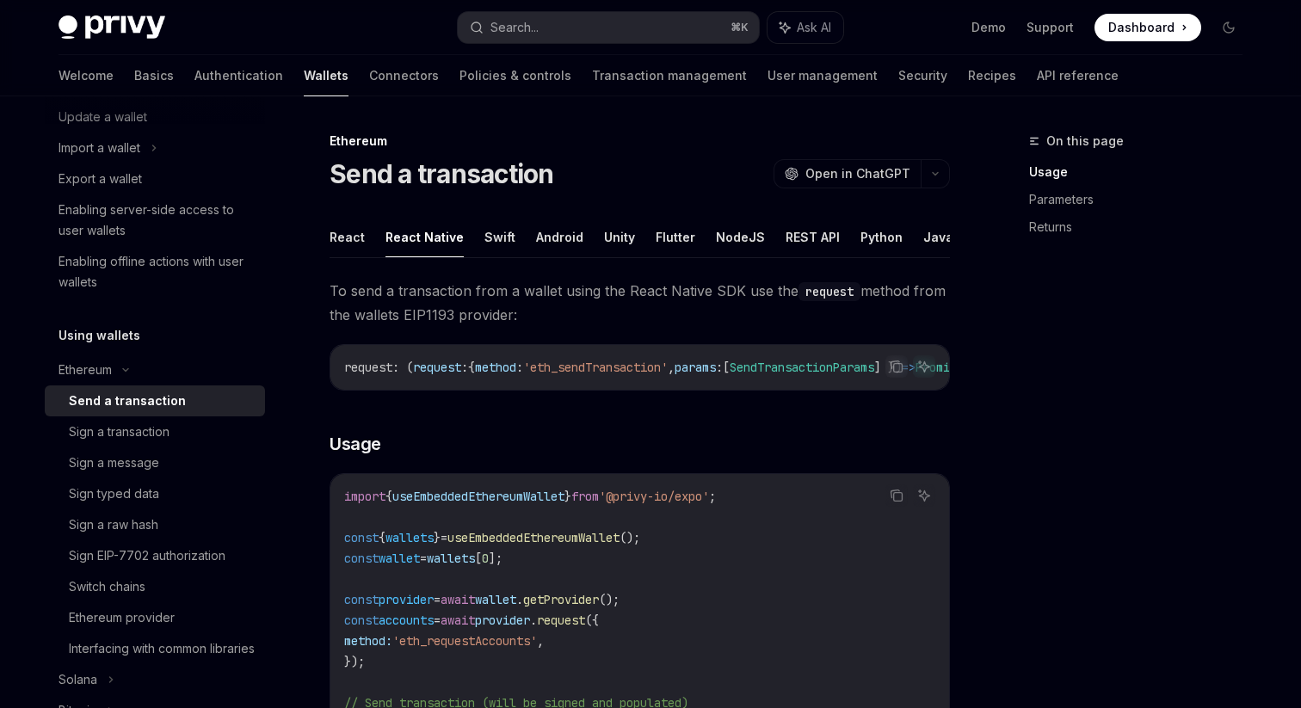
click at [513, 367] on span "method" at bounding box center [495, 367] width 41 height 15
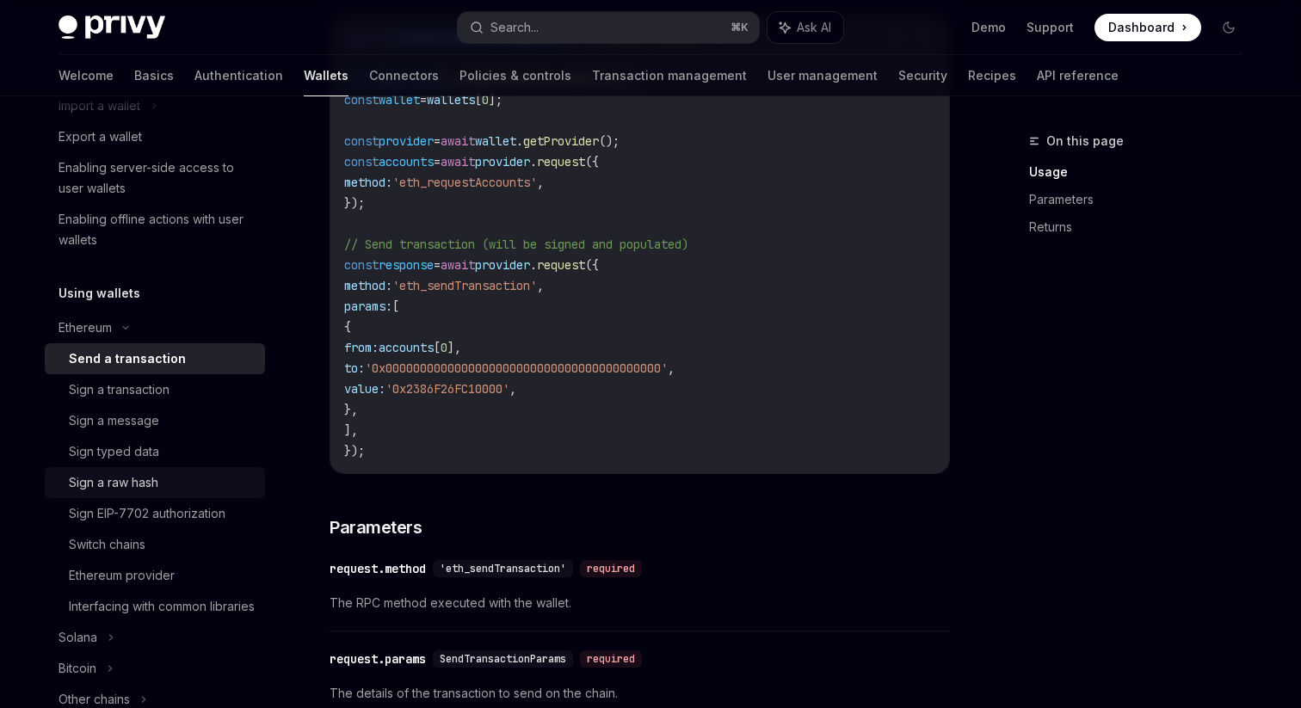
scroll to position [398, 0]
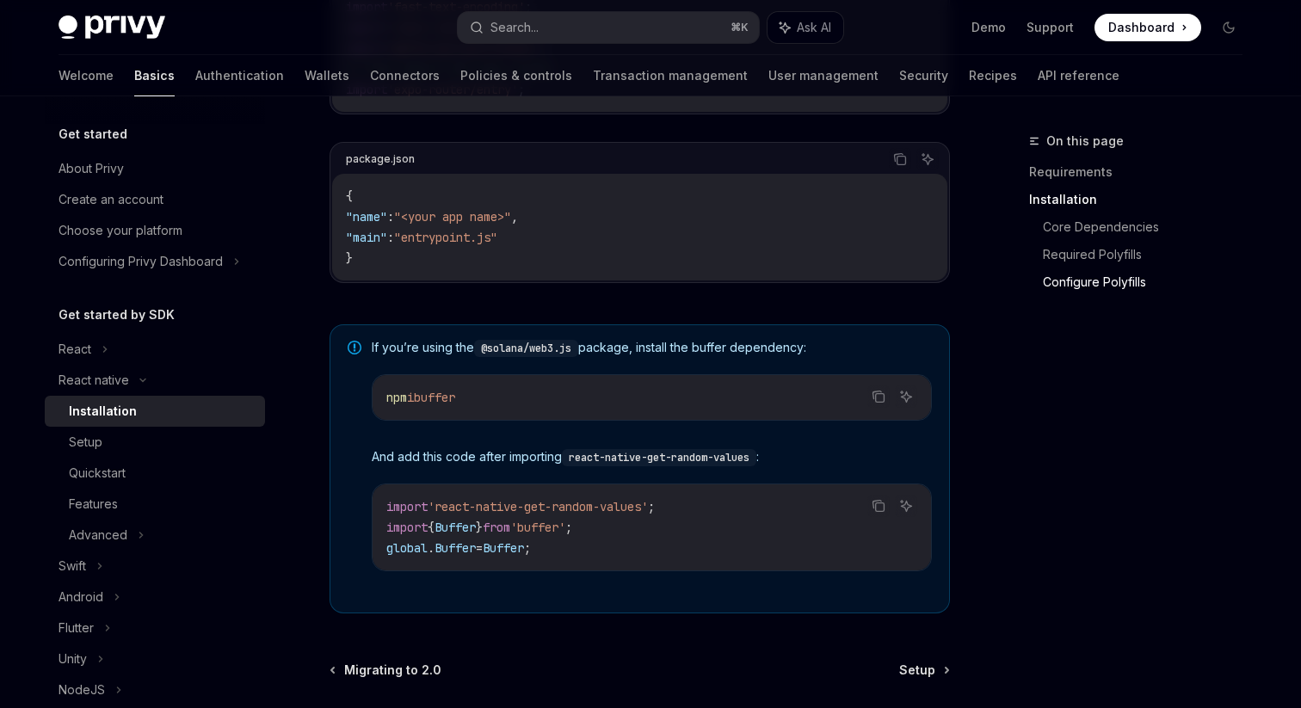
scroll to position [1134, 0]
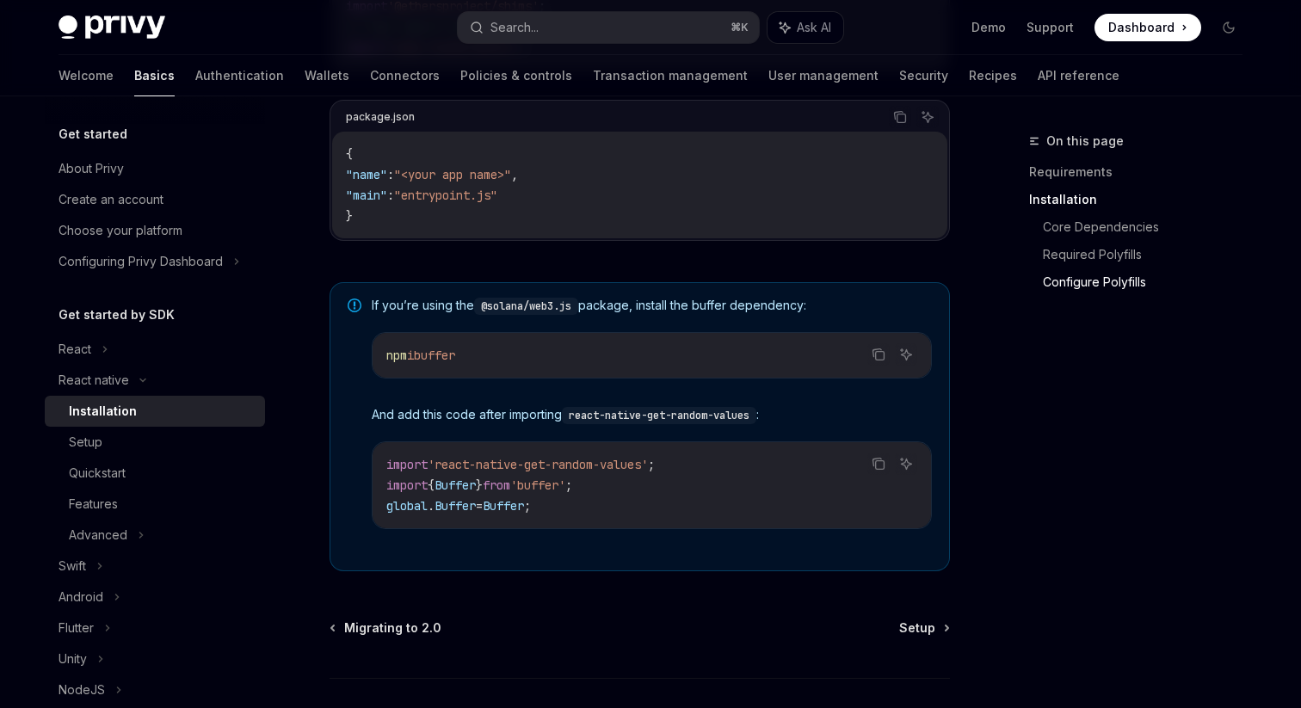
click at [441, 424] on span "And add this code after importing react-native-get-random-values :" at bounding box center [652, 415] width 560 height 18
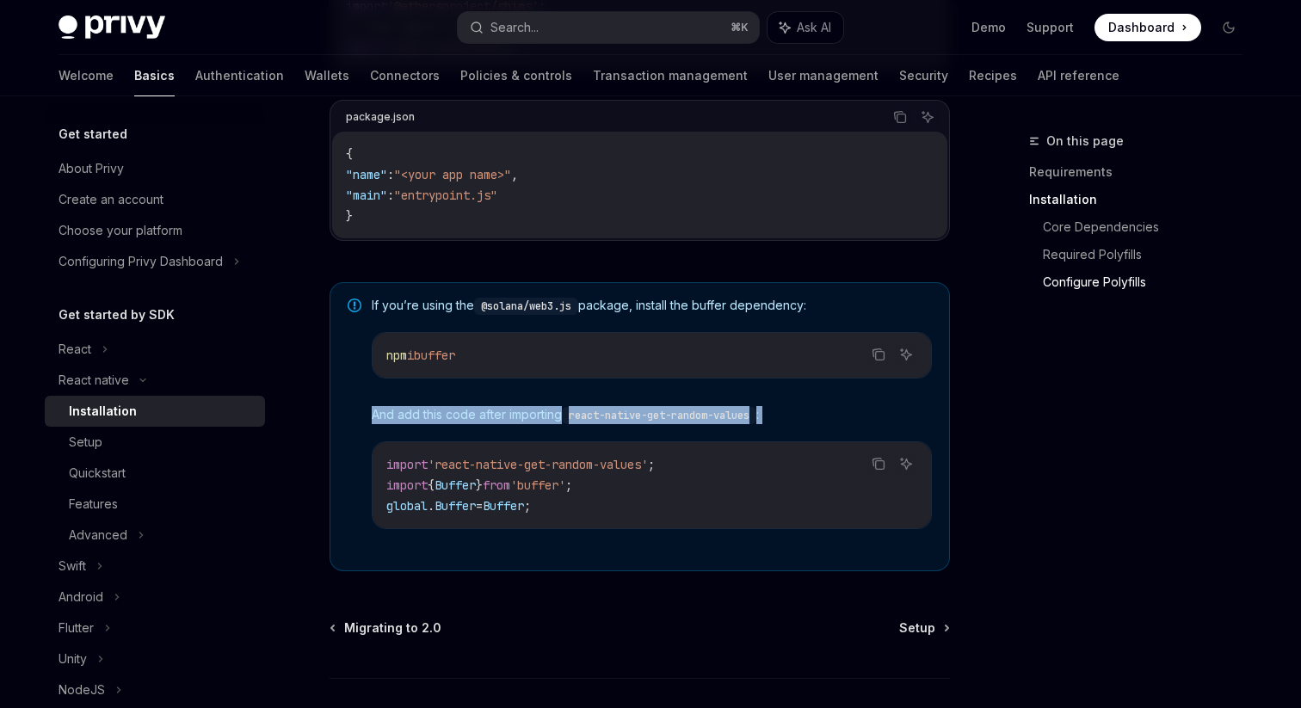
click at [377, 432] on div "If you’re using the @solana/web3.js package, install the buffer dependency: Cop…" at bounding box center [652, 427] width 560 height 260
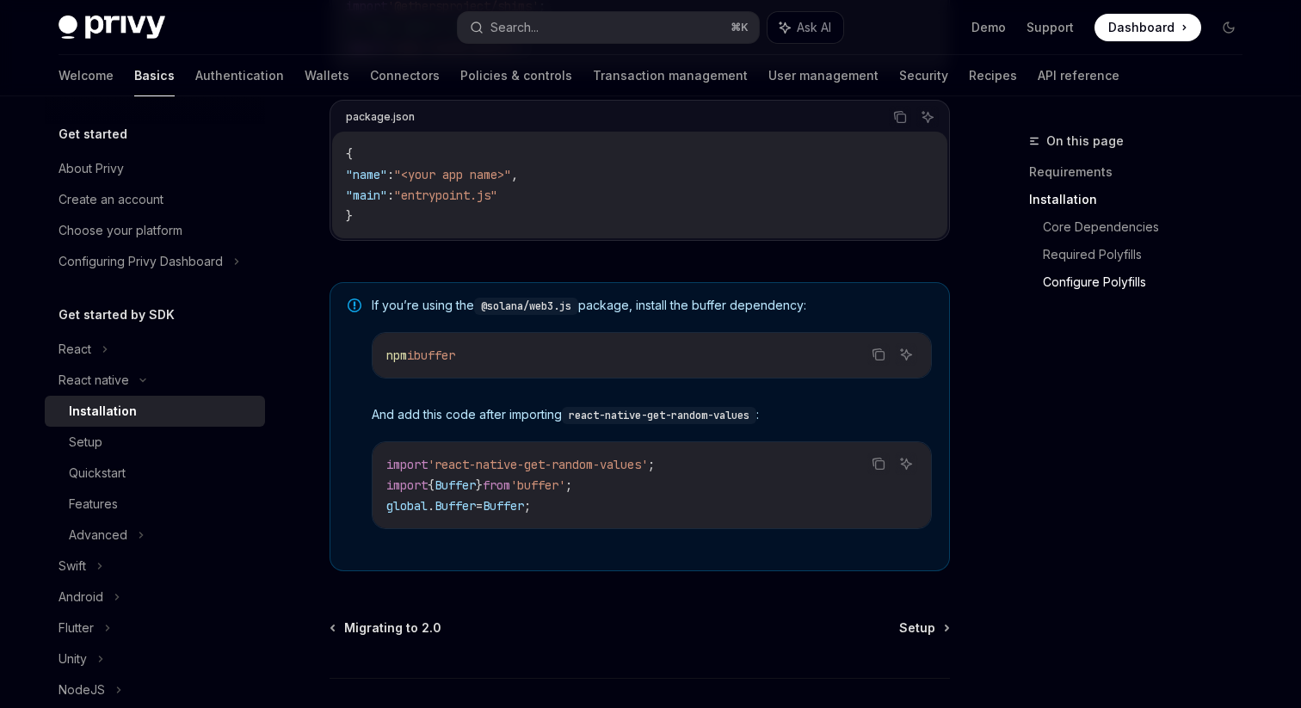
click at [377, 432] on div "If you’re using the @solana/web3.js package, install the buffer dependency: Cop…" at bounding box center [652, 427] width 560 height 260
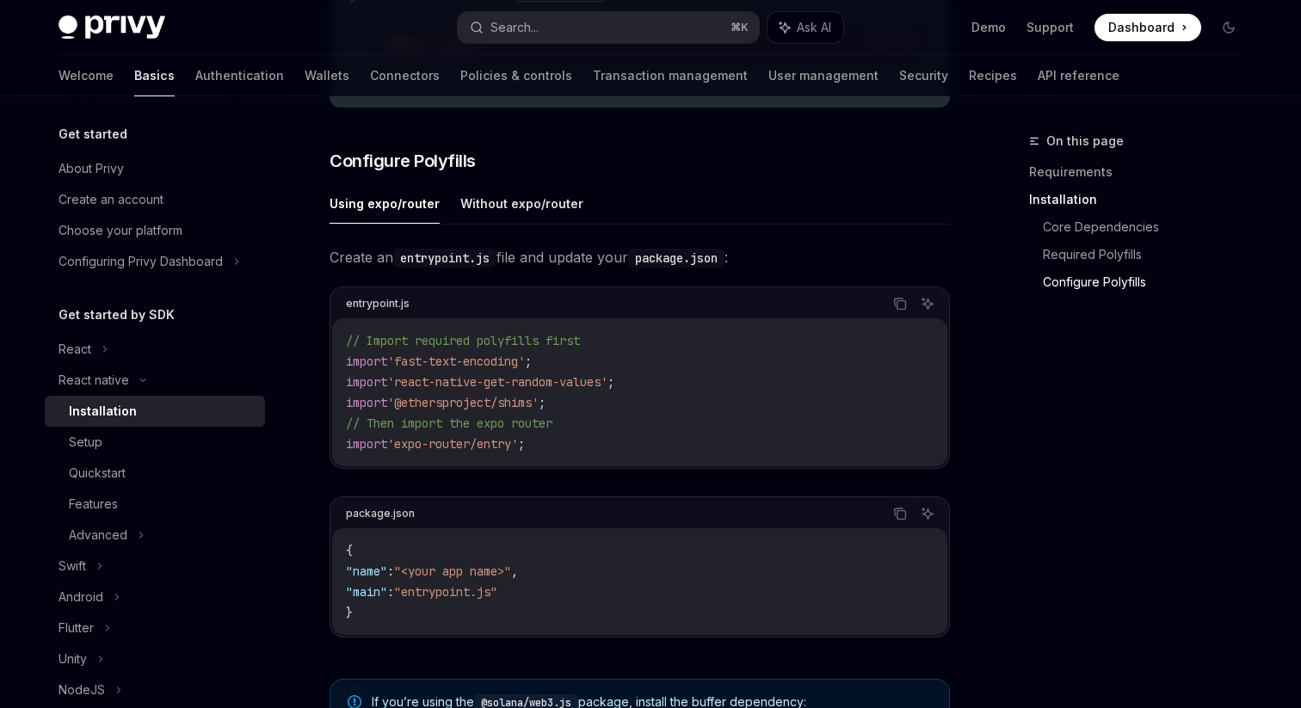
scroll to position [1187, 0]
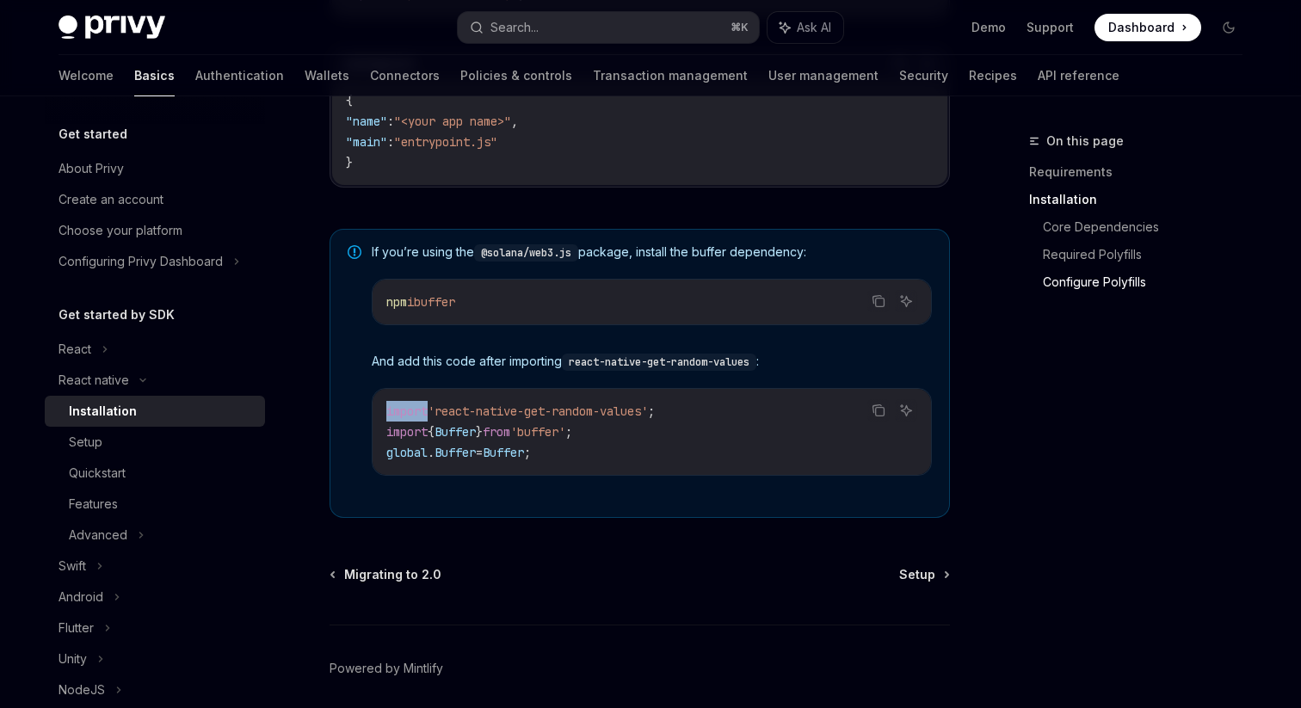
click at [361, 353] on div at bounding box center [355, 374] width 14 height 258
click at [367, 373] on div "If you’re using the @solana/web3.js package, install the buffer dependency: Cop…" at bounding box center [640, 373] width 620 height 289
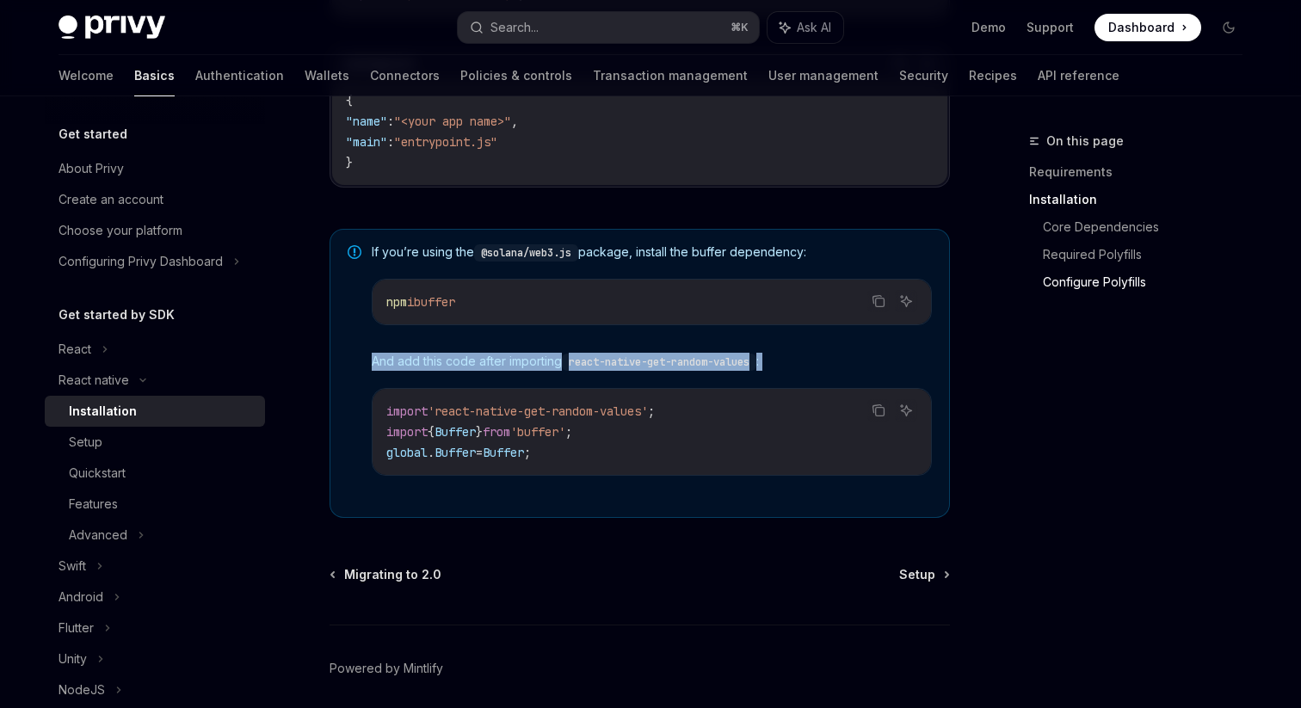
click at [367, 373] on div "If you’re using the @solana/web3.js package, install the buffer dependency: Cop…" at bounding box center [640, 373] width 620 height 289
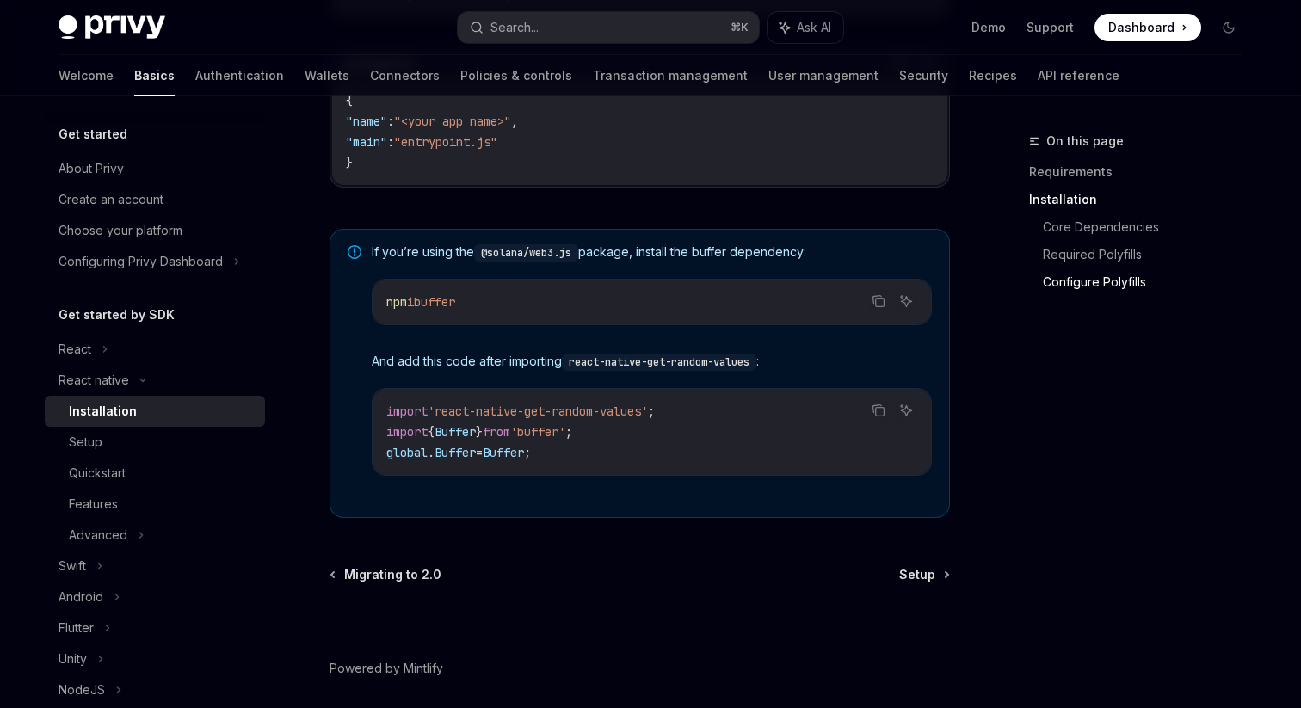
click at [367, 373] on div "If you’re using the @solana/web3.js package, install the buffer dependency: Cop…" at bounding box center [640, 373] width 620 height 289
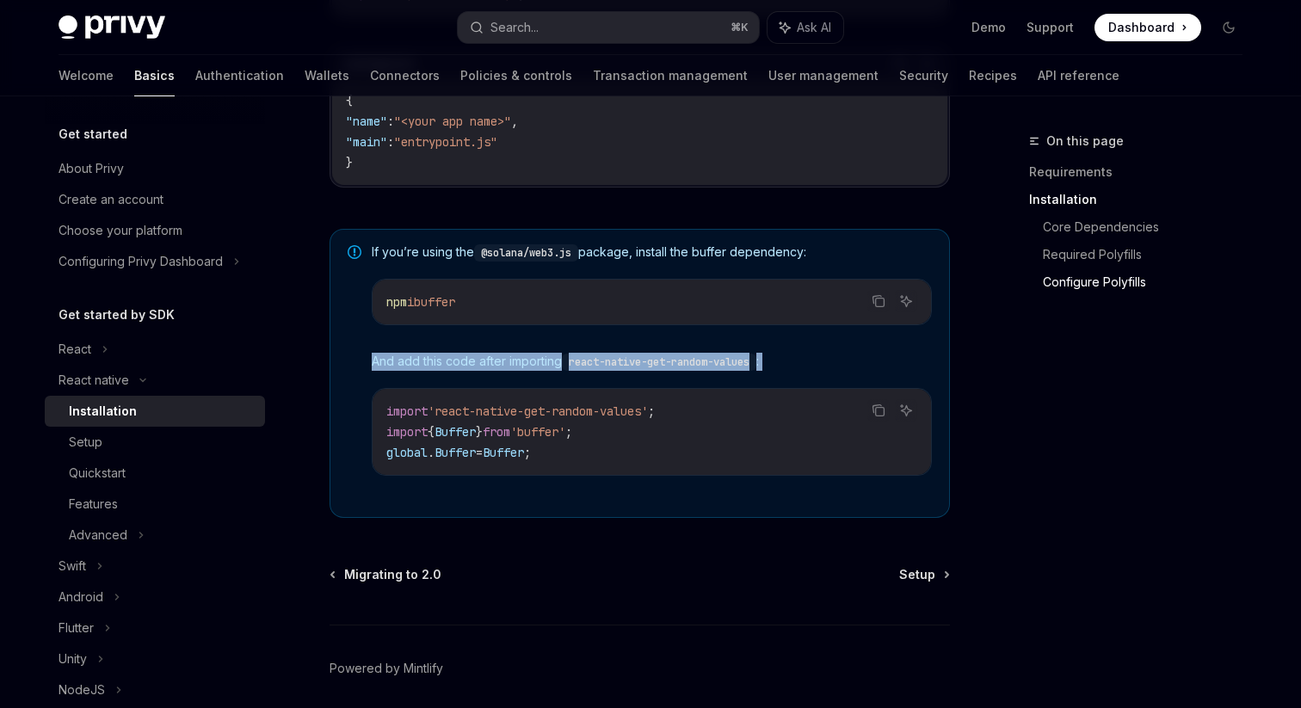
click at [361, 373] on div at bounding box center [355, 374] width 14 height 258
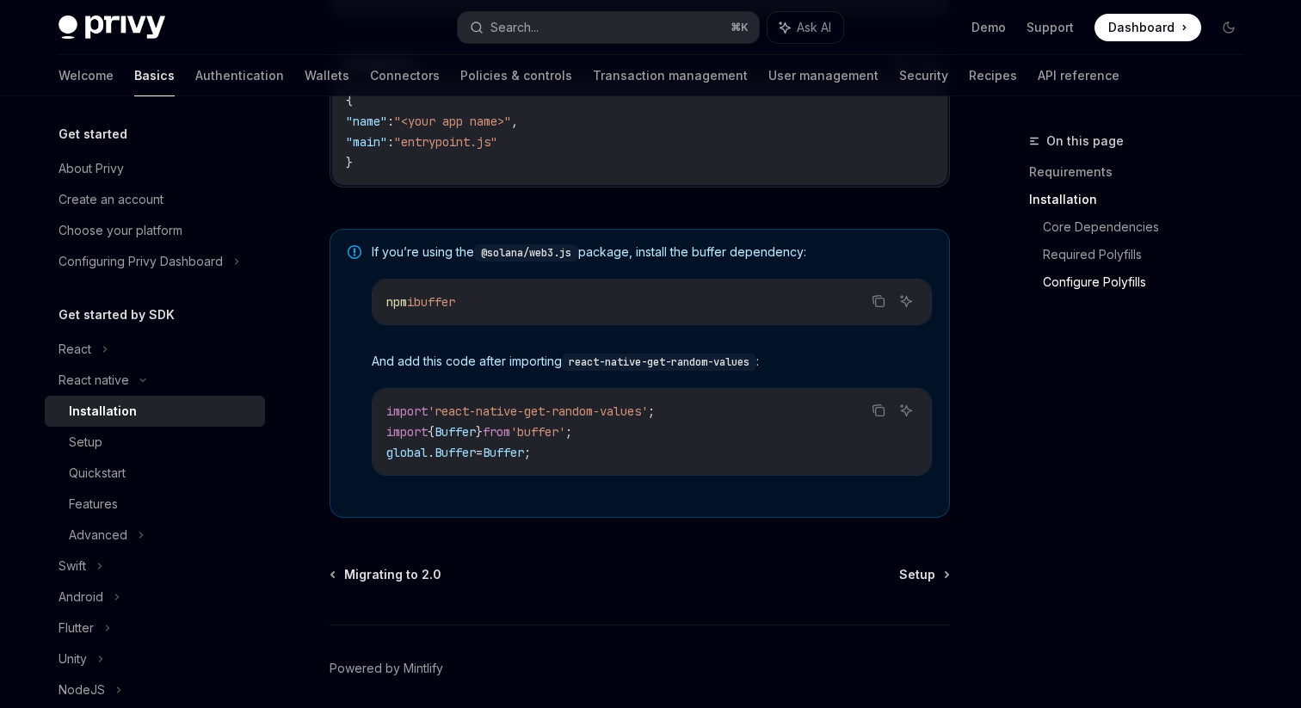
click at [361, 373] on div at bounding box center [355, 374] width 14 height 258
